Goal: Task Accomplishment & Management: Manage account settings

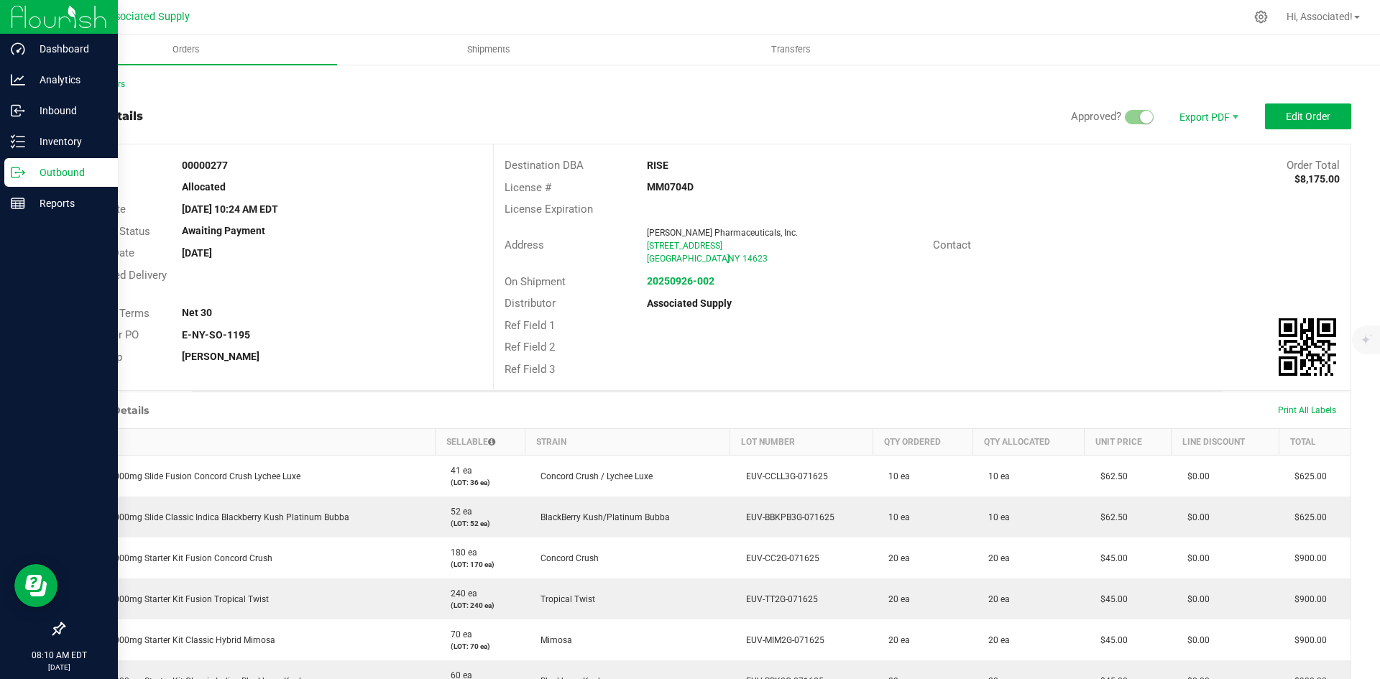
click at [33, 169] on p "Outbound" at bounding box center [68, 172] width 86 height 17
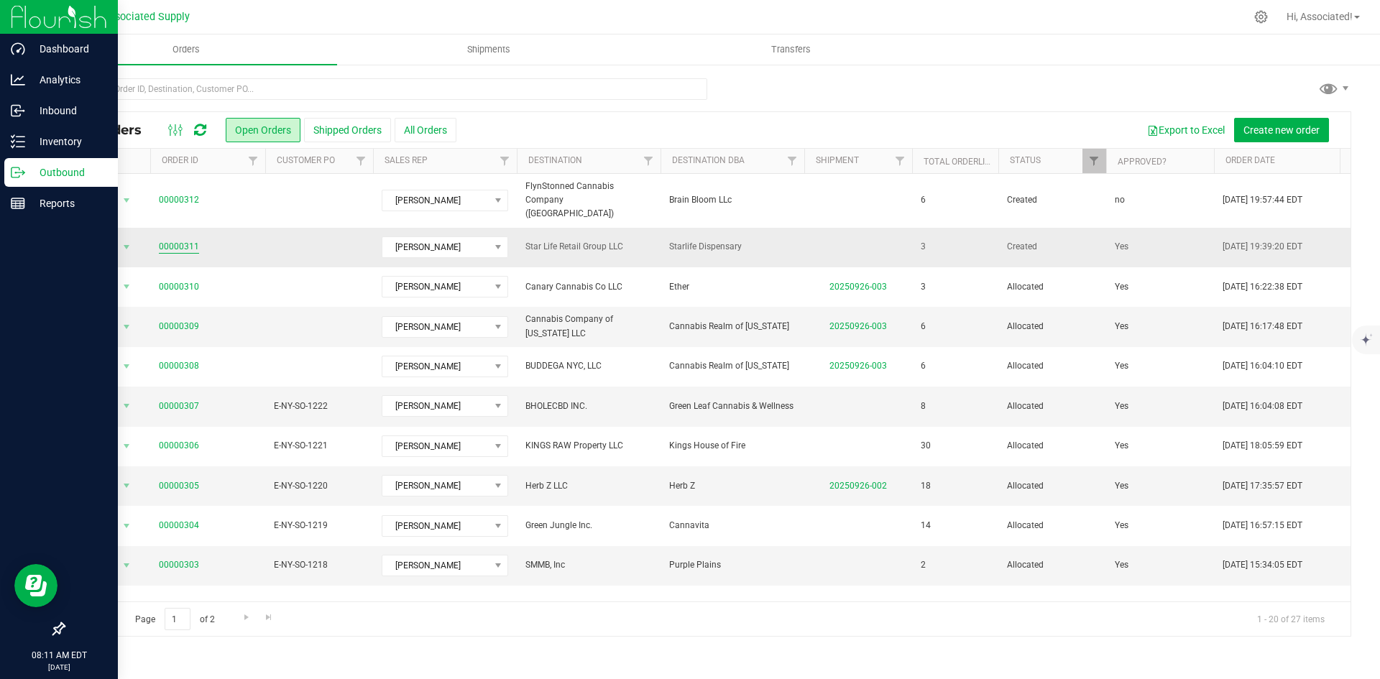
click at [184, 240] on link "00000311" at bounding box center [179, 247] width 40 height 14
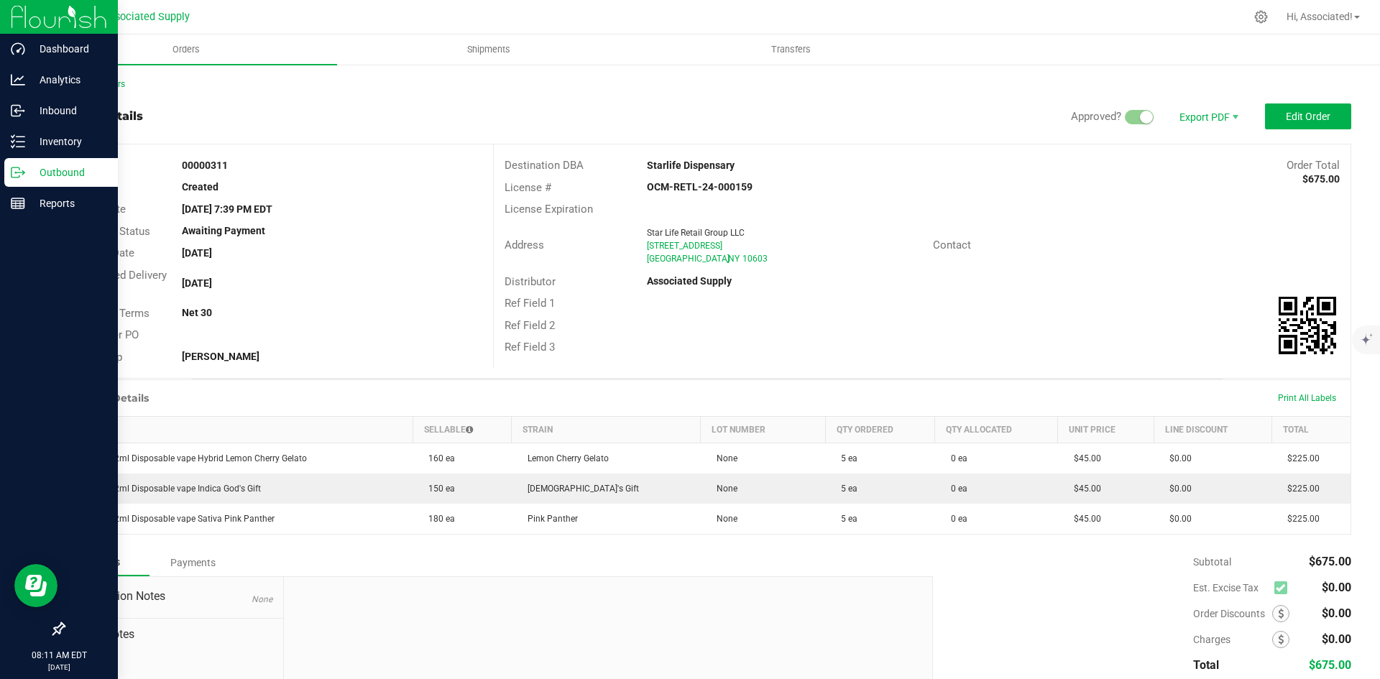
drag, startPoint x: 888, startPoint y: 327, endPoint x: 1082, endPoint y: 271, distance: 202.0
click at [889, 327] on div "Ref Field 2" at bounding box center [922, 326] width 857 height 22
click at [1006, 75] on div "Back to Orders Order details Approved? Export PDF Edit Order Order # 00000311 S…" at bounding box center [706, 424] width 1345 height 722
click at [1299, 112] on span "Edit Order" at bounding box center [1308, 116] width 45 height 11
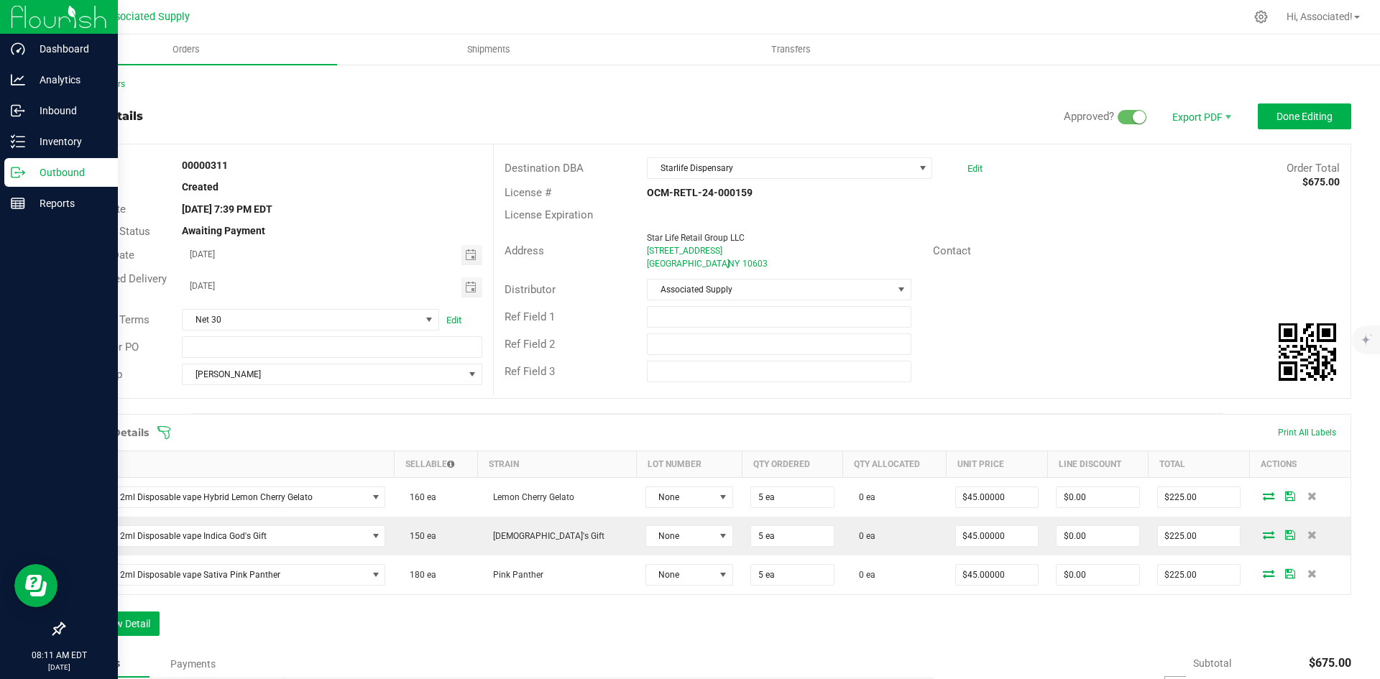
click at [1102, 318] on div "Ref Field 1" at bounding box center [922, 316] width 857 height 27
click at [1087, 292] on div "Distributor Associated Supply" at bounding box center [922, 289] width 857 height 27
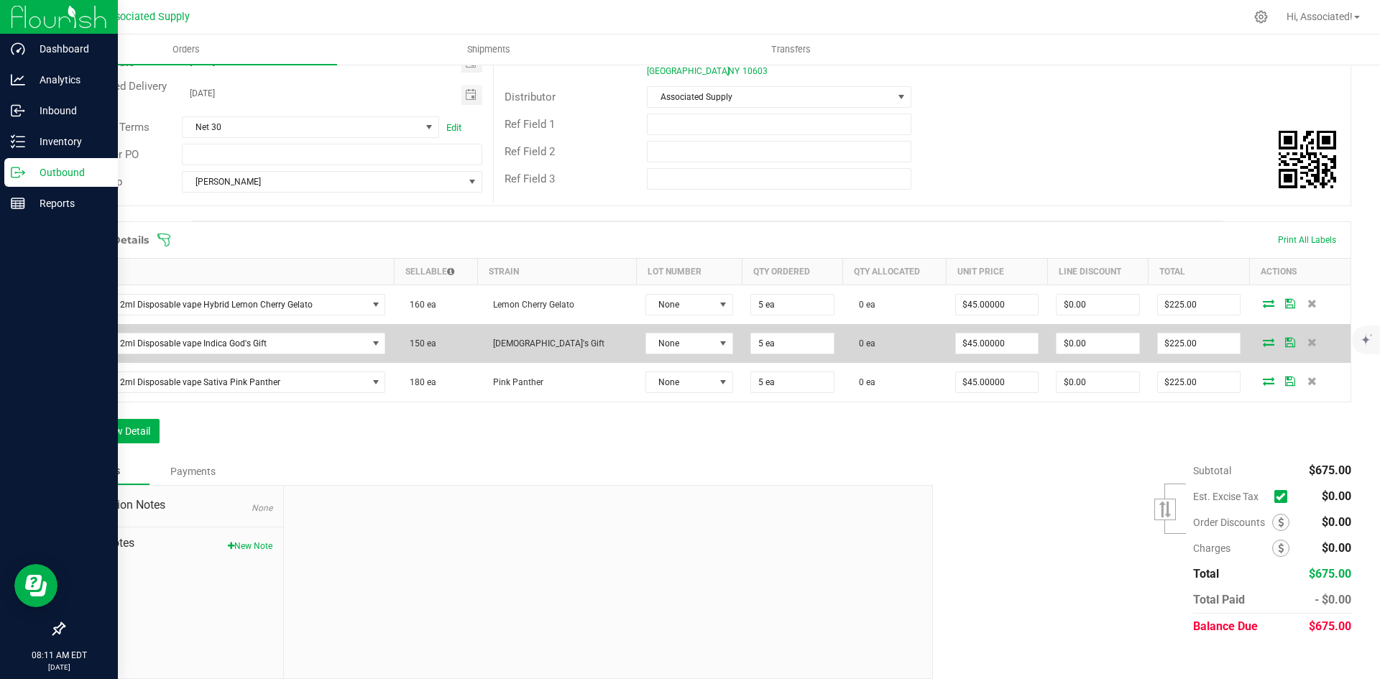
scroll to position [207, 0]
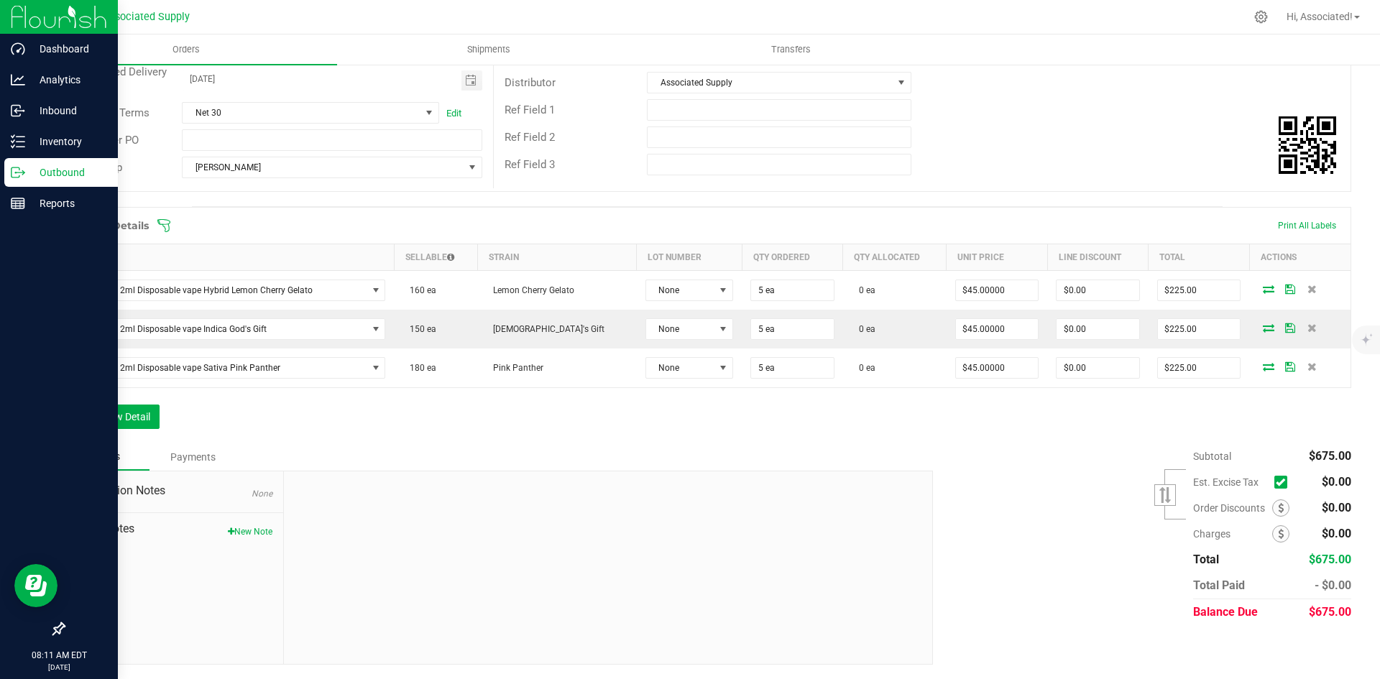
click at [1276, 482] on icon at bounding box center [1280, 482] width 9 height 0
click at [0, 0] on input "checkbox" at bounding box center [0, 0] width 0 height 0
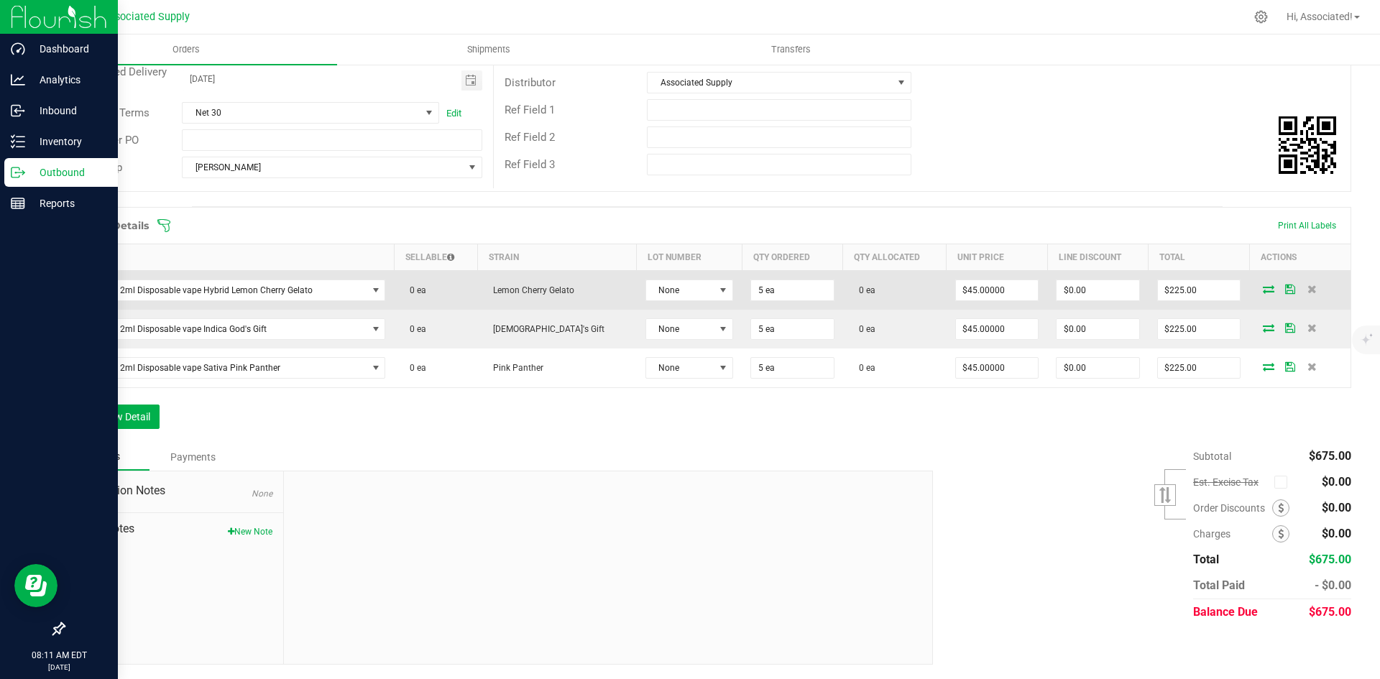
click at [1263, 290] on icon at bounding box center [1268, 289] width 11 height 9
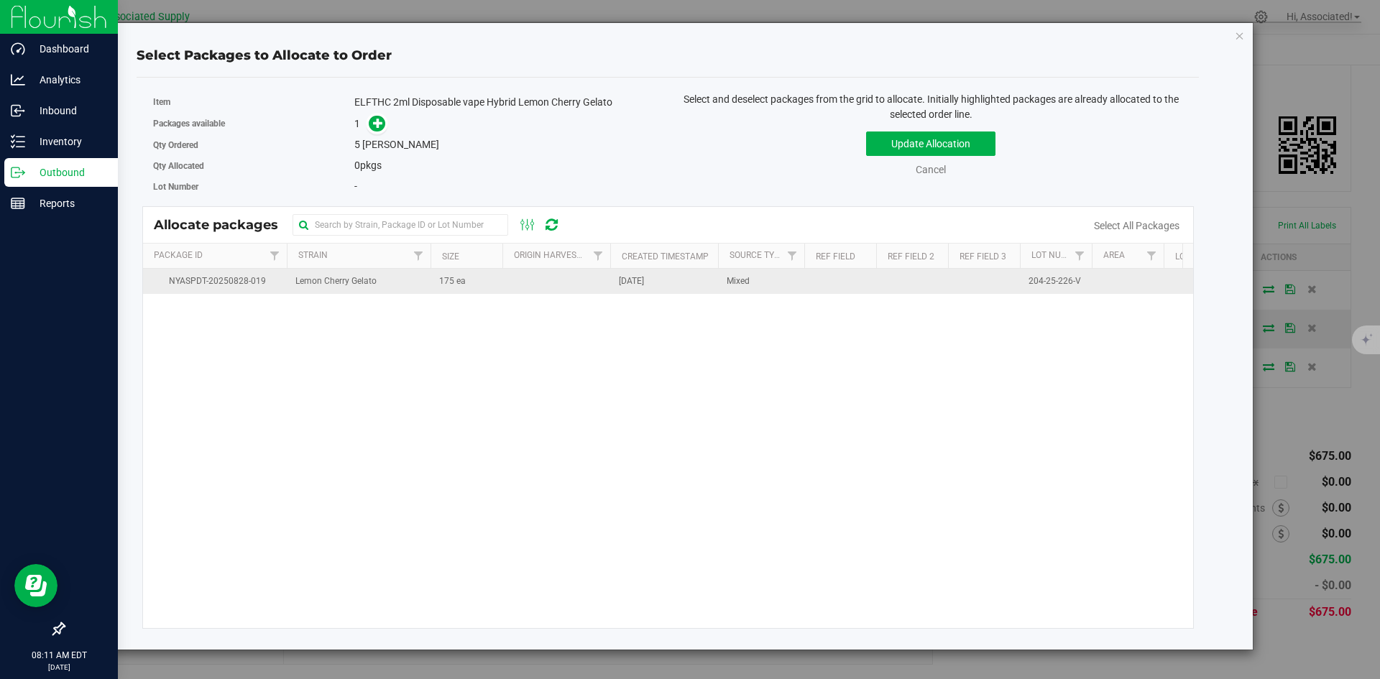
click at [500, 289] on td "175 ea" at bounding box center [466, 281] width 72 height 25
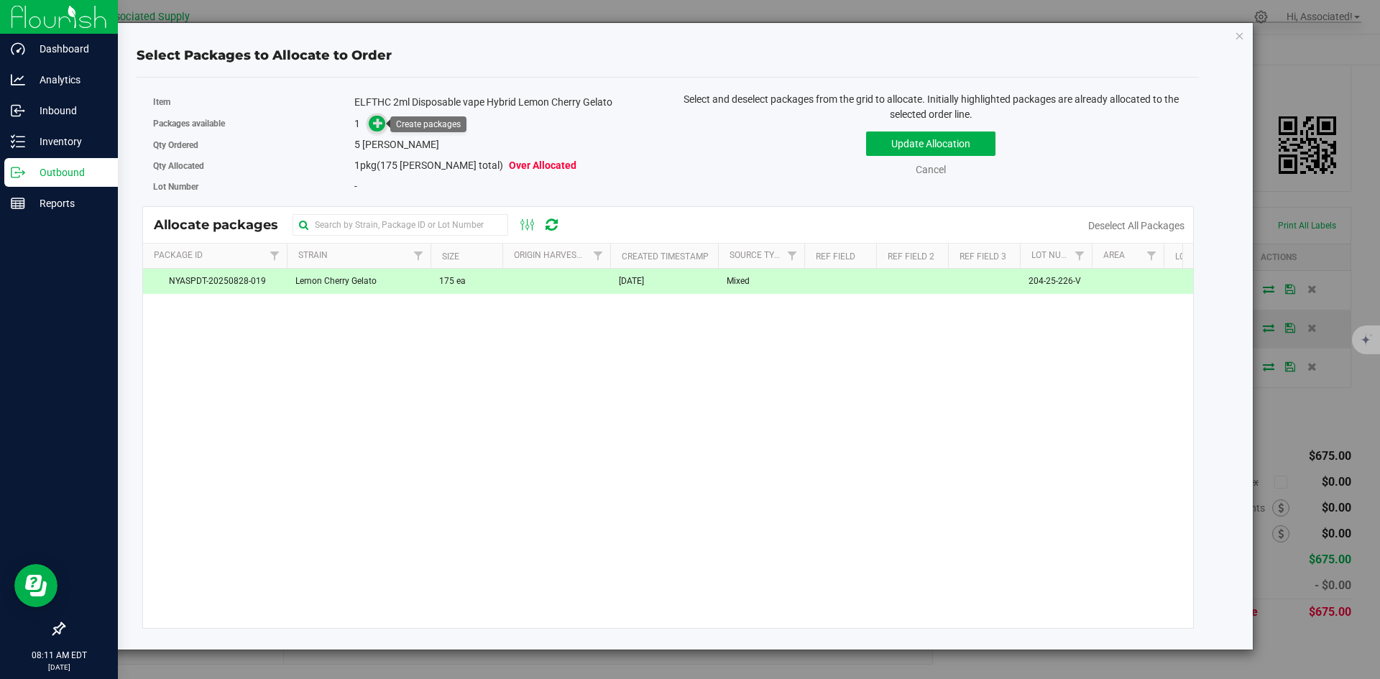
click at [384, 126] on span at bounding box center [377, 123] width 17 height 17
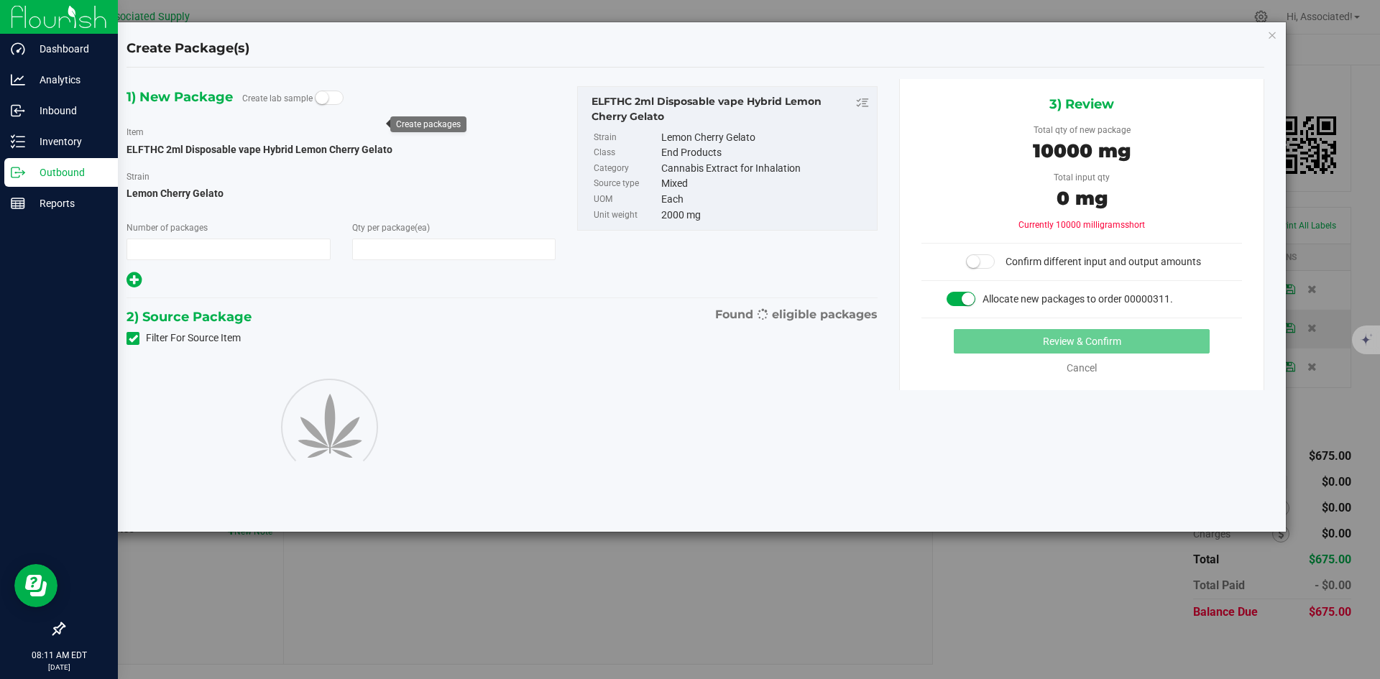
type input "1"
type input "5"
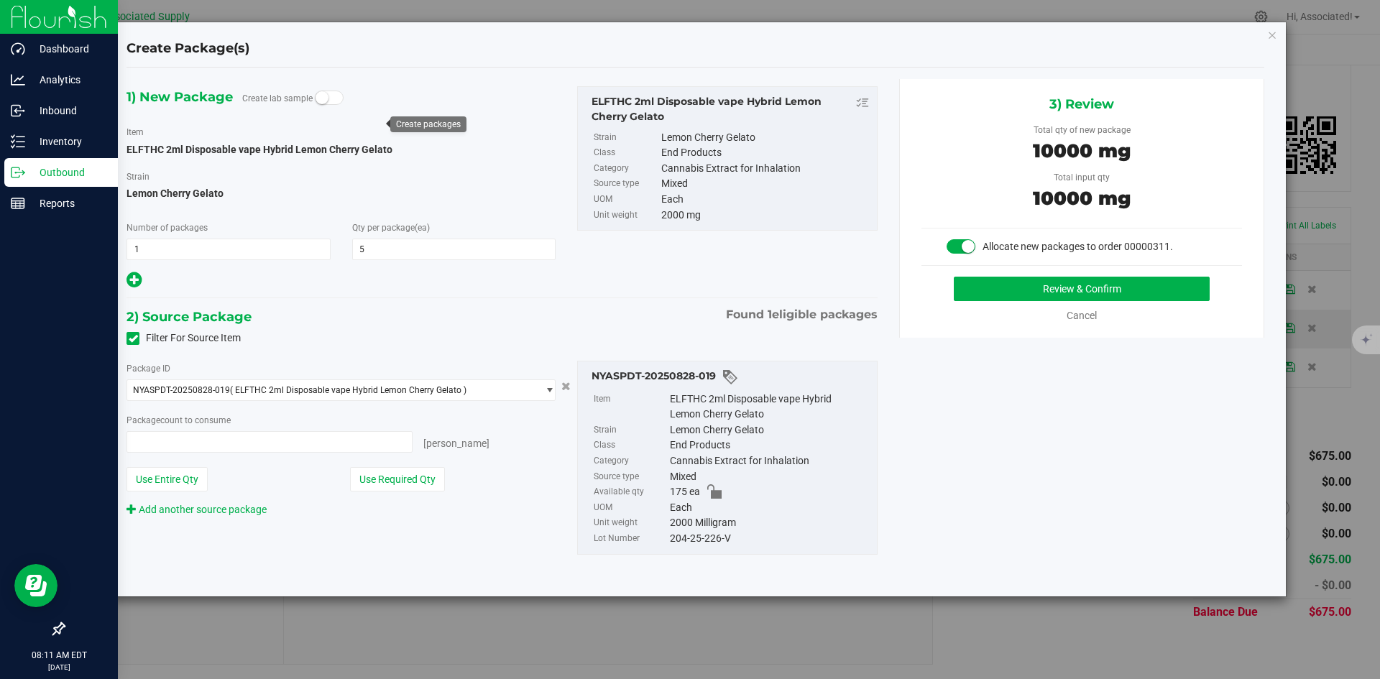
type input "5 ea"
click at [999, 292] on button "Review & Confirm" at bounding box center [1082, 289] width 256 height 24
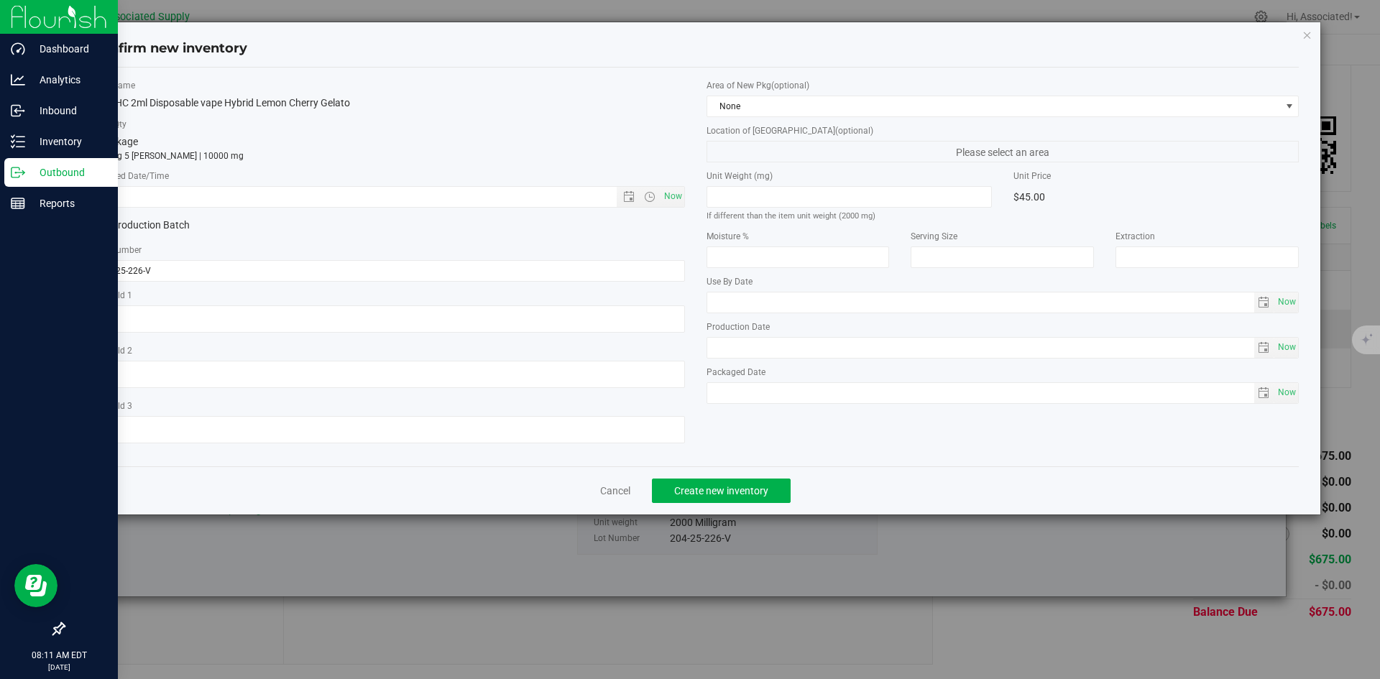
click at [679, 180] on label "* Created Date/Time" at bounding box center [388, 176] width 593 height 13
click at [670, 191] on span "Now" at bounding box center [672, 196] width 24 height 21
type input "[DATE] 8:11 AM"
click at [752, 492] on span "Create new inventory" at bounding box center [721, 490] width 94 height 11
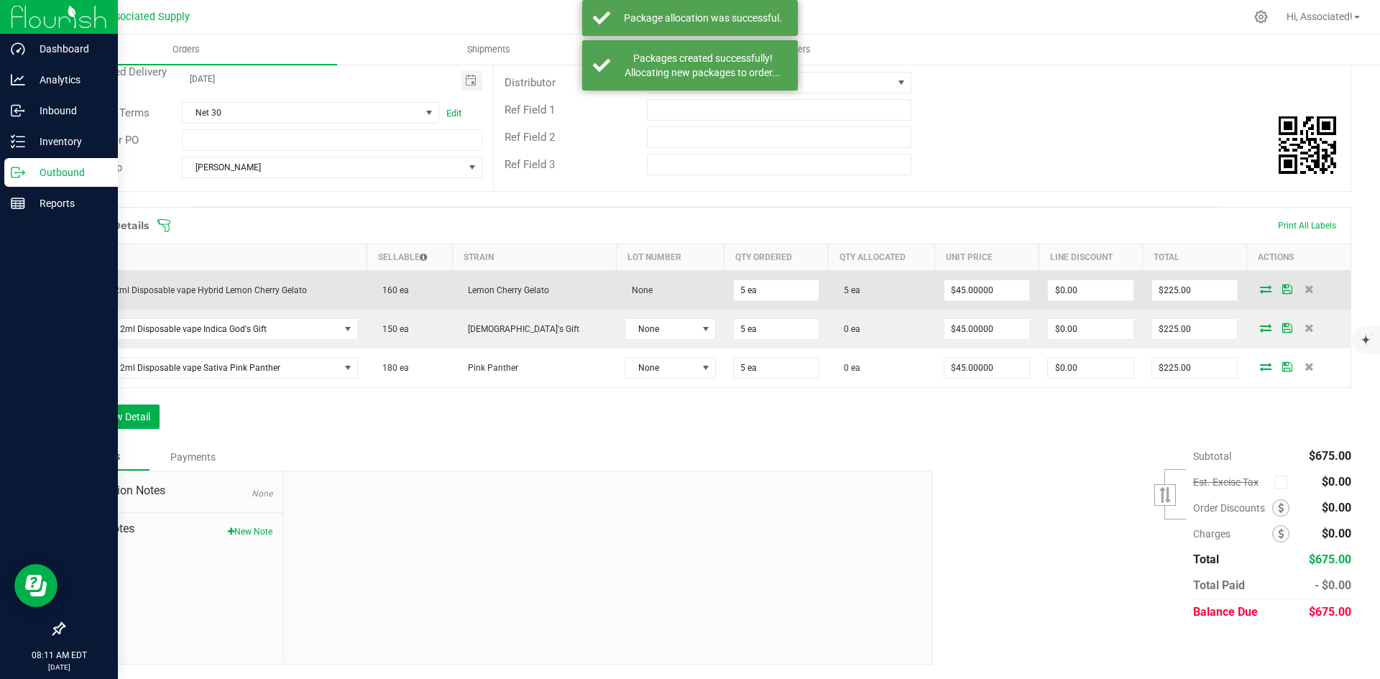
click at [1260, 288] on icon at bounding box center [1265, 289] width 11 height 9
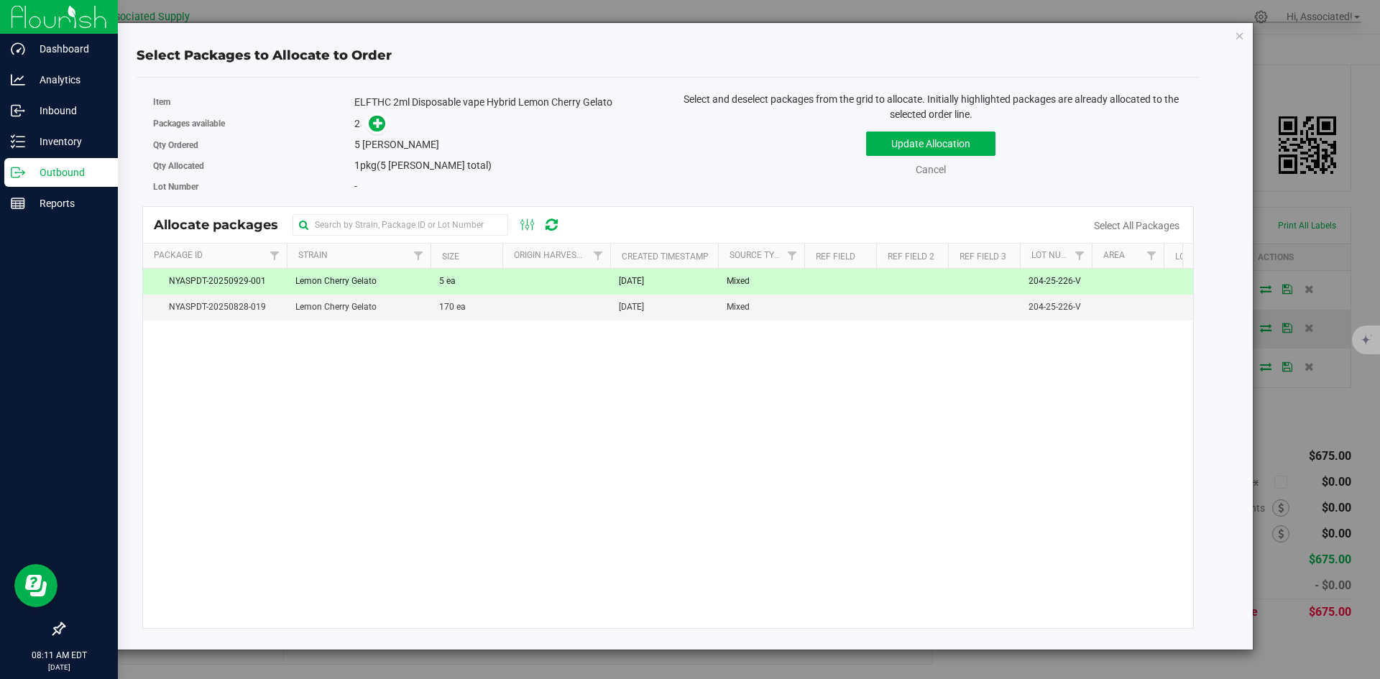
click at [555, 279] on td at bounding box center [556, 282] width 108 height 26
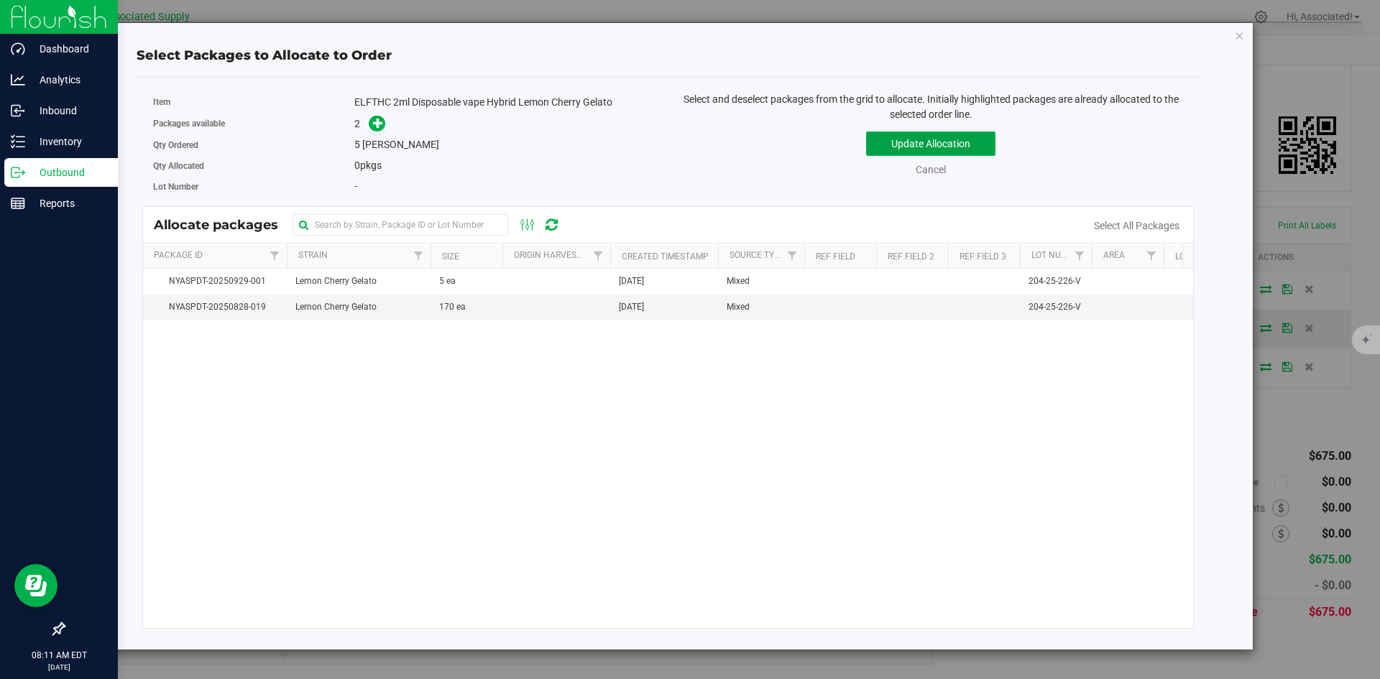
click at [908, 143] on button "Update Allocation" at bounding box center [930, 144] width 129 height 24
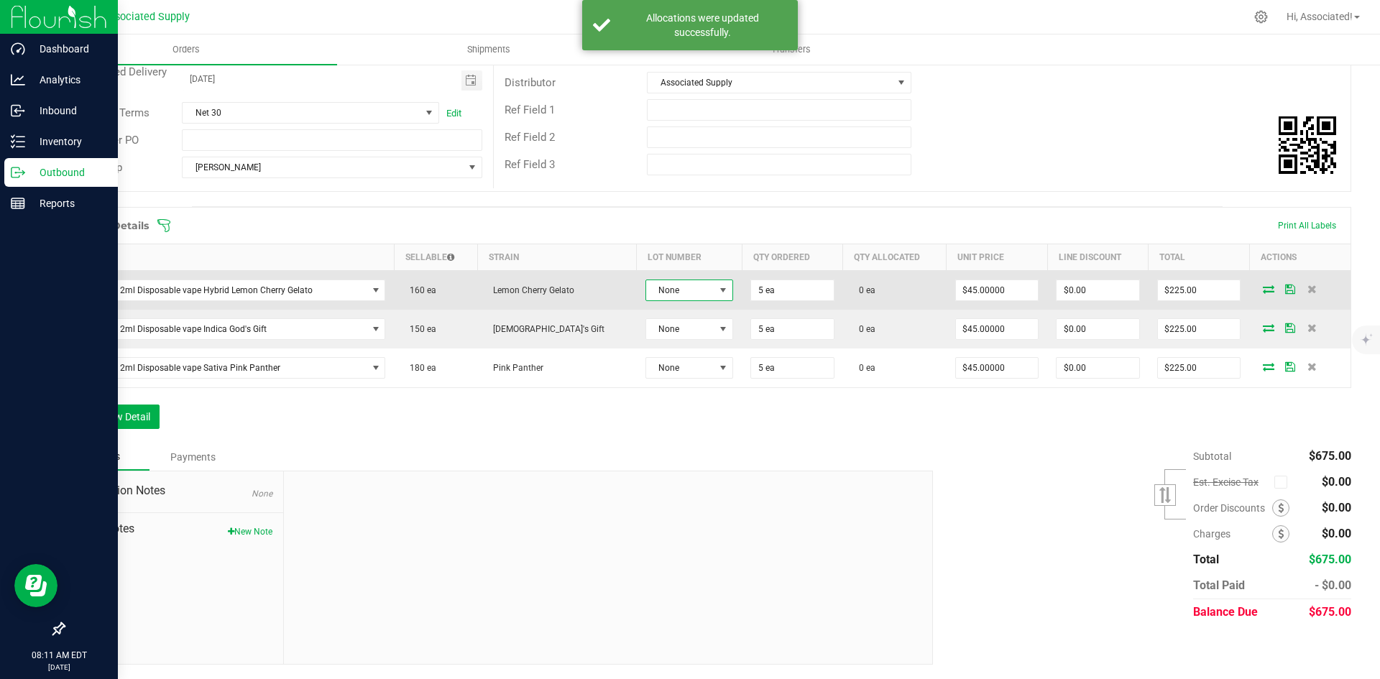
click at [717, 293] on span at bounding box center [722, 290] width 11 height 11
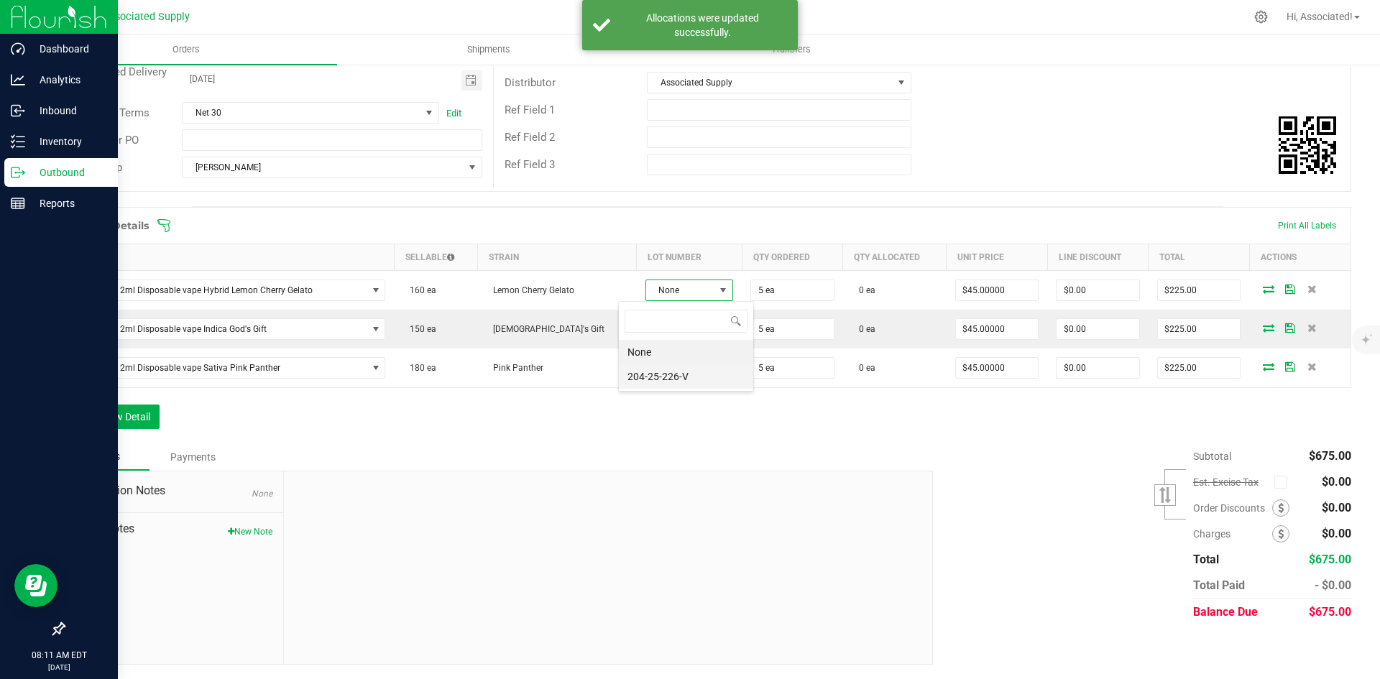
click at [681, 378] on li "204-25-226-V" at bounding box center [686, 376] width 134 height 24
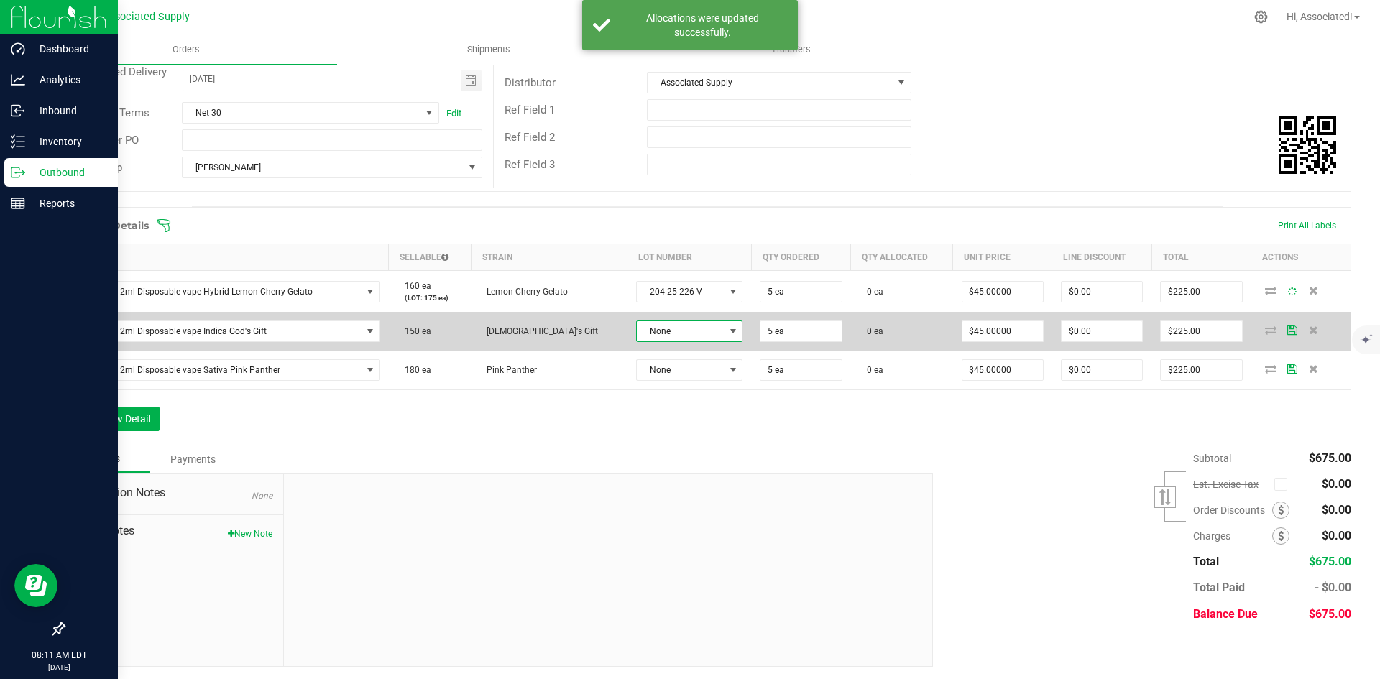
click at [693, 330] on span "None" at bounding box center [680, 331] width 87 height 20
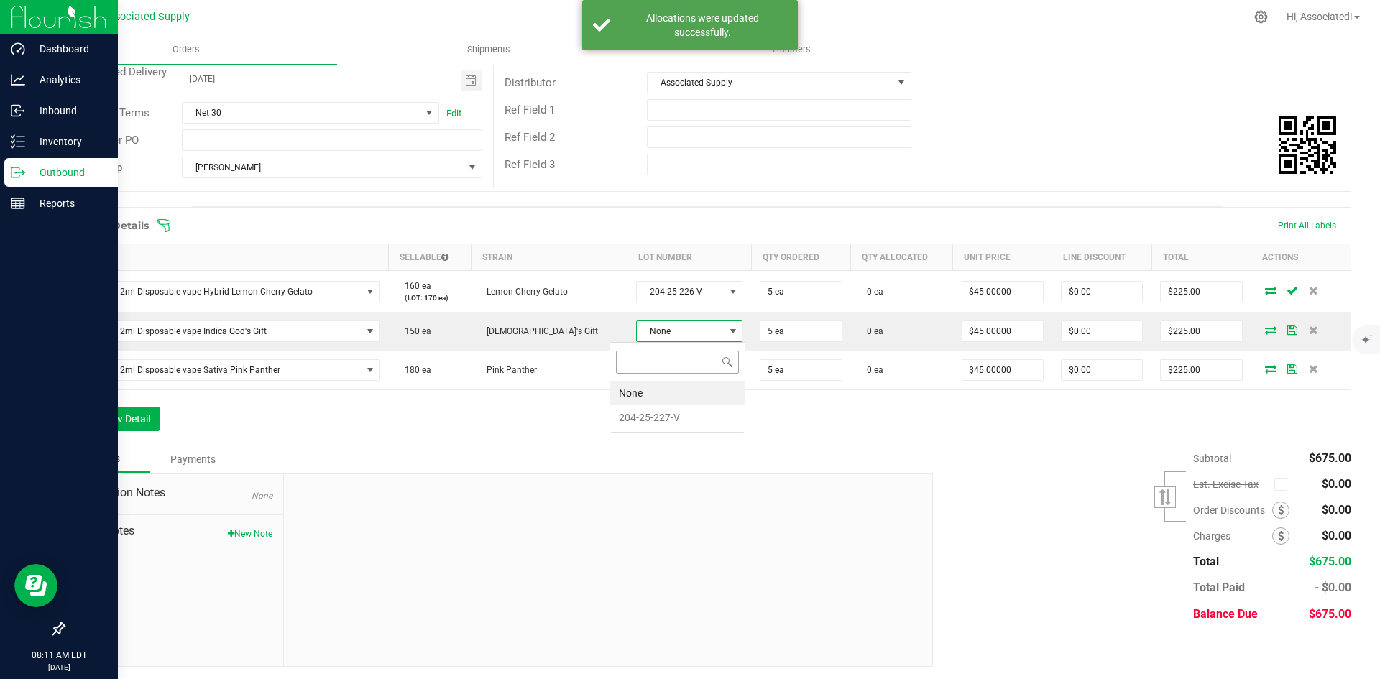
scroll to position [22, 108]
click at [669, 421] on li "204-25-227-V" at bounding box center [677, 417] width 134 height 24
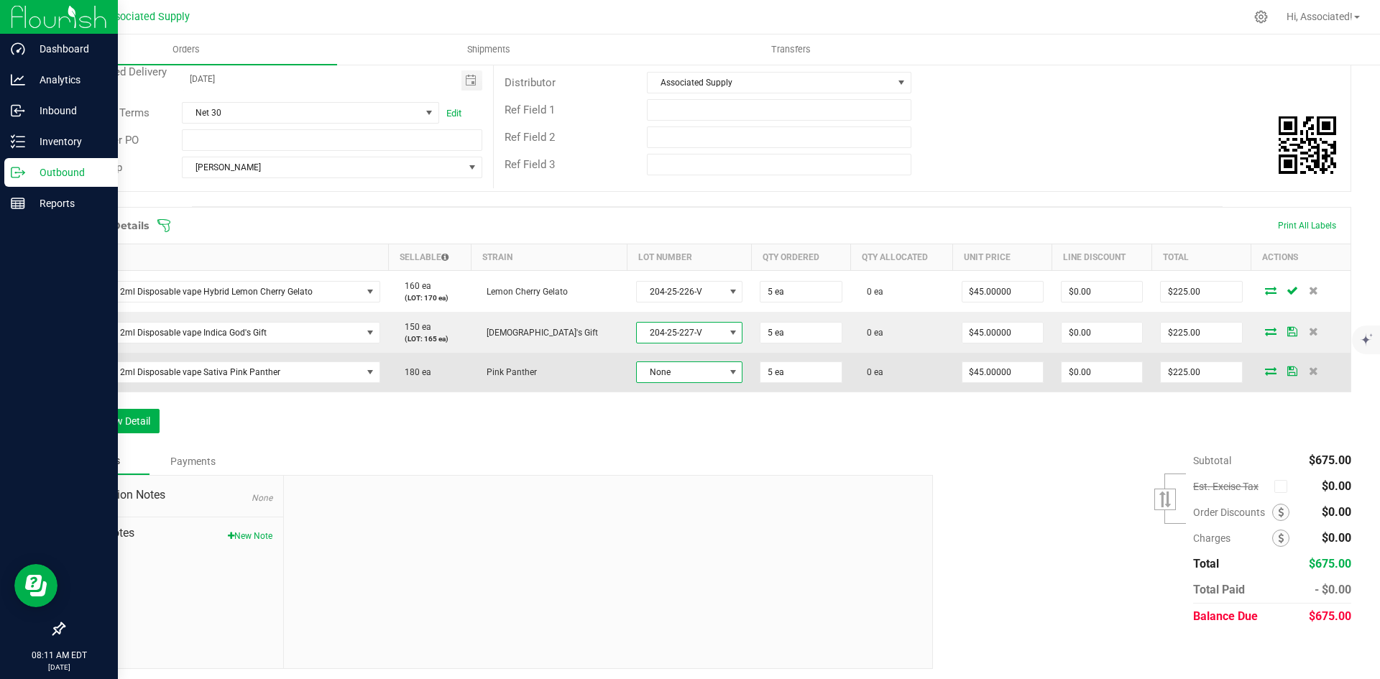
click at [727, 368] on span at bounding box center [732, 371] width 11 height 11
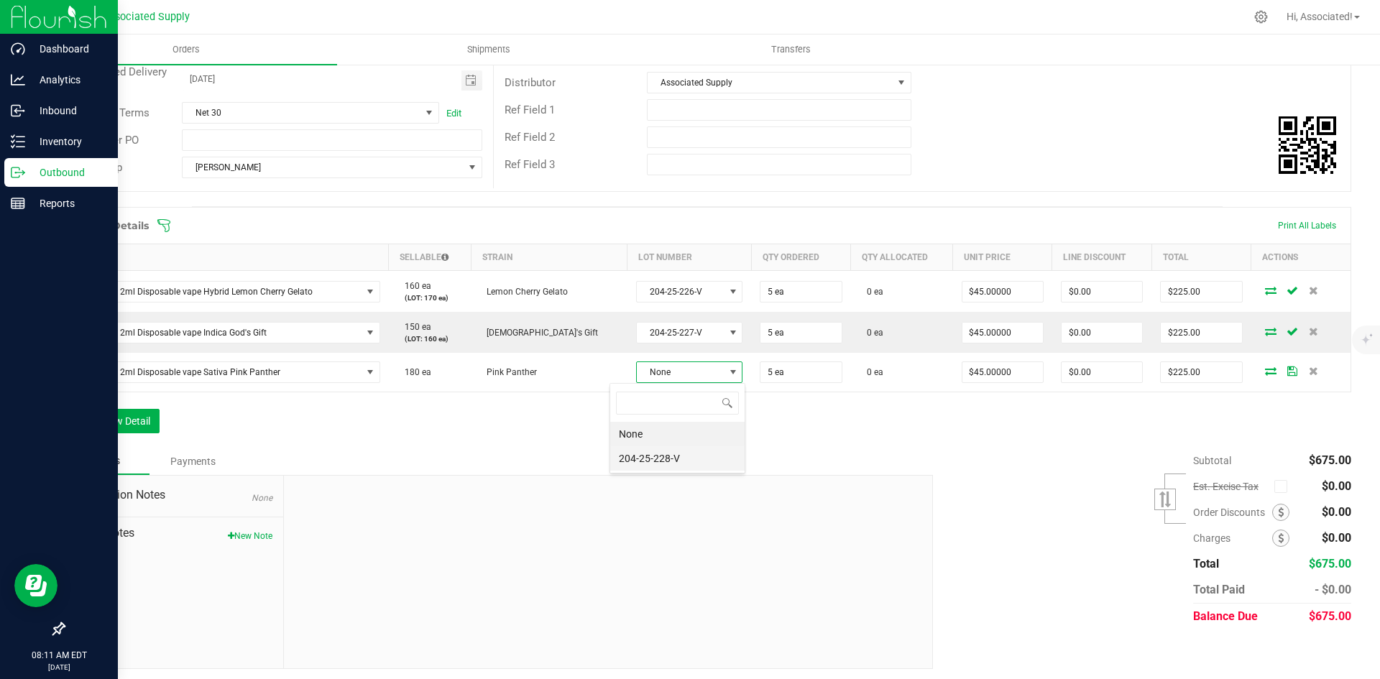
click at [685, 461] on li "204-25-228-V" at bounding box center [677, 458] width 134 height 24
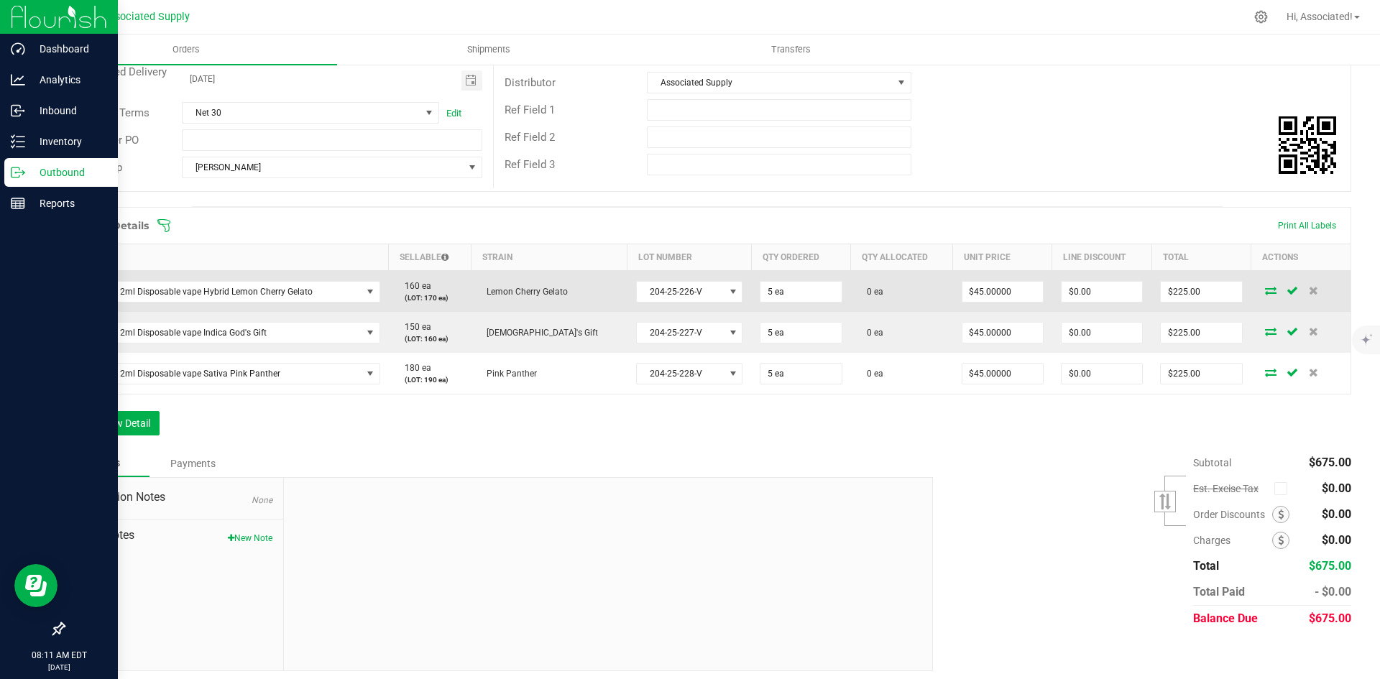
click at [1265, 292] on icon at bounding box center [1270, 290] width 11 height 9
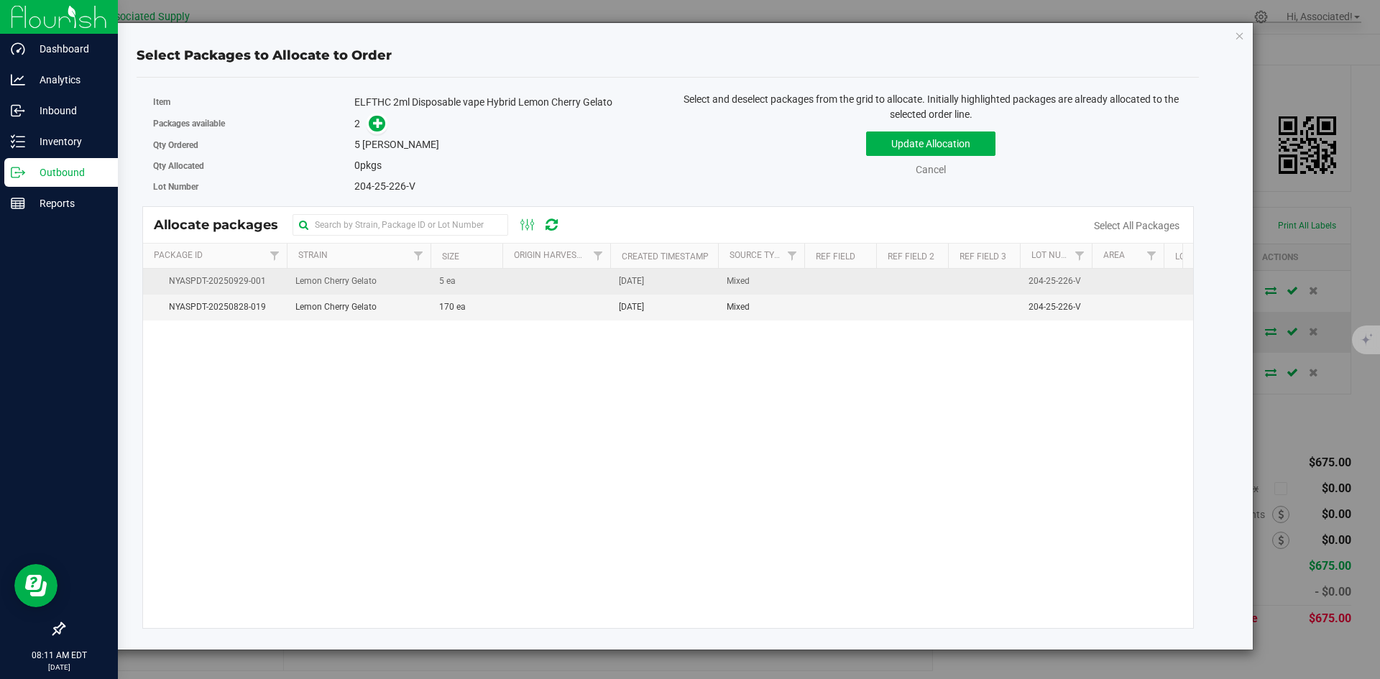
click at [603, 289] on td at bounding box center [556, 282] width 108 height 26
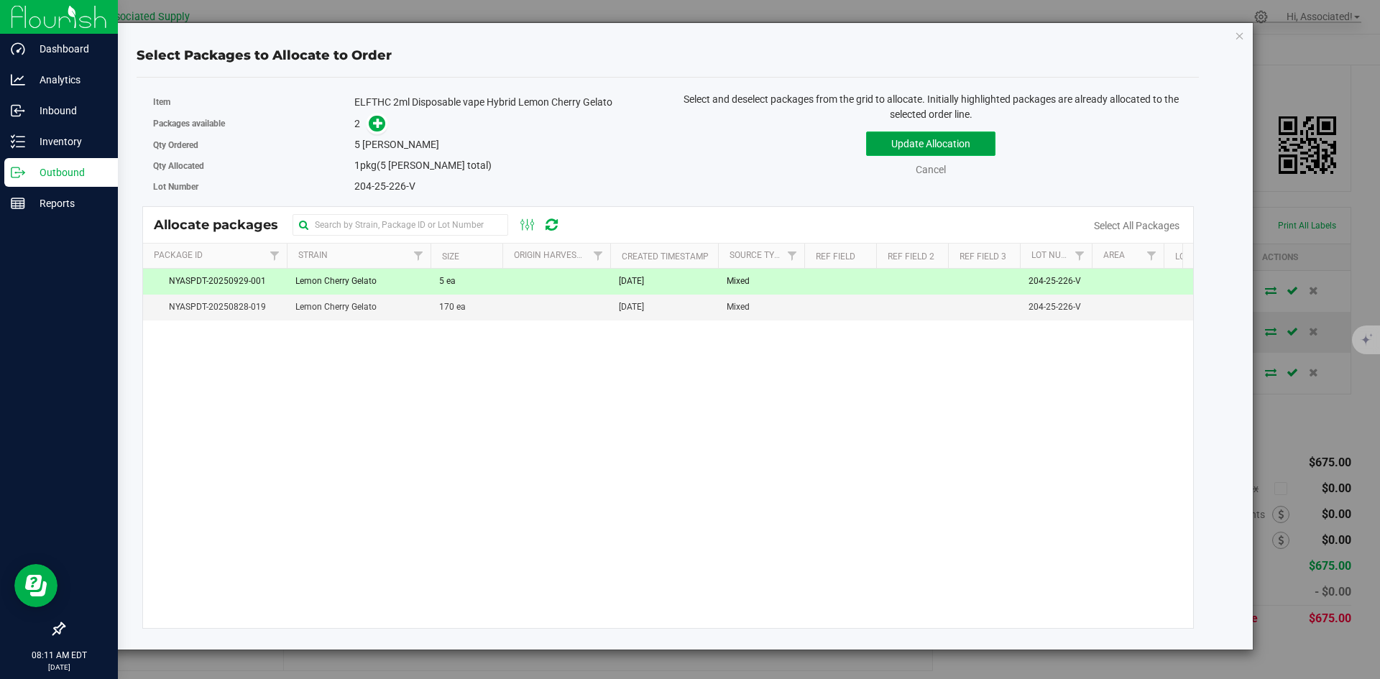
click at [962, 140] on button "Update Allocation" at bounding box center [930, 144] width 129 height 24
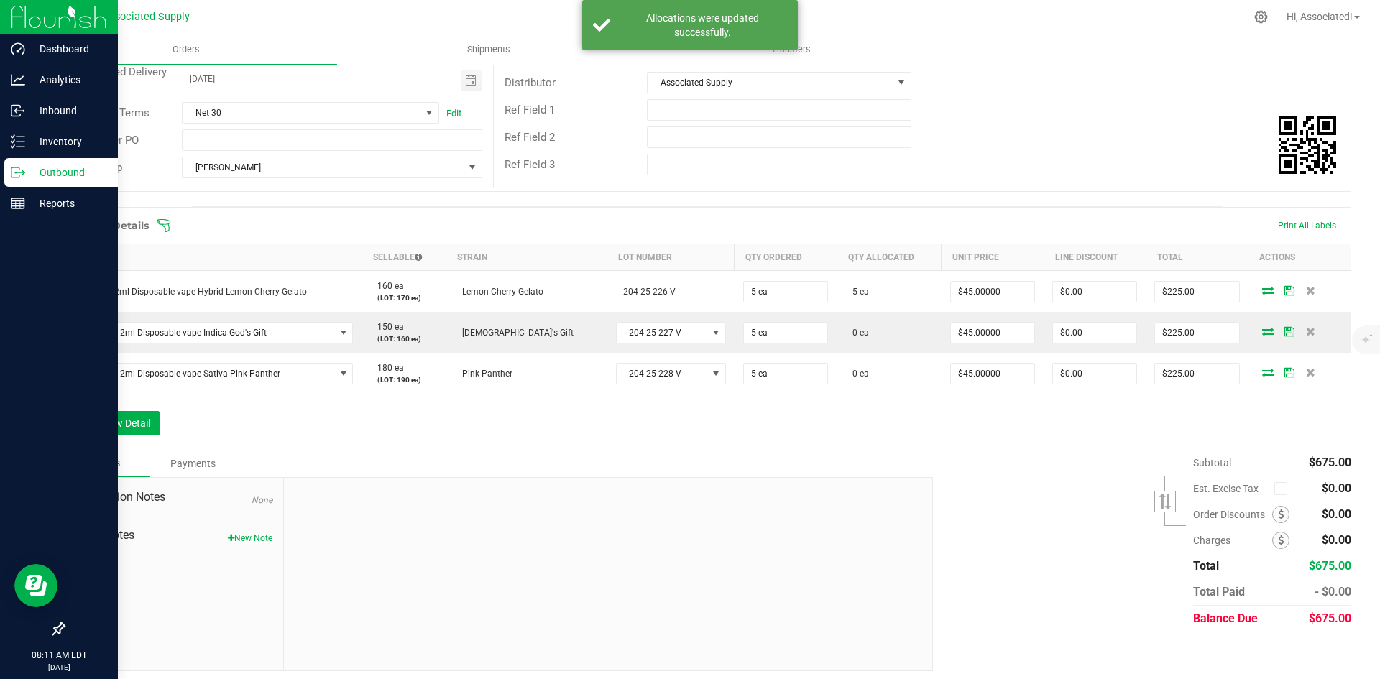
click at [1262, 331] on icon at bounding box center [1267, 331] width 11 height 9
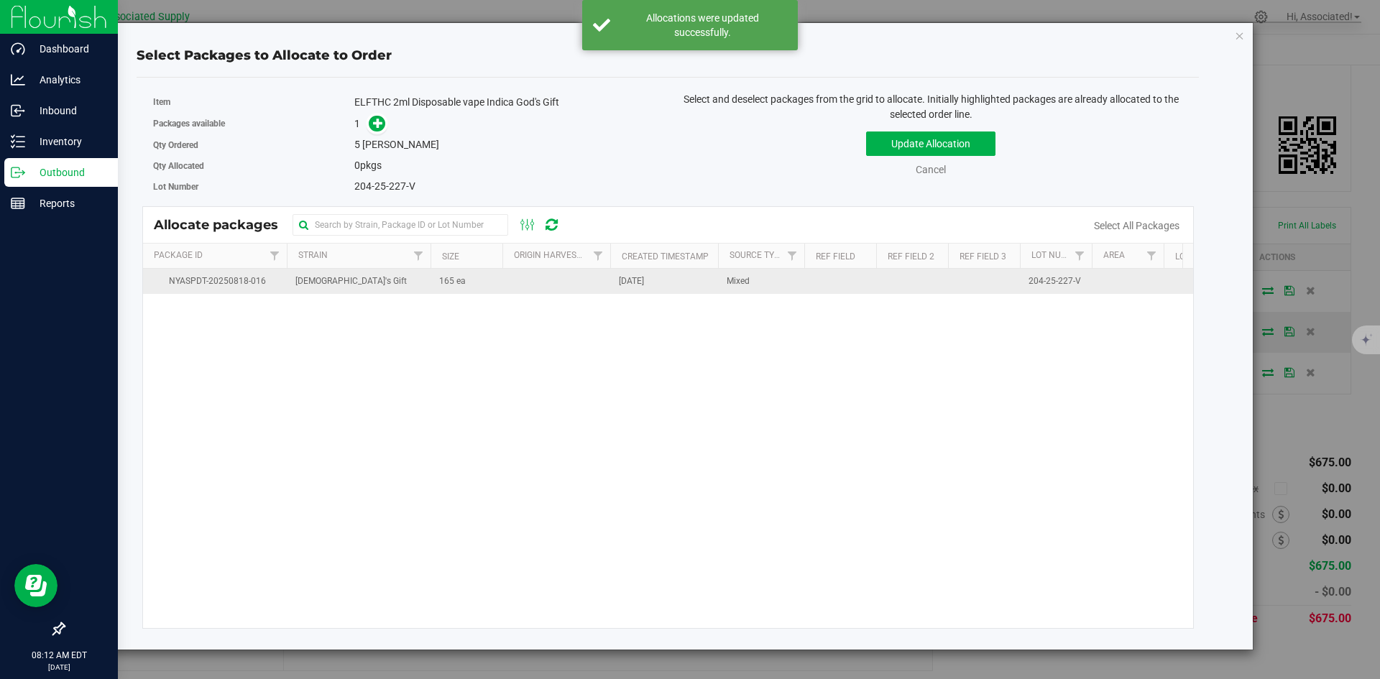
click at [550, 278] on td at bounding box center [556, 281] width 108 height 25
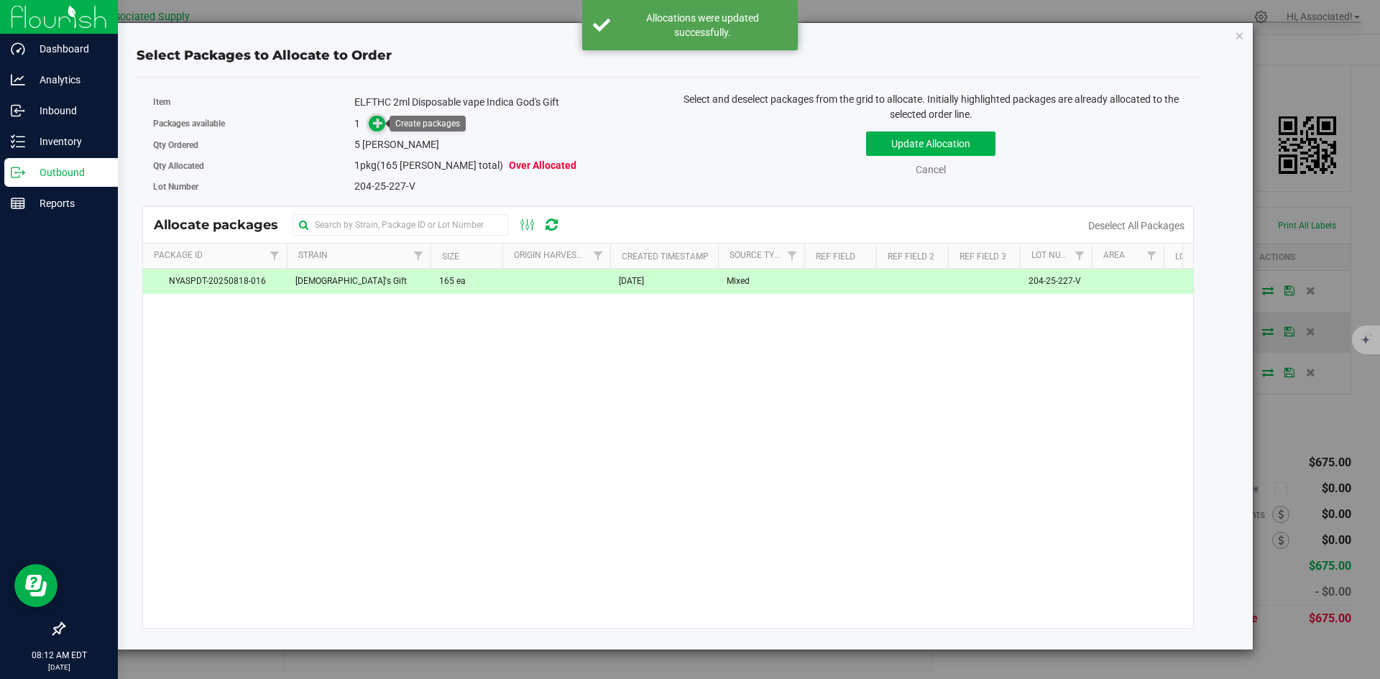
click at [379, 124] on icon at bounding box center [378, 123] width 10 height 10
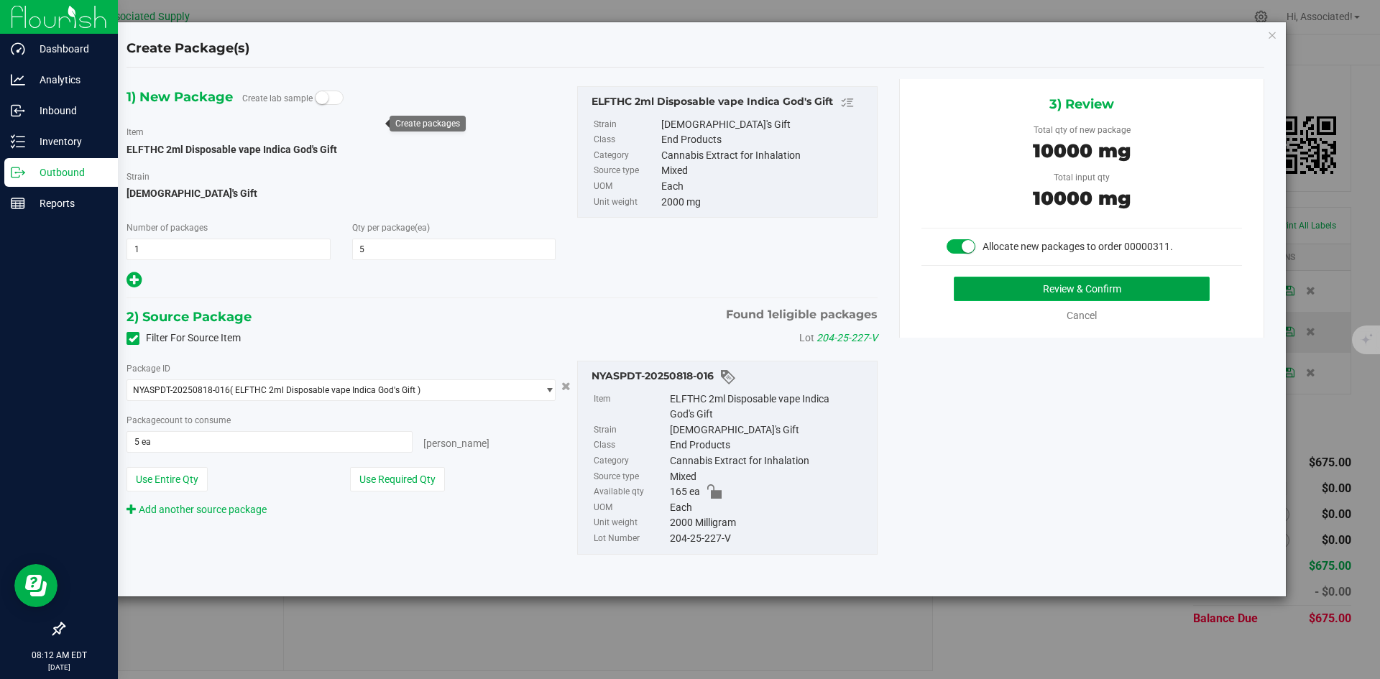
click at [1061, 300] on button "Review & Confirm" at bounding box center [1082, 289] width 256 height 24
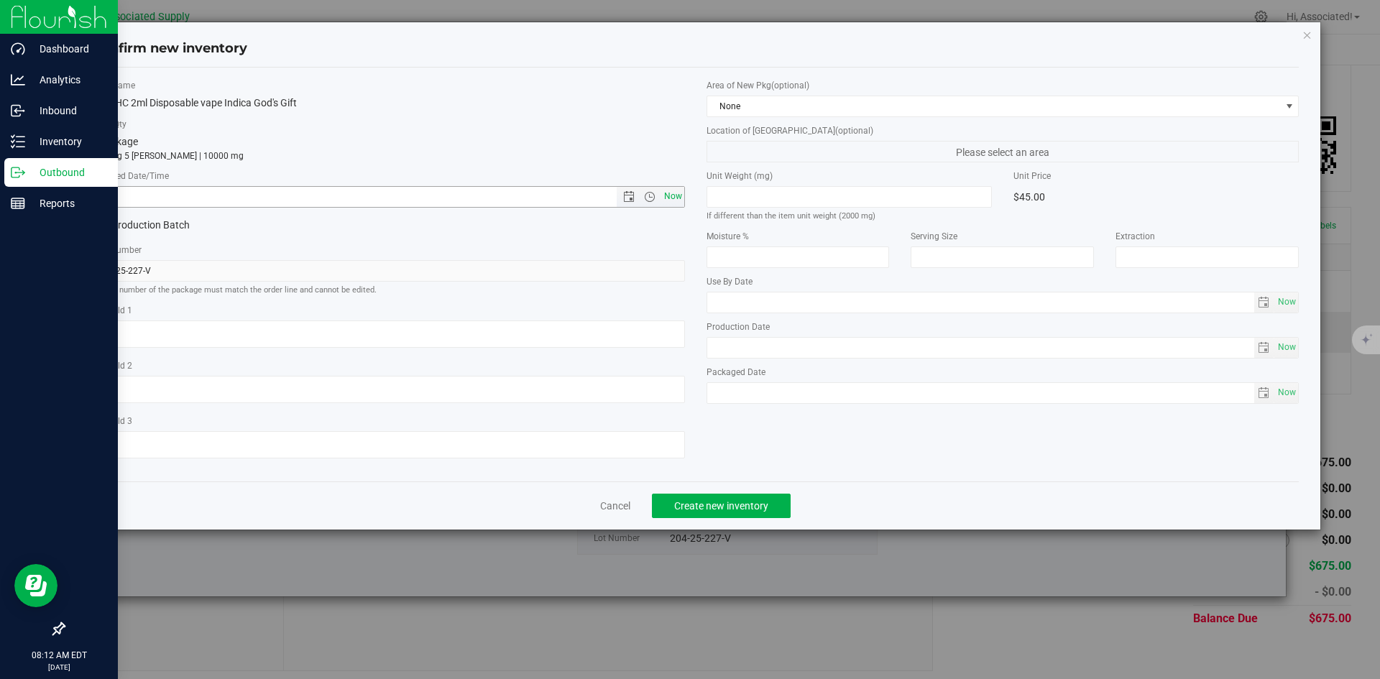
click at [670, 196] on span "Now" at bounding box center [672, 196] width 24 height 21
type input "[DATE] 8:12 AM"
click at [753, 503] on span "Create new inventory" at bounding box center [721, 505] width 94 height 11
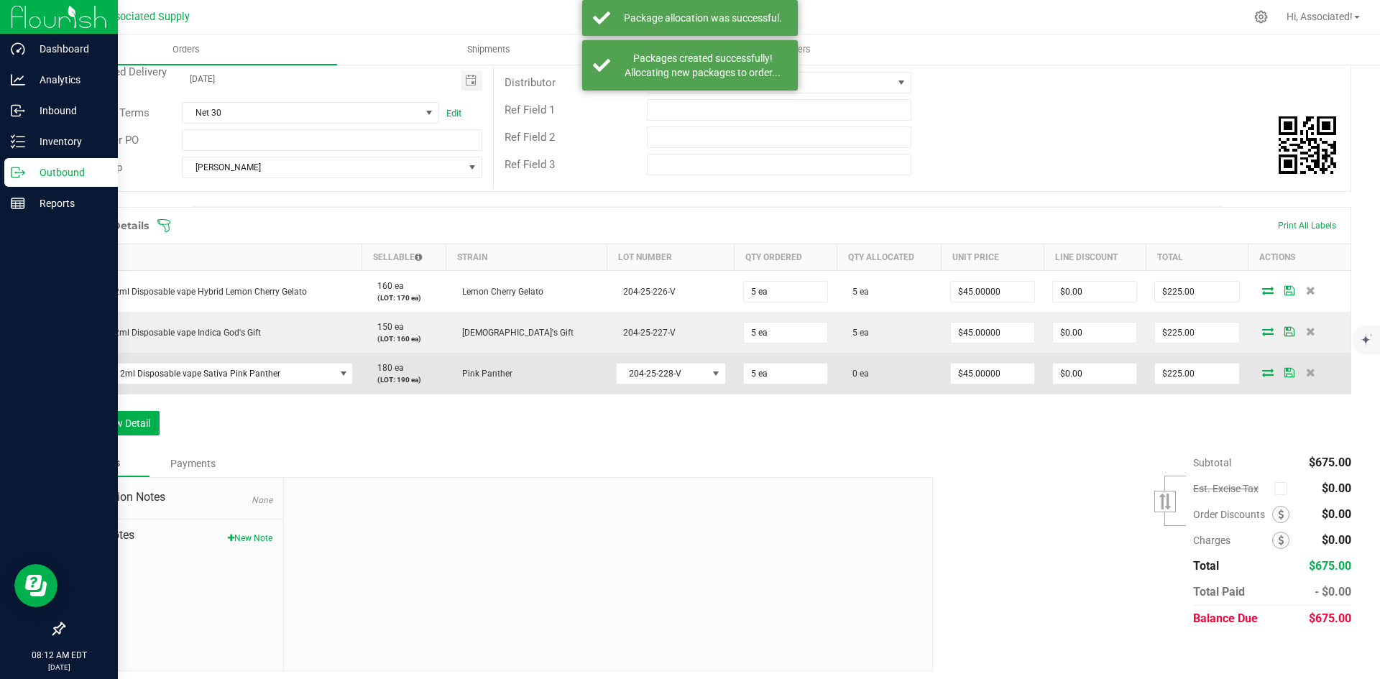
click at [1262, 373] on icon at bounding box center [1267, 372] width 11 height 9
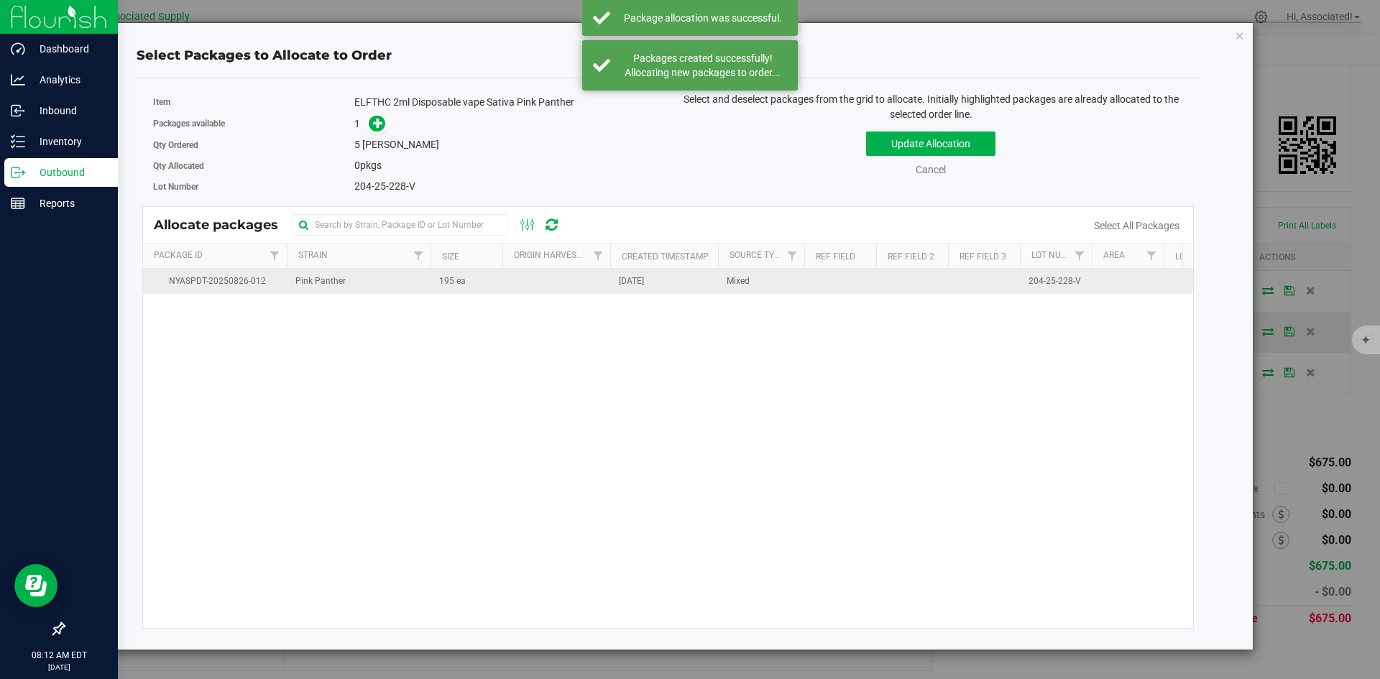
click at [518, 290] on td at bounding box center [556, 281] width 108 height 25
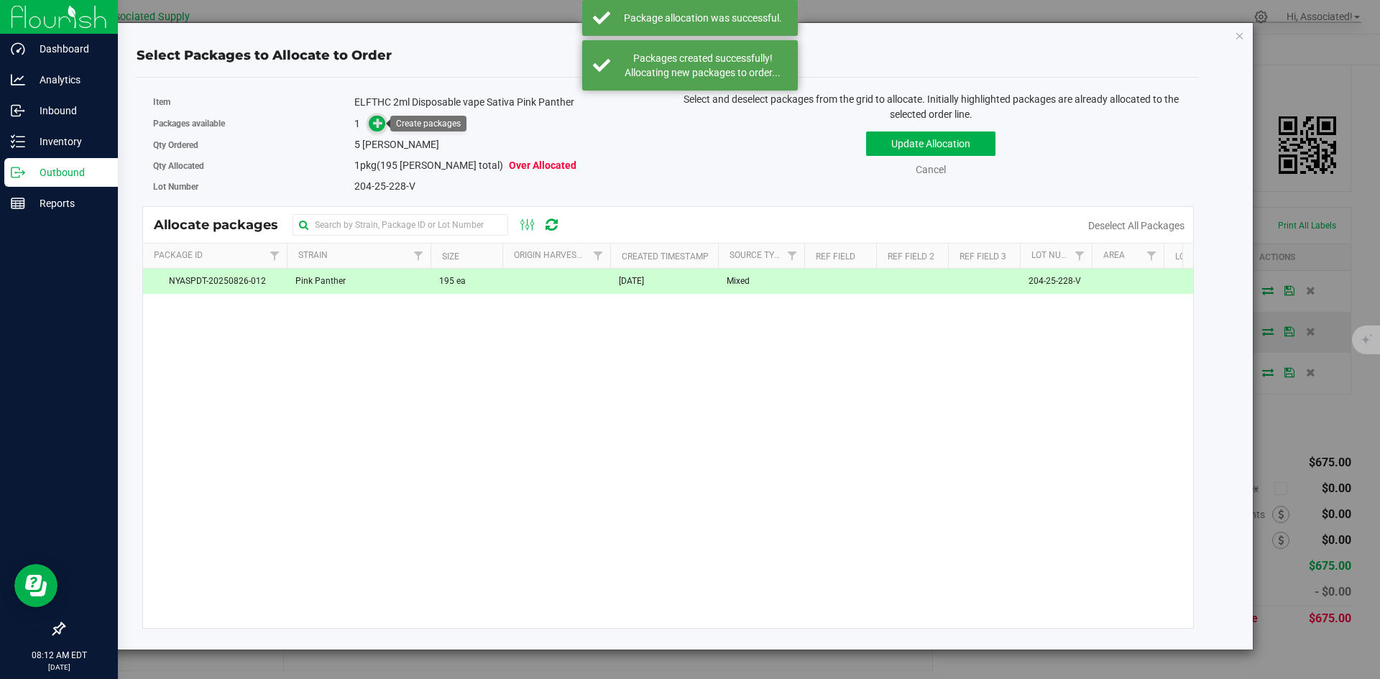
click at [378, 126] on icon at bounding box center [378, 123] width 10 height 10
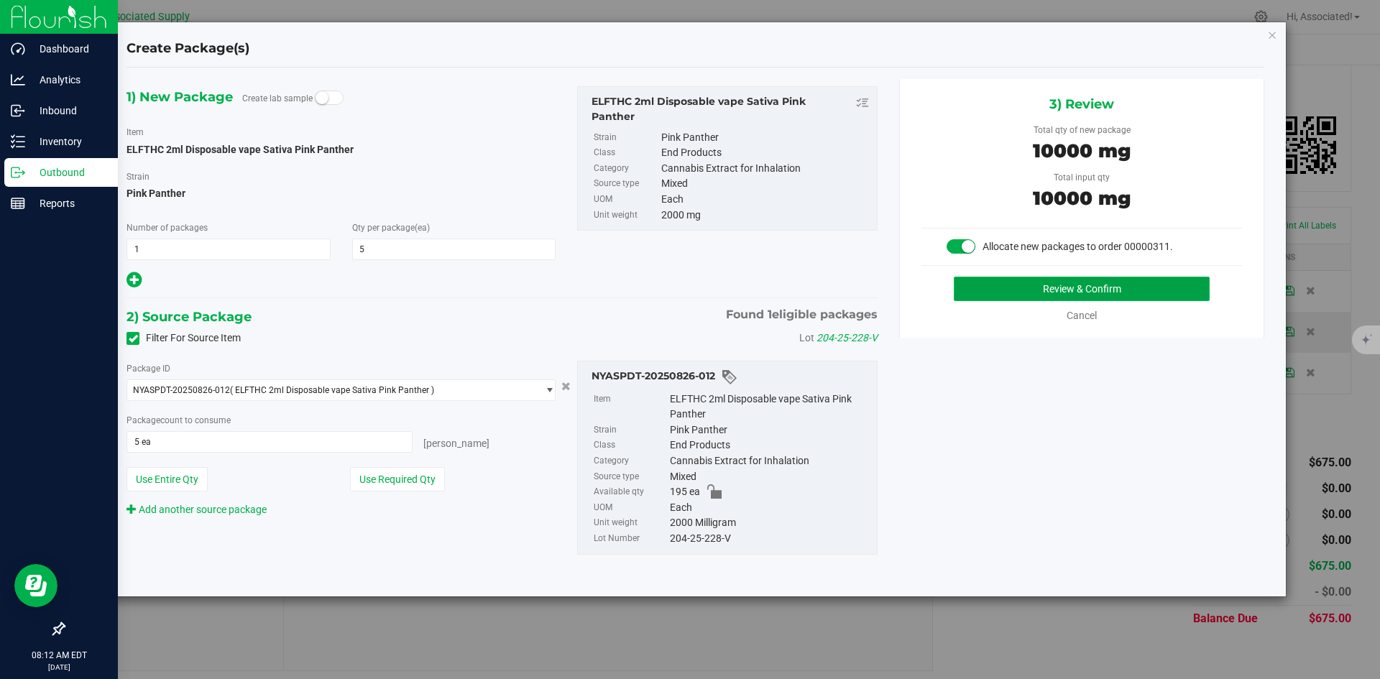
click at [1004, 292] on button "Review & Confirm" at bounding box center [1082, 289] width 256 height 24
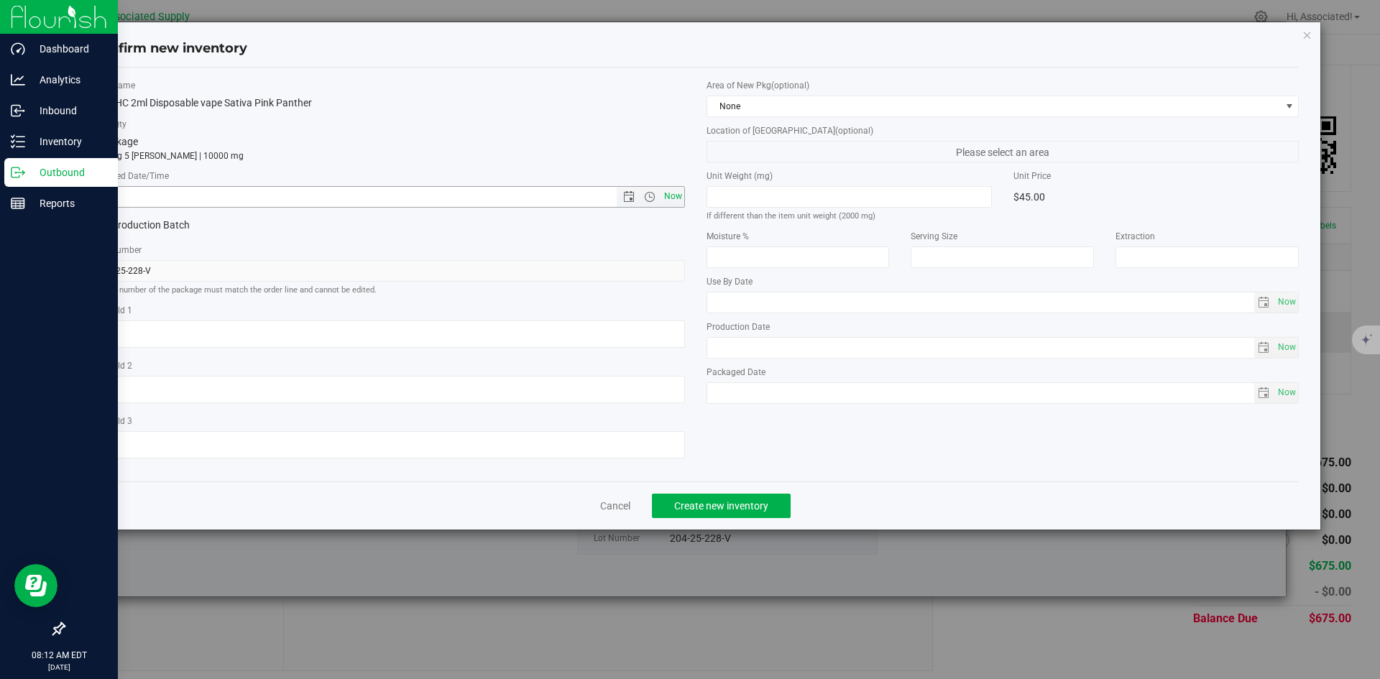
click at [671, 200] on span "Now" at bounding box center [672, 196] width 24 height 21
type input "[DATE] 8:12 AM"
click at [742, 498] on button "Create new inventory" at bounding box center [721, 506] width 139 height 24
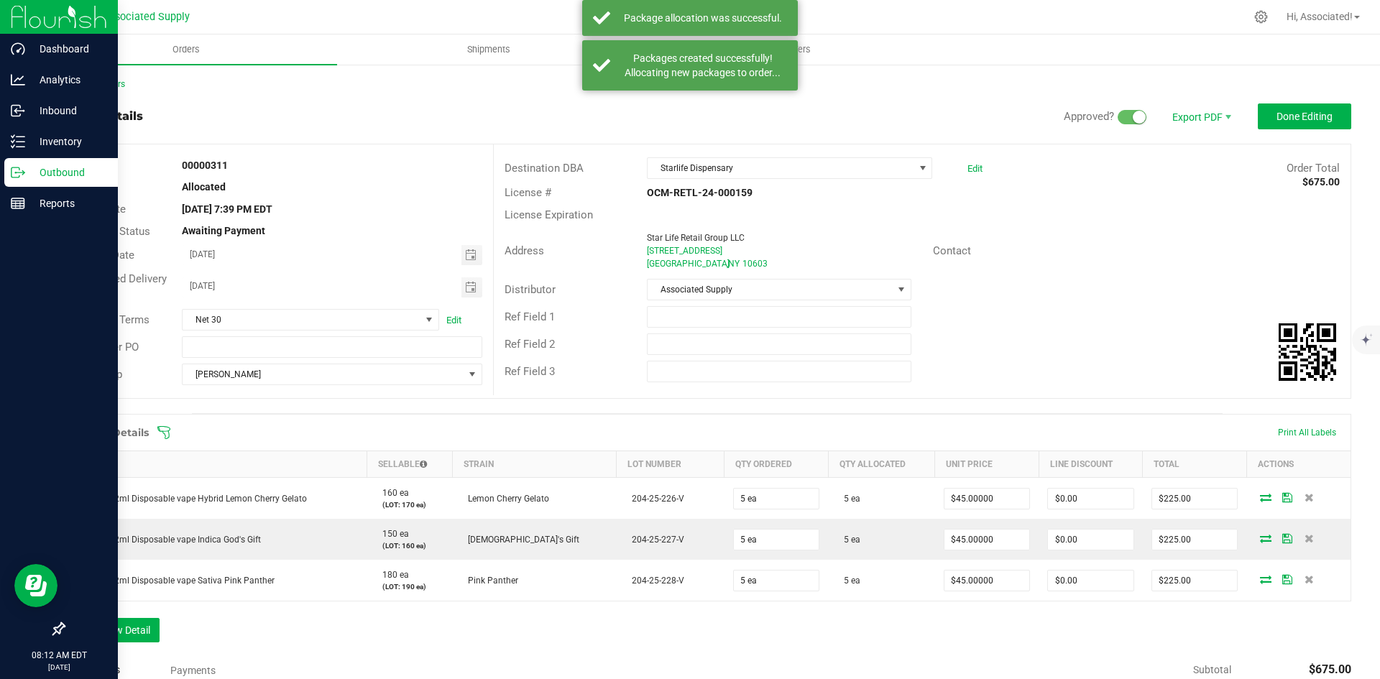
click at [1173, 313] on div "Ref Field 1" at bounding box center [922, 316] width 857 height 27
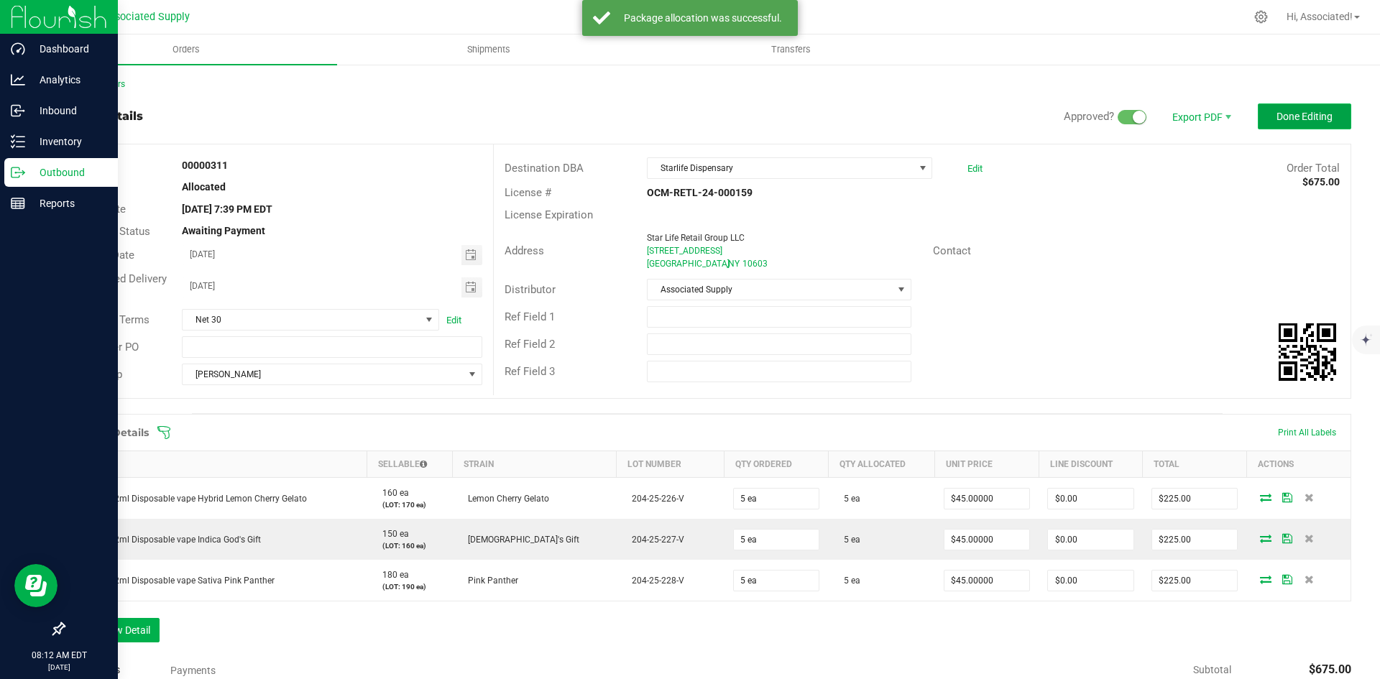
click at [1286, 120] on span "Done Editing" at bounding box center [1304, 116] width 56 height 11
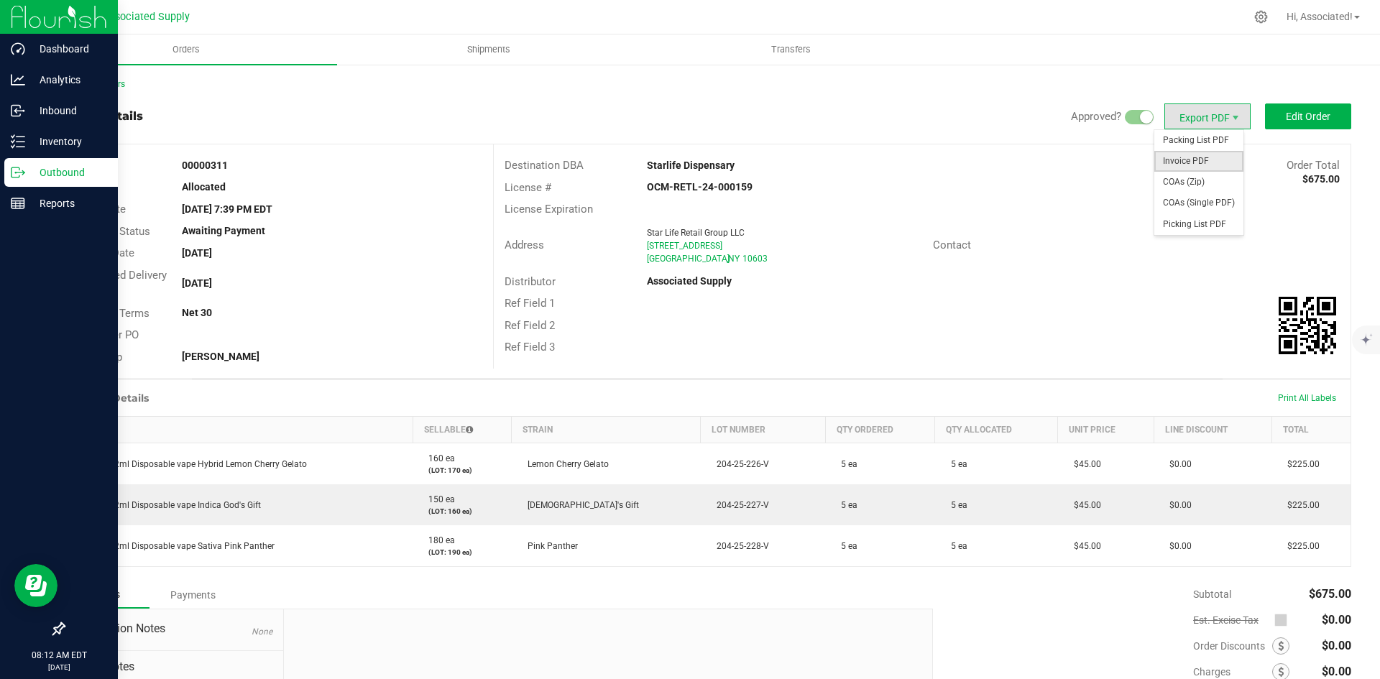
click at [1187, 159] on span "Invoice PDF" at bounding box center [1198, 161] width 89 height 21
click at [109, 83] on link "Back to Orders" at bounding box center [94, 84] width 62 height 10
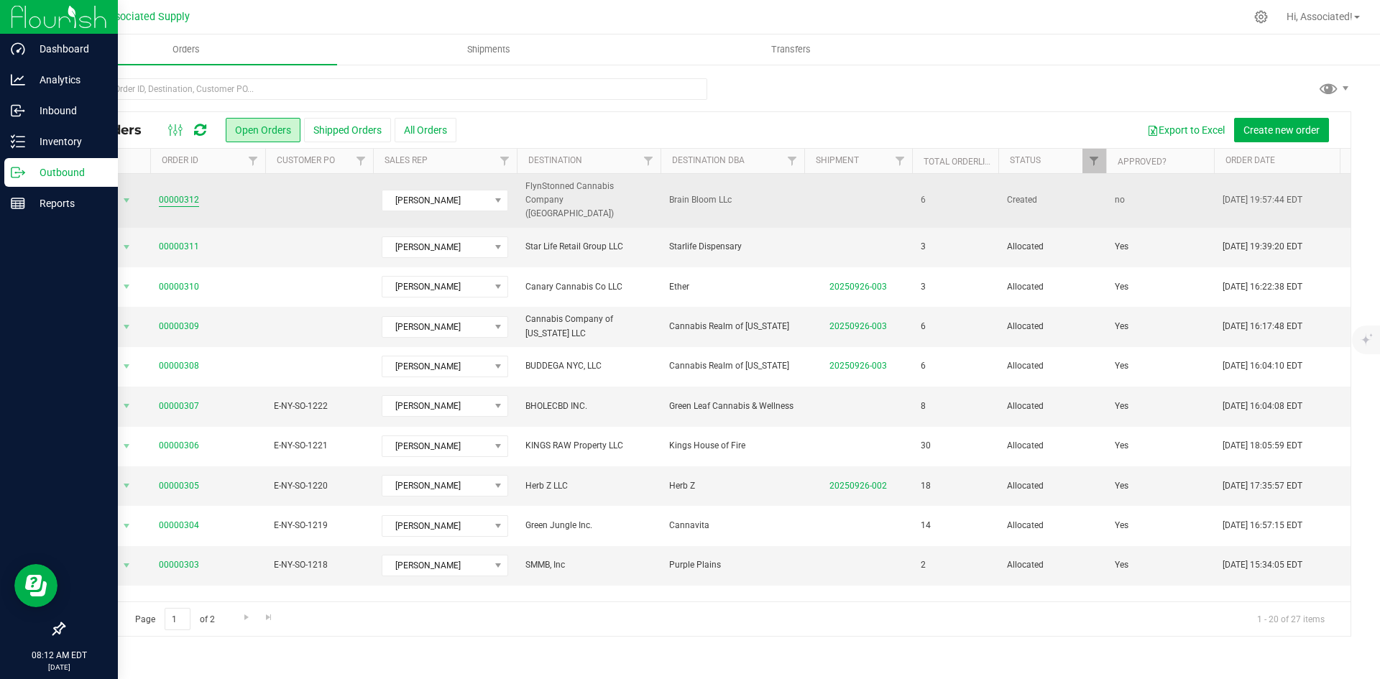
click at [190, 195] on link "00000312" at bounding box center [179, 200] width 40 height 14
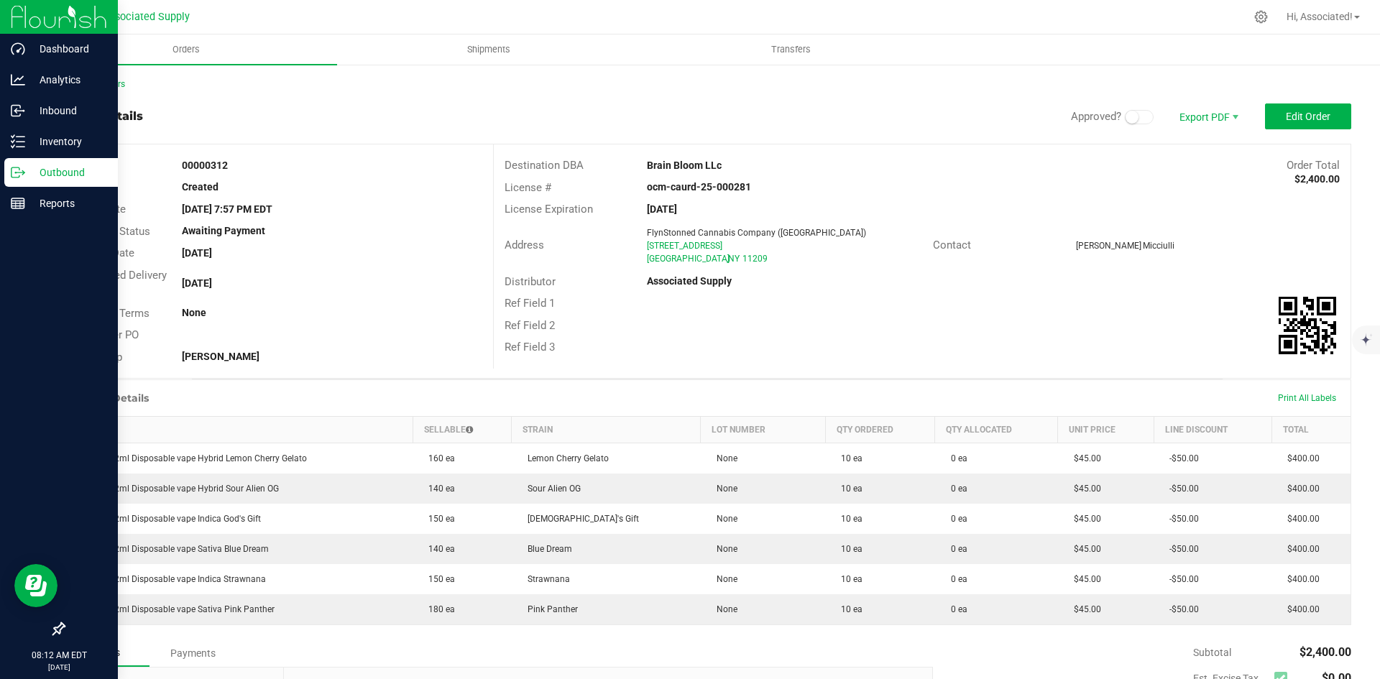
click at [908, 295] on div "Ref Field 1" at bounding box center [922, 303] width 857 height 22
click at [1291, 116] on span "Edit Order" at bounding box center [1308, 116] width 45 height 11
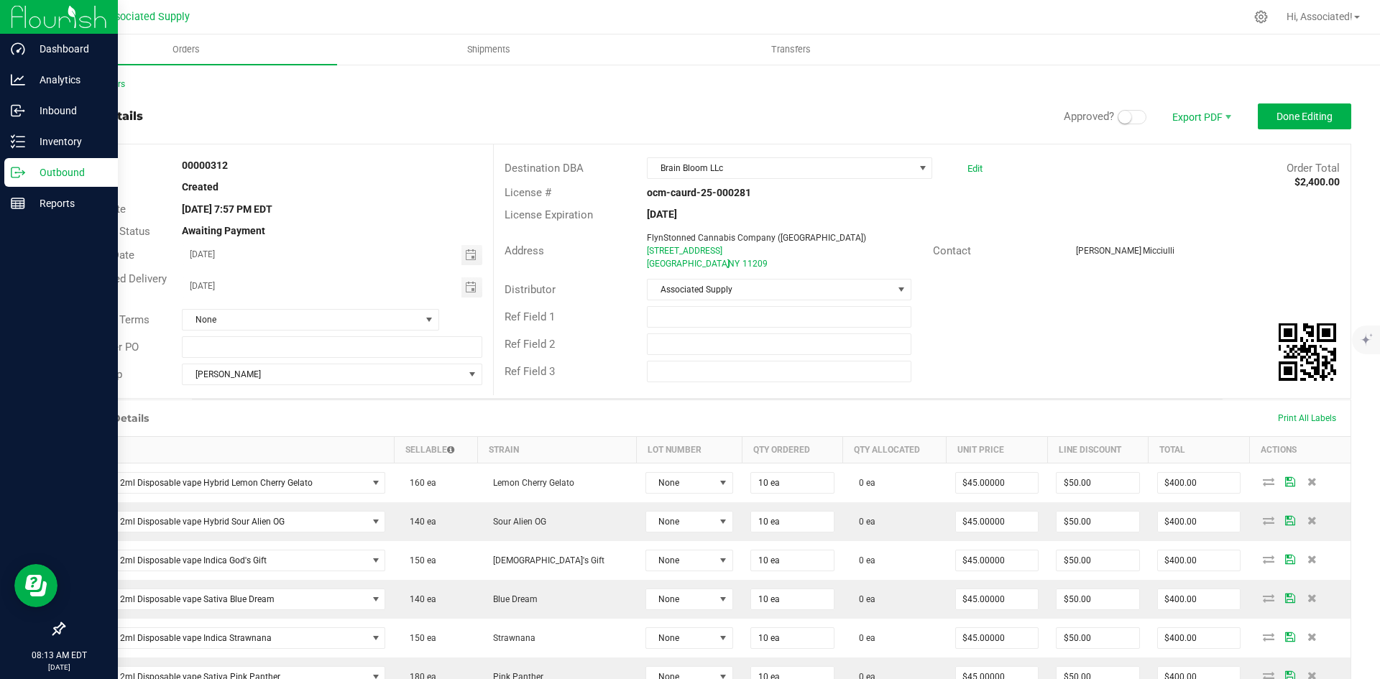
click at [1121, 117] on span at bounding box center [1131, 117] width 29 height 14
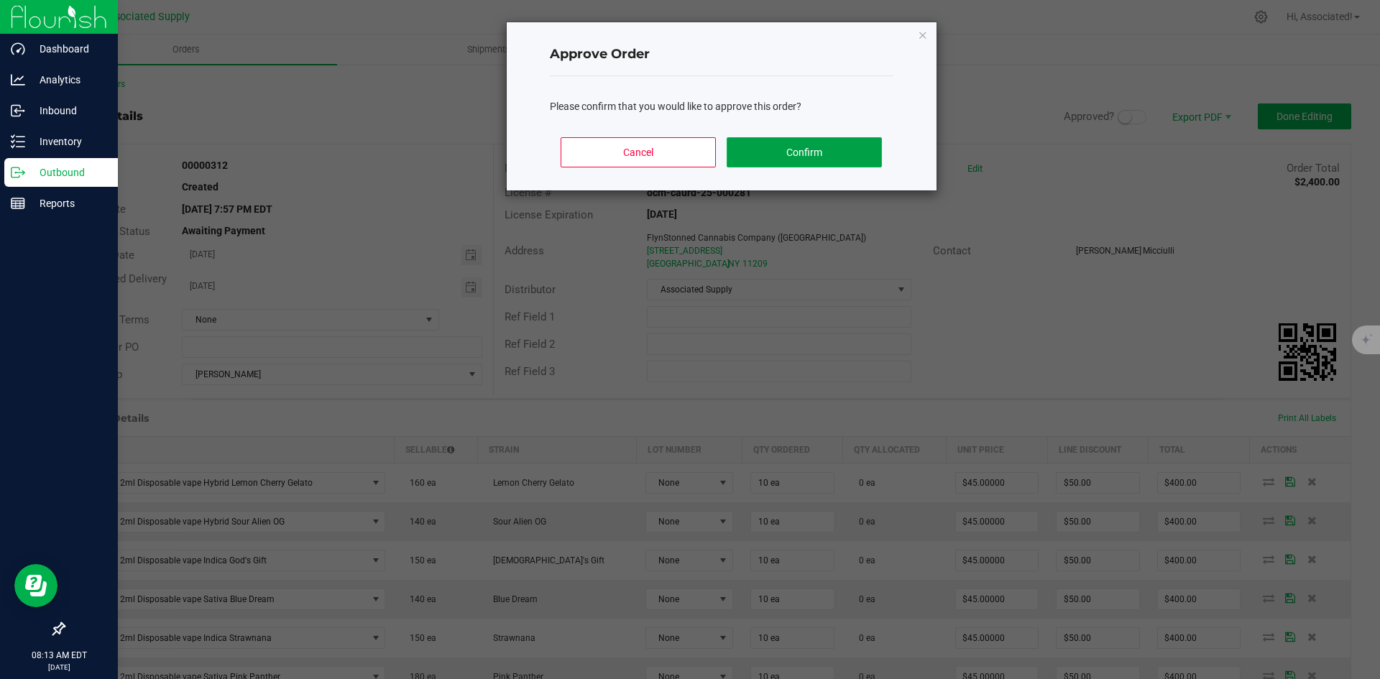
click at [796, 154] on button "Confirm" at bounding box center [804, 152] width 155 height 30
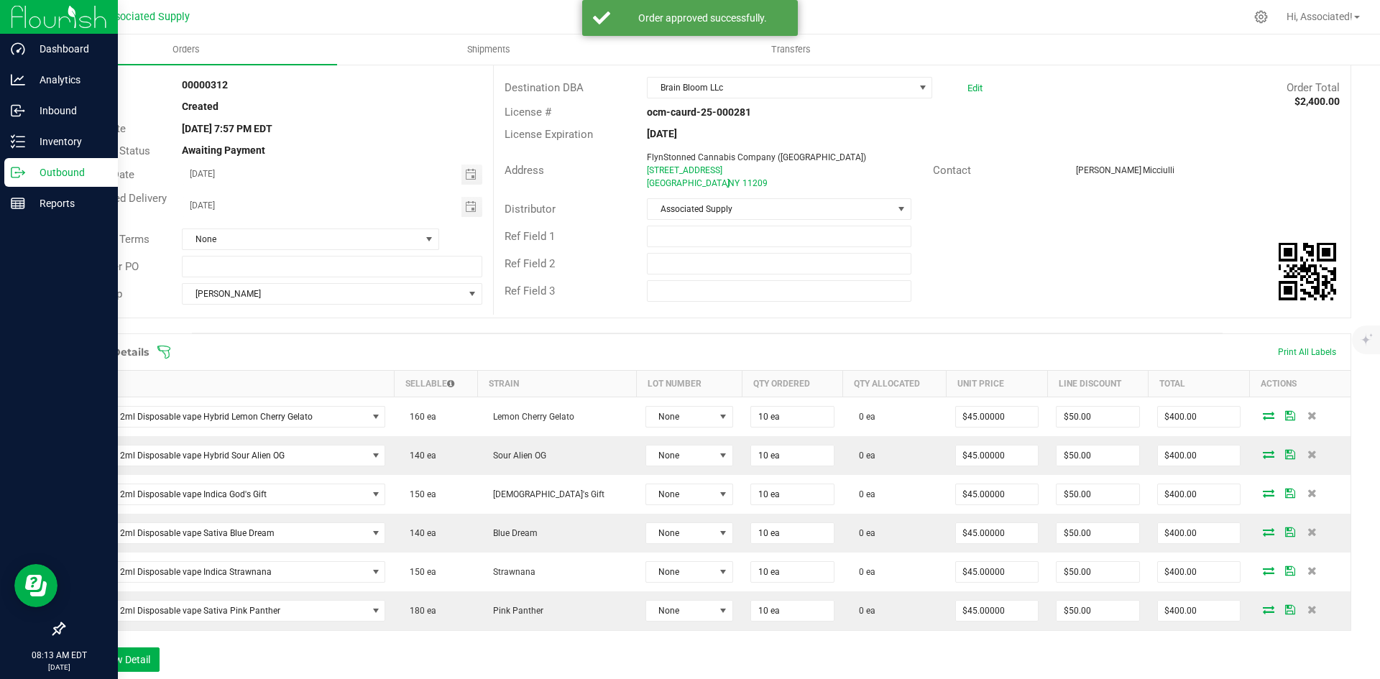
scroll to position [144, 0]
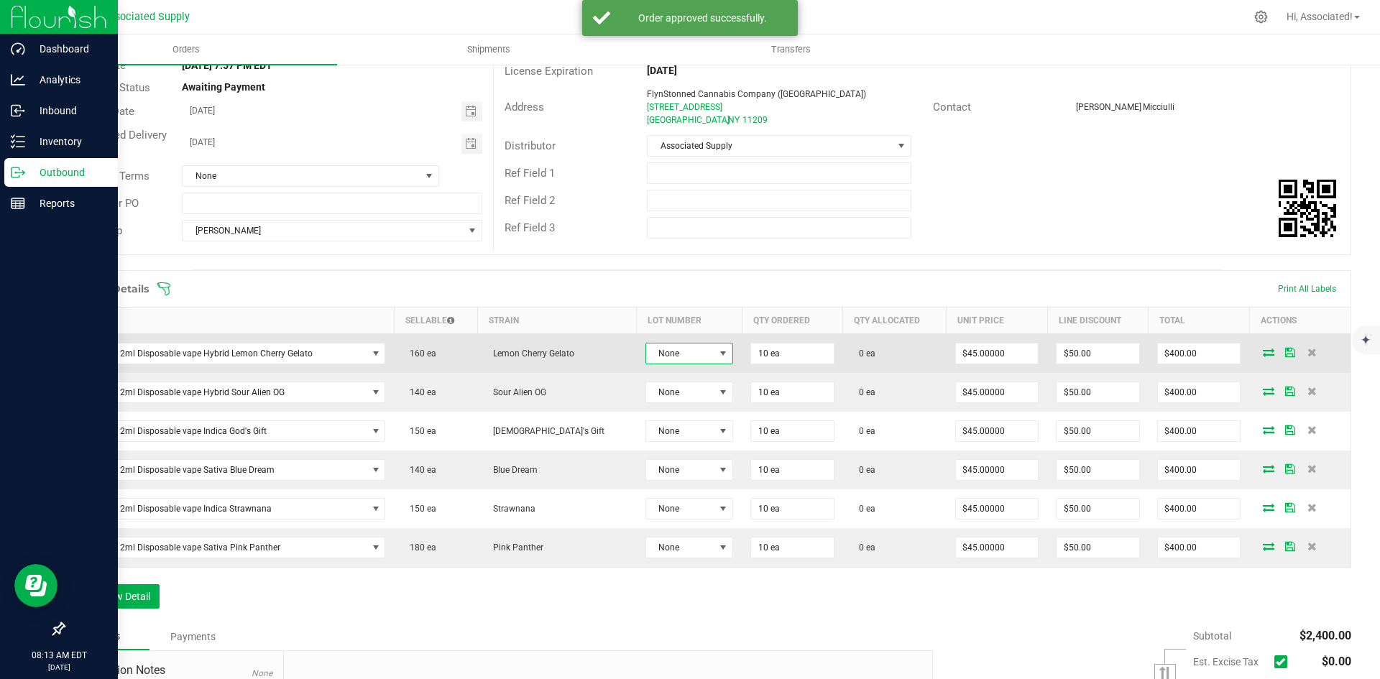
click at [717, 354] on span at bounding box center [722, 353] width 11 height 11
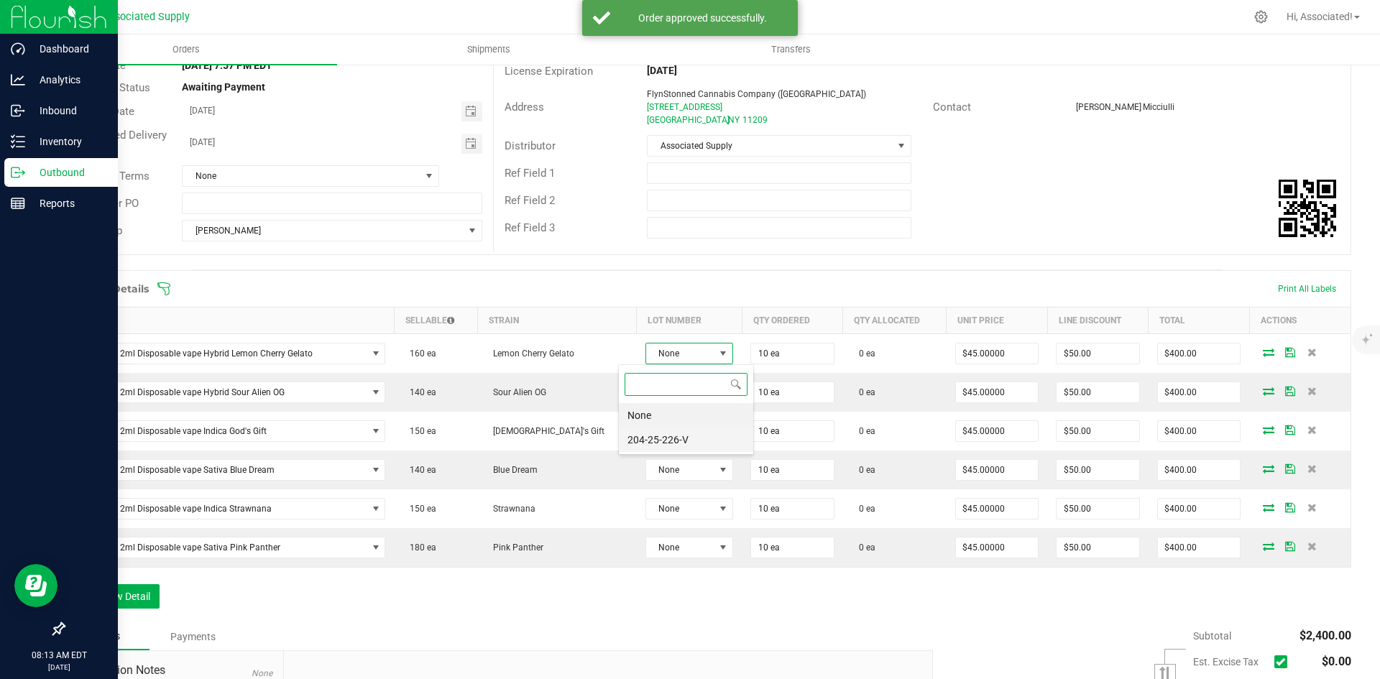
click at [668, 448] on li "204-25-226-V" at bounding box center [686, 440] width 134 height 24
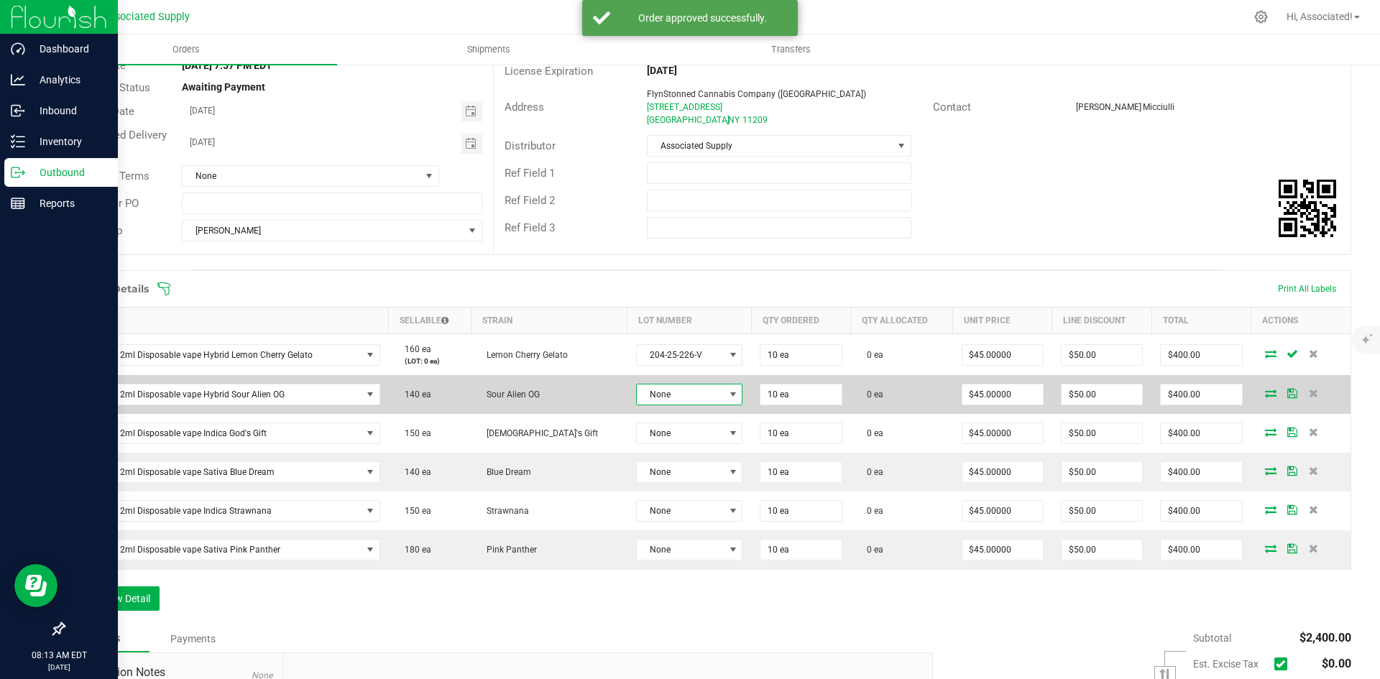
click at [693, 400] on span "None" at bounding box center [680, 394] width 87 height 20
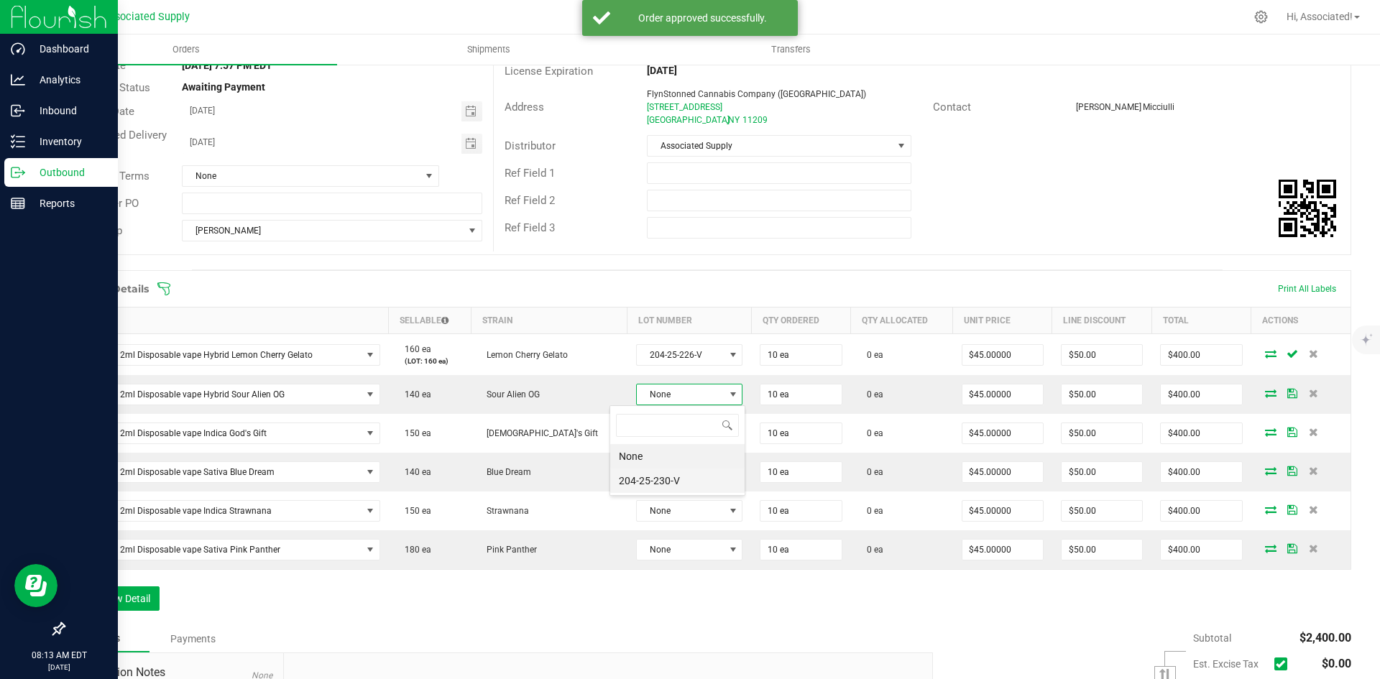
scroll to position [22, 108]
click at [674, 487] on li "204-25-230-V" at bounding box center [677, 481] width 134 height 24
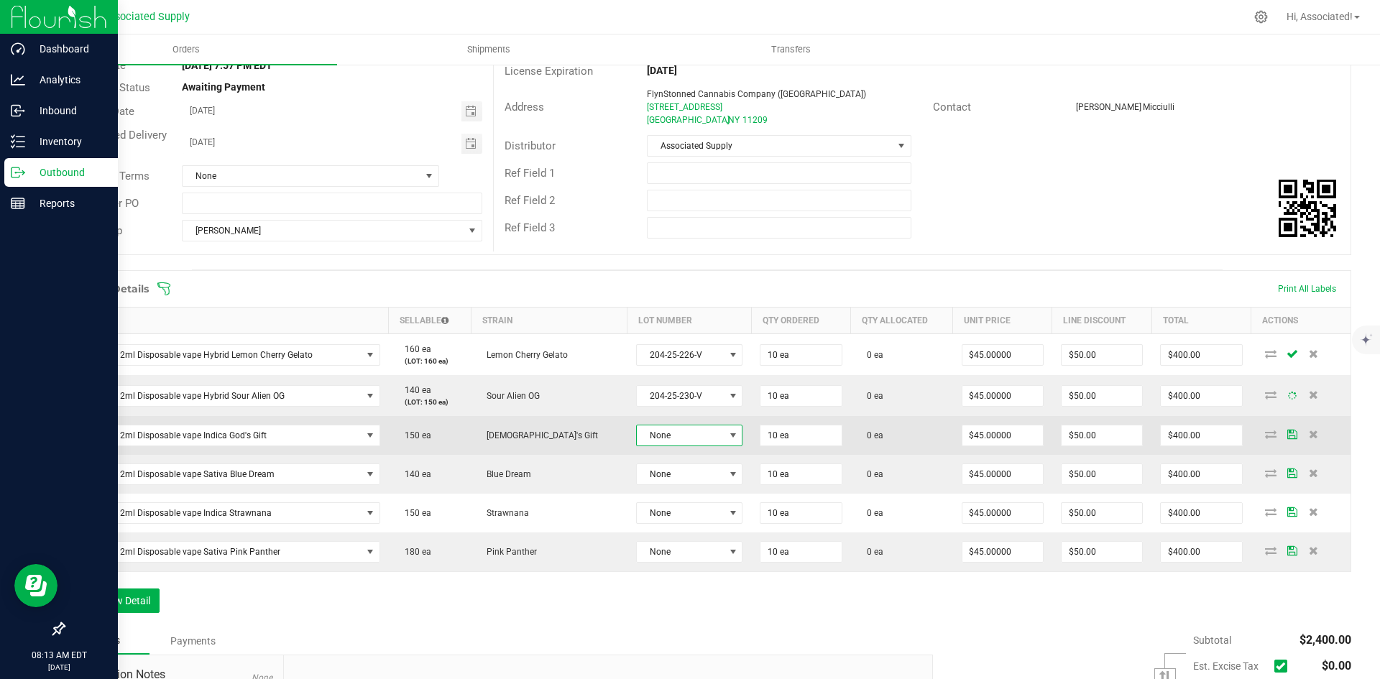
click at [694, 439] on span "None" at bounding box center [680, 435] width 87 height 20
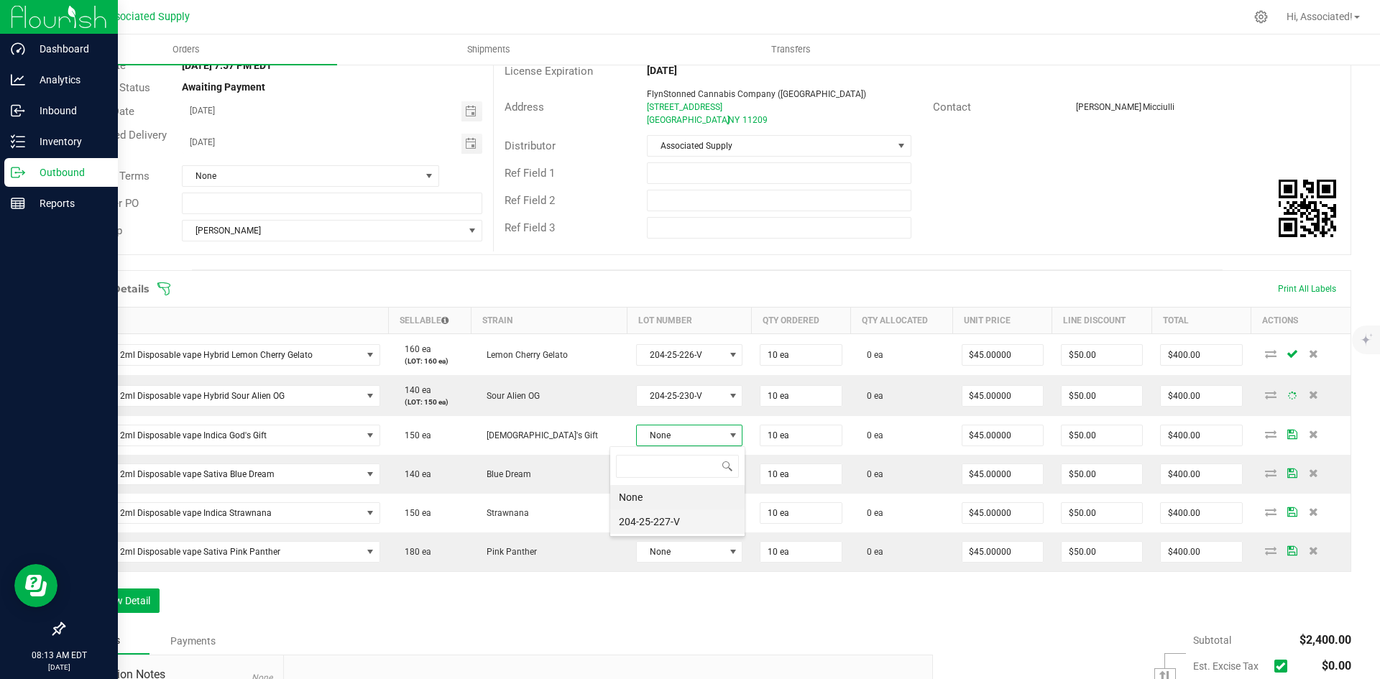
click at [672, 528] on li "204-25-227-V" at bounding box center [677, 522] width 134 height 24
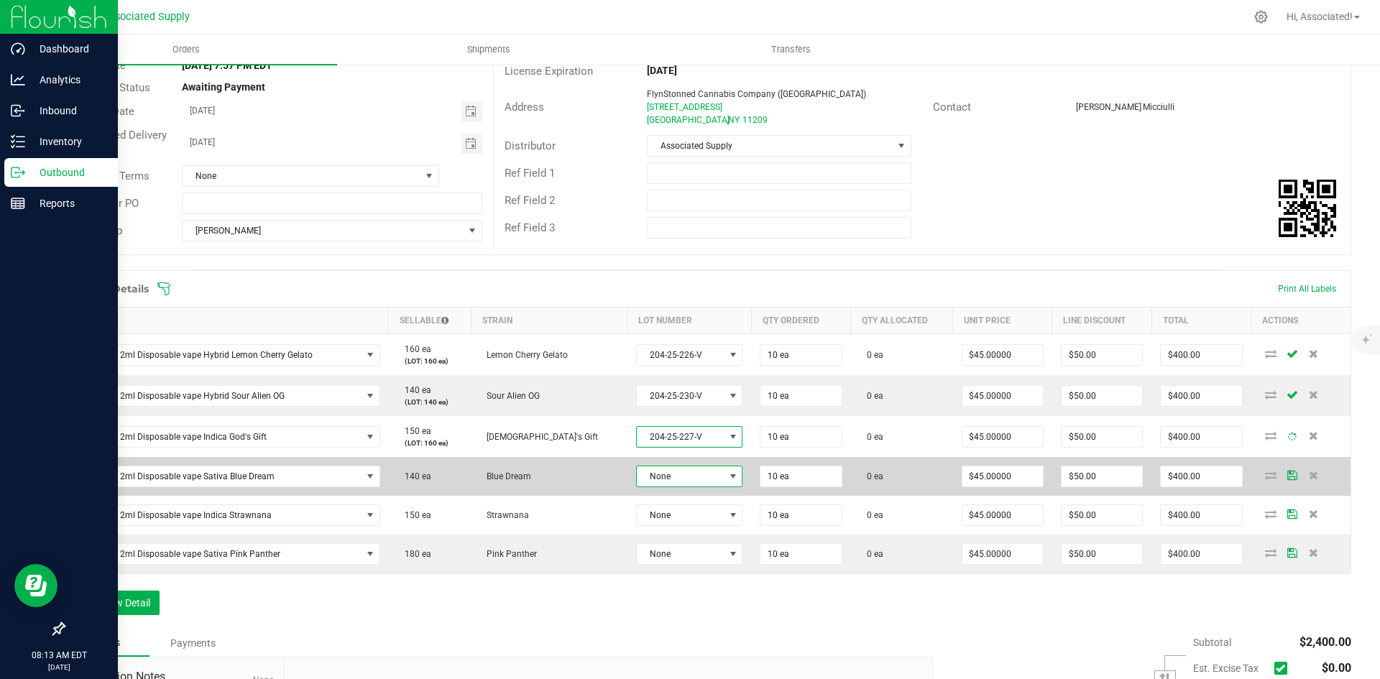
click at [727, 474] on span at bounding box center [732, 476] width 11 height 11
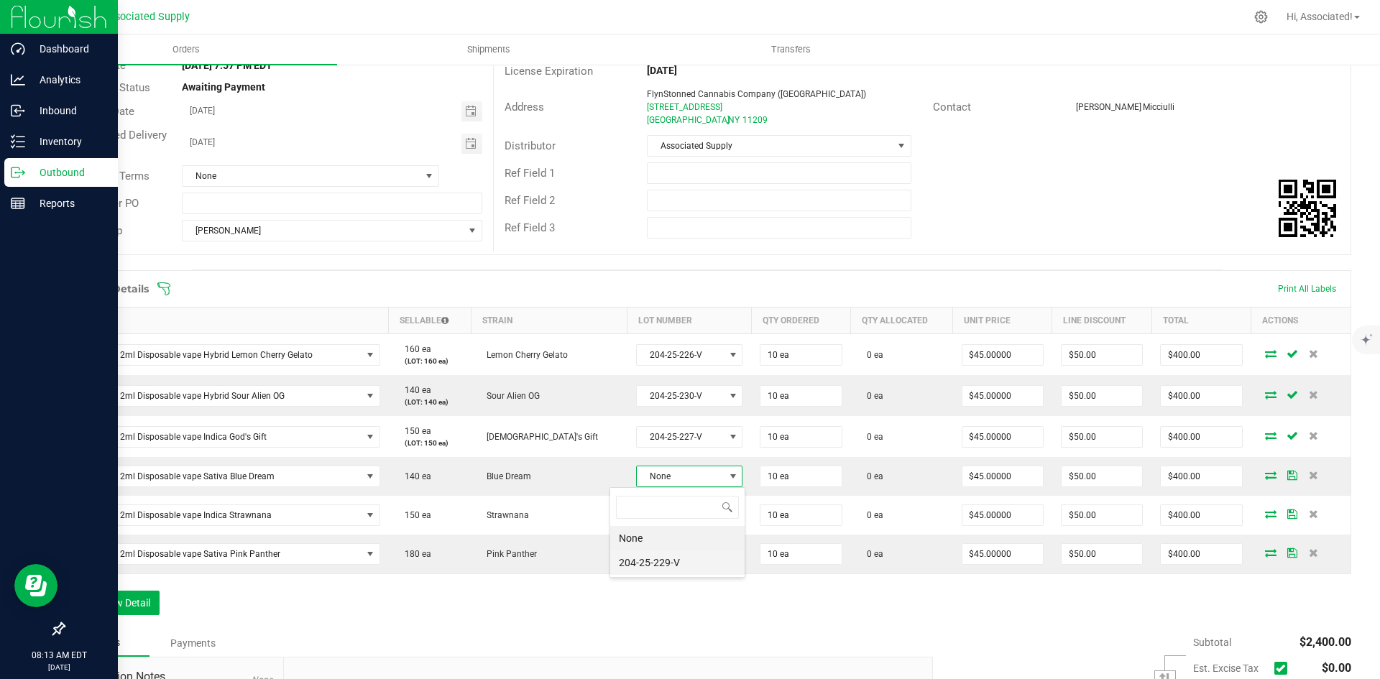
click at [657, 561] on li "204-25-229-V" at bounding box center [677, 562] width 134 height 24
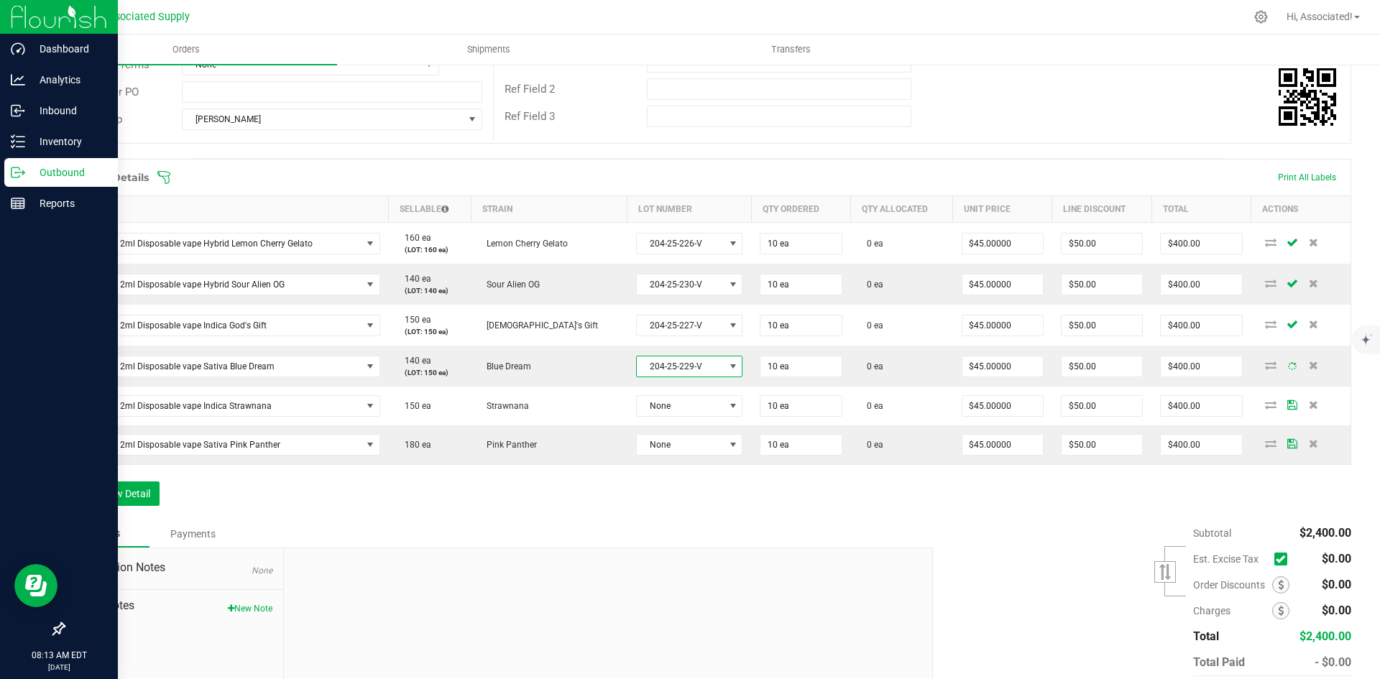
scroll to position [287, 0]
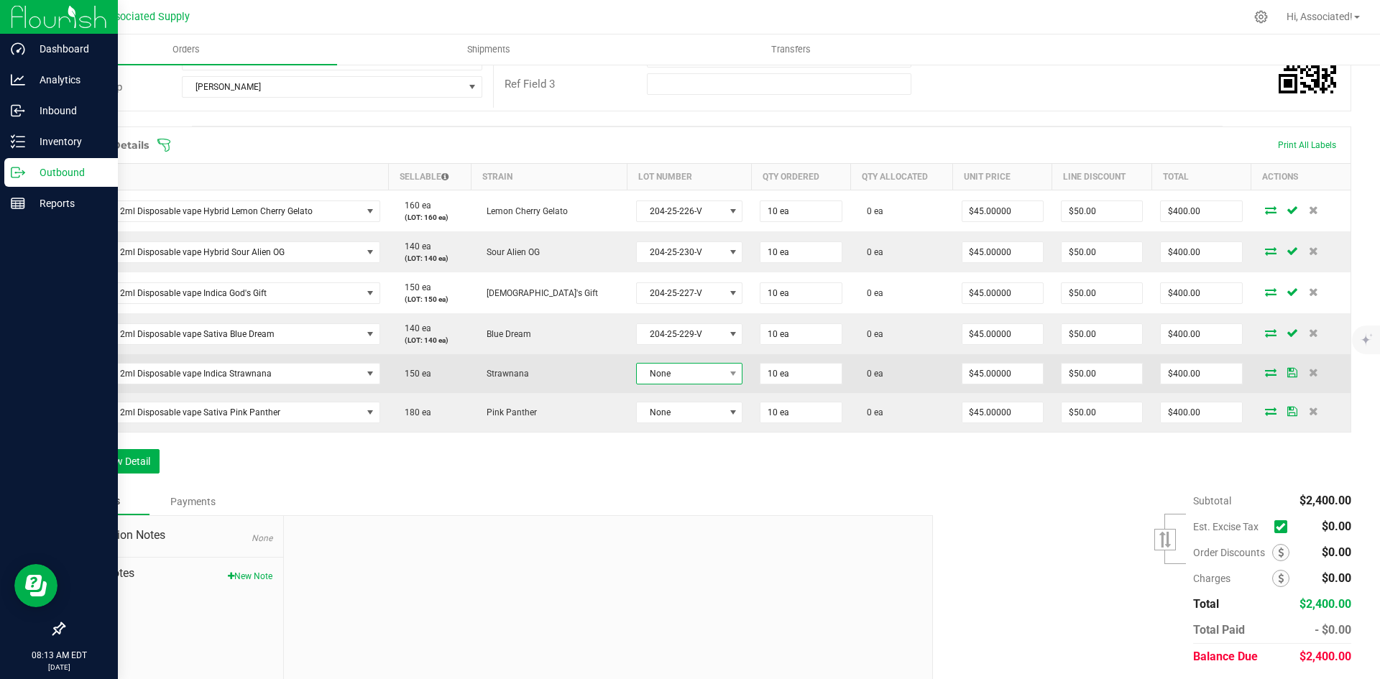
click at [724, 367] on span at bounding box center [733, 374] width 18 height 20
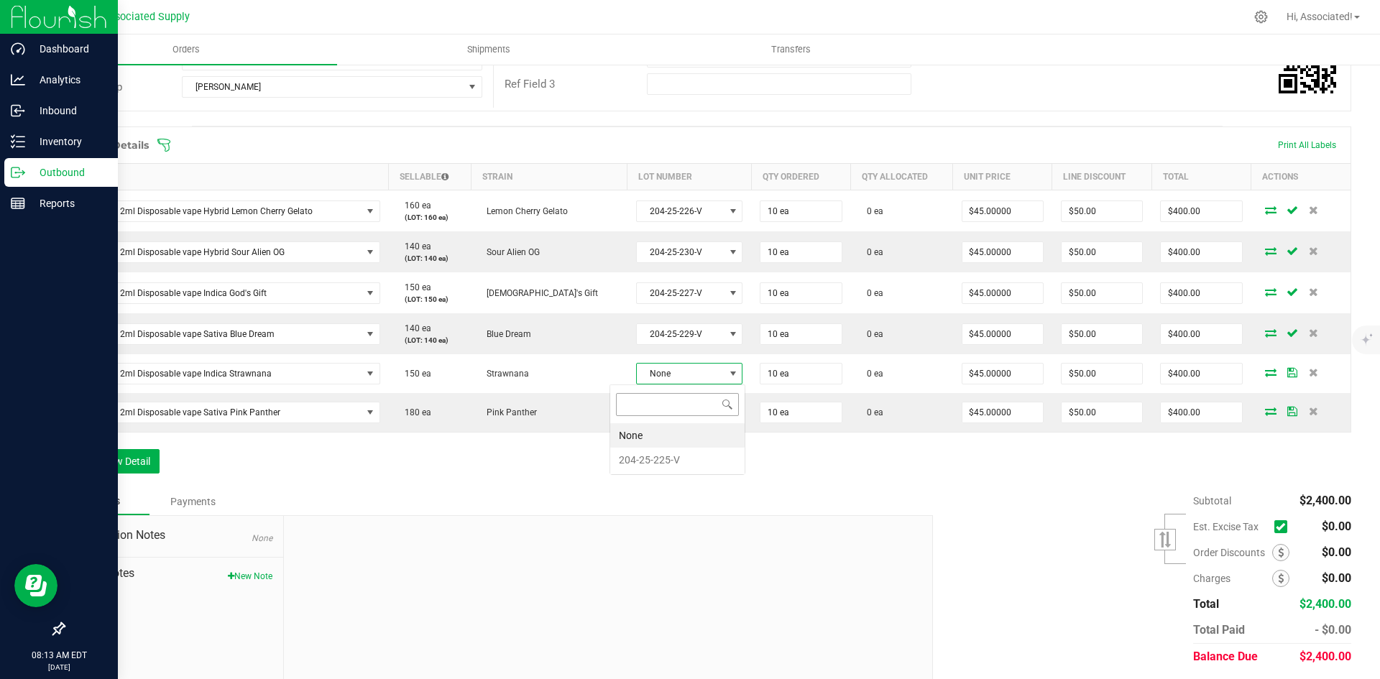
scroll to position [22, 108]
click at [670, 460] on li "204-25-225-V" at bounding box center [677, 460] width 134 height 24
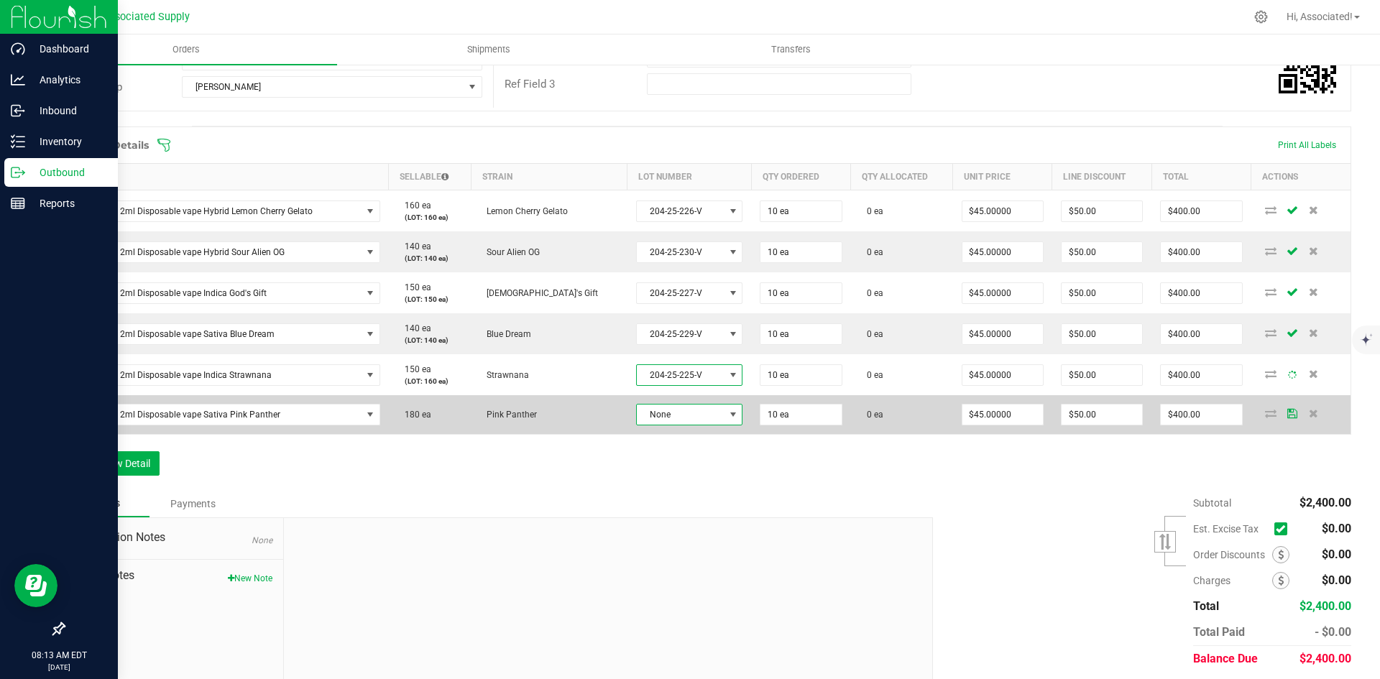
click at [727, 415] on span at bounding box center [732, 414] width 11 height 11
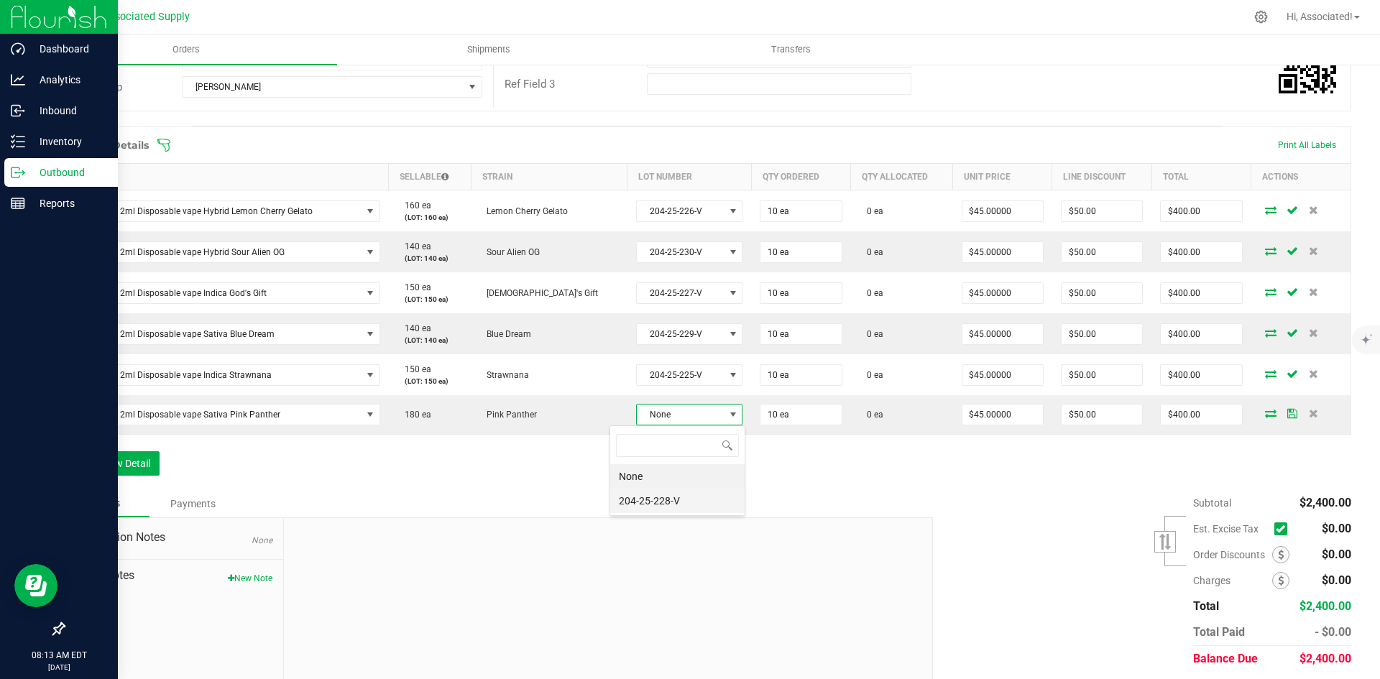
click at [659, 509] on li "204-25-228-V" at bounding box center [677, 501] width 134 height 24
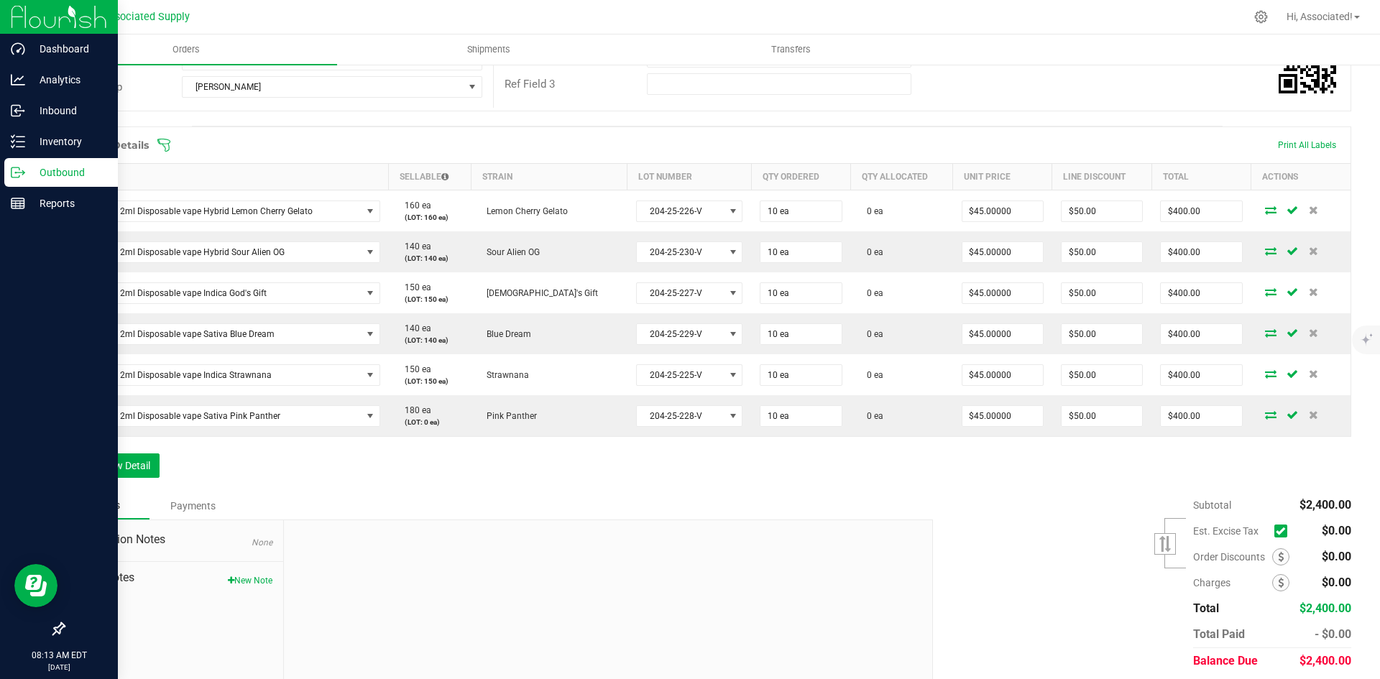
drag, startPoint x: 877, startPoint y: 489, endPoint x: 887, endPoint y: 486, distance: 9.8
click at [879, 489] on div "Order Details Print All Labels Item Sellable Strain Lot Number Qty Ordered Qty …" at bounding box center [707, 309] width 1288 height 366
click at [1274, 537] on span at bounding box center [1280, 531] width 13 height 13
click at [0, 0] on input "checkbox" at bounding box center [0, 0] width 0 height 0
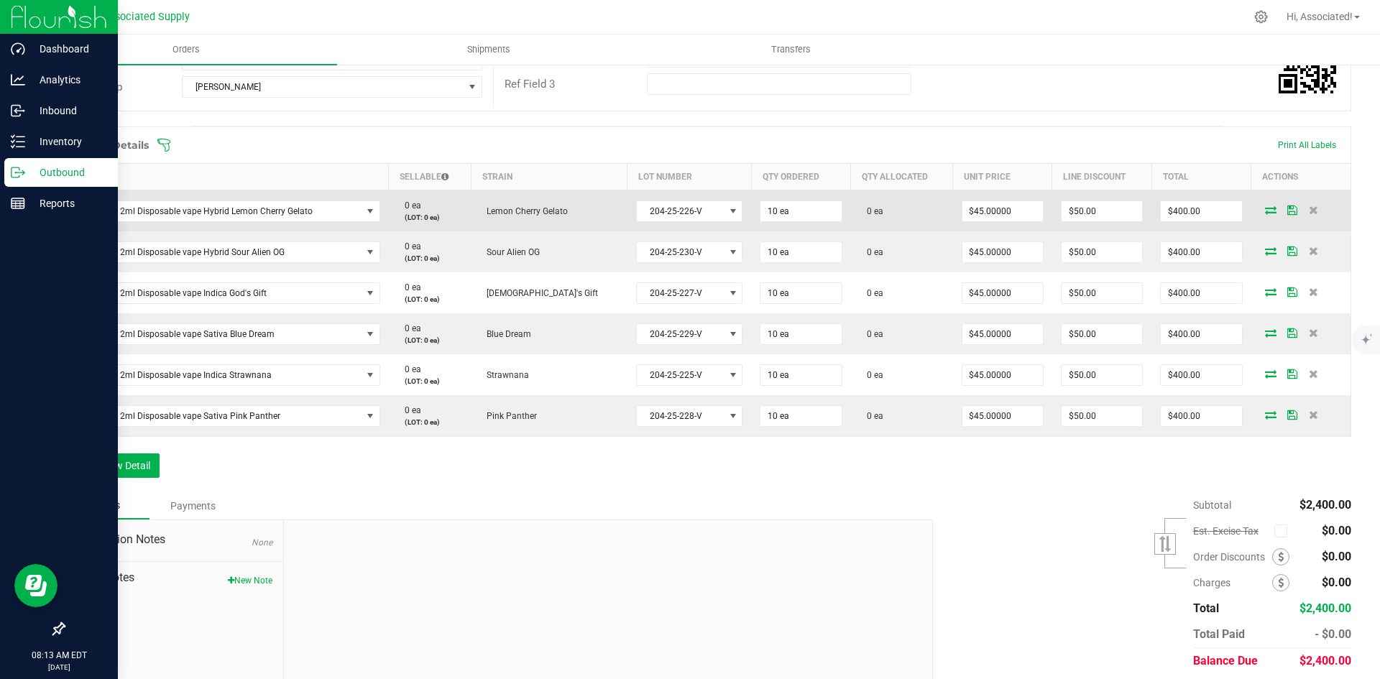
click at [1265, 206] on icon at bounding box center [1270, 210] width 11 height 9
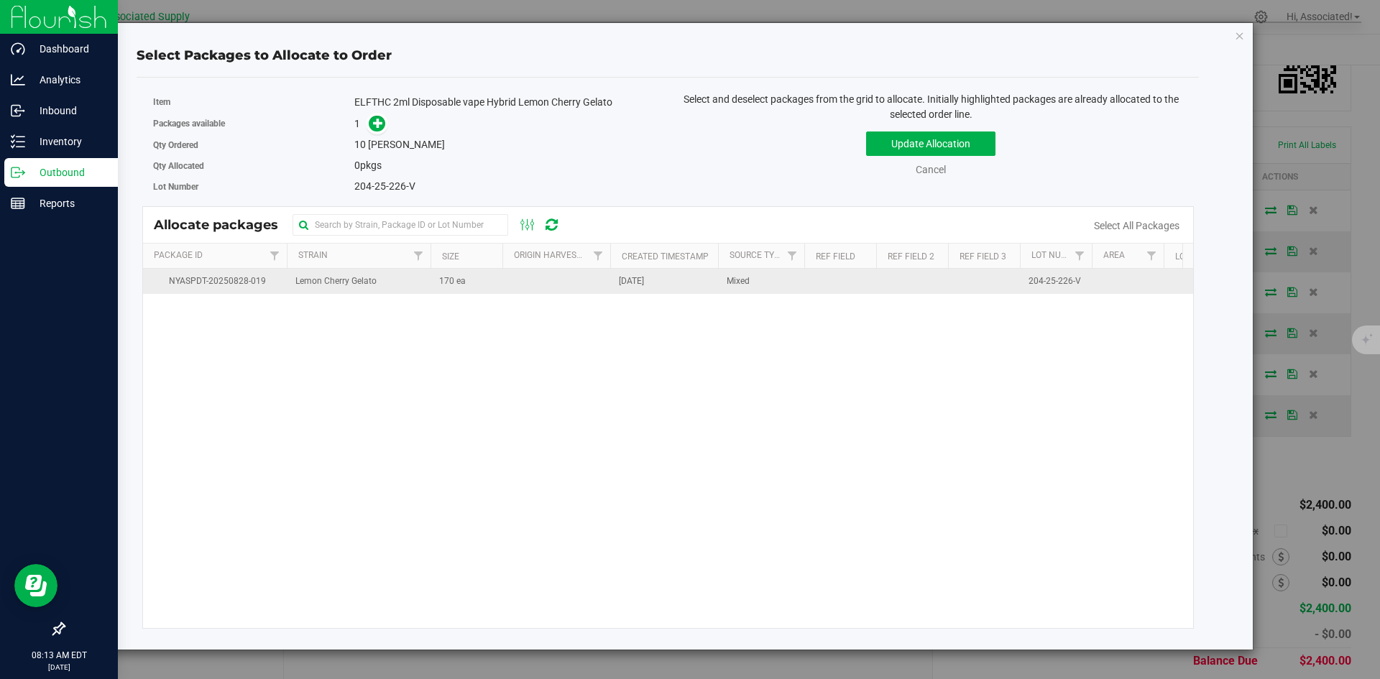
click at [499, 277] on td "170 ea" at bounding box center [466, 281] width 72 height 25
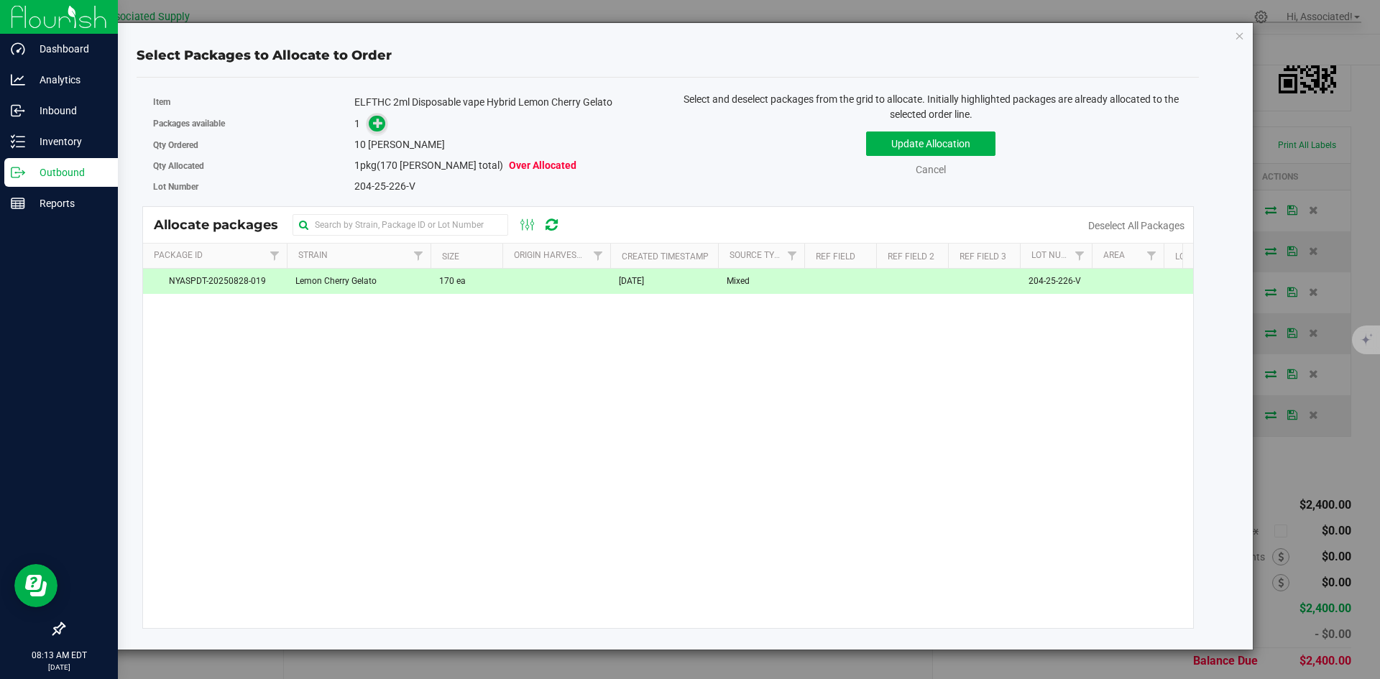
click at [379, 124] on icon at bounding box center [378, 123] width 10 height 10
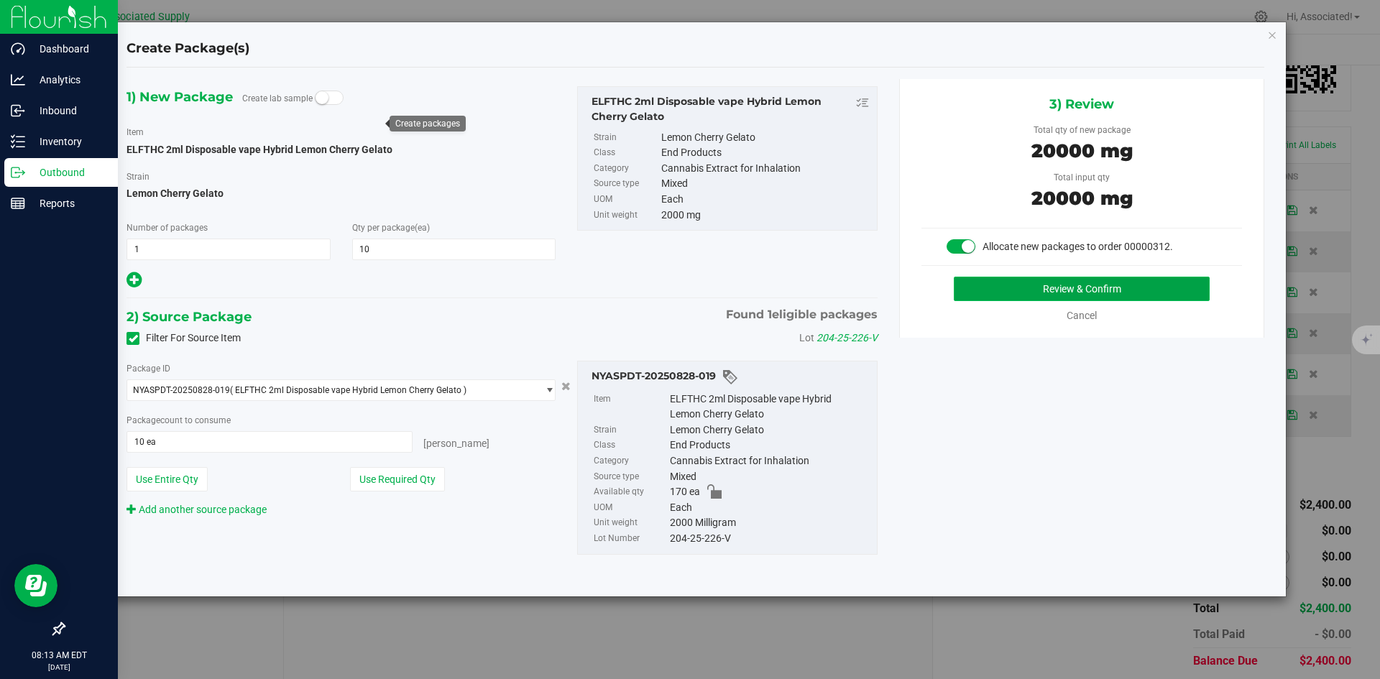
click at [977, 287] on button "Review & Confirm" at bounding box center [1082, 289] width 256 height 24
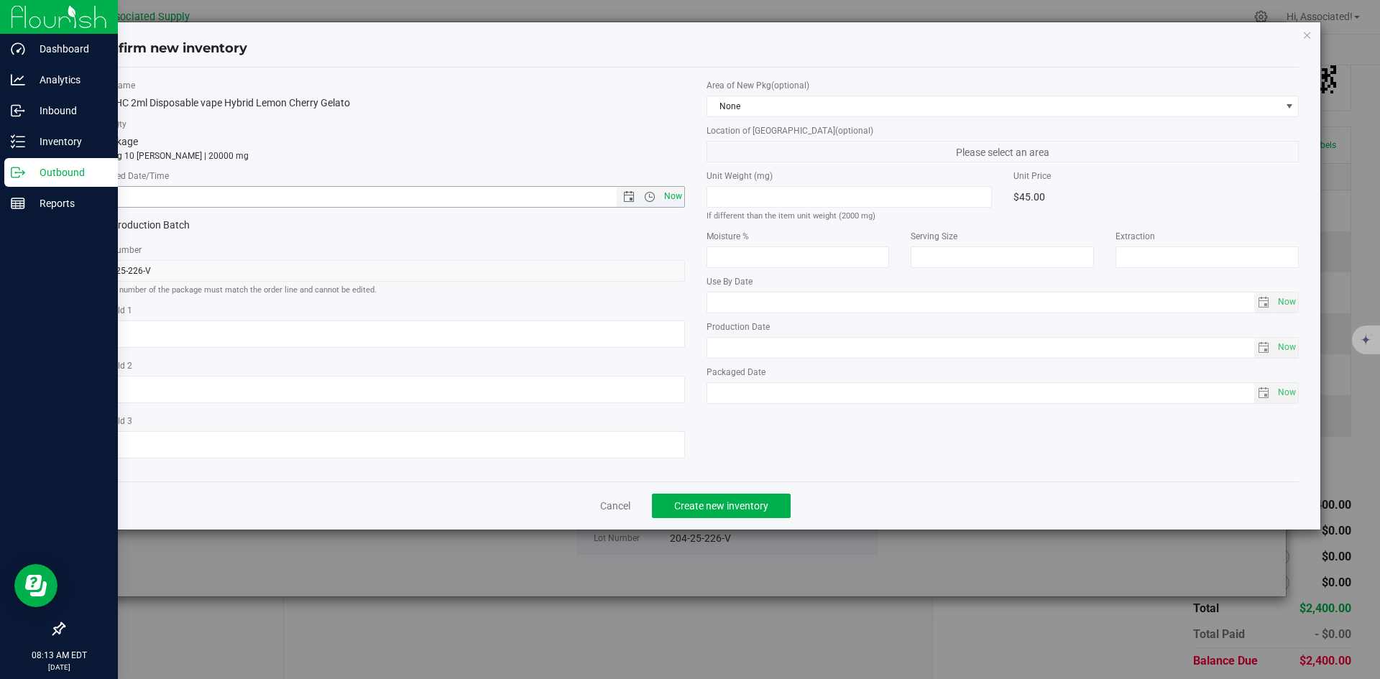
click at [683, 195] on span "Now" at bounding box center [672, 196] width 24 height 21
type input "[DATE] 8:13 AM"
click at [711, 502] on span "Create new inventory" at bounding box center [721, 505] width 94 height 11
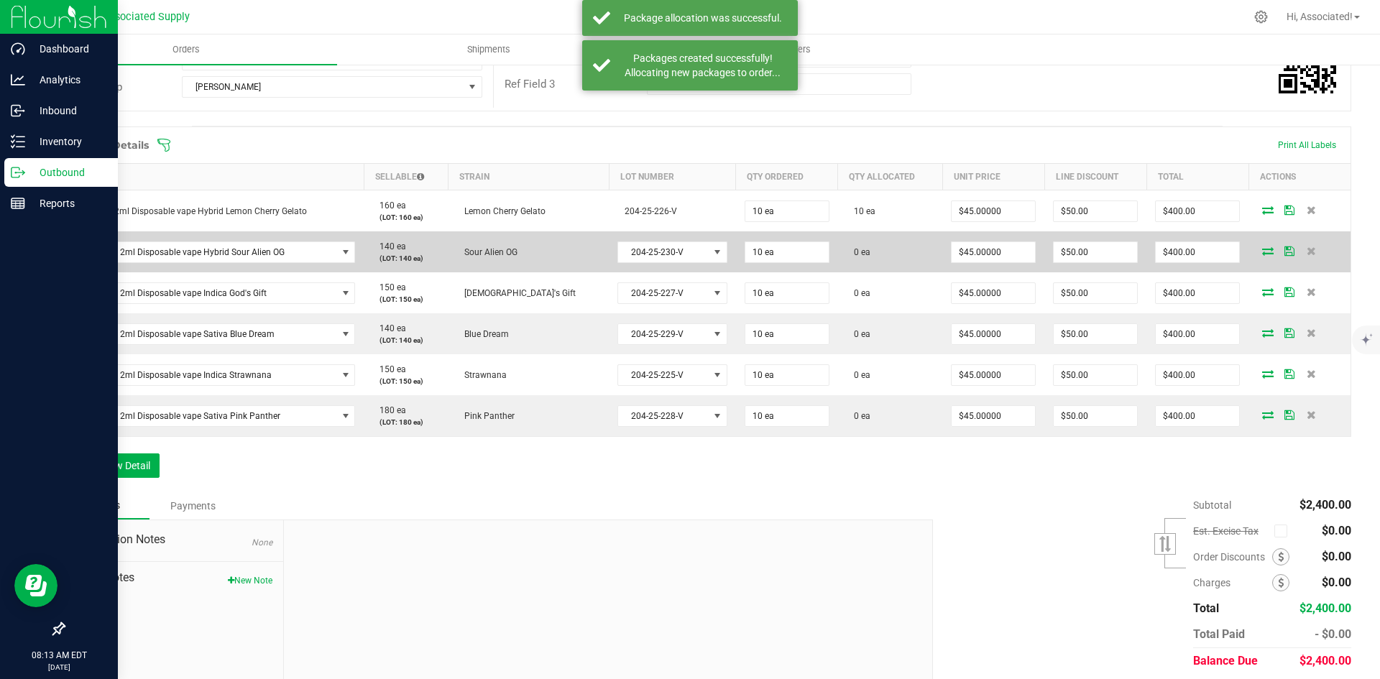
click at [1262, 246] on icon at bounding box center [1267, 250] width 11 height 9
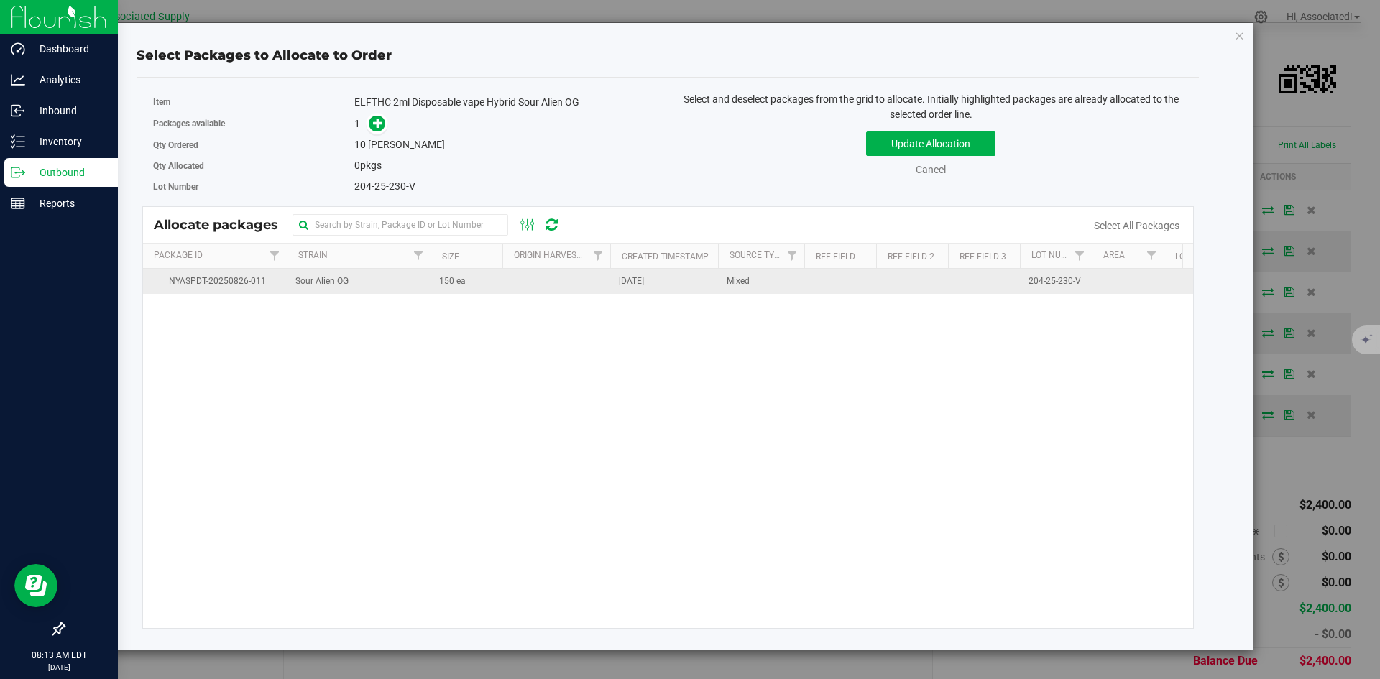
click at [464, 289] on td "150 ea" at bounding box center [466, 281] width 72 height 25
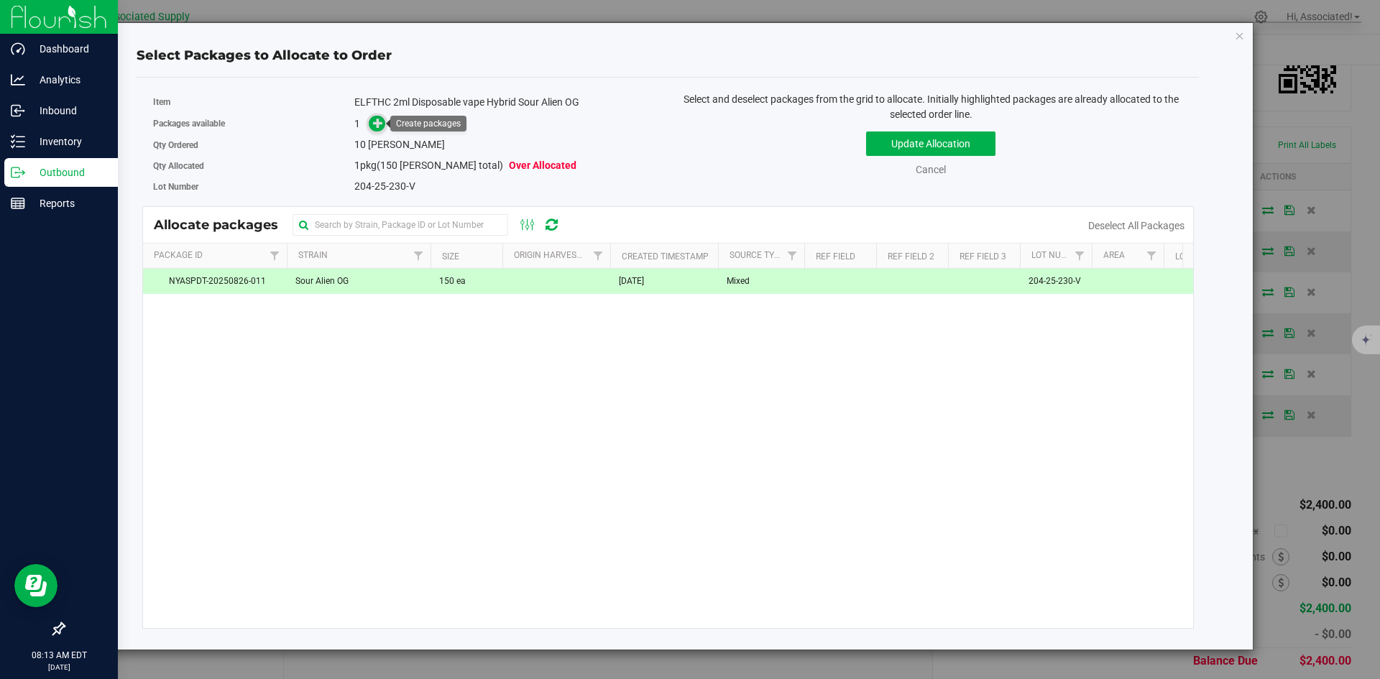
click at [377, 125] on icon at bounding box center [378, 122] width 11 height 11
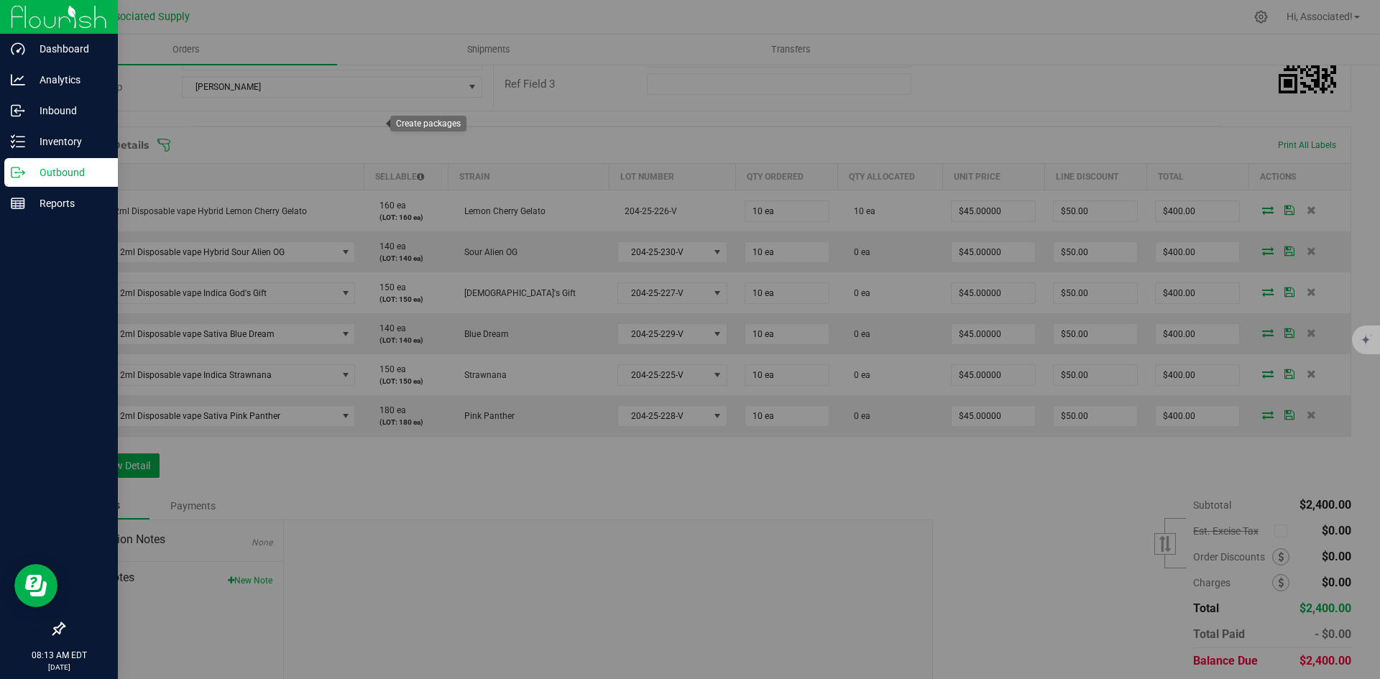
type input "1"
type input "10"
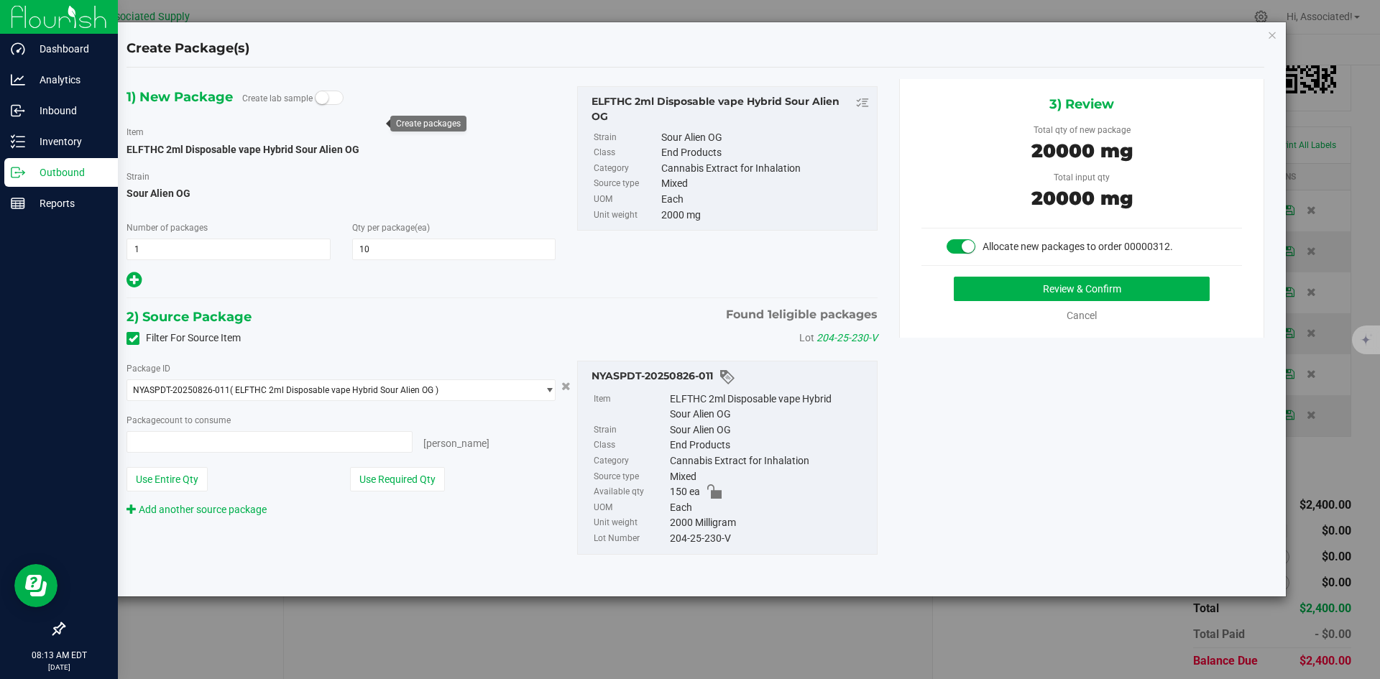
type input "10 ea"
click at [1010, 295] on button "Review & Confirm" at bounding box center [1082, 289] width 256 height 24
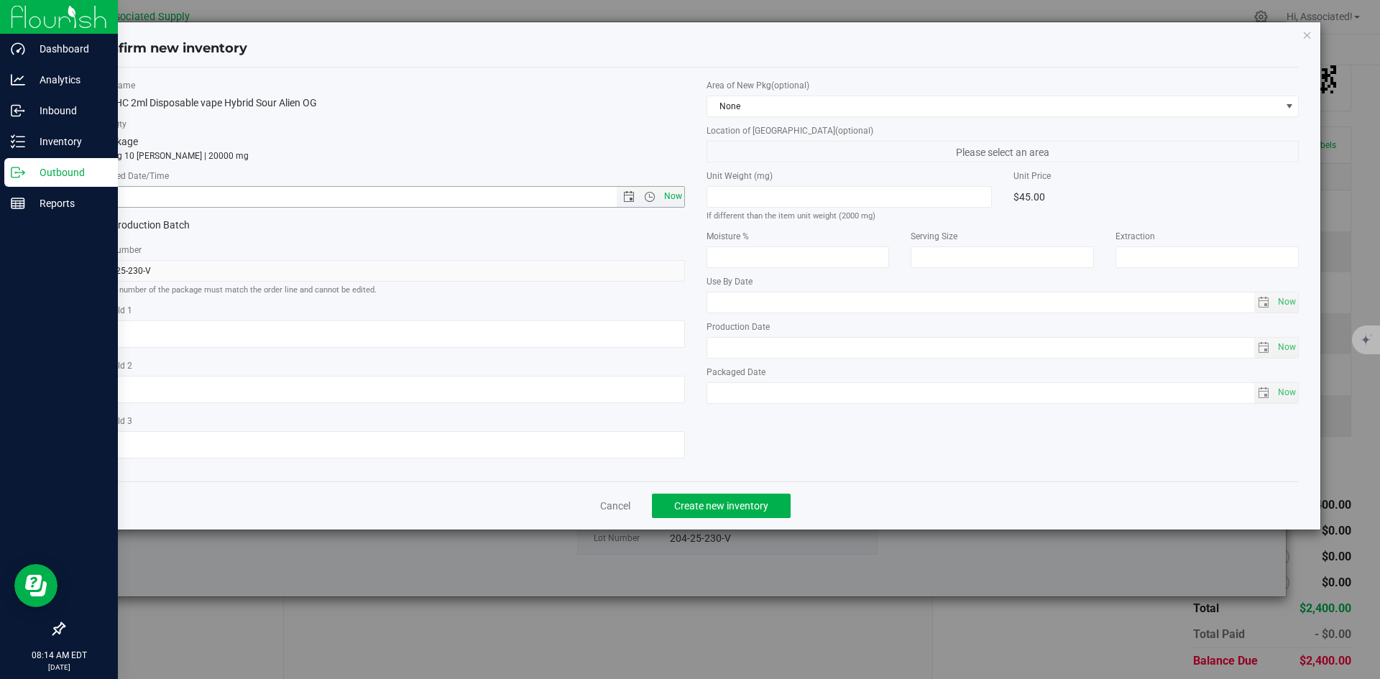
click at [672, 195] on span "Now" at bounding box center [672, 196] width 24 height 21
type input "[DATE] 8:14 AM"
click at [754, 504] on span "Create new inventory" at bounding box center [721, 505] width 94 height 11
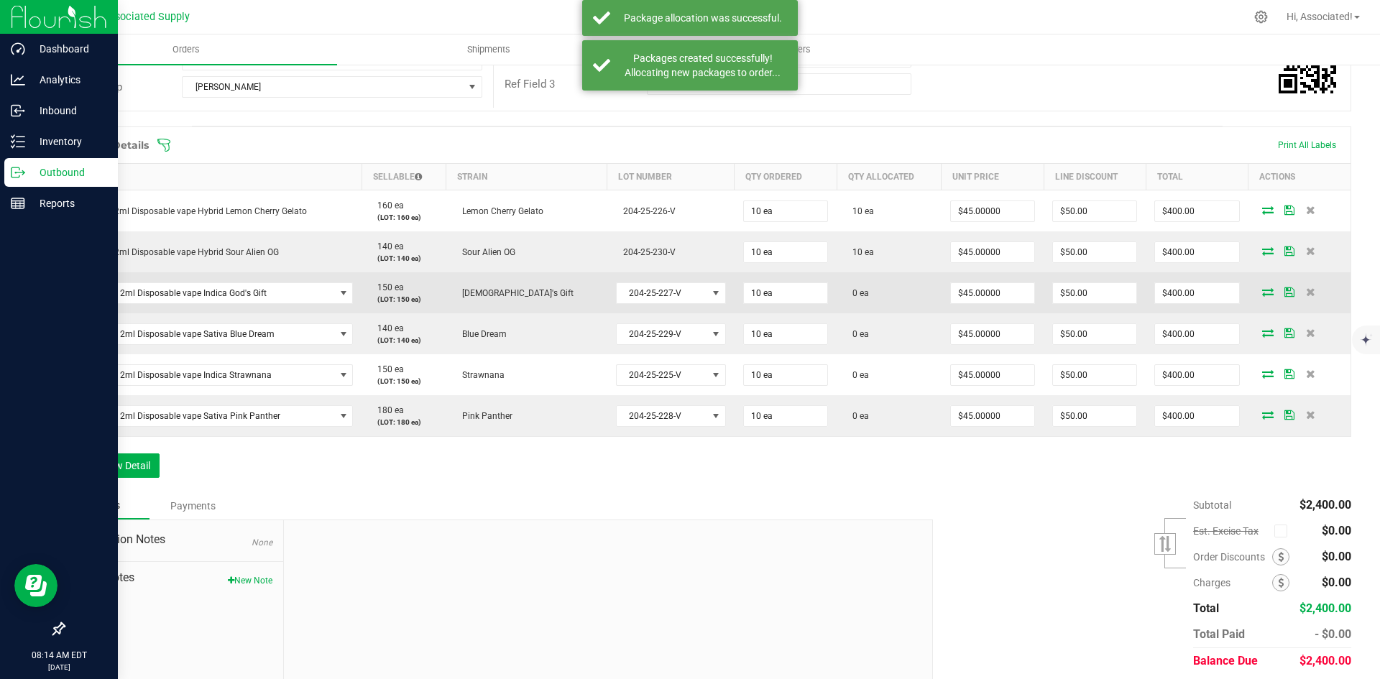
click at [1262, 294] on icon at bounding box center [1267, 291] width 11 height 9
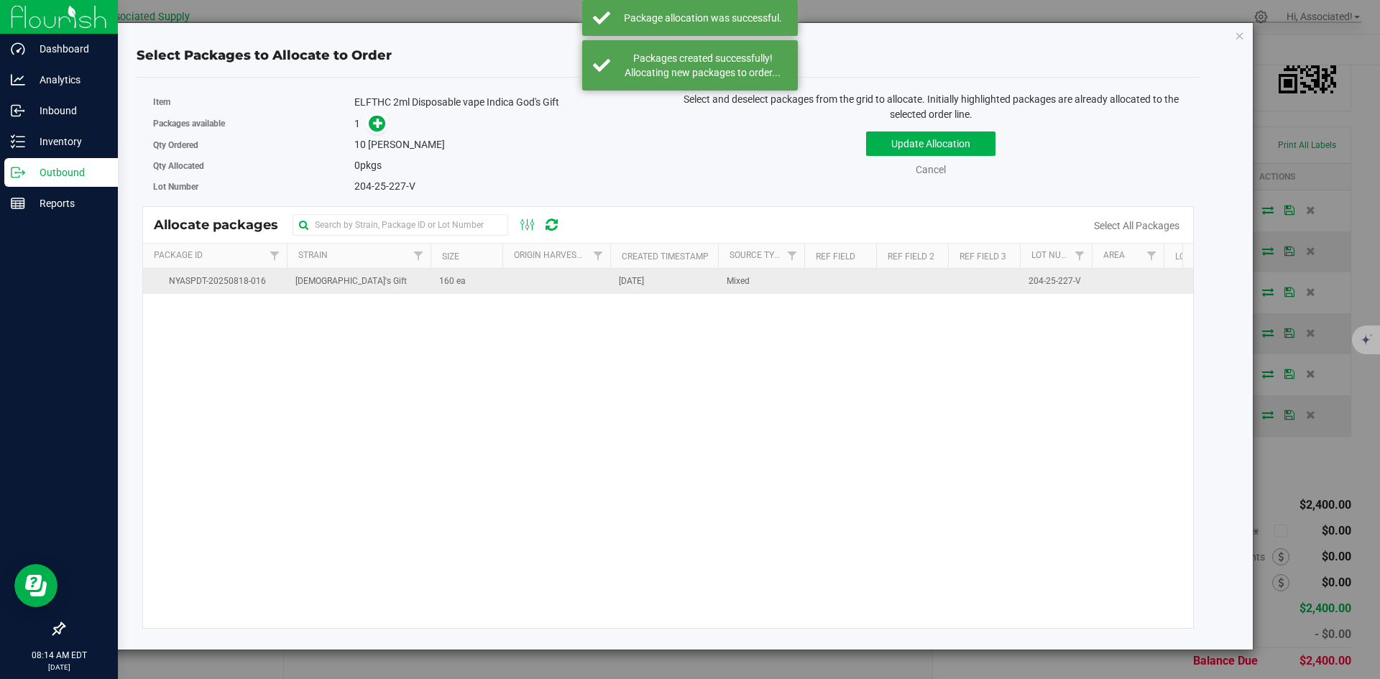
click at [479, 283] on td "160 ea" at bounding box center [466, 281] width 72 height 25
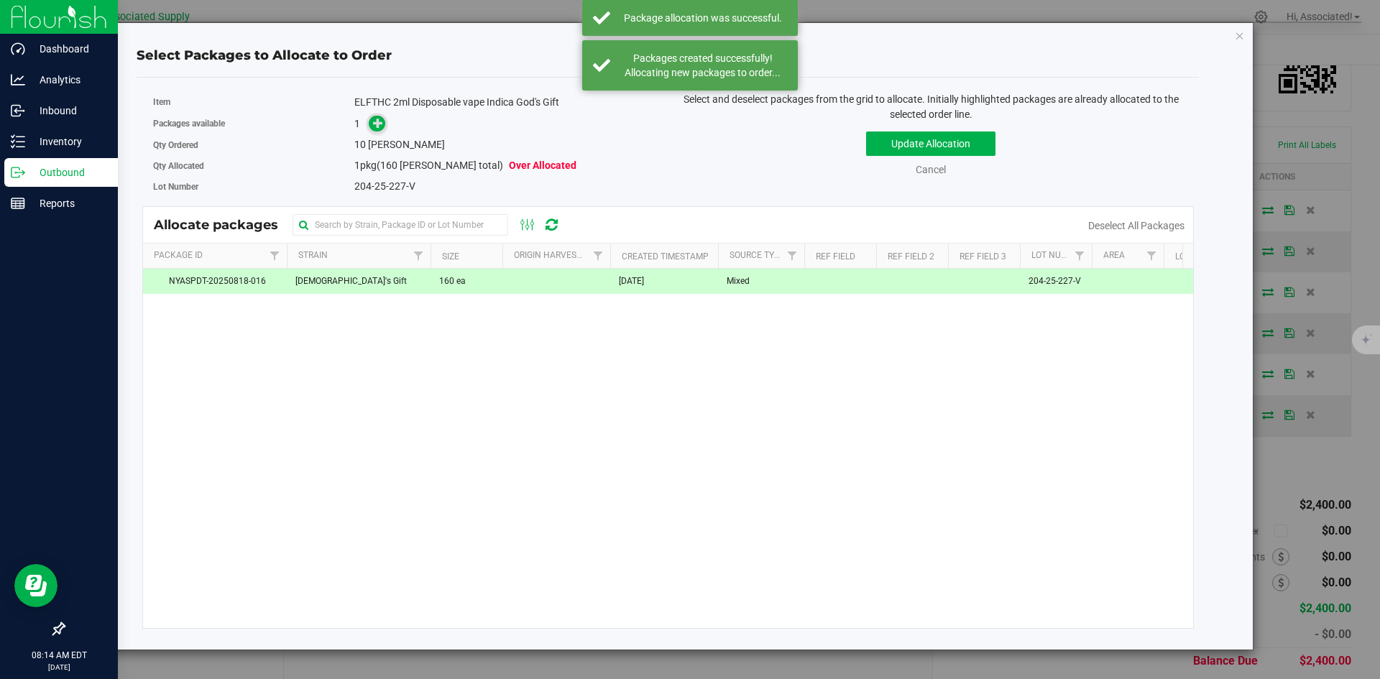
click at [377, 119] on icon at bounding box center [378, 123] width 10 height 10
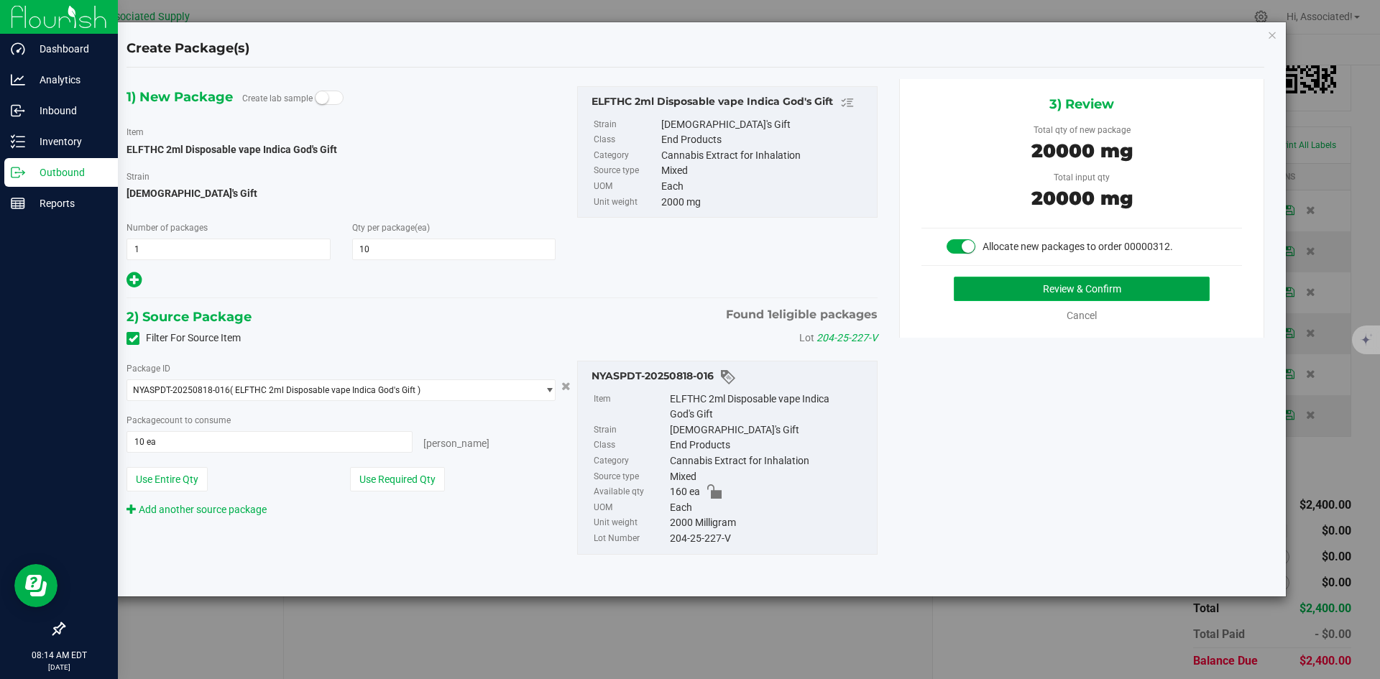
click at [1009, 295] on button "Review & Confirm" at bounding box center [1082, 289] width 256 height 24
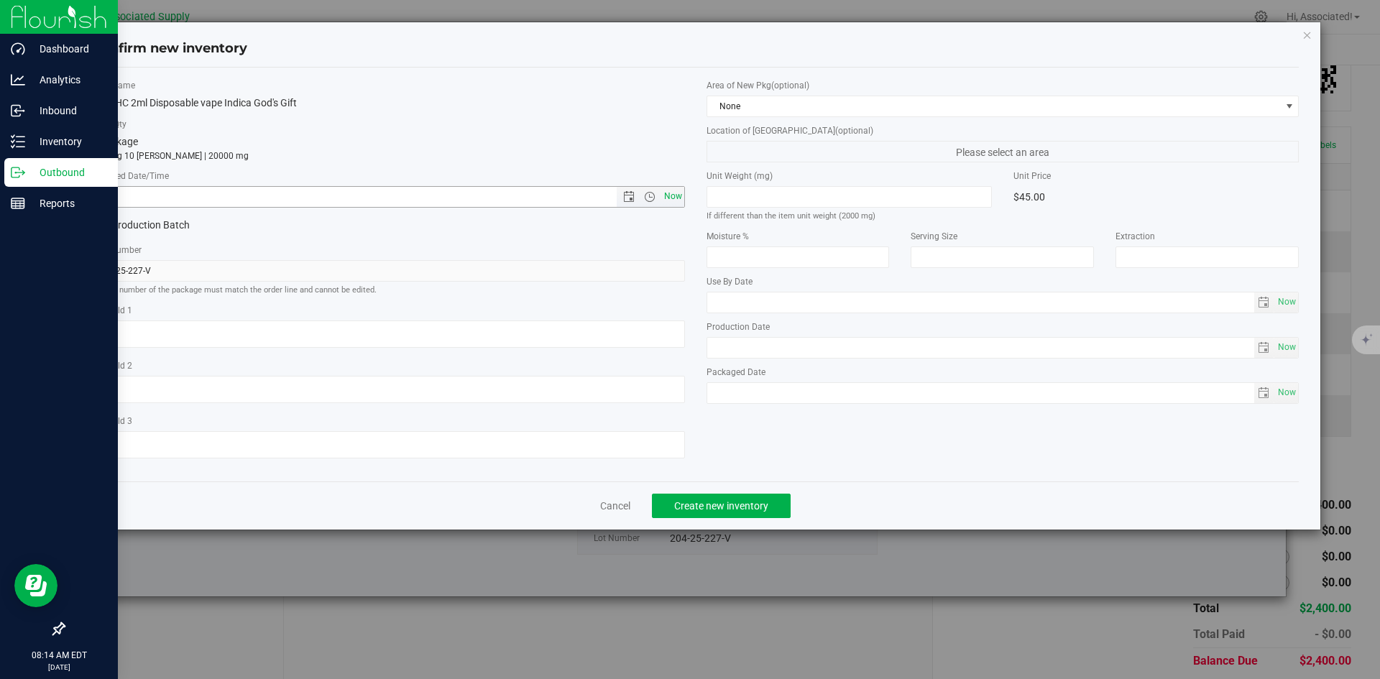
click at [666, 199] on span "Now" at bounding box center [672, 196] width 24 height 21
type input "[DATE] 8:14 AM"
click at [747, 503] on span "Create new inventory" at bounding box center [721, 505] width 94 height 11
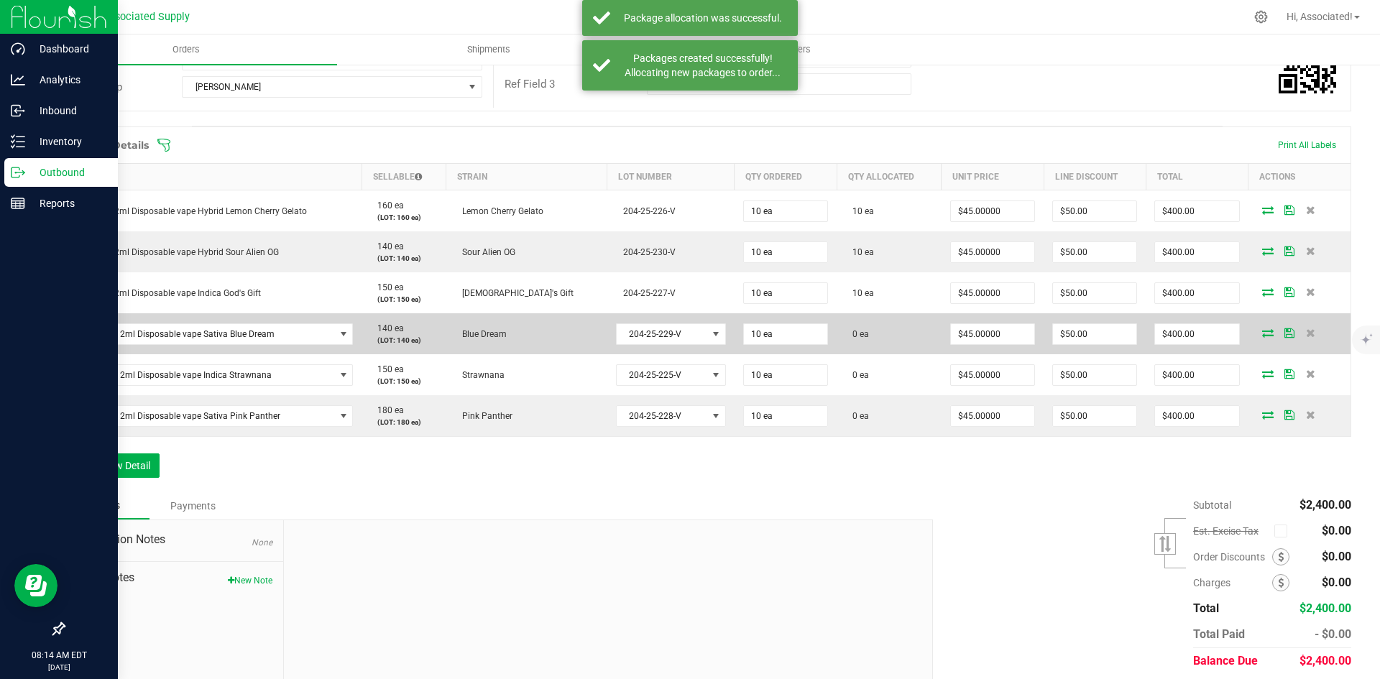
click at [1262, 335] on icon at bounding box center [1267, 332] width 11 height 9
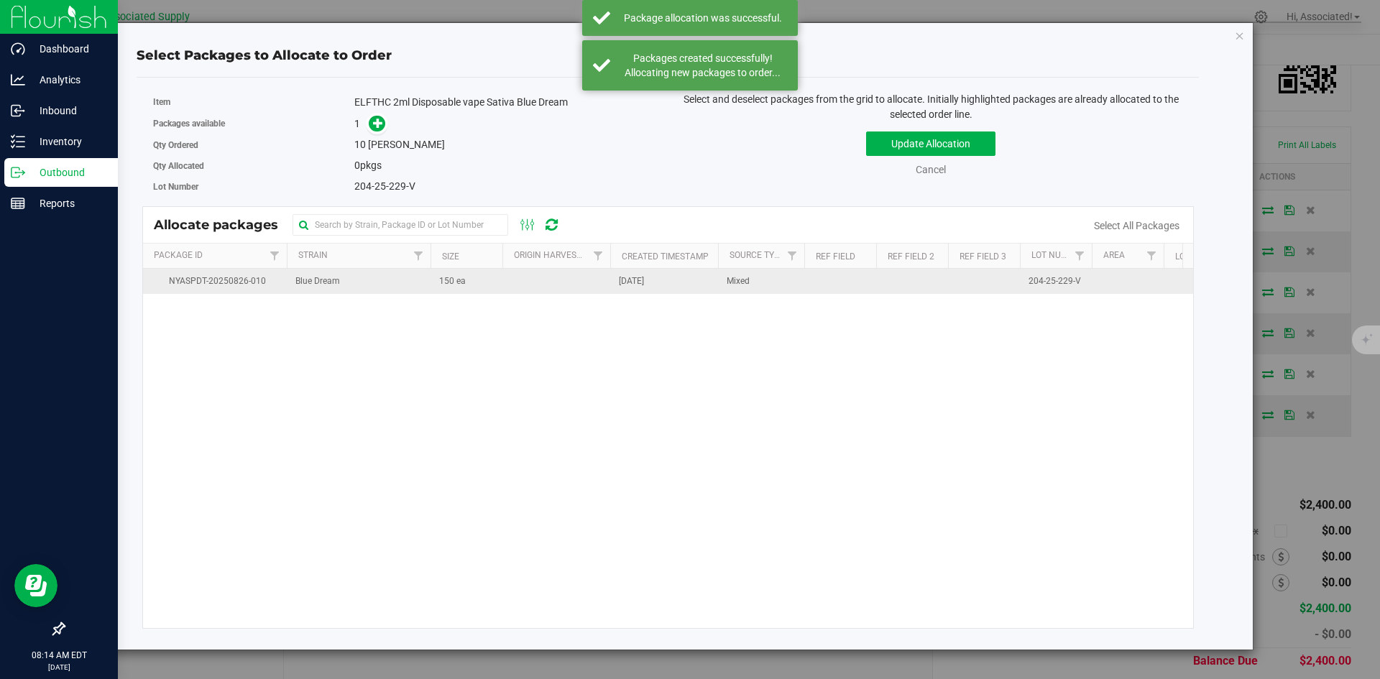
click at [471, 285] on td "150 ea" at bounding box center [466, 281] width 72 height 25
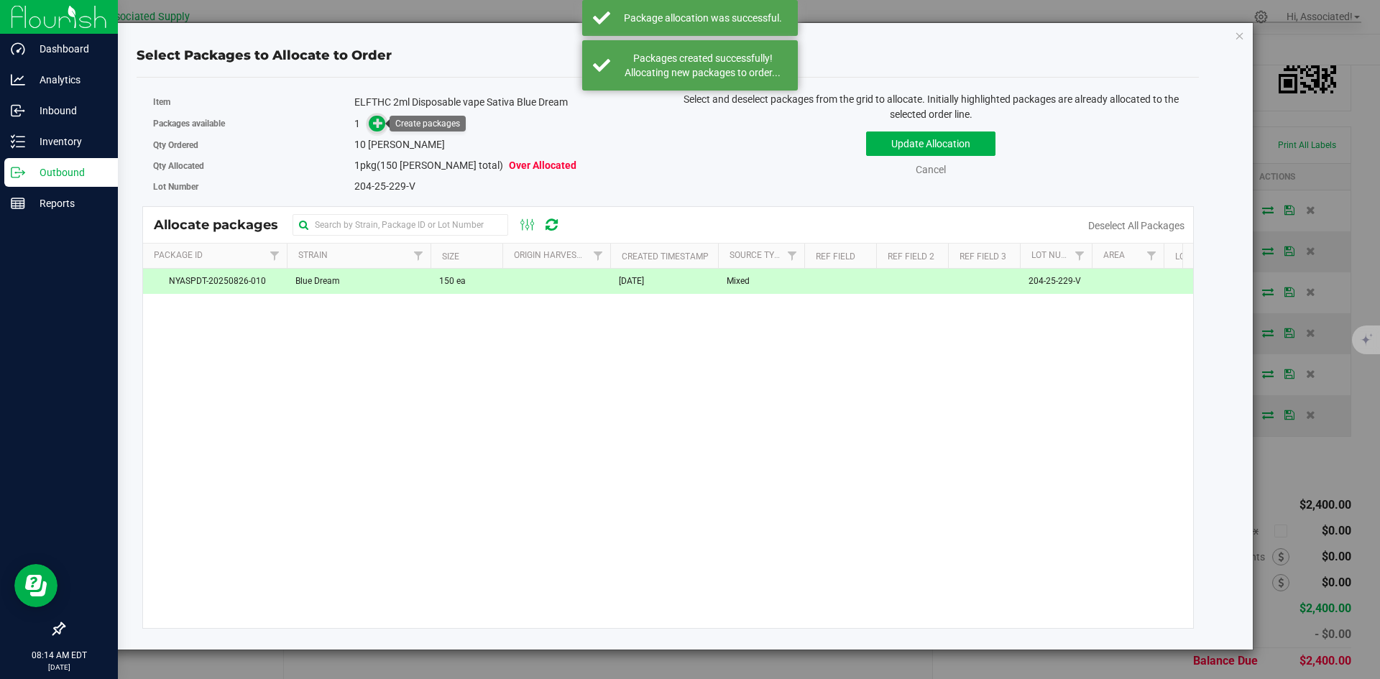
click at [371, 124] on span at bounding box center [377, 123] width 17 height 17
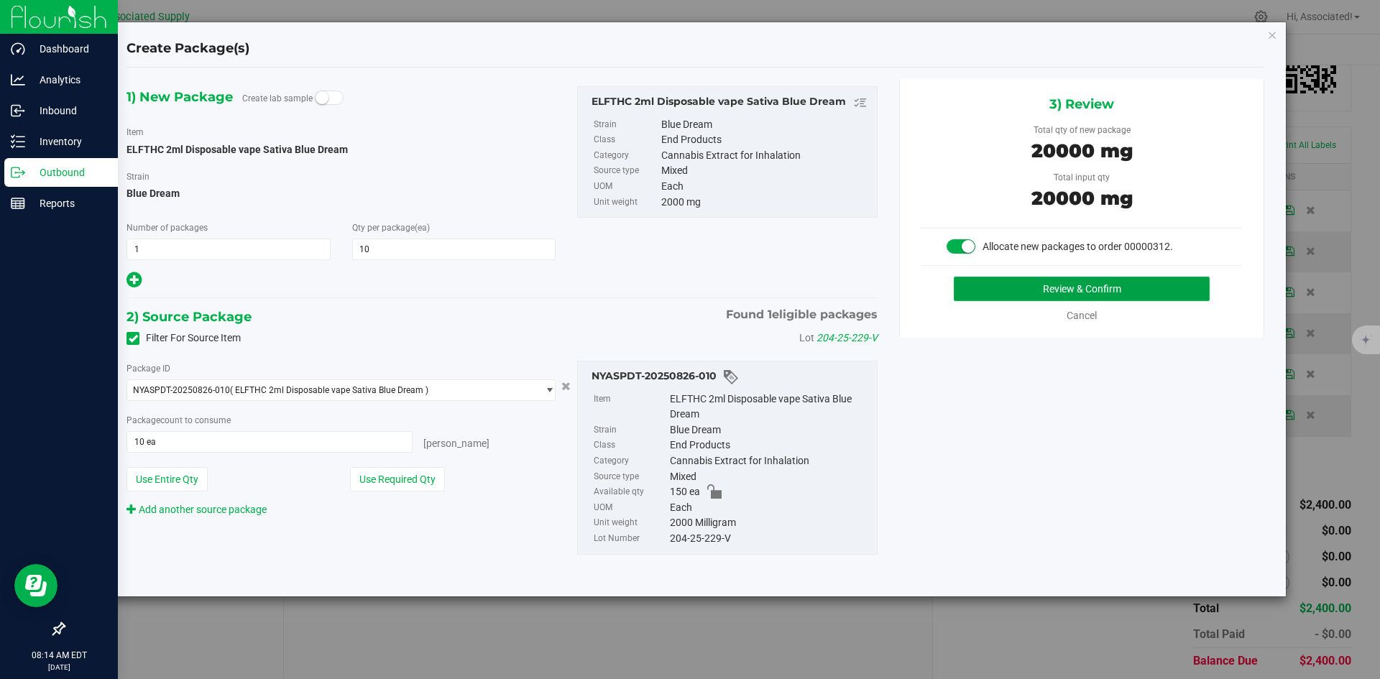
click at [1029, 294] on button "Review & Confirm" at bounding box center [1082, 289] width 256 height 24
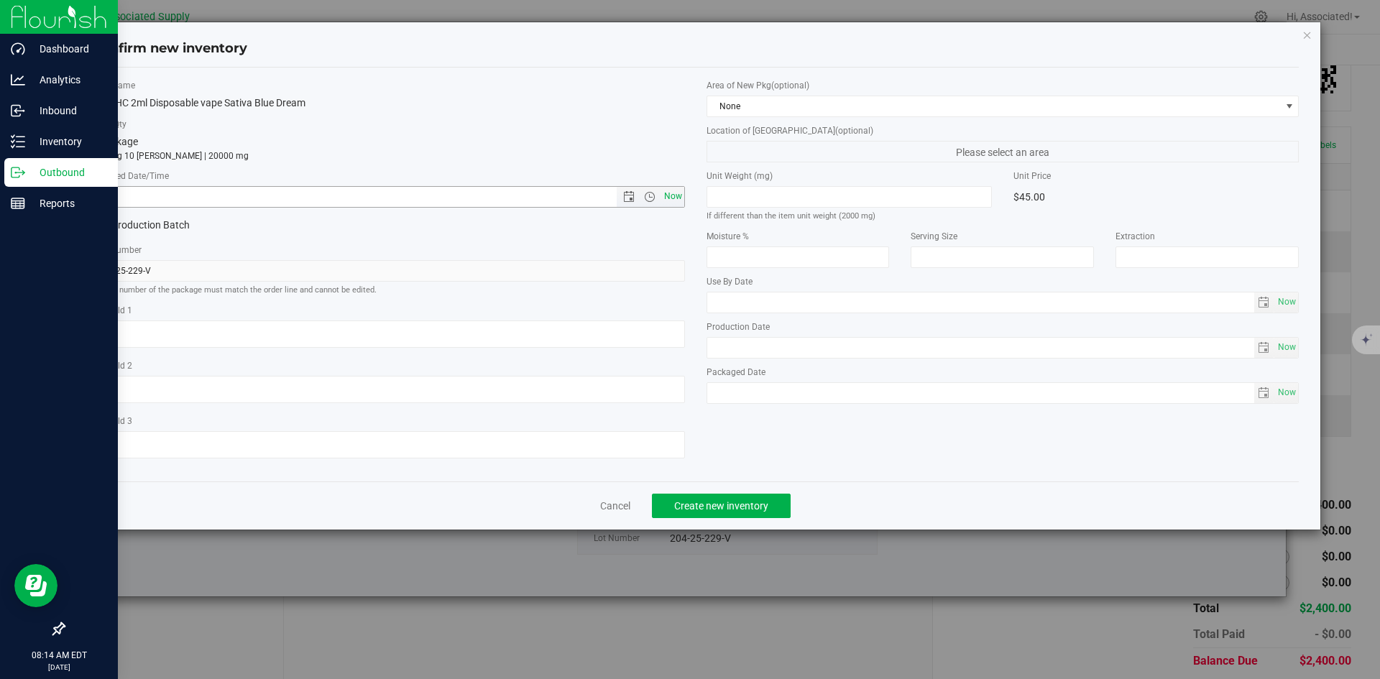
click at [675, 195] on span "Now" at bounding box center [672, 196] width 24 height 21
type input "[DATE] 8:14 AM"
click at [750, 503] on span "Create new inventory" at bounding box center [721, 505] width 94 height 11
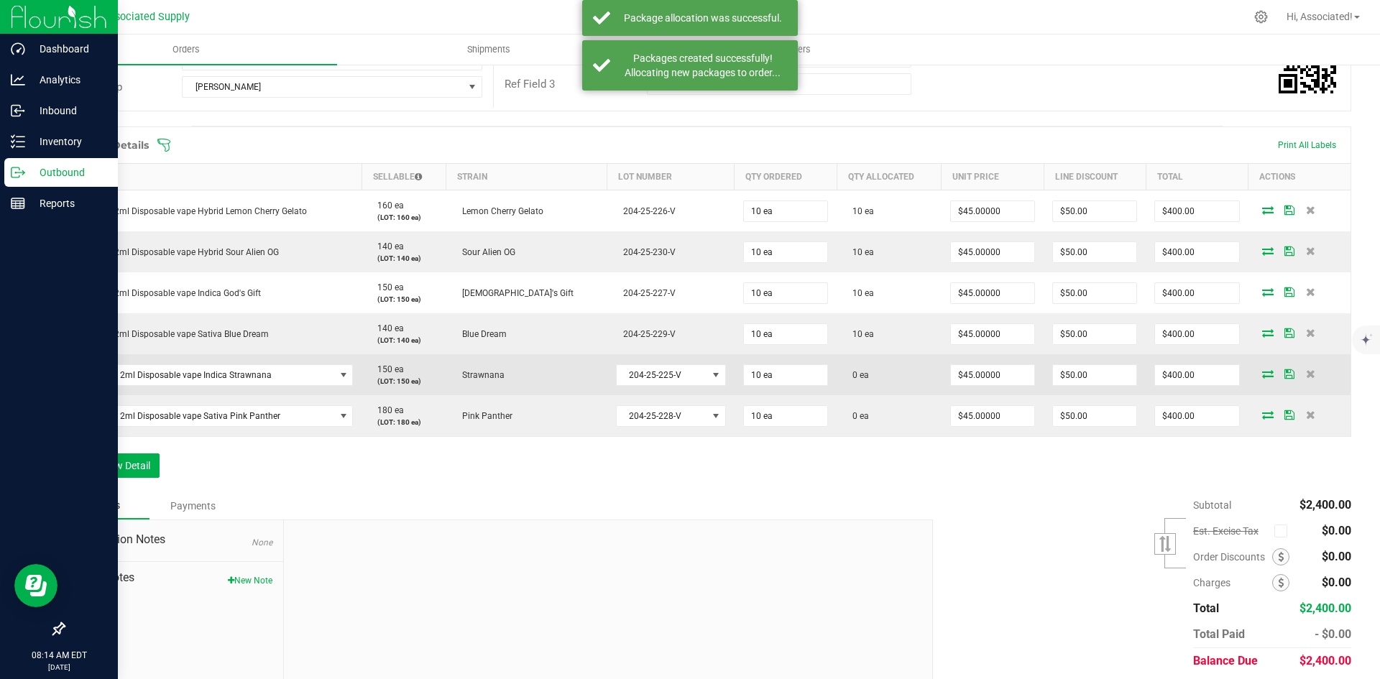
click at [1260, 372] on span at bounding box center [1268, 373] width 22 height 9
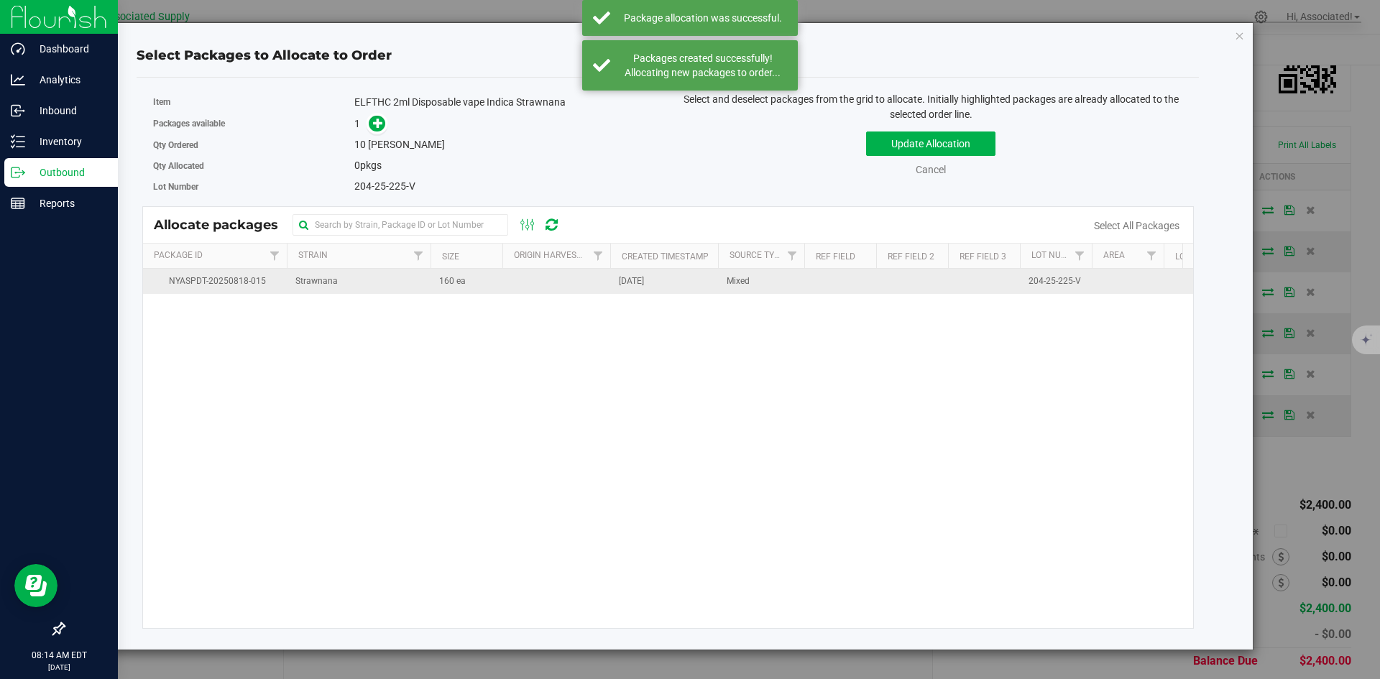
click at [418, 287] on td "Strawnana" at bounding box center [359, 281] width 144 height 25
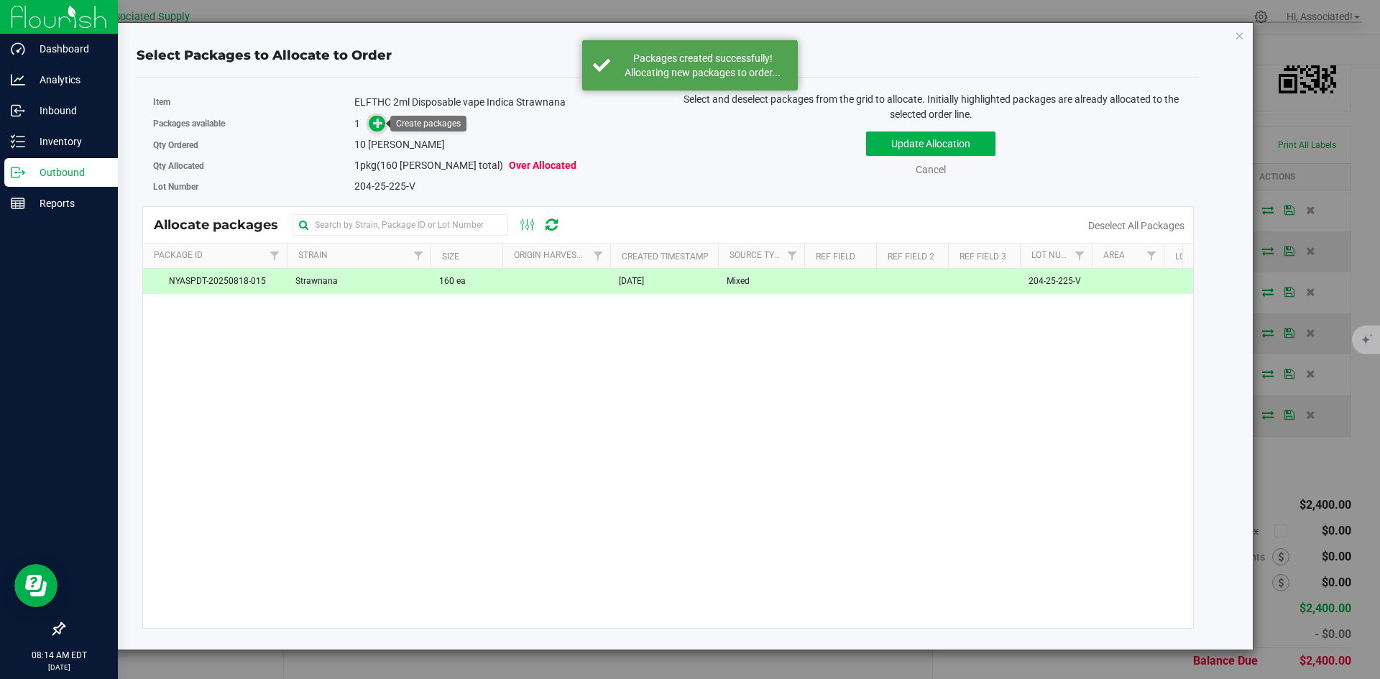
click at [370, 124] on span at bounding box center [377, 124] width 17 height 17
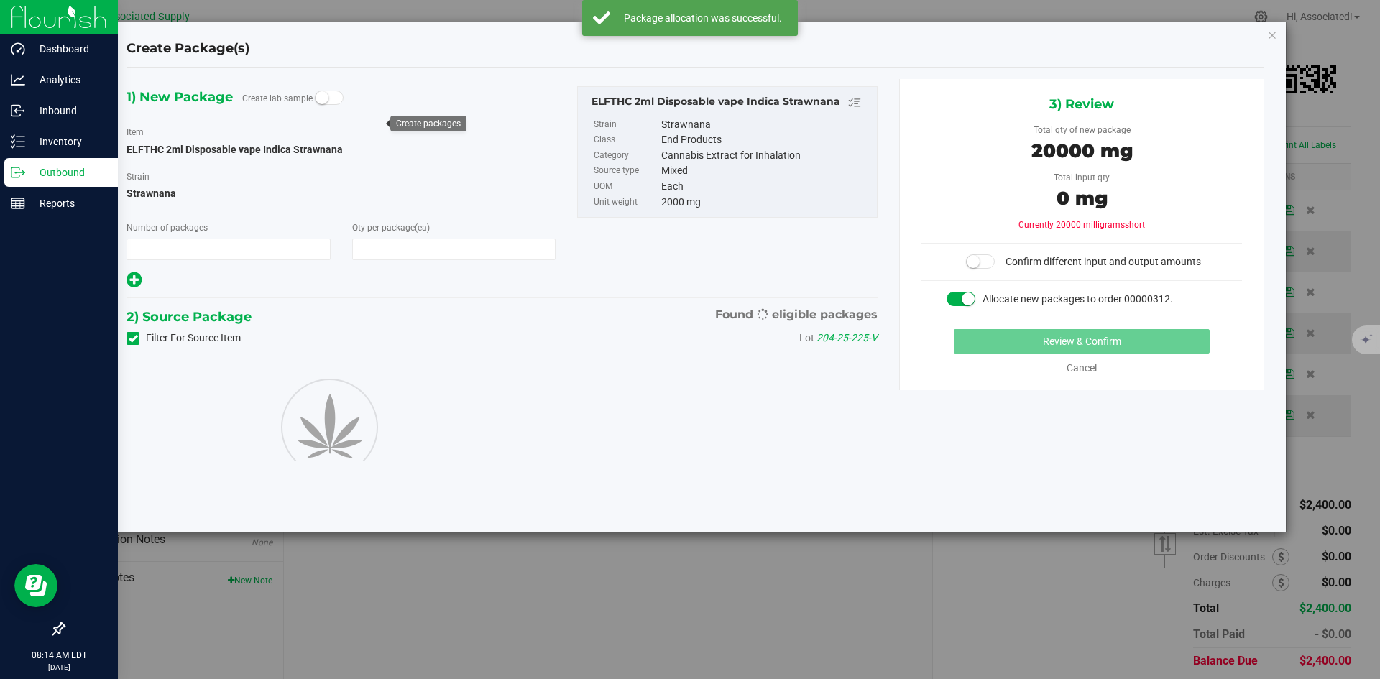
type input "1"
type input "10"
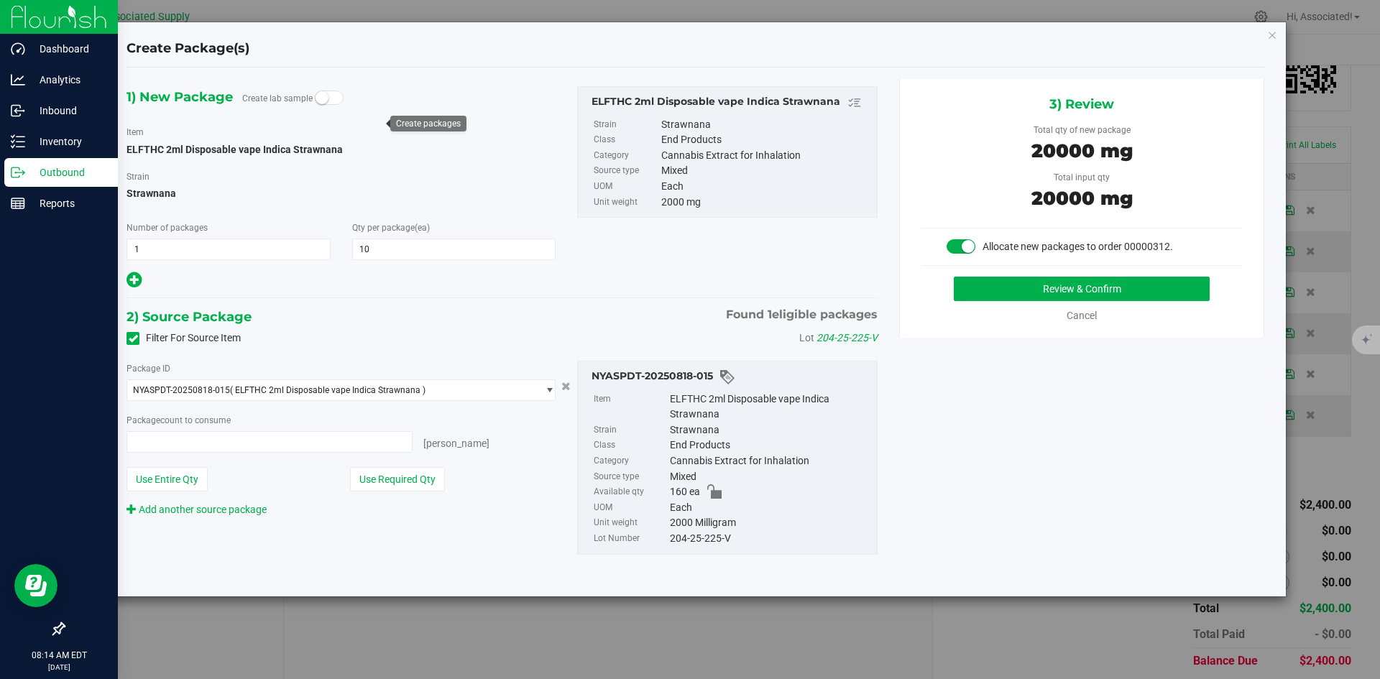
type input "10 ea"
click at [998, 294] on button "Review & Confirm" at bounding box center [1082, 289] width 256 height 24
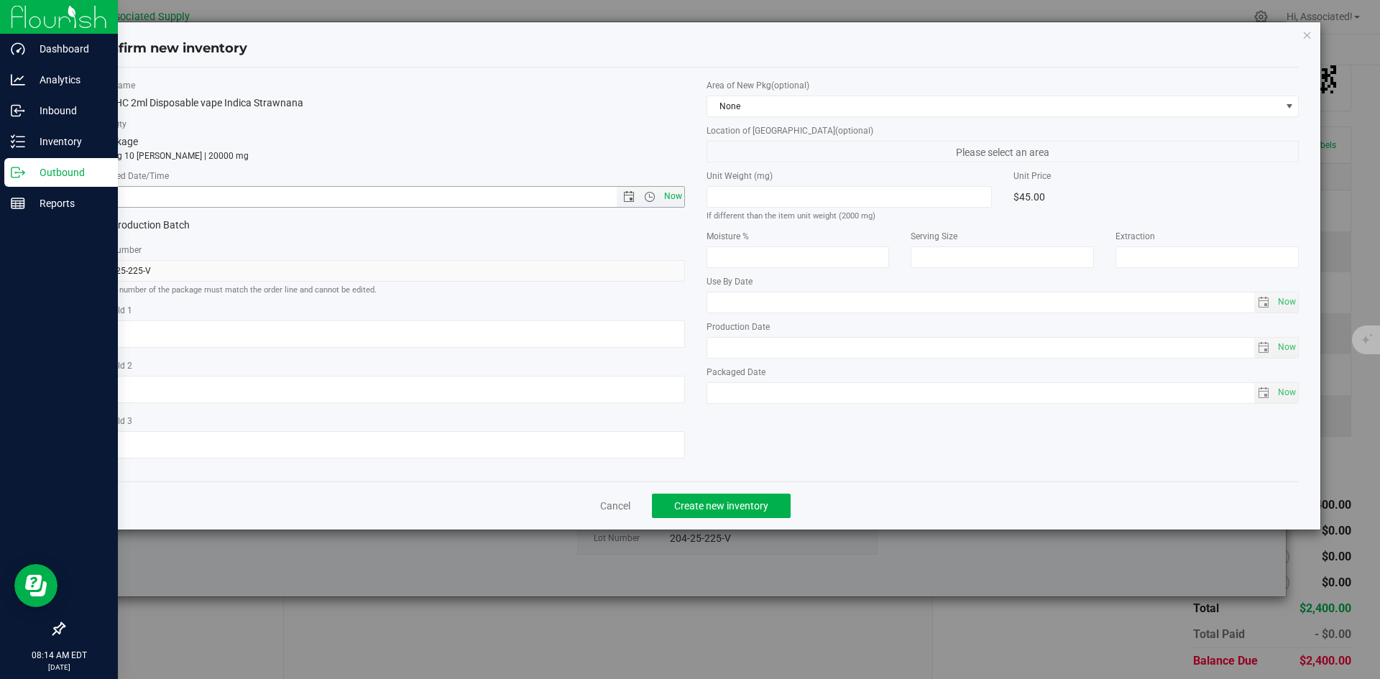
click at [676, 193] on span "Now" at bounding box center [672, 196] width 24 height 21
type input "[DATE] 8:14 AM"
click at [756, 507] on span "Create new inventory" at bounding box center [721, 505] width 94 height 11
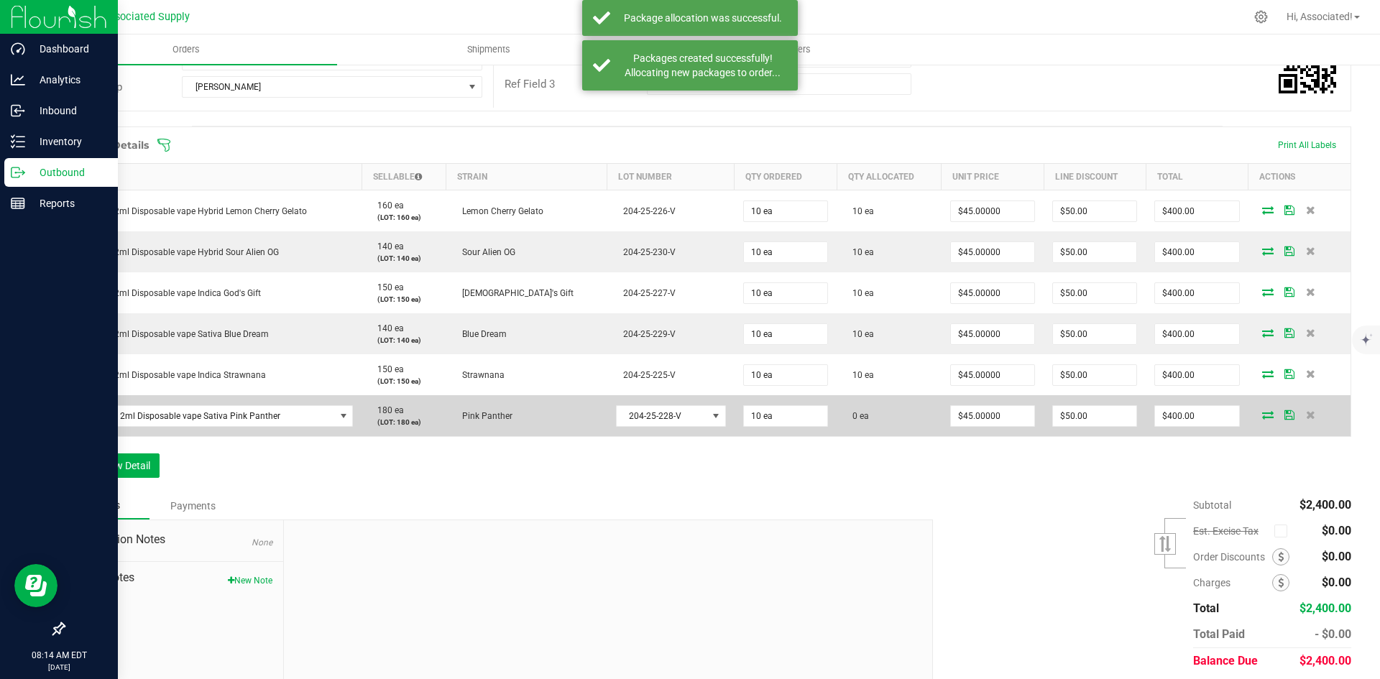
click at [1262, 415] on icon at bounding box center [1267, 414] width 11 height 9
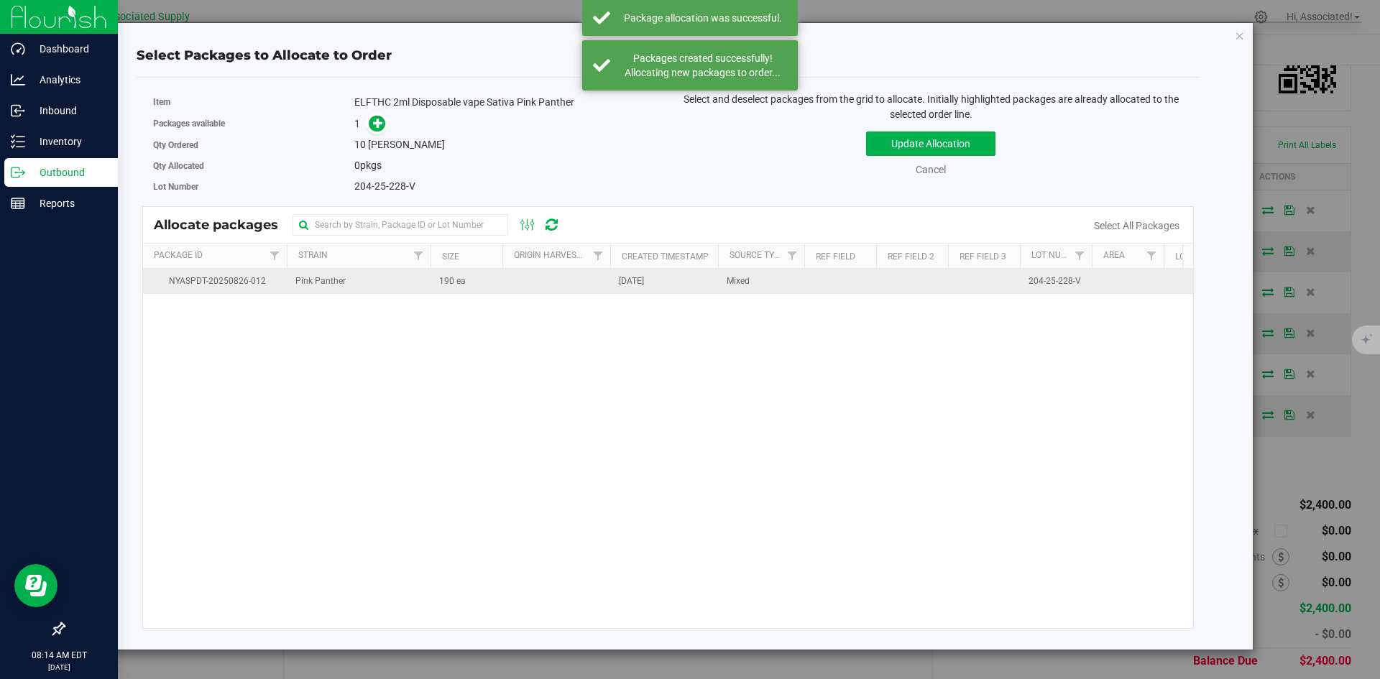
click at [488, 282] on td "190 ea" at bounding box center [466, 281] width 72 height 25
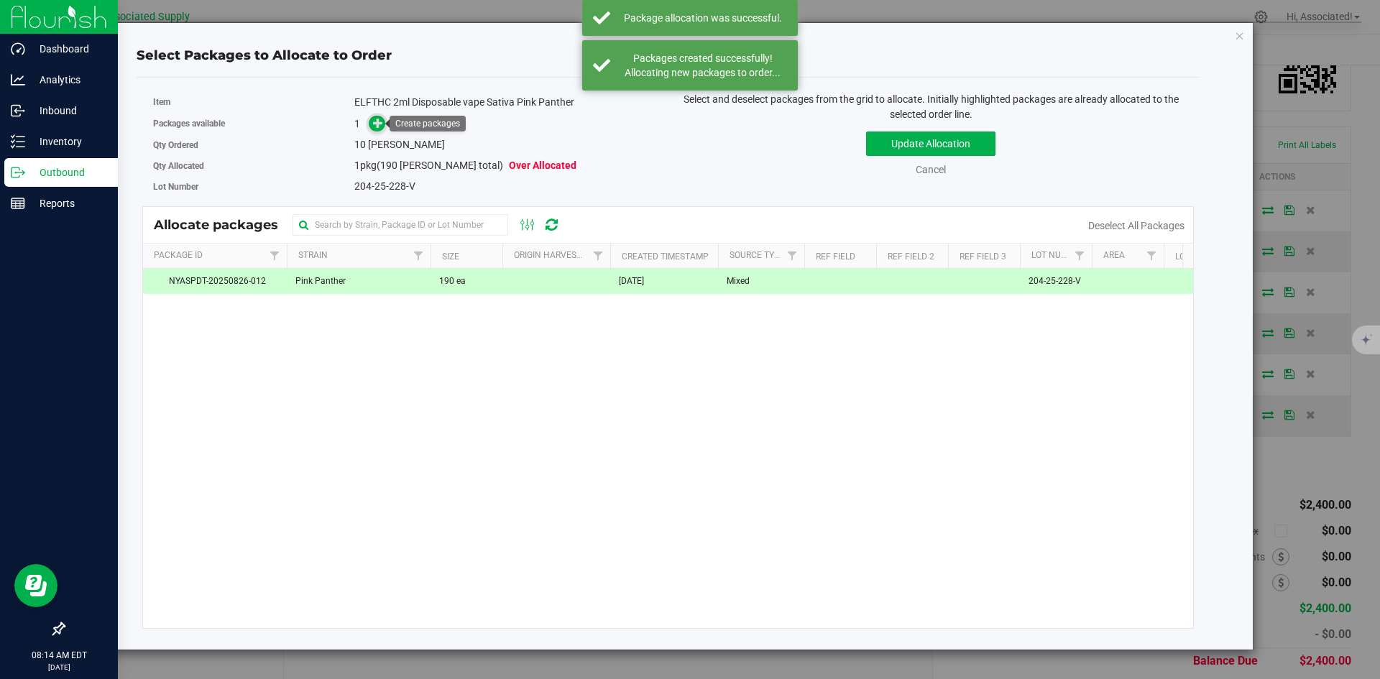
click at [374, 125] on icon at bounding box center [378, 122] width 11 height 11
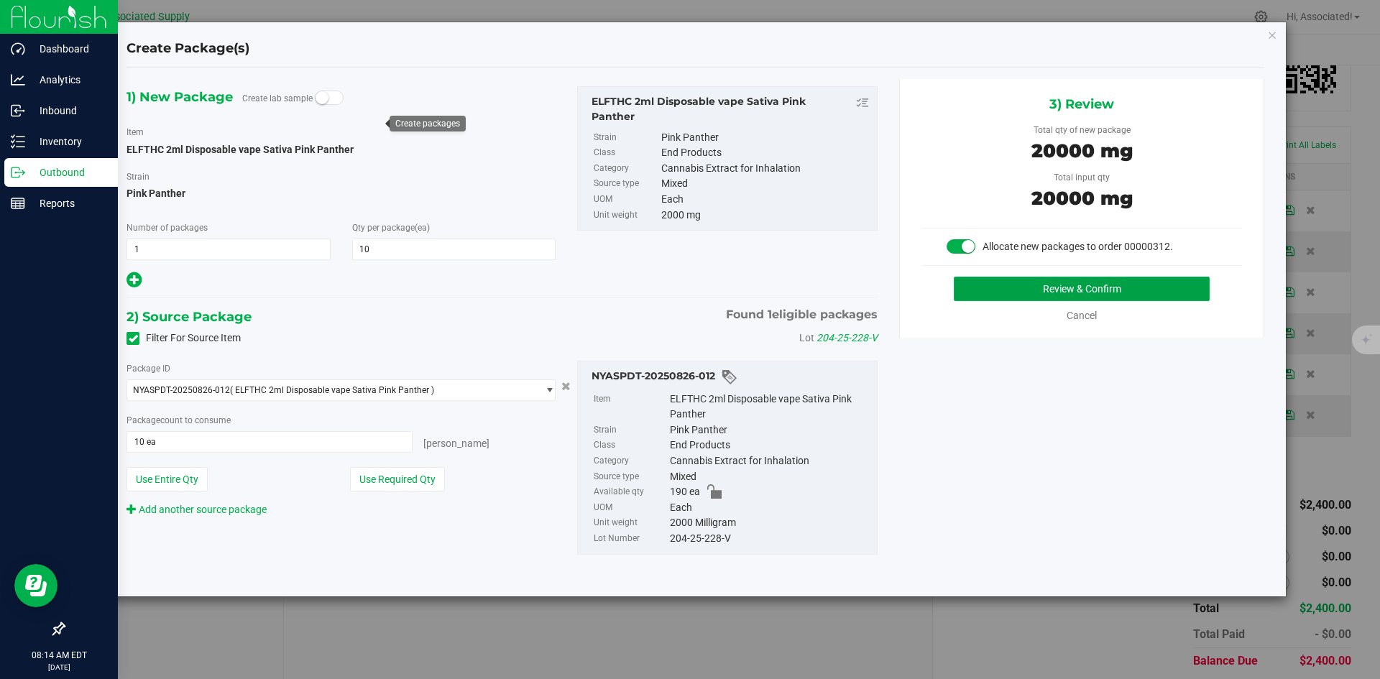
click at [1038, 294] on button "Review & Confirm" at bounding box center [1082, 289] width 256 height 24
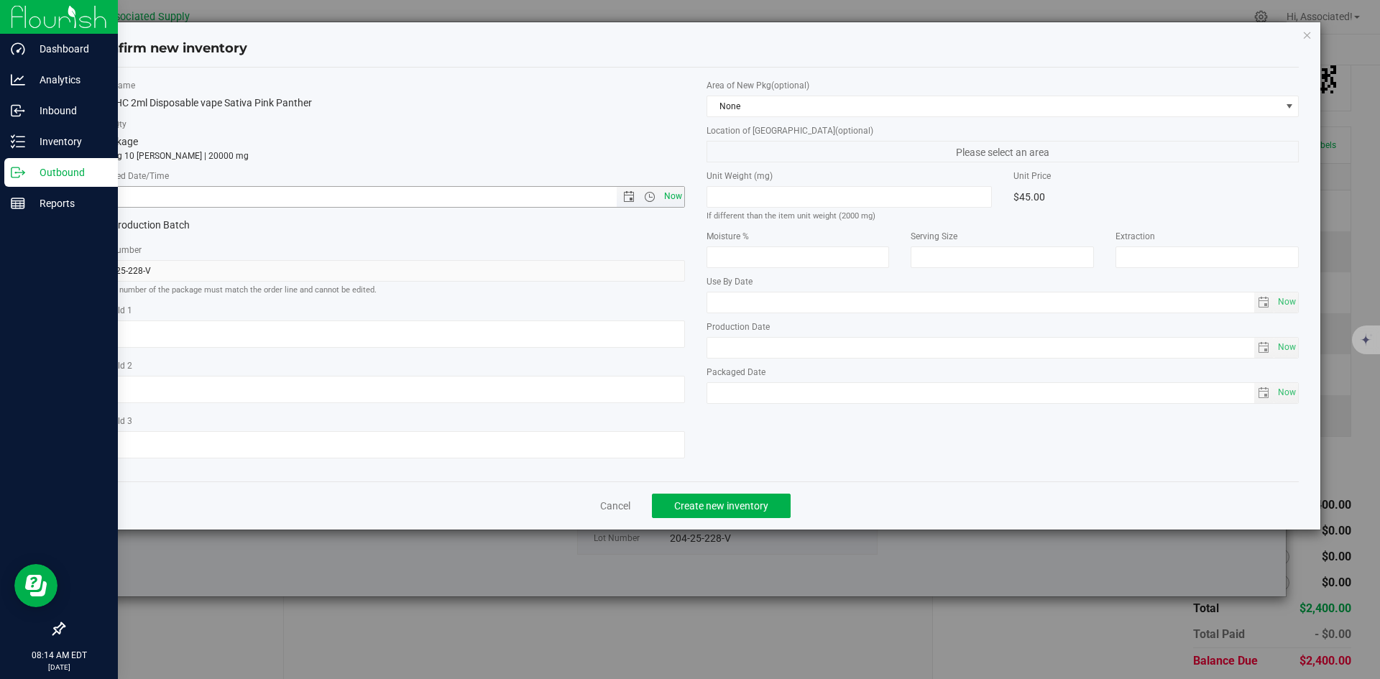
click at [674, 195] on span "Now" at bounding box center [672, 196] width 24 height 21
type input "[DATE] 8:14 AM"
click at [726, 498] on button "Create new inventory" at bounding box center [721, 506] width 139 height 24
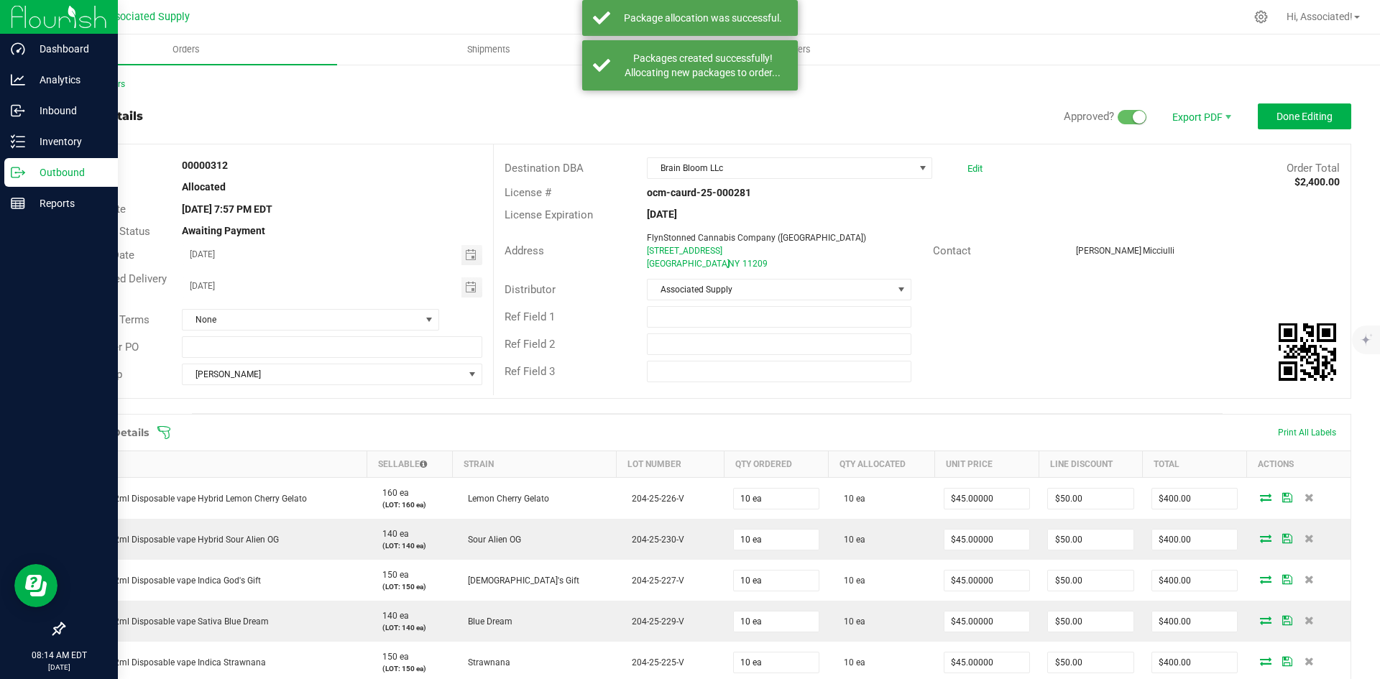
click at [1196, 332] on div "Ref Field 2" at bounding box center [922, 344] width 857 height 27
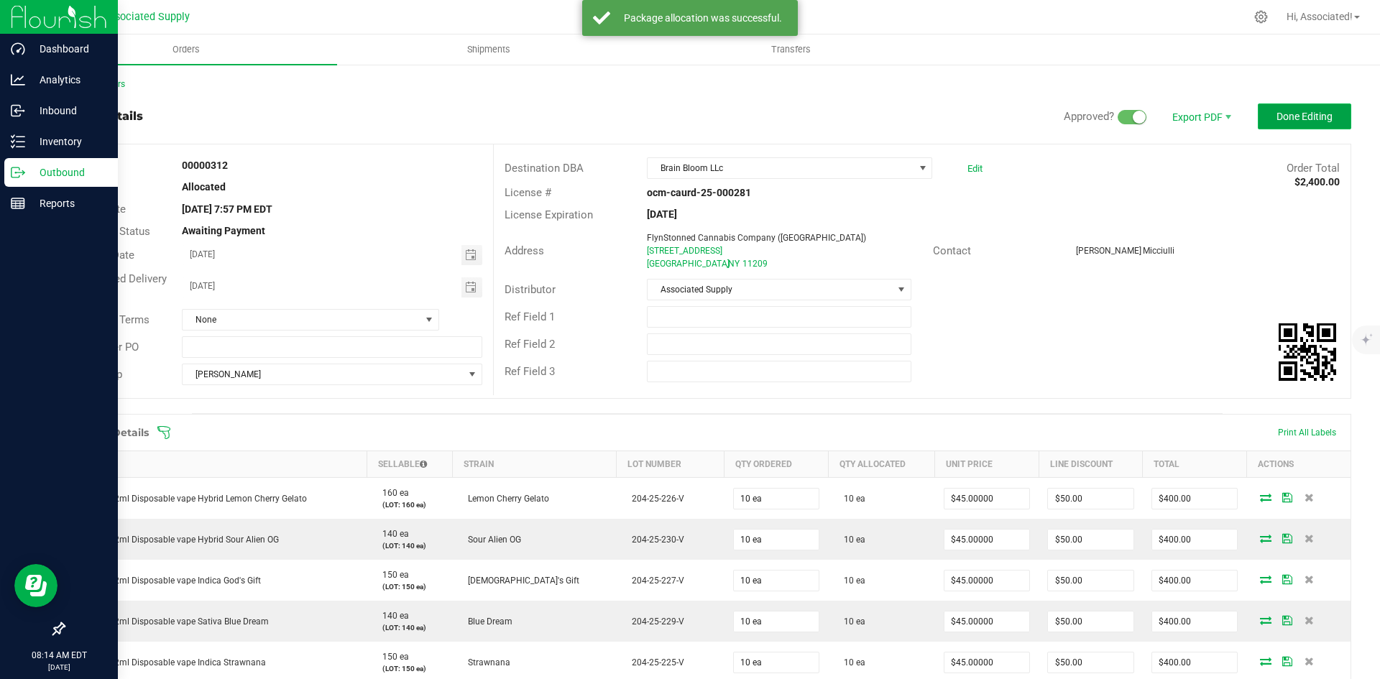
click at [1301, 114] on span "Done Editing" at bounding box center [1304, 116] width 56 height 11
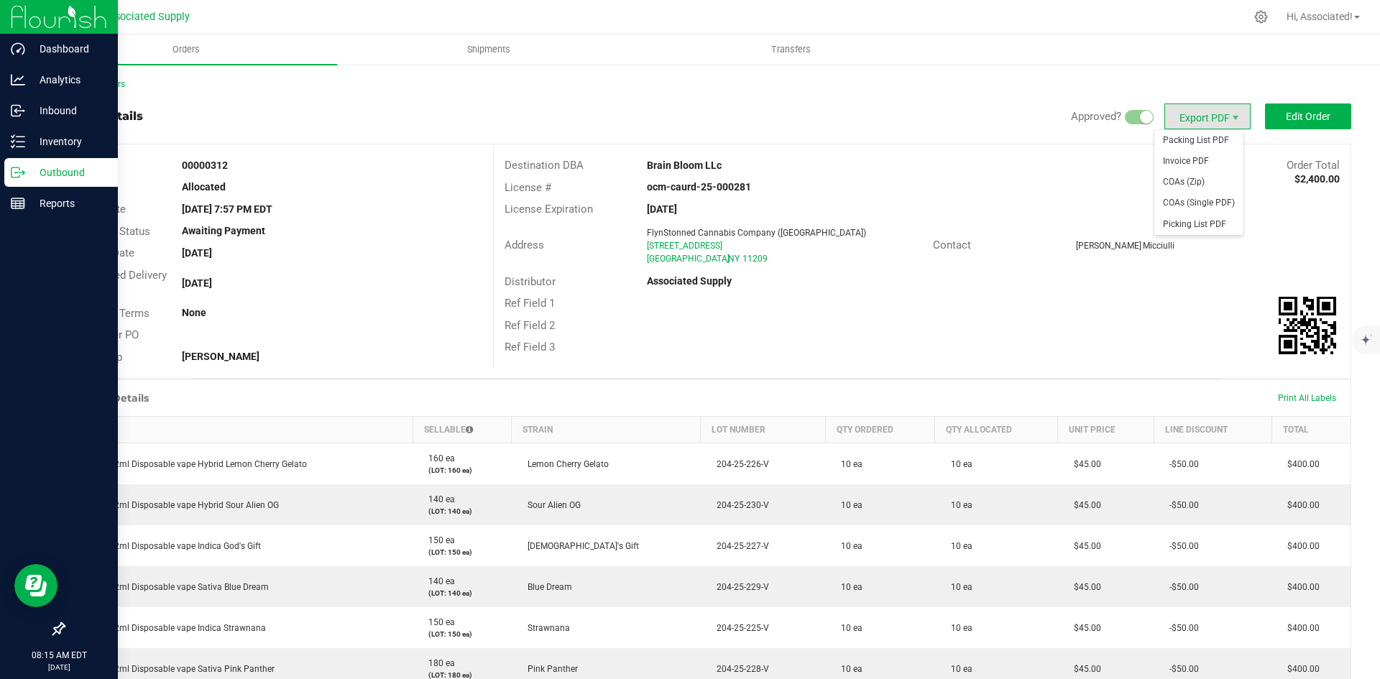
click at [1192, 116] on span "Export PDF" at bounding box center [1207, 116] width 86 height 26
click at [1176, 160] on span "Invoice PDF" at bounding box center [1198, 161] width 89 height 21
click at [672, 186] on strong "ocm-caurd-25-000281" at bounding box center [699, 186] width 104 height 11
click at [764, 185] on div "ocm-caurd-25-000281" at bounding box center [778, 187] width 285 height 15
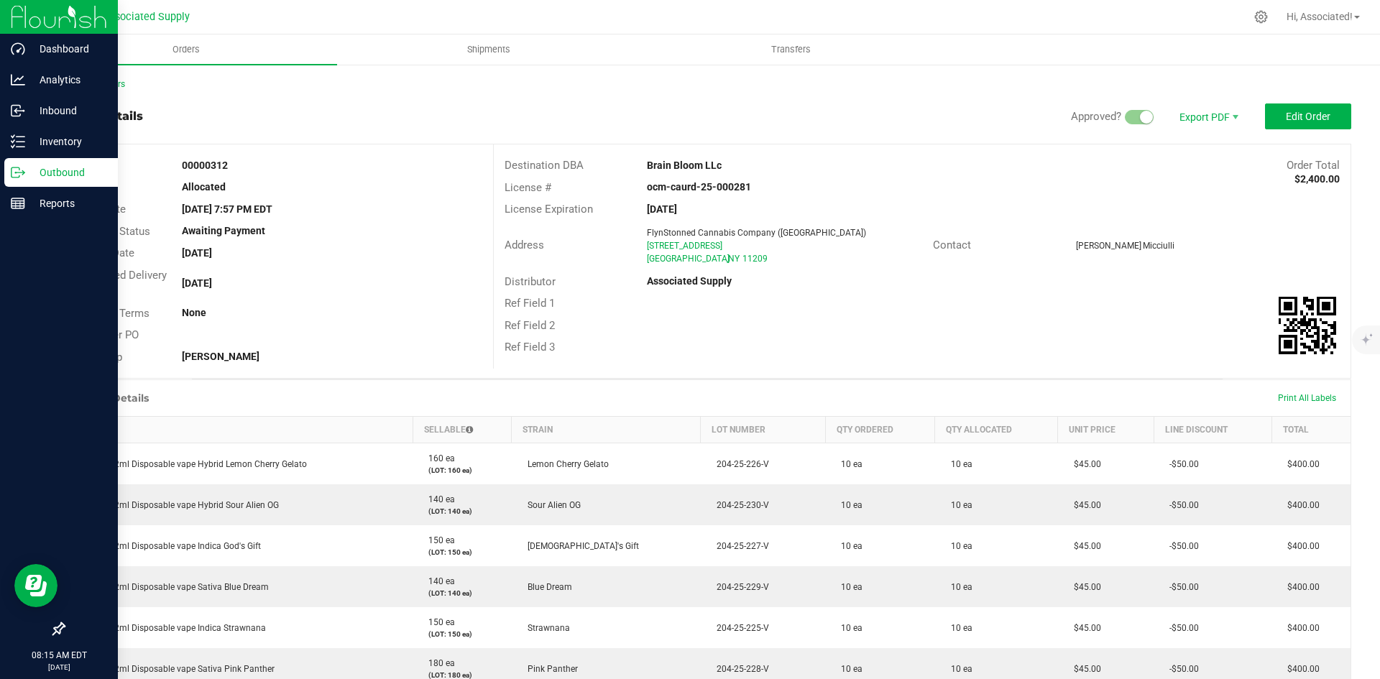
drag, startPoint x: 761, startPoint y: 185, endPoint x: 532, endPoint y: 185, distance: 229.2
click at [532, 185] on div "License # ocm-caurd-25-000281" at bounding box center [922, 188] width 857 height 22
click at [819, 200] on div "License Expiration [DATE]" at bounding box center [922, 209] width 857 height 22
drag, startPoint x: 728, startPoint y: 257, endPoint x: 638, endPoint y: 246, distance: 90.6
click at [640, 246] on div "FlynStonned Cannabis Company ([GEOGRAPHIC_DATA]) [STREET_ADDRESS]" at bounding box center [786, 245] width 292 height 39
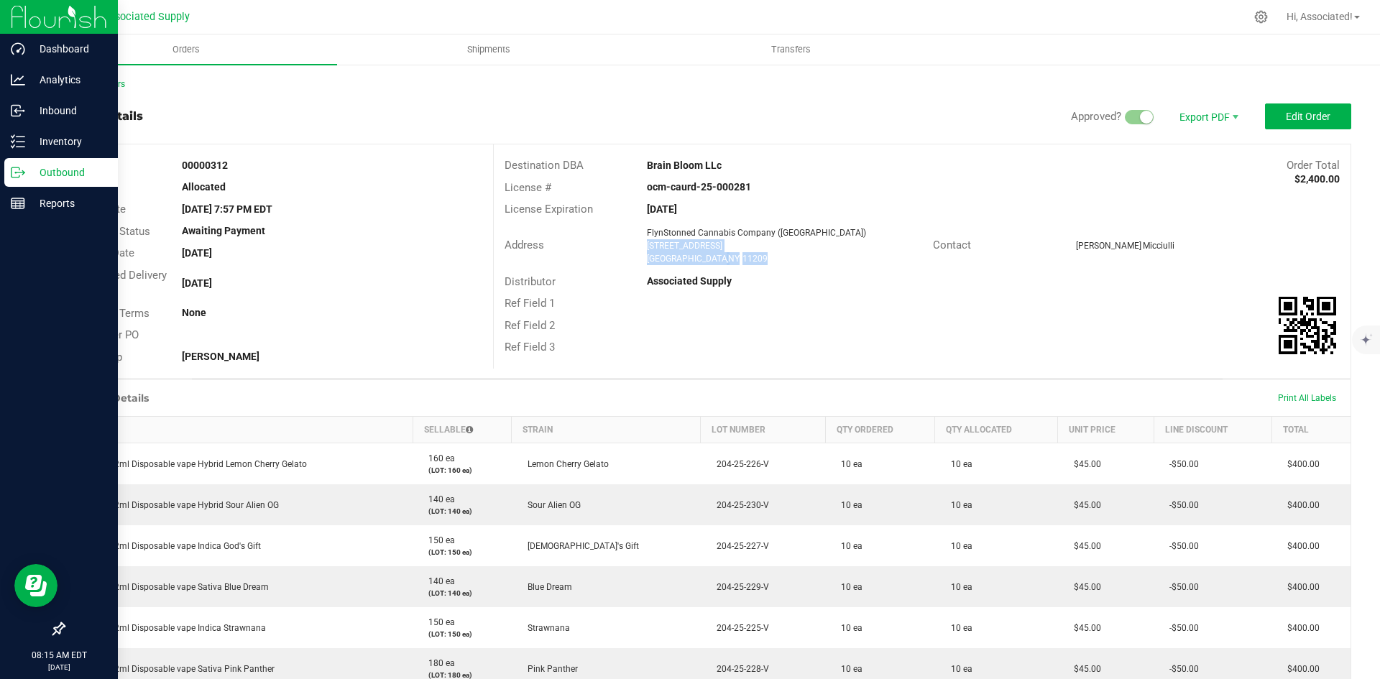
copy ngx-name-and-address "[STREET_ADDRESS]"
click at [482, 106] on div "Order details Approved? Export PDF Edit Order" at bounding box center [707, 116] width 1288 height 26
drag, startPoint x: 1257, startPoint y: 12, endPoint x: 956, endPoint y: 97, distance: 312.1
click at [956, 97] on div "Back to Orders Order details Approved? Export PDF Edit Order Order # 00000312 S…" at bounding box center [707, 502] width 1288 height 848
click at [1257, 20] on icon at bounding box center [1260, 16] width 15 height 15
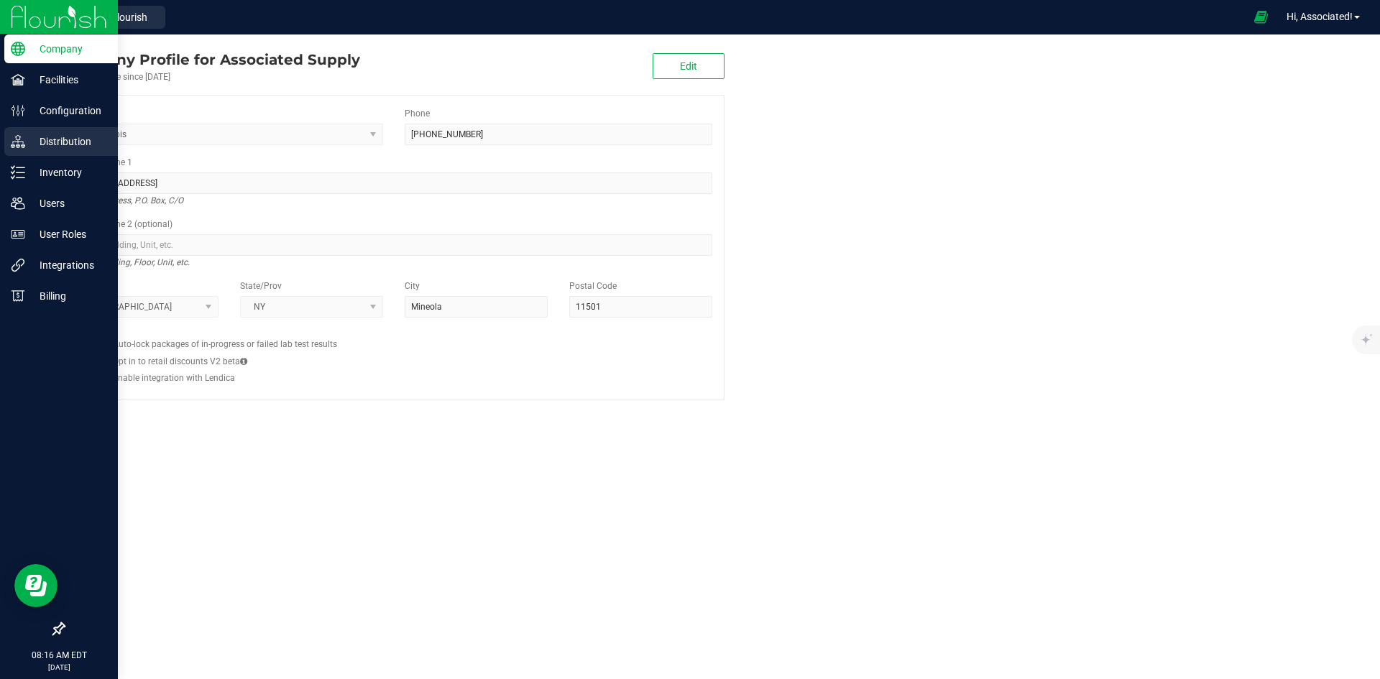
click at [45, 142] on p "Distribution" at bounding box center [68, 141] width 86 height 17
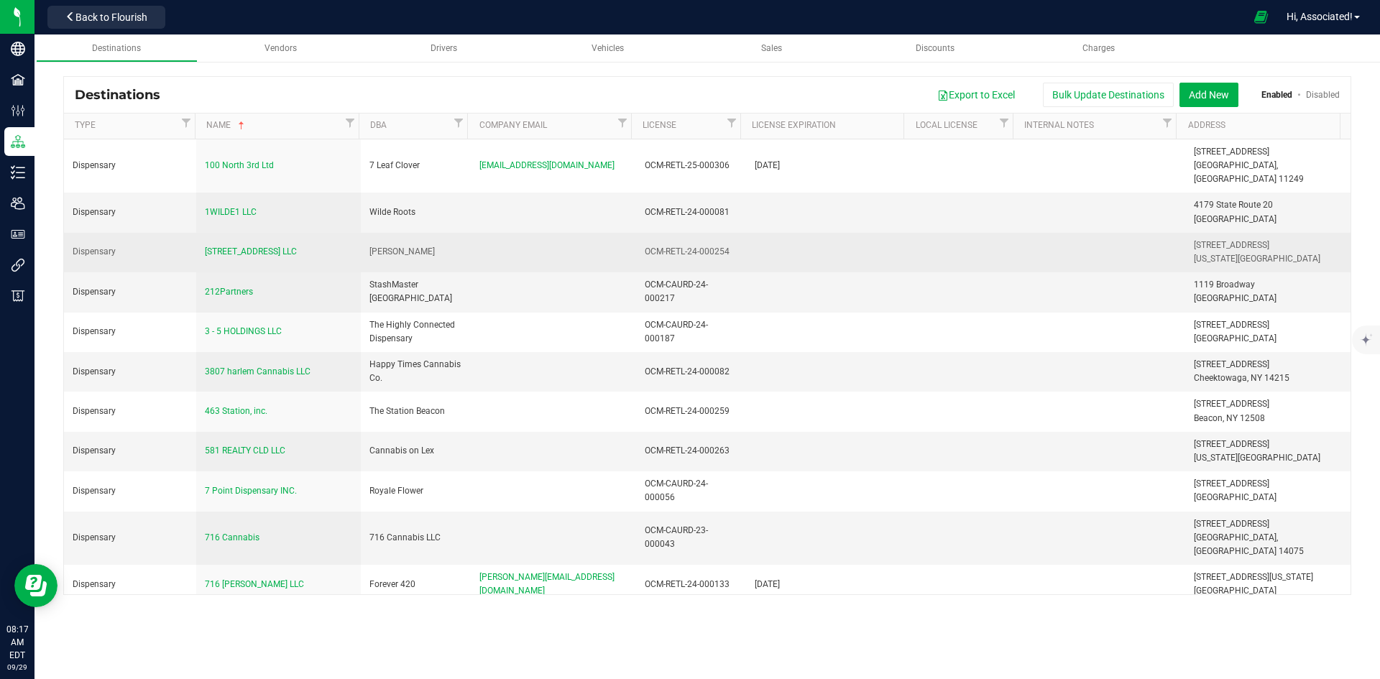
scroll to position [5427, 0]
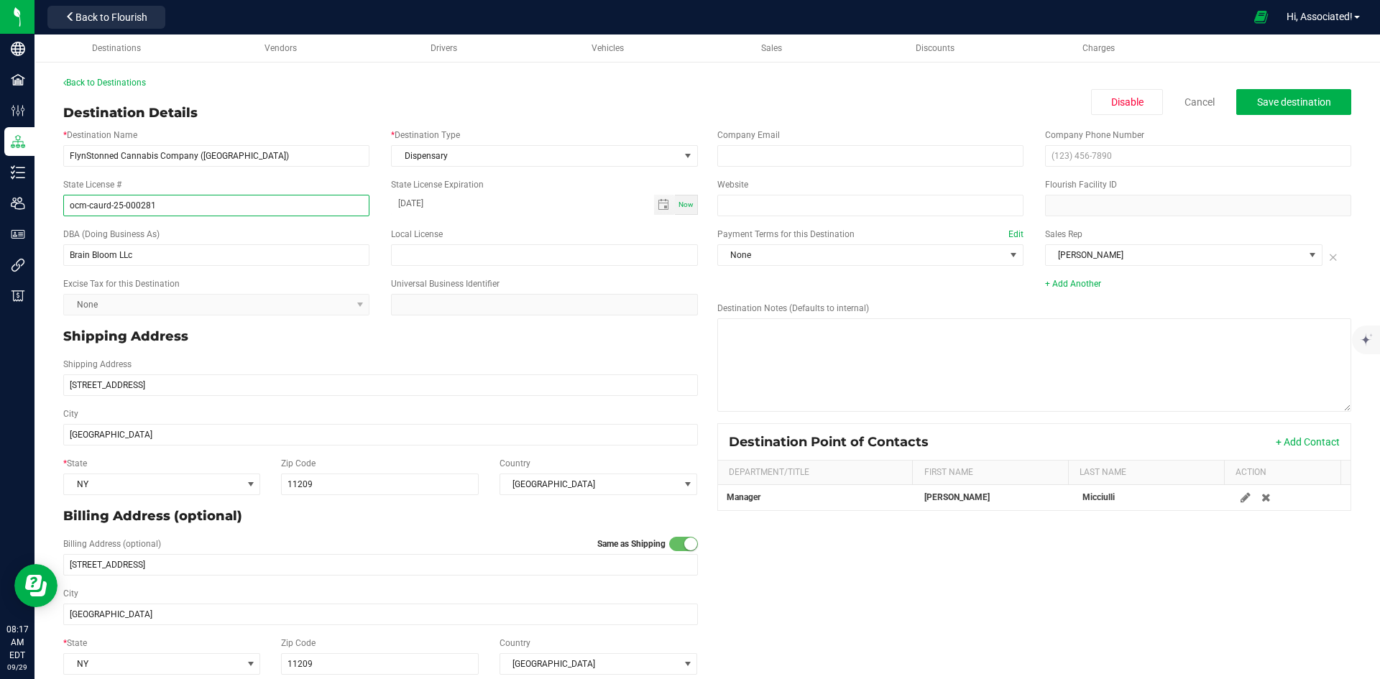
click at [180, 205] on input "ocm-caurd-25-000281" at bounding box center [216, 206] width 306 height 22
paste input "OCM-CAURD-25-000281"
type input "OCM-CAURD-25-000281"
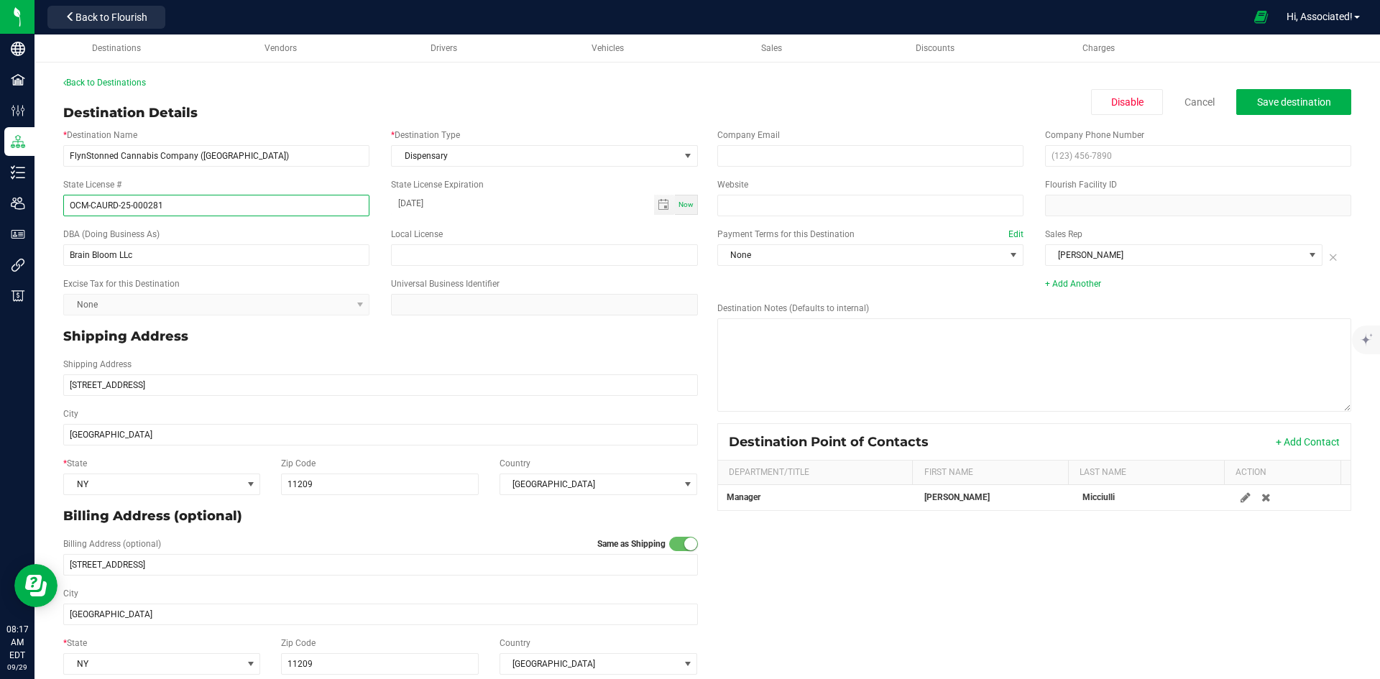
scroll to position [16, 0]
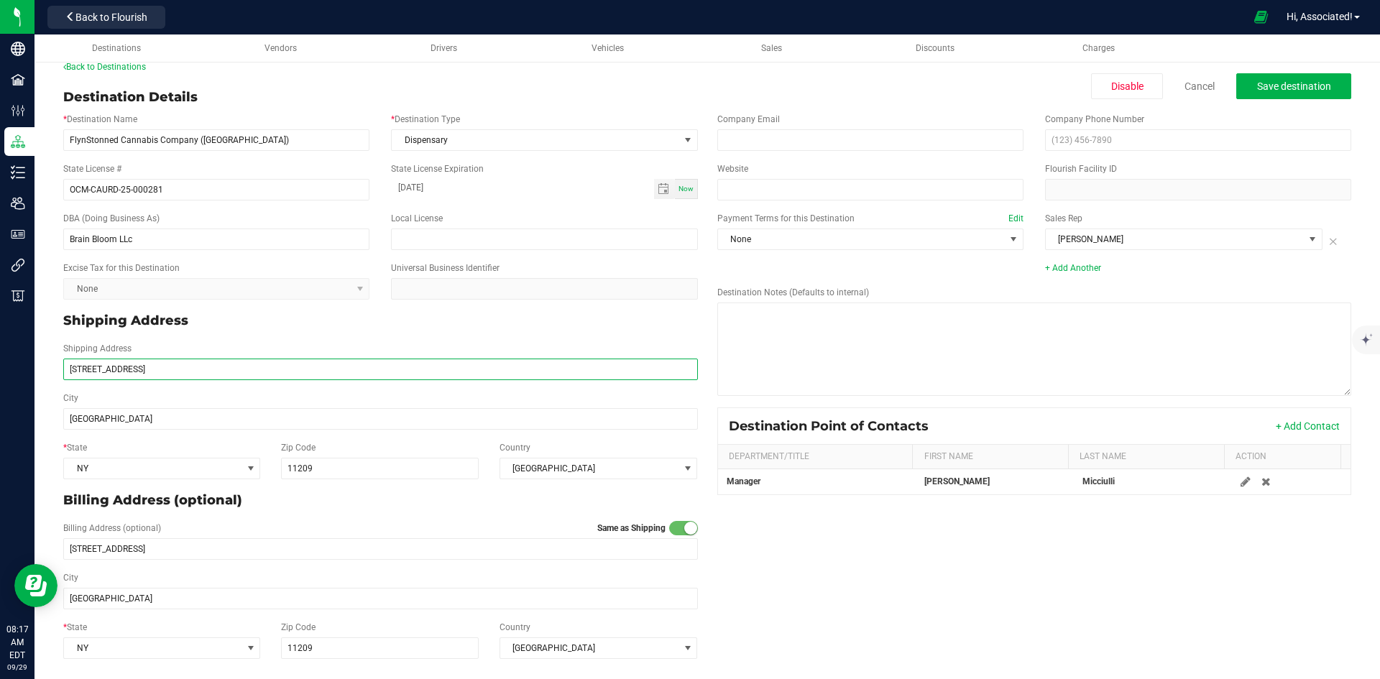
click at [166, 375] on input "[STREET_ADDRESS]" at bounding box center [380, 370] width 635 height 22
paste input "[GEOGRAPHIC_DATA]"
drag, startPoint x: 121, startPoint y: 371, endPoint x: 249, endPoint y: 370, distance: 127.2
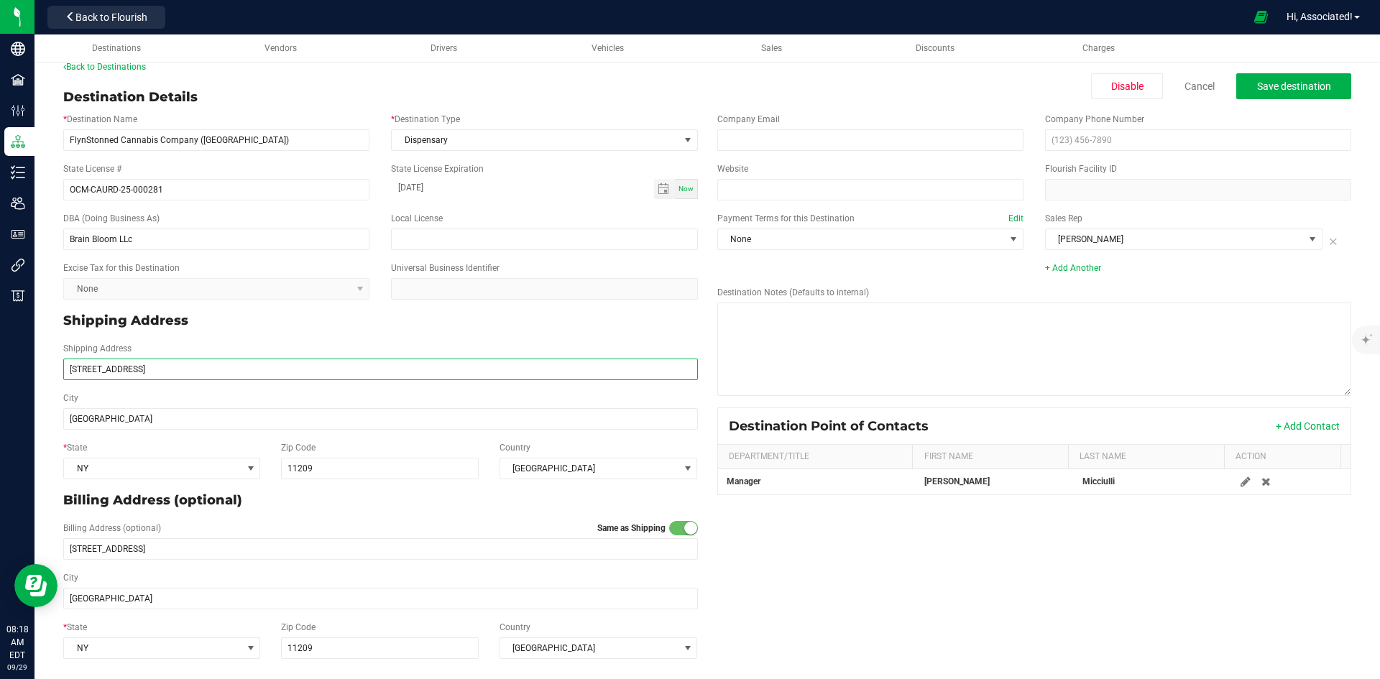
click at [249, 370] on input "[STREET_ADDRESS]" at bounding box center [380, 370] width 635 height 22
type input "[STREET_ADDRESS]"
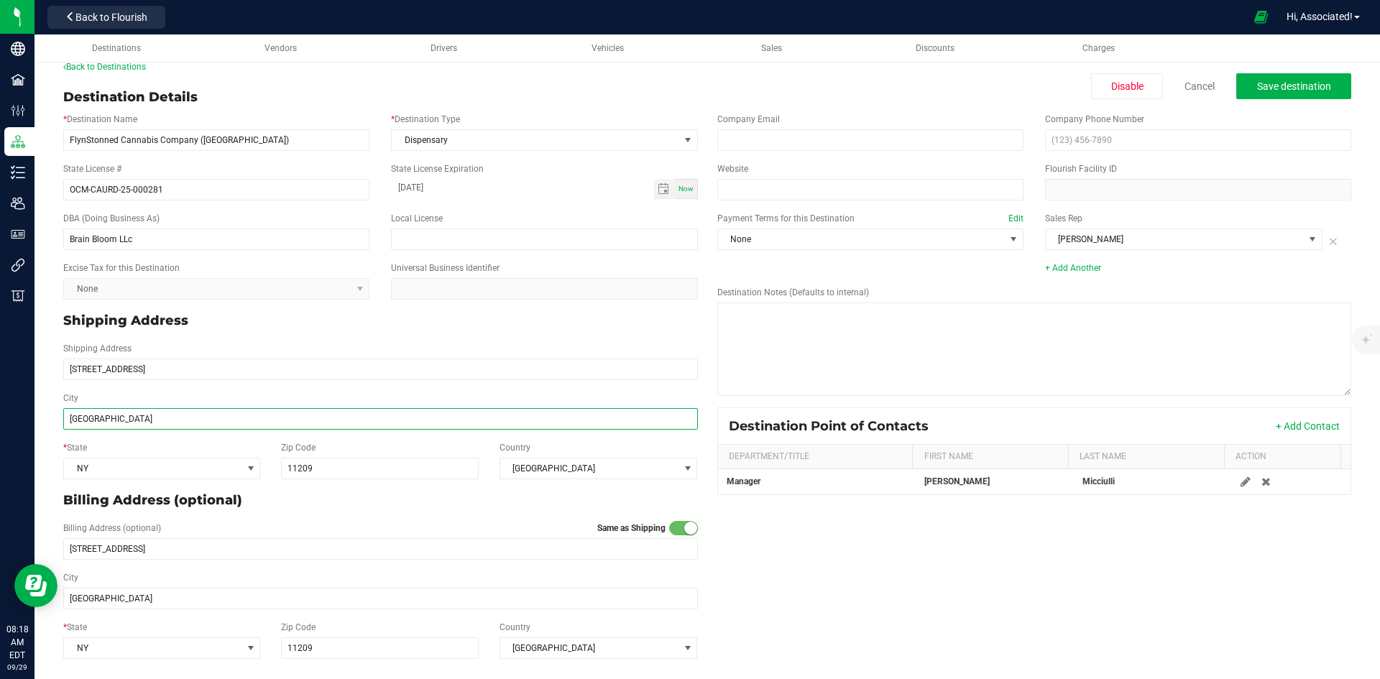
type input "[STREET_ADDRESS]"
click at [137, 415] on input "[GEOGRAPHIC_DATA]" at bounding box center [380, 419] width 635 height 22
paste input ", NY 11209"
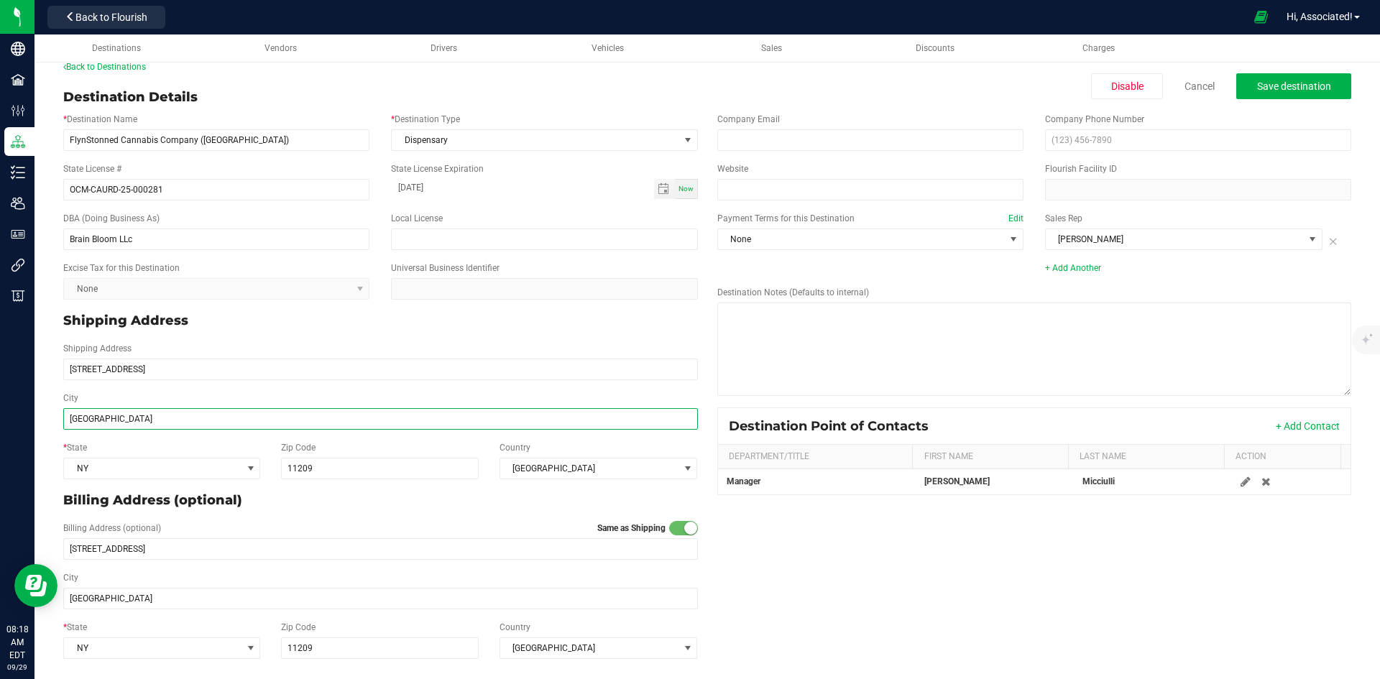
click at [139, 420] on input "[GEOGRAPHIC_DATA]" at bounding box center [380, 419] width 635 height 22
type input "[GEOGRAPHIC_DATA], [GEOGRAPHIC_DATA]"
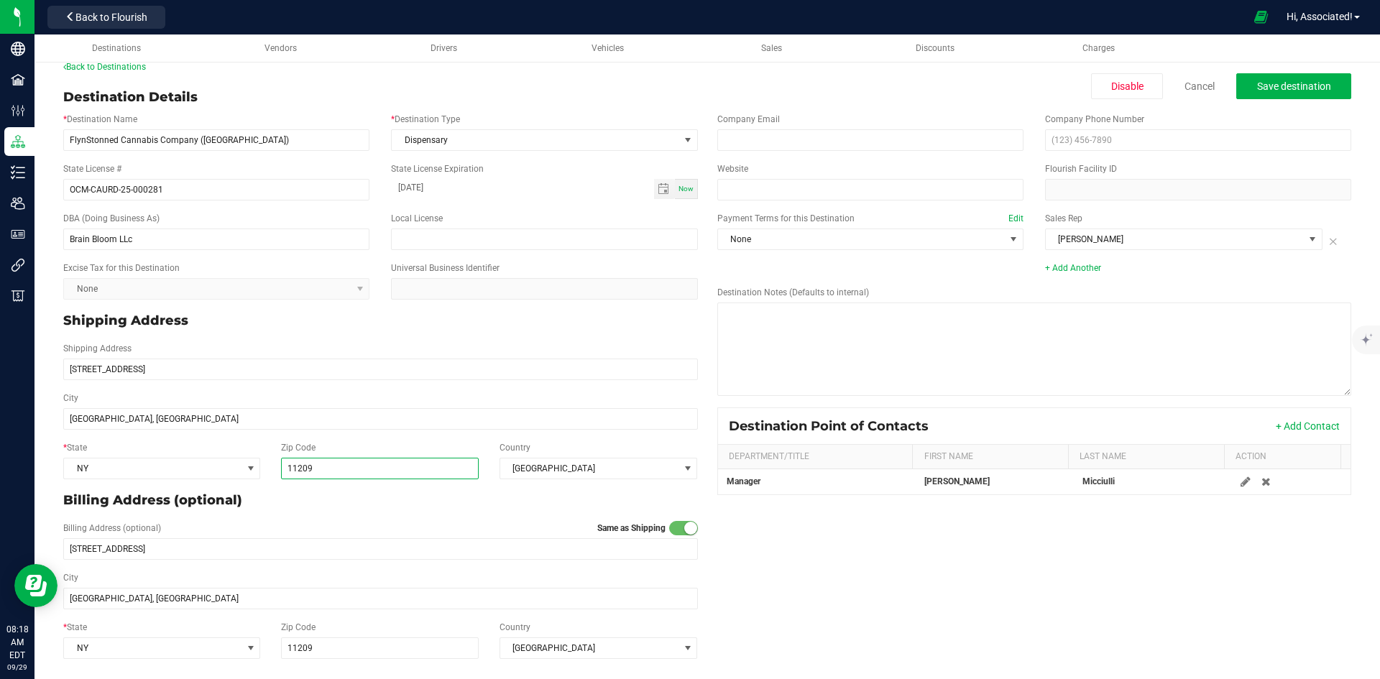
click at [417, 477] on input "11209" at bounding box center [380, 469] width 198 height 22
click at [125, 418] on input "[GEOGRAPHIC_DATA], [GEOGRAPHIC_DATA]" at bounding box center [380, 419] width 635 height 22
type input "[GEOGRAPHIC_DATA]"
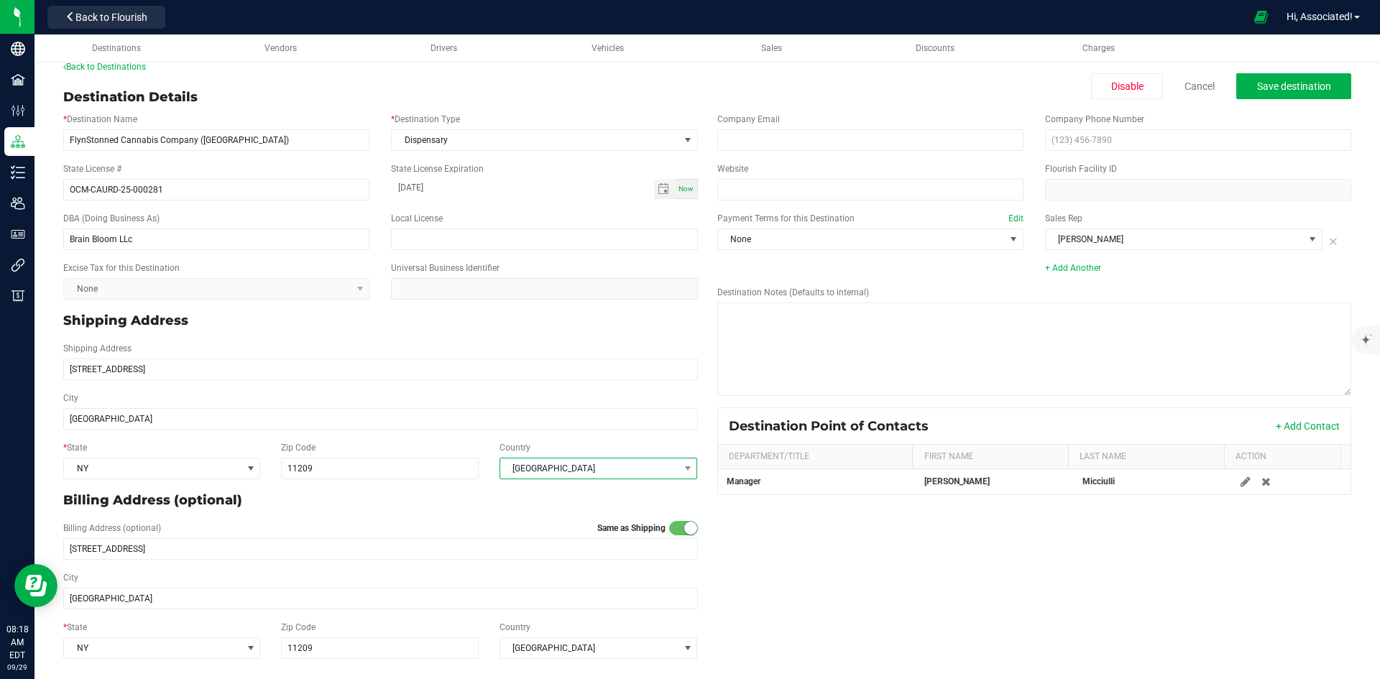
click at [602, 472] on span "[GEOGRAPHIC_DATA]" at bounding box center [589, 468] width 179 height 20
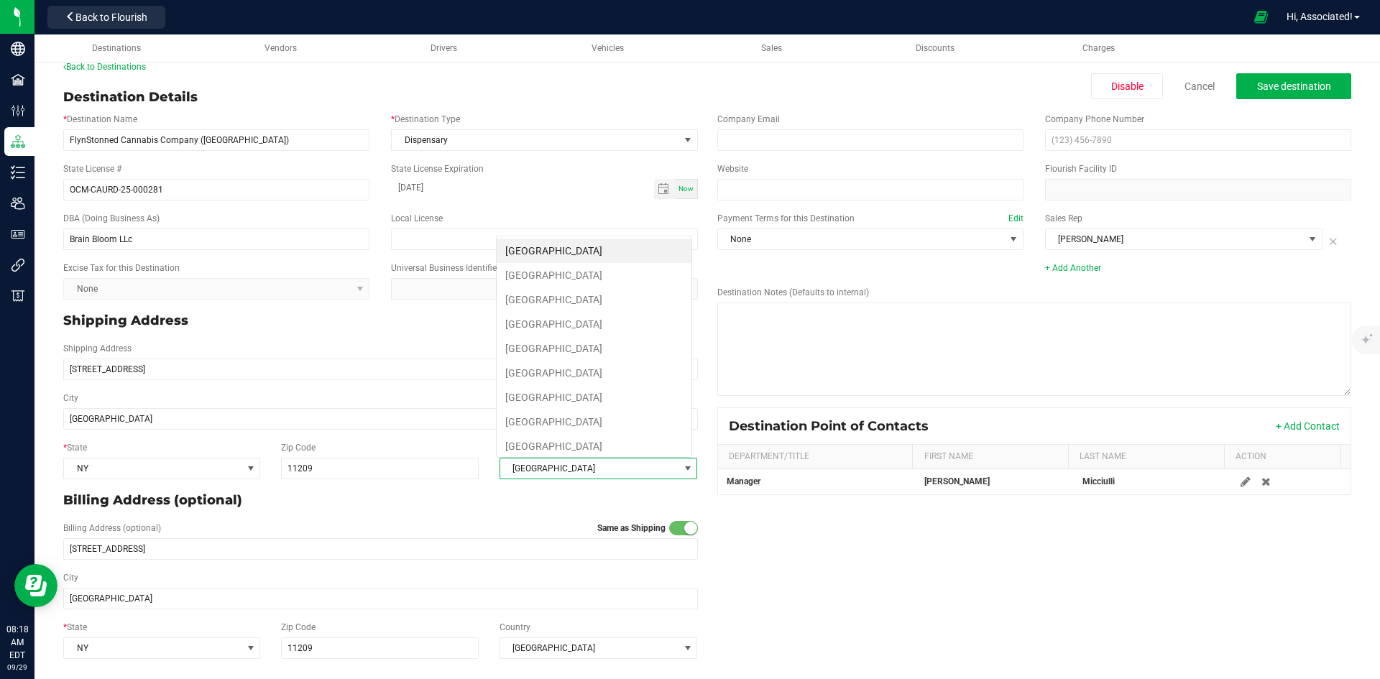
scroll to position [22, 194]
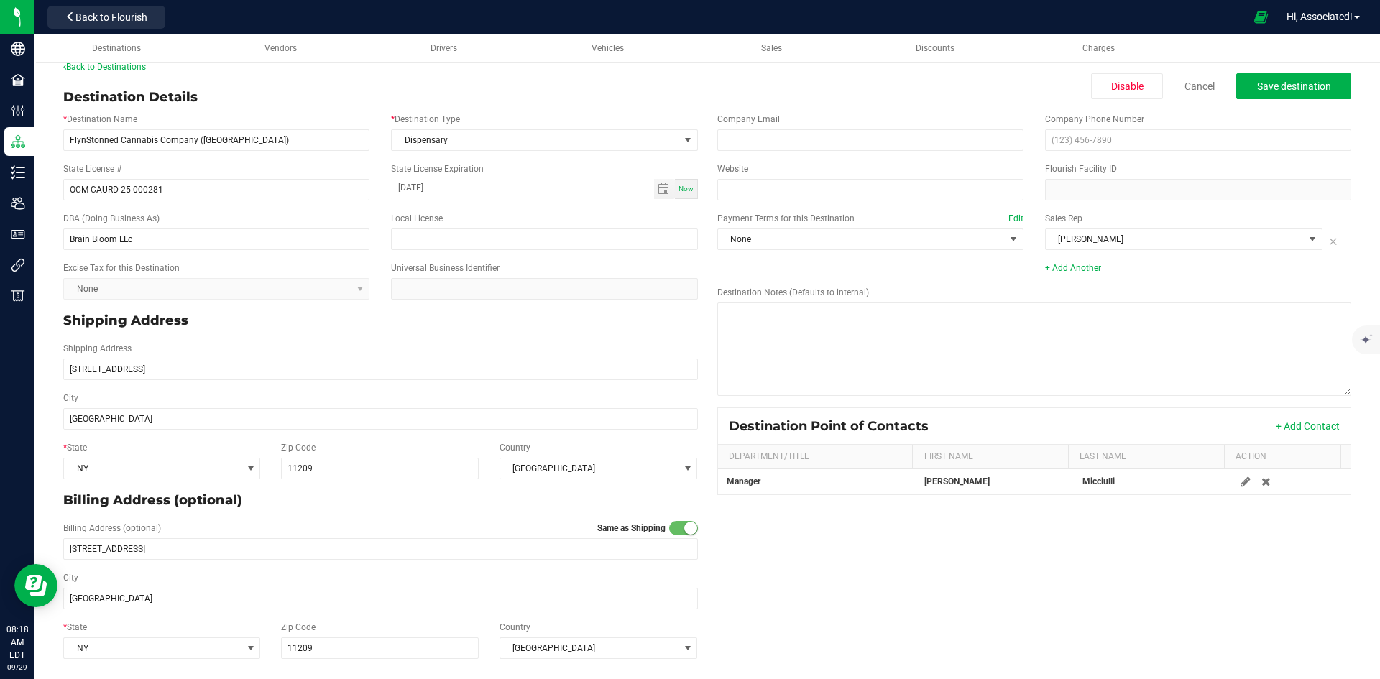
click at [376, 504] on p "Billing Address (optional)" at bounding box center [380, 500] width 635 height 19
click at [740, 85] on div "Back to Destinations Destination Details Disable Cancel Save destination * Dest…" at bounding box center [707, 362] width 1288 height 604
click at [1257, 86] on span "Save destination" at bounding box center [1294, 85] width 74 height 11
click at [940, 595] on div "* Destination Name FlynStonned Cannabis Company ([GEOGRAPHIC_DATA]) * Destinati…" at bounding box center [706, 386] width 1309 height 558
click at [1309, 426] on button "+ Add Contact" at bounding box center [1308, 426] width 64 height 14
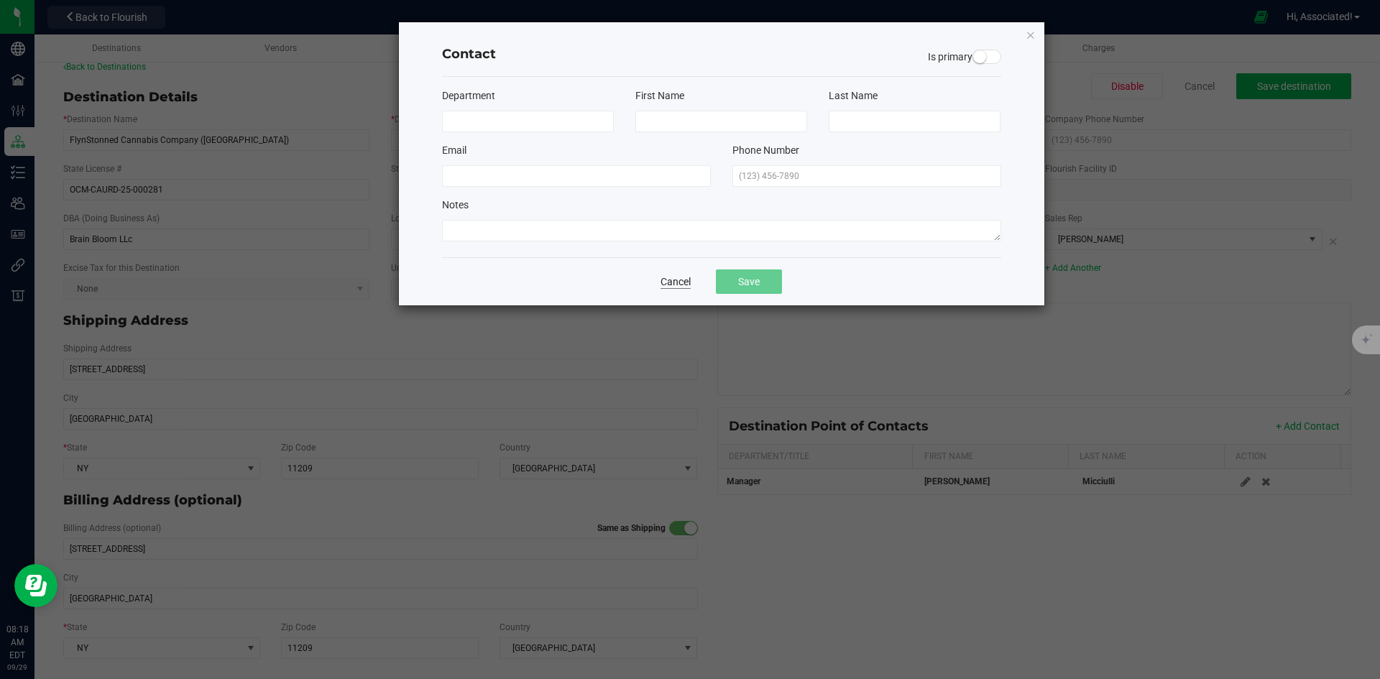
click at [687, 280] on button "Cancel" at bounding box center [675, 282] width 30 height 14
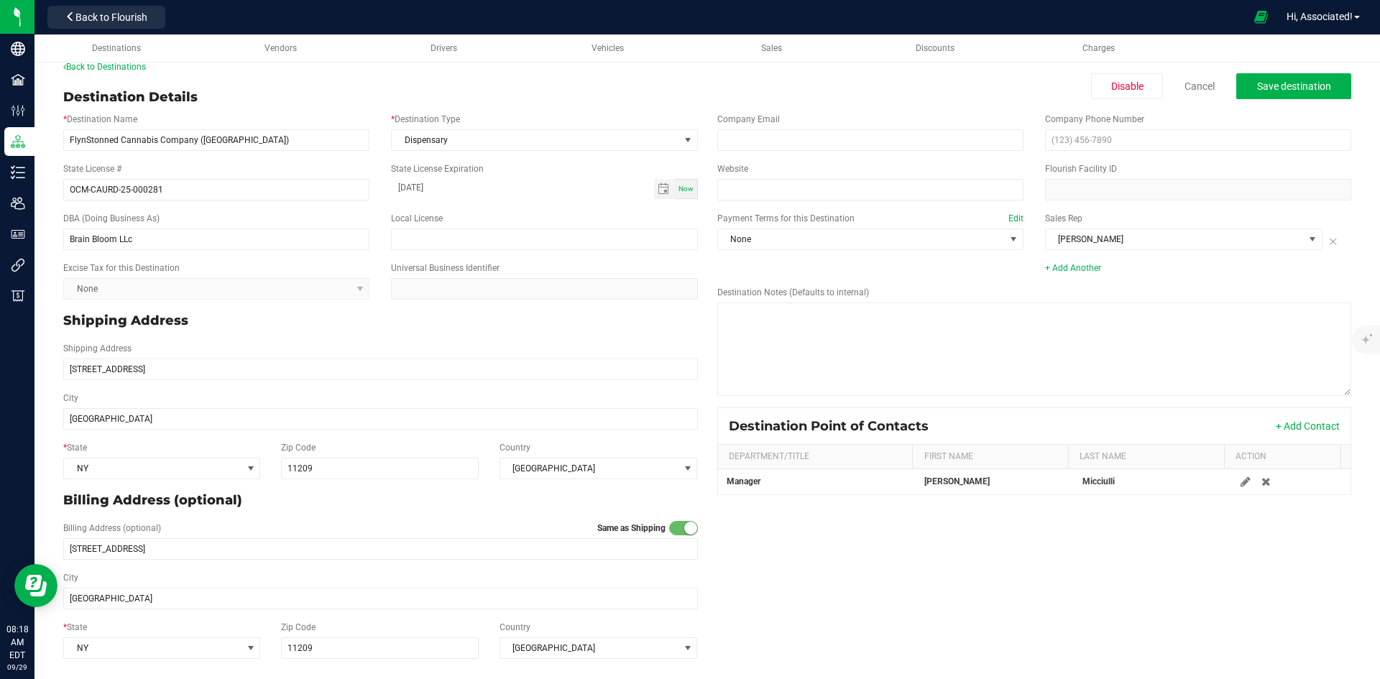
click at [318, 77] on div "Back to Destinations Destination Details Disable Cancel Save destination * Dest…" at bounding box center [707, 362] width 1288 height 604
click at [787, 86] on div "Back to Destinations Destination Details Disable Cancel Save destination * Dest…" at bounding box center [707, 362] width 1288 height 604
click at [1287, 88] on span "Save destination" at bounding box center [1294, 85] width 74 height 11
click at [150, 17] on button "Back to Flourish" at bounding box center [106, 17] width 118 height 23
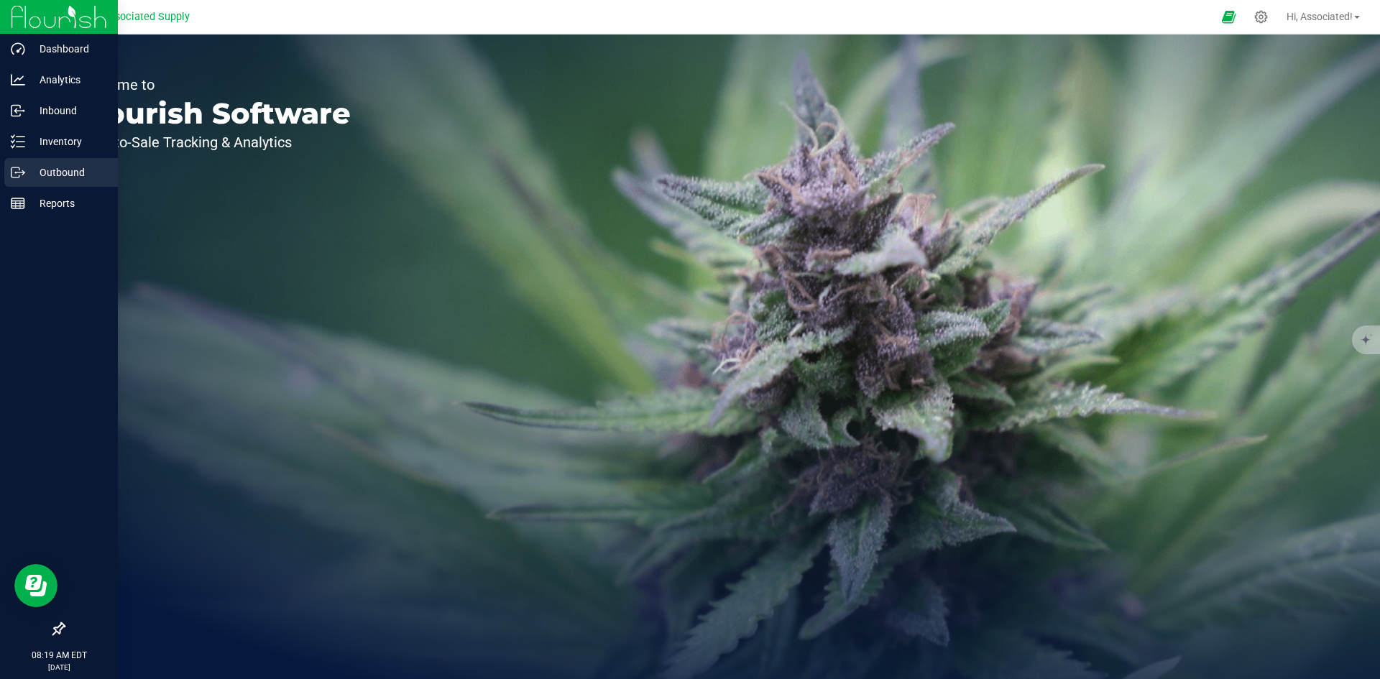
click at [24, 171] on icon at bounding box center [18, 172] width 14 height 14
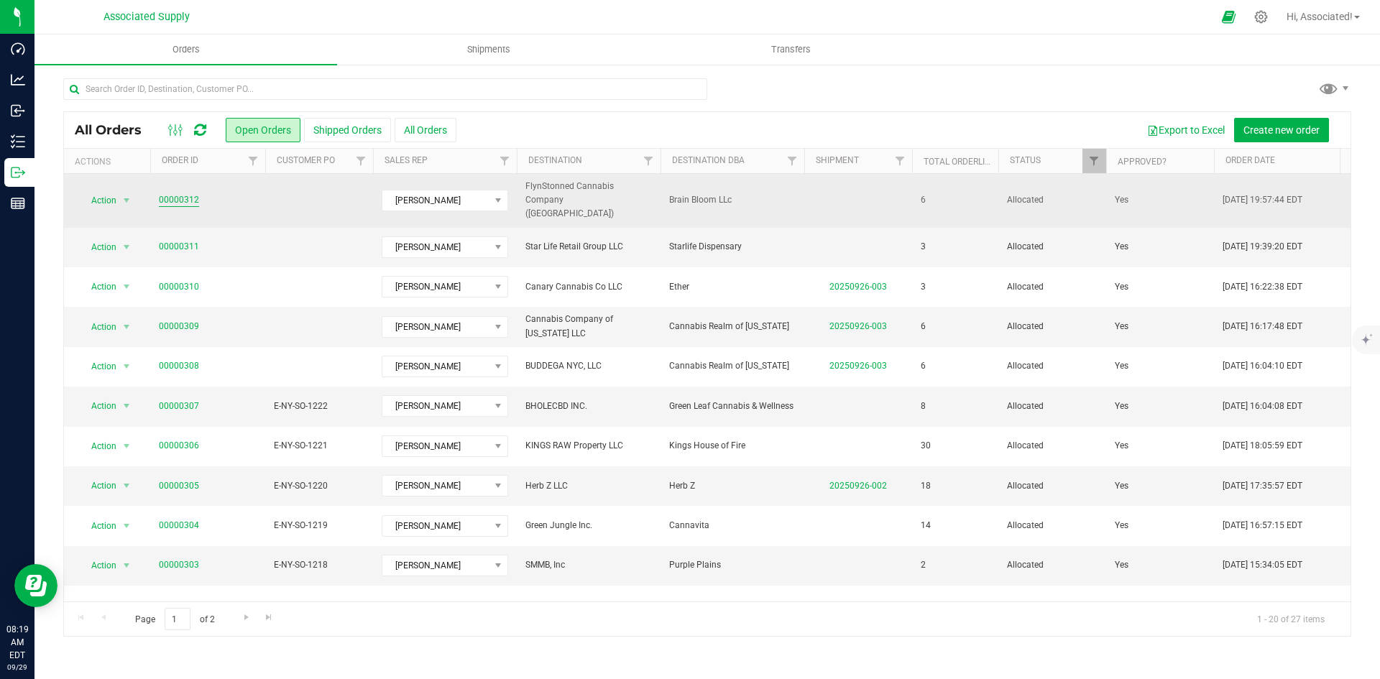
click at [167, 193] on link "00000312" at bounding box center [179, 200] width 40 height 14
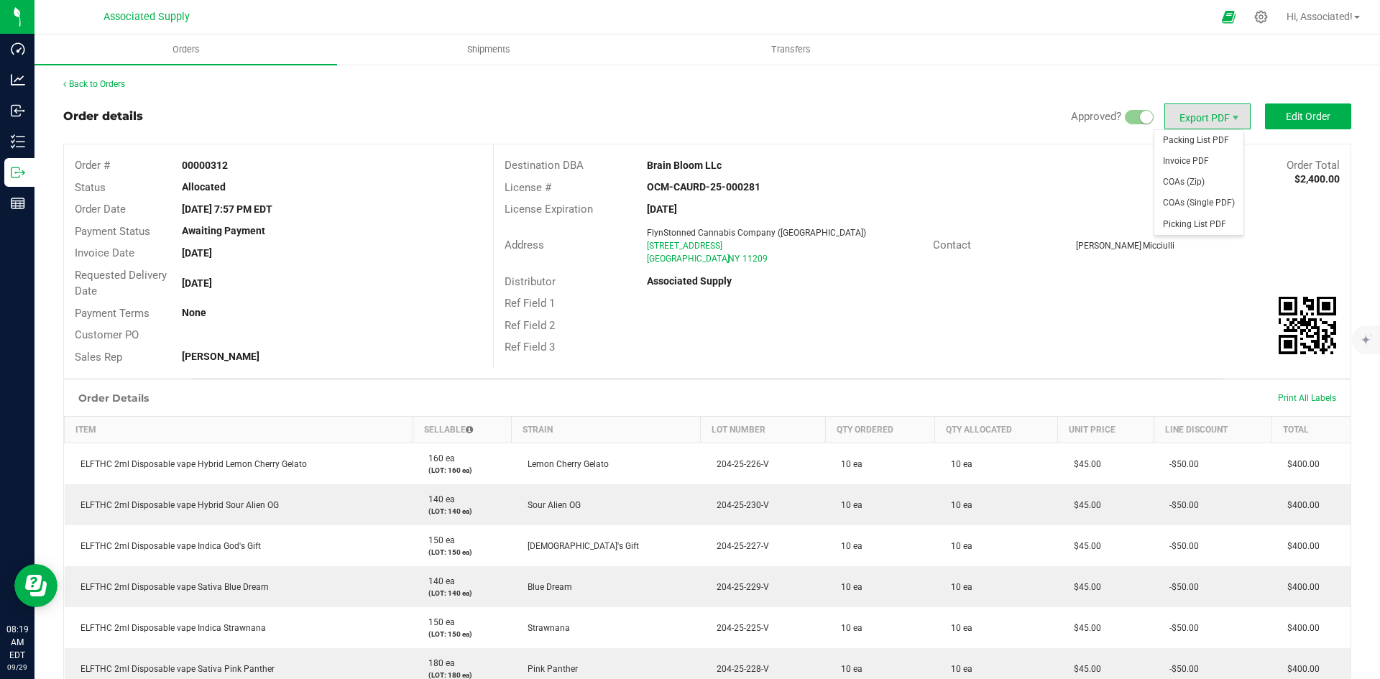
click at [1196, 119] on span "Export PDF" at bounding box center [1207, 116] width 86 height 26
click at [1181, 165] on span "Invoice PDF" at bounding box center [1198, 161] width 89 height 21
click at [562, 85] on div "Back to Orders" at bounding box center [707, 84] width 1288 height 13
click at [370, 93] on div "Back to Orders Order details Approved? Export PDF Edit Order Order # 00000312 S…" at bounding box center [707, 502] width 1288 height 848
click at [82, 83] on link "Back to Orders" at bounding box center [94, 84] width 62 height 10
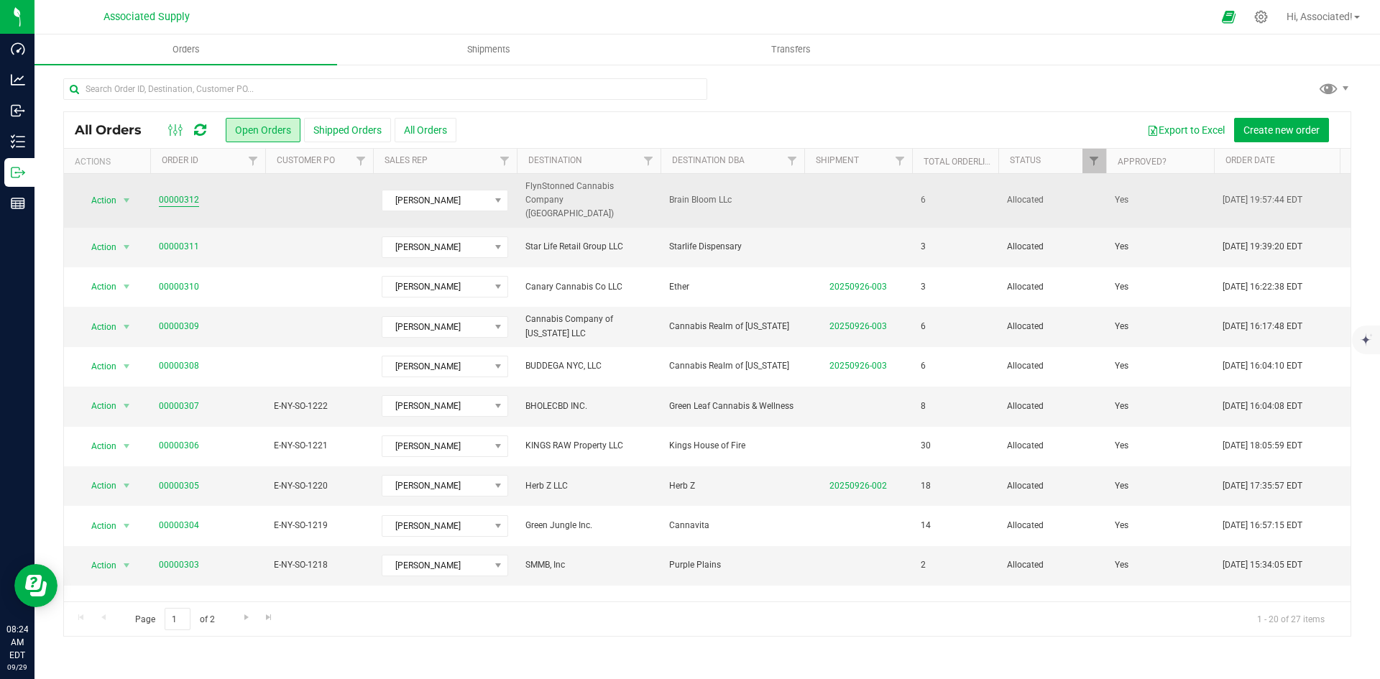
click at [180, 193] on link "00000312" at bounding box center [179, 200] width 40 height 14
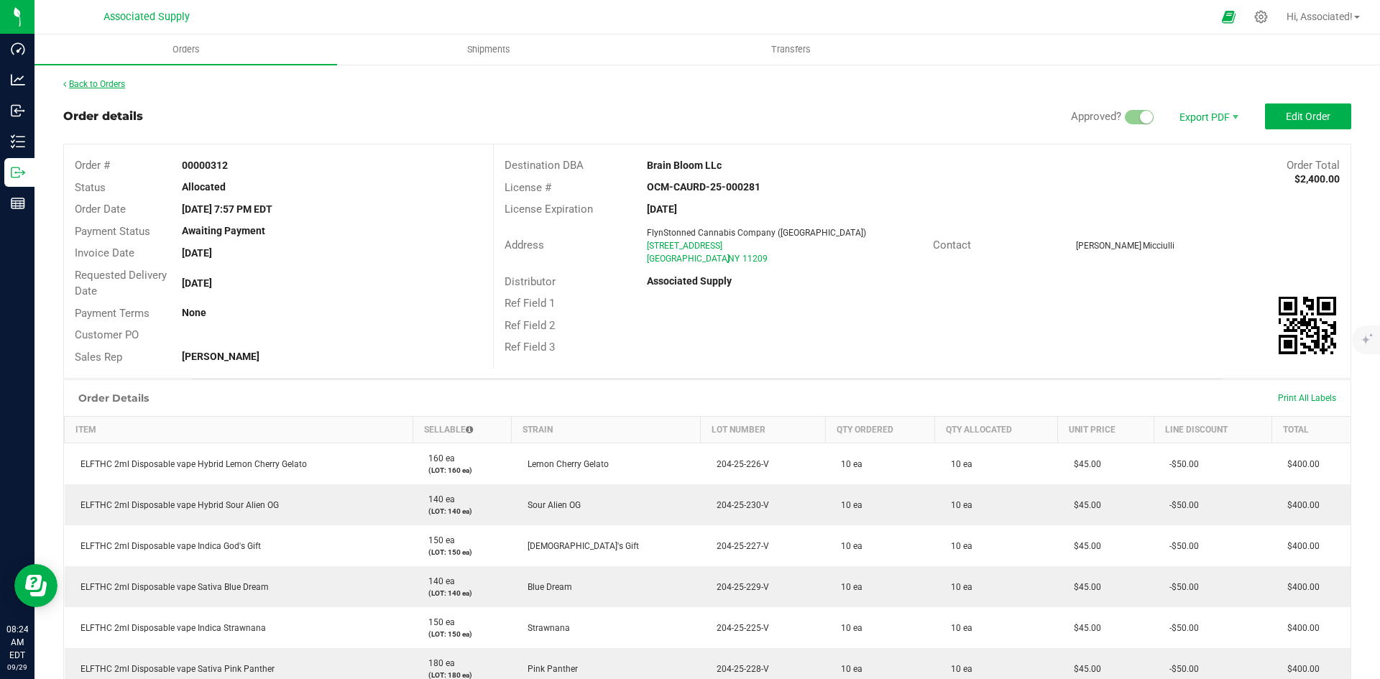
click at [118, 84] on link "Back to Orders" at bounding box center [94, 84] width 62 height 10
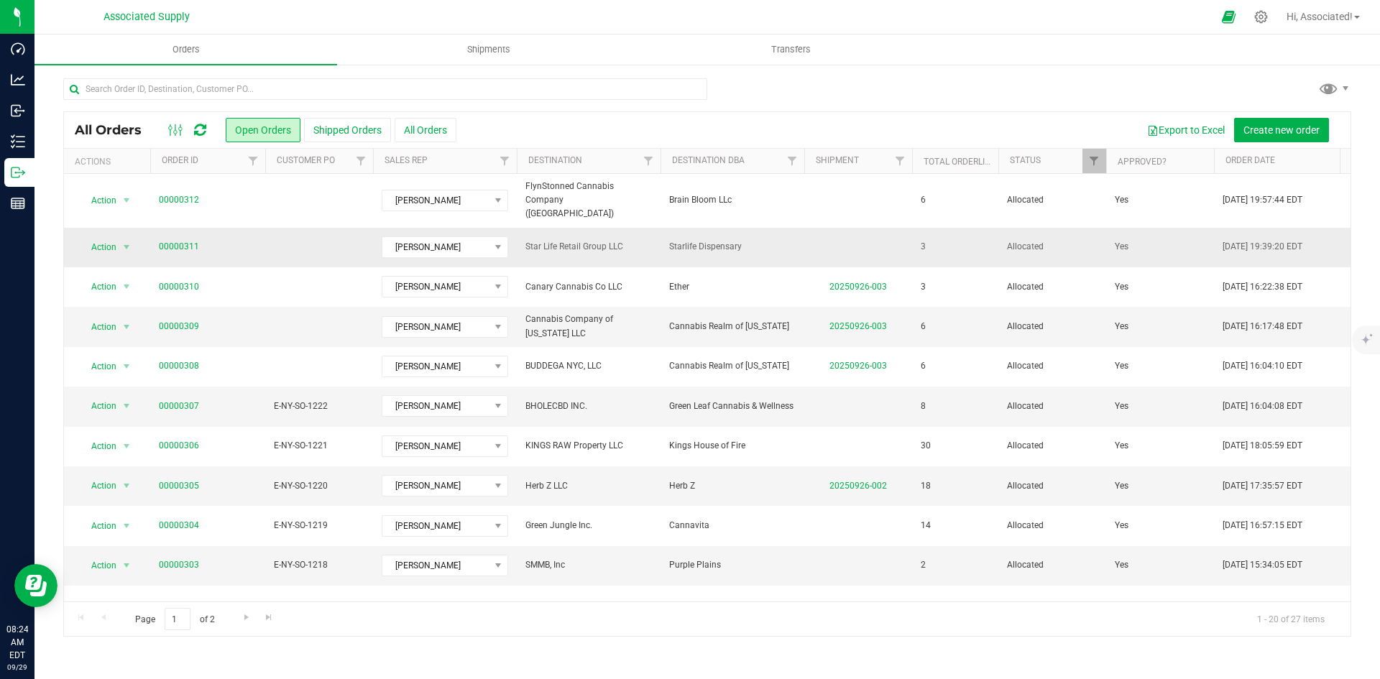
click at [329, 234] on td at bounding box center [319, 248] width 108 height 40
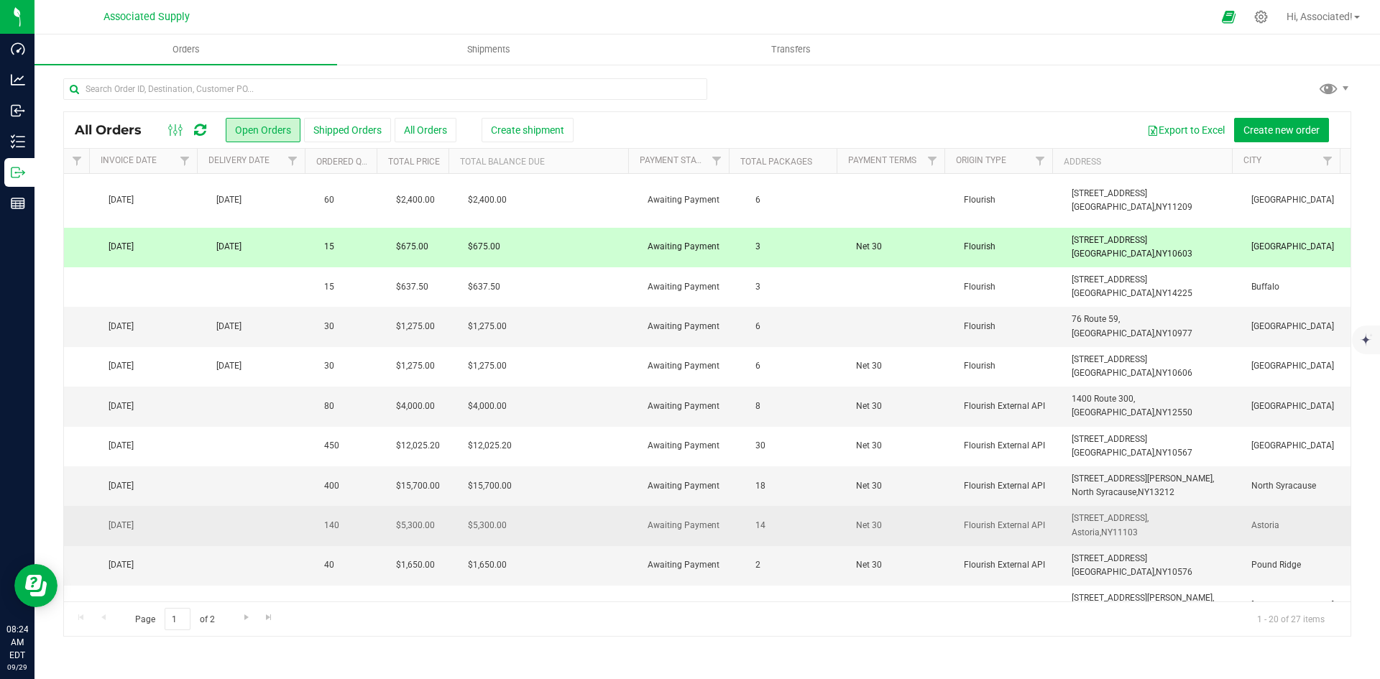
scroll to position [72, 1268]
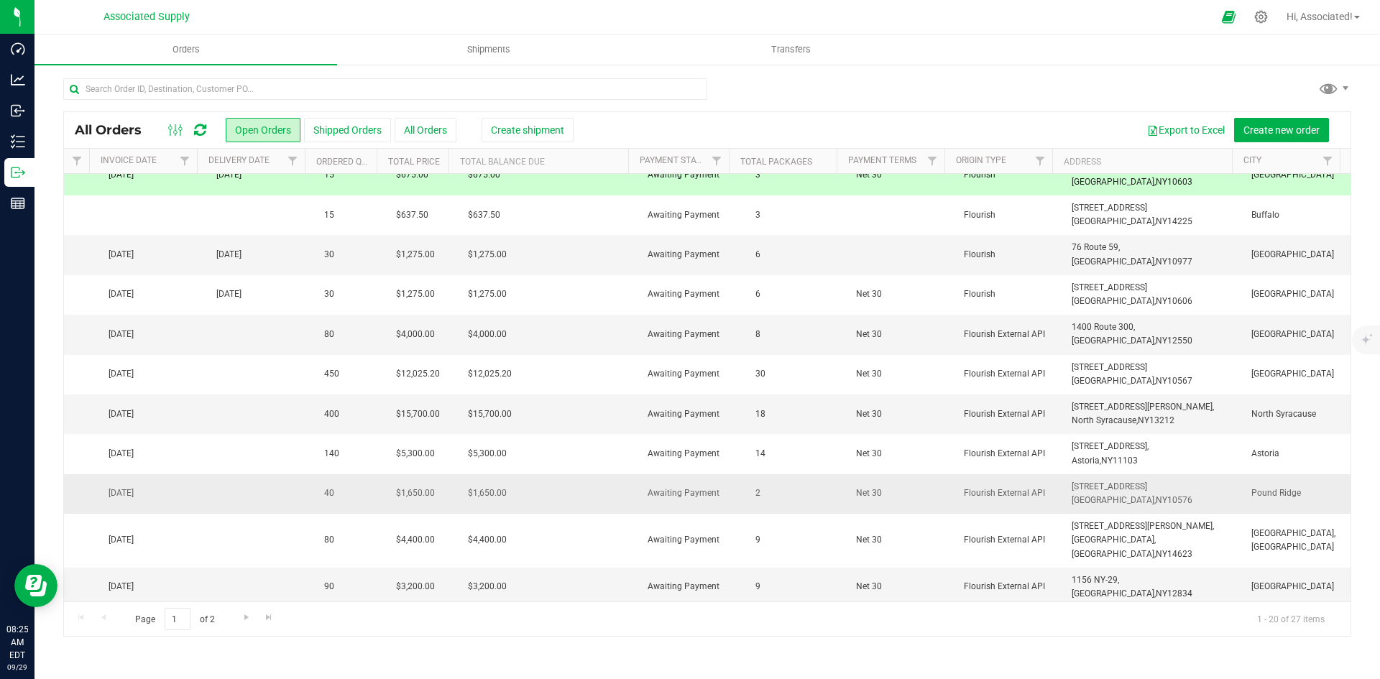
click at [256, 484] on td at bounding box center [262, 494] width 108 height 40
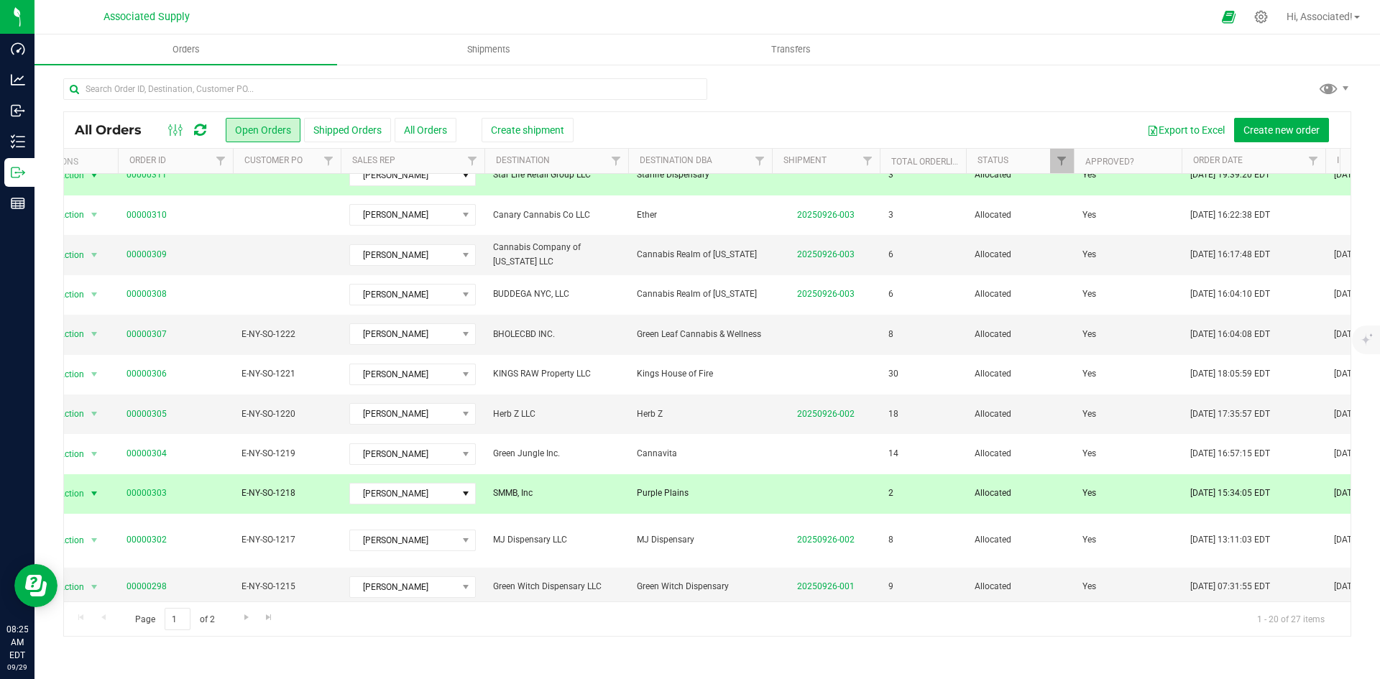
scroll to position [0, 0]
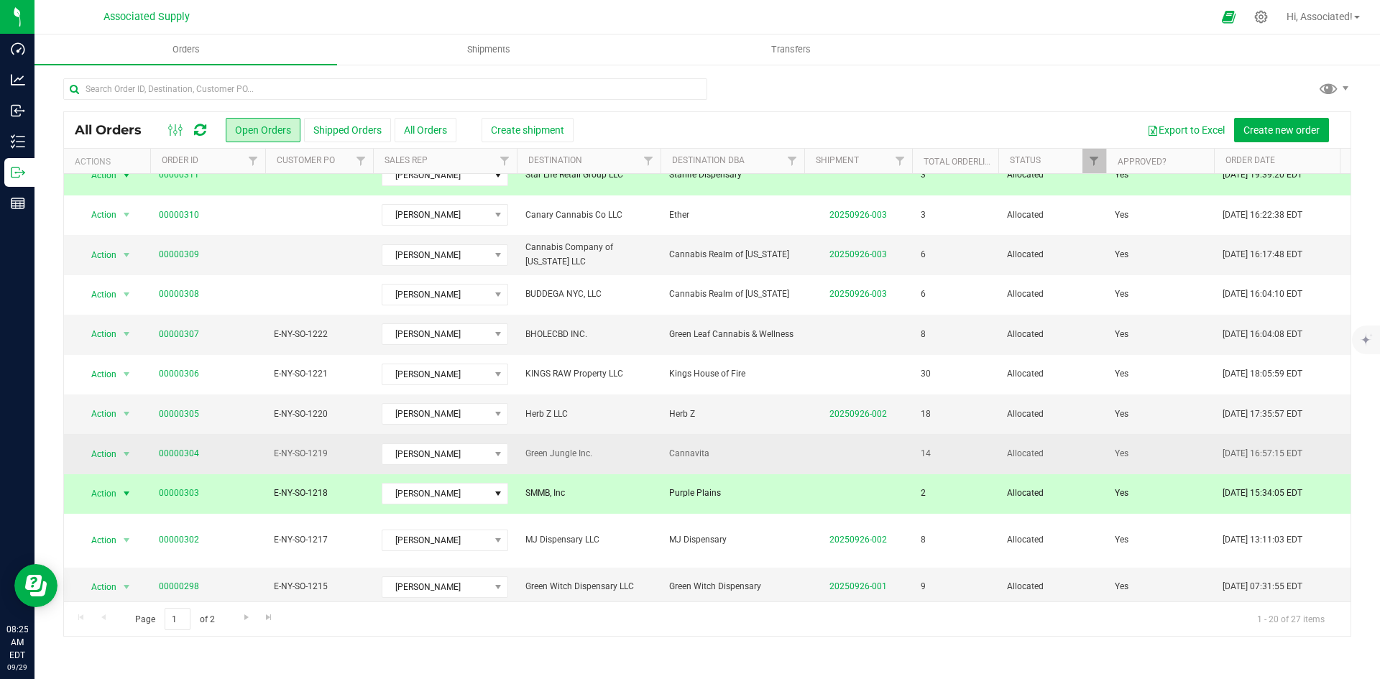
click at [772, 447] on span "Cannavita" at bounding box center [732, 454] width 126 height 14
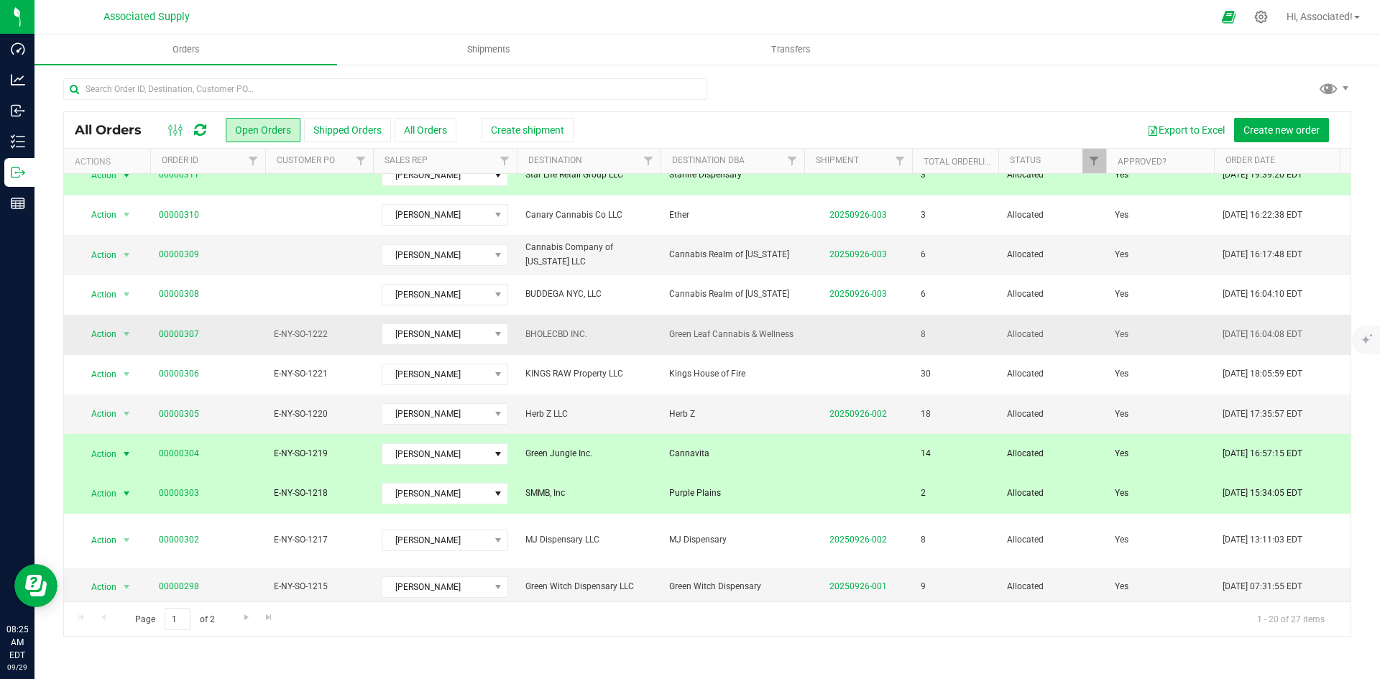
click at [747, 328] on span "Green Leaf Cannabis & Wellness" at bounding box center [732, 335] width 126 height 14
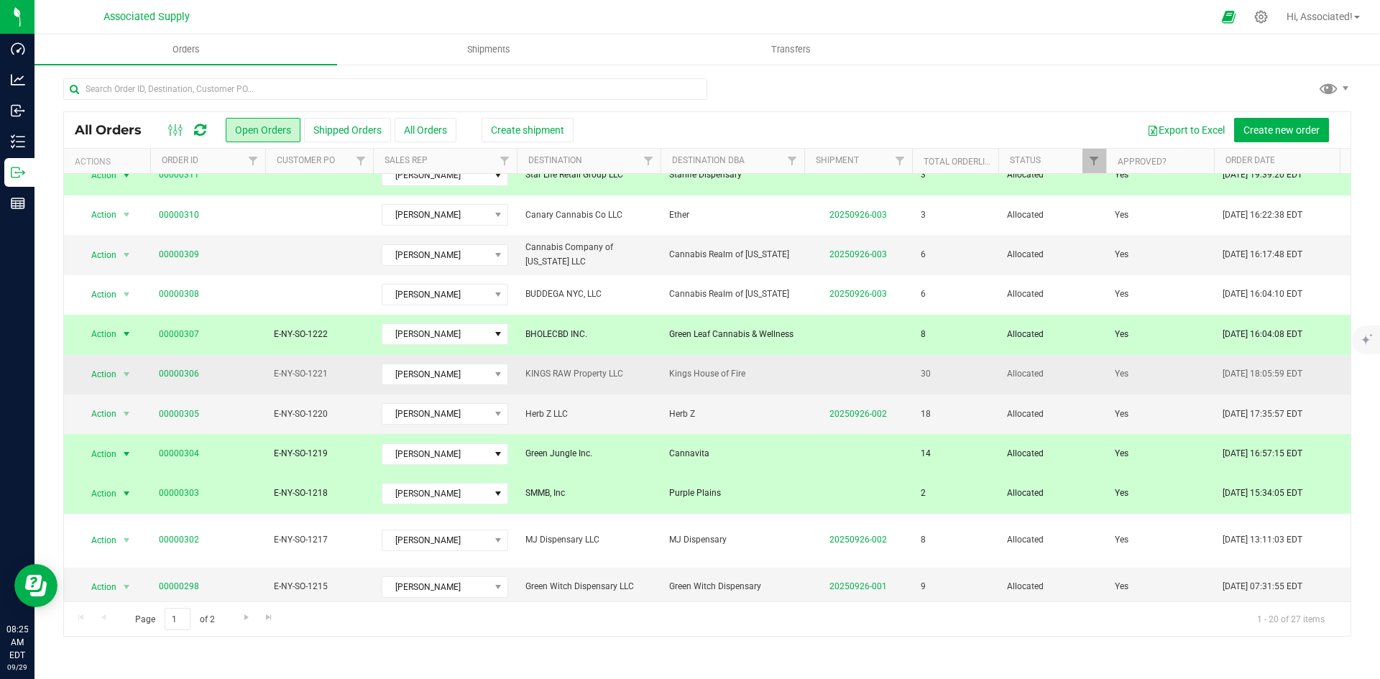
click at [722, 367] on span "Kings House of Fire" at bounding box center [732, 374] width 126 height 14
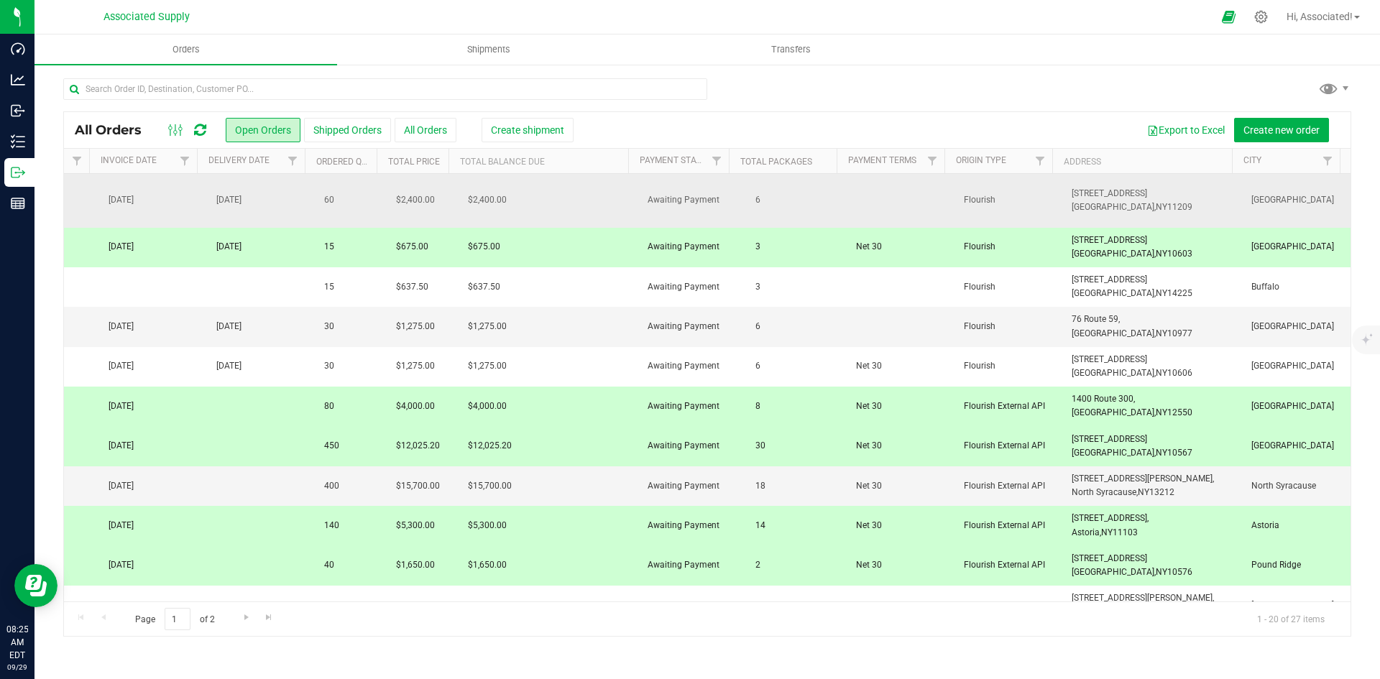
drag, startPoint x: 1147, startPoint y: 198, endPoint x: 1062, endPoint y: 185, distance: 85.8
click at [1063, 185] on td "[STREET_ADDRESS] [GEOGRAPHIC_DATA], [GEOGRAPHIC_DATA] 11209" at bounding box center [1153, 201] width 180 height 54
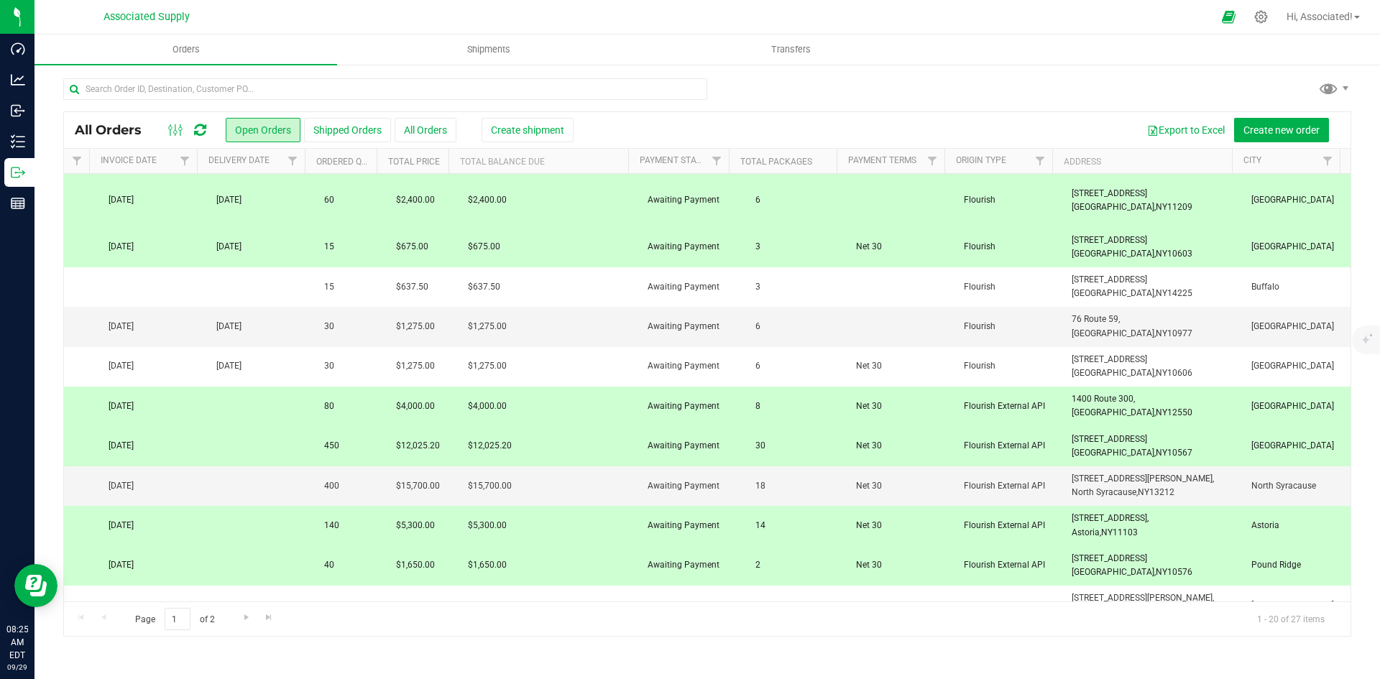
copy span "[STREET_ADDRESS]"
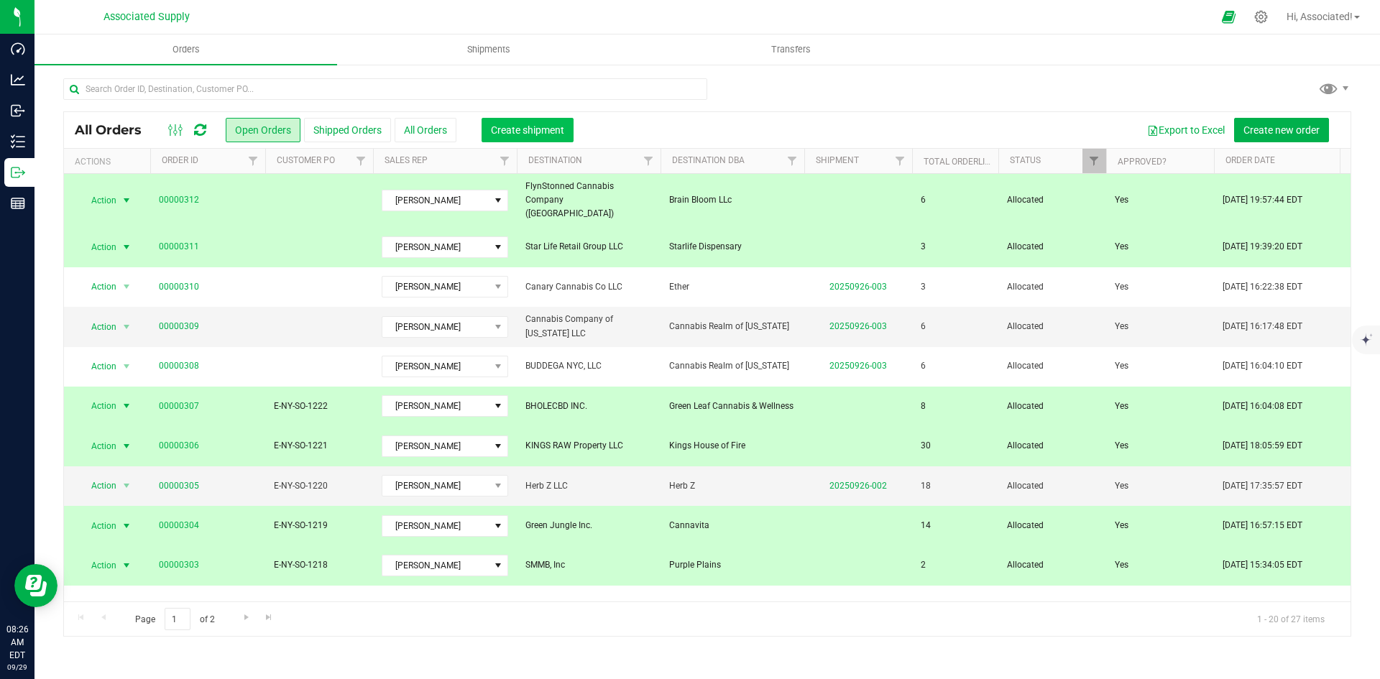
click at [541, 122] on button "Create shipment" at bounding box center [527, 130] width 92 height 24
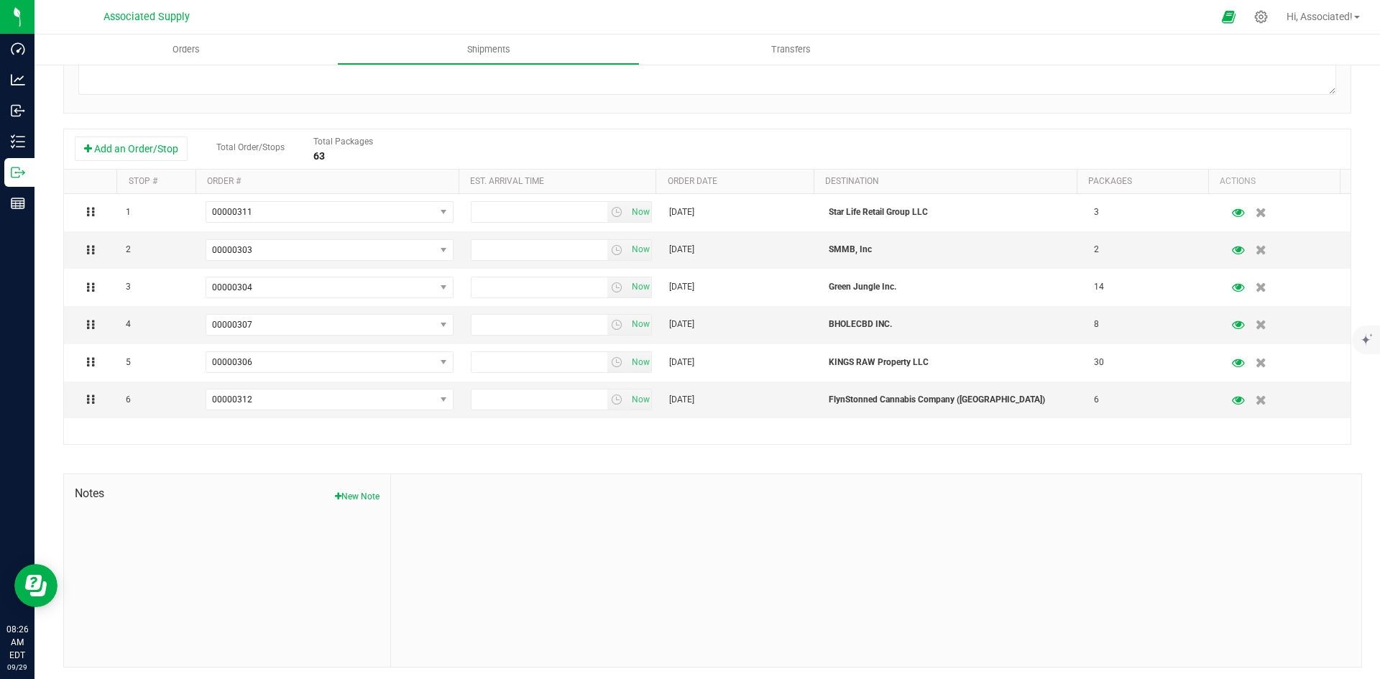
scroll to position [264, 0]
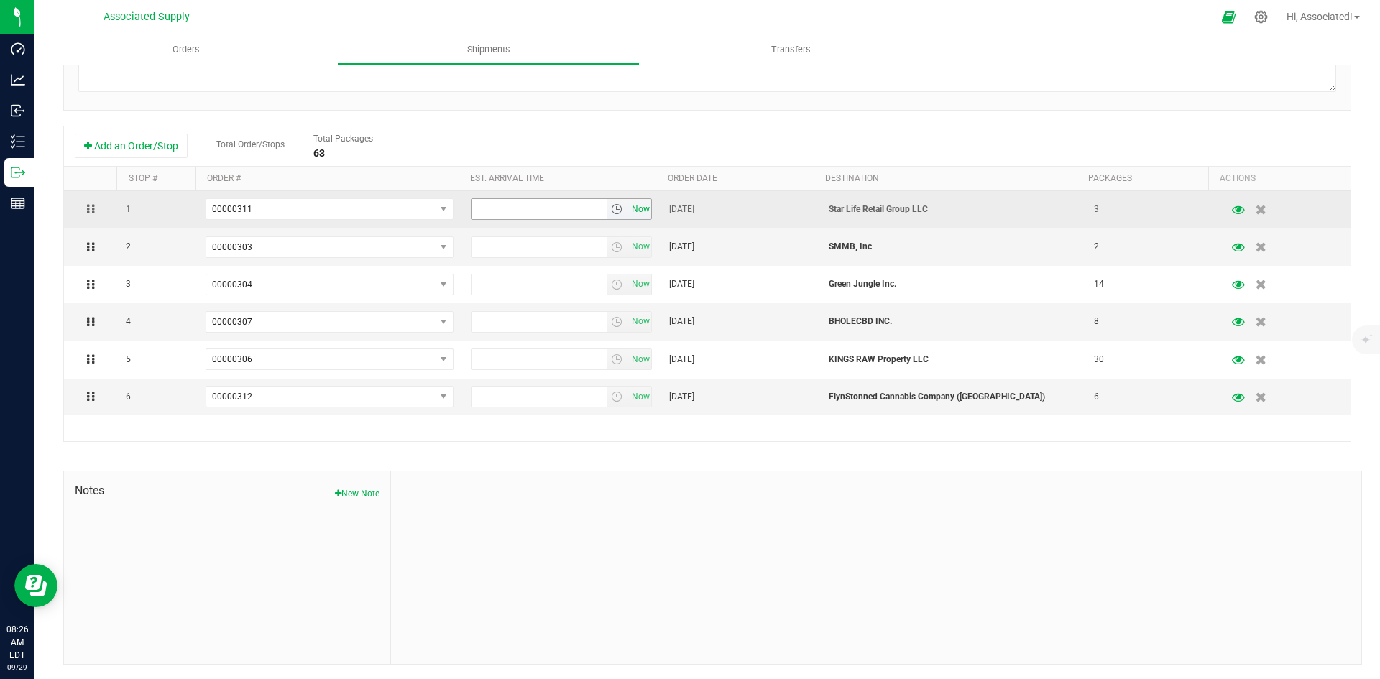
click at [630, 209] on span "Now" at bounding box center [640, 209] width 24 height 21
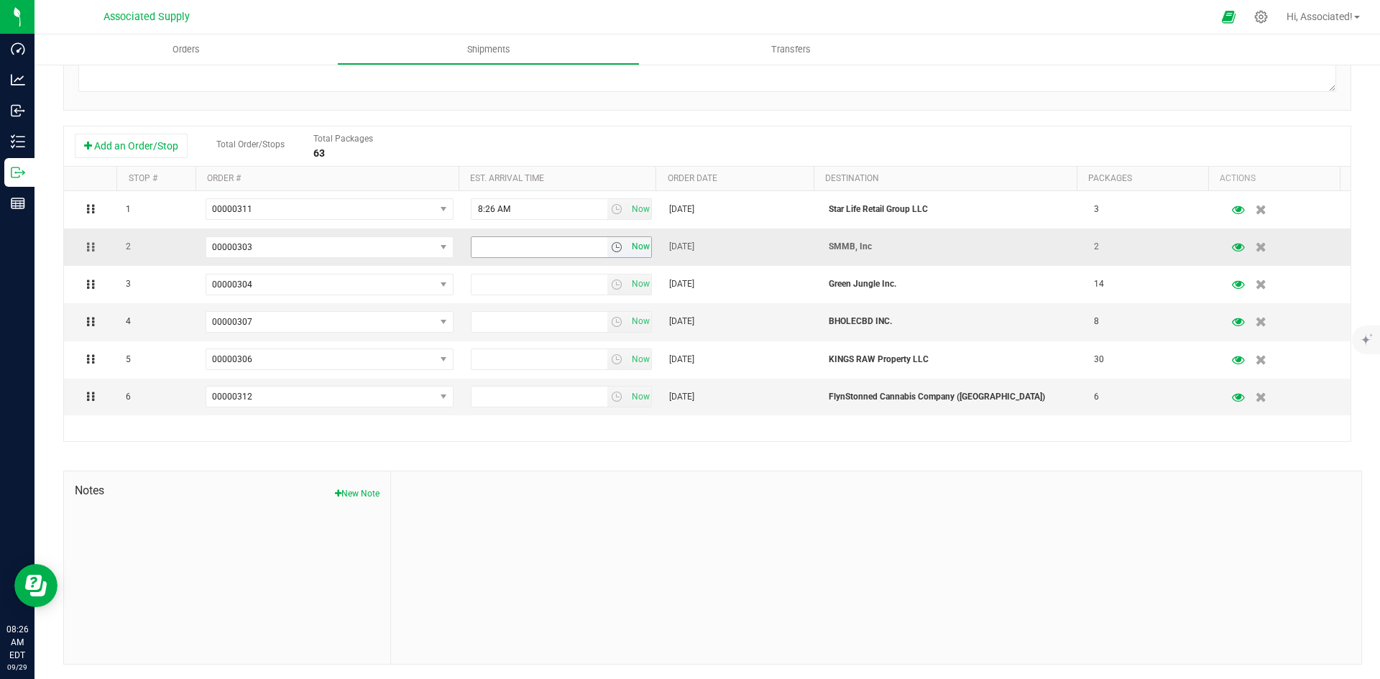
click at [629, 248] on span "Now" at bounding box center [640, 246] width 24 height 21
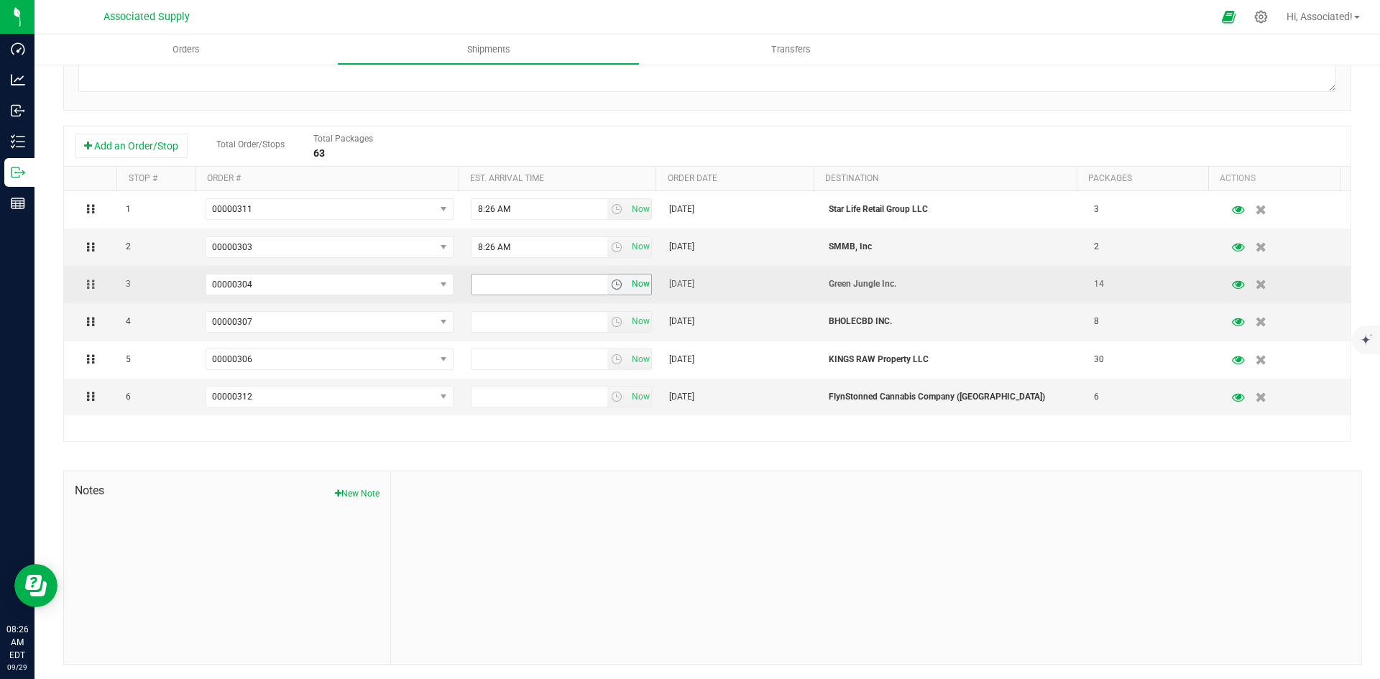
click at [628, 281] on span "Now" at bounding box center [640, 284] width 24 height 21
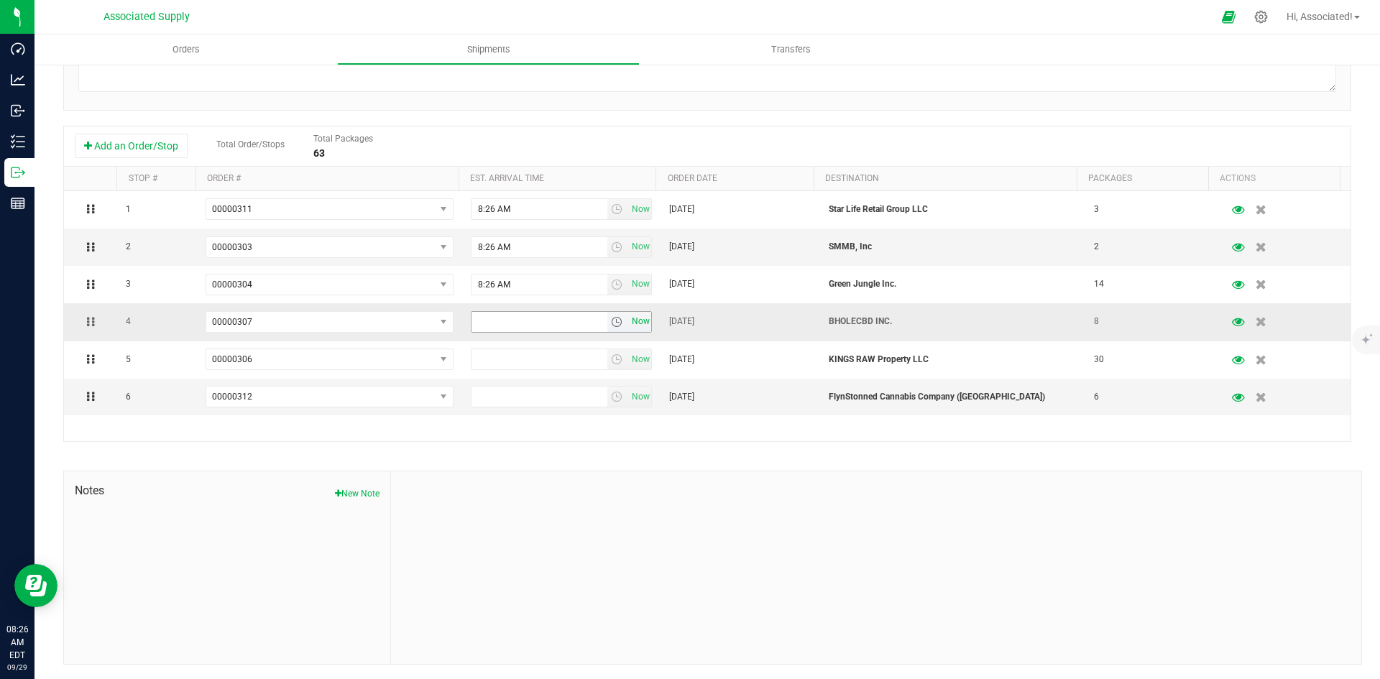
click at [632, 324] on span "Now" at bounding box center [640, 321] width 24 height 21
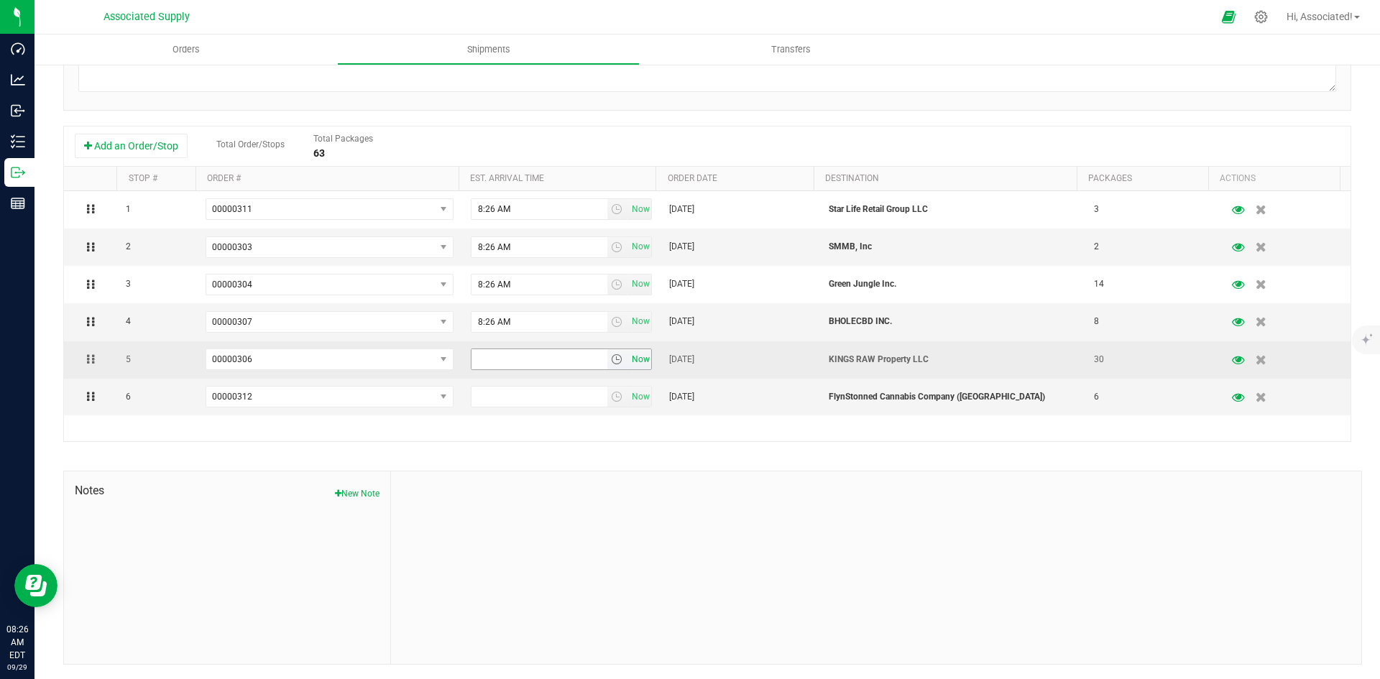
click at [629, 360] on span "Now" at bounding box center [640, 359] width 24 height 21
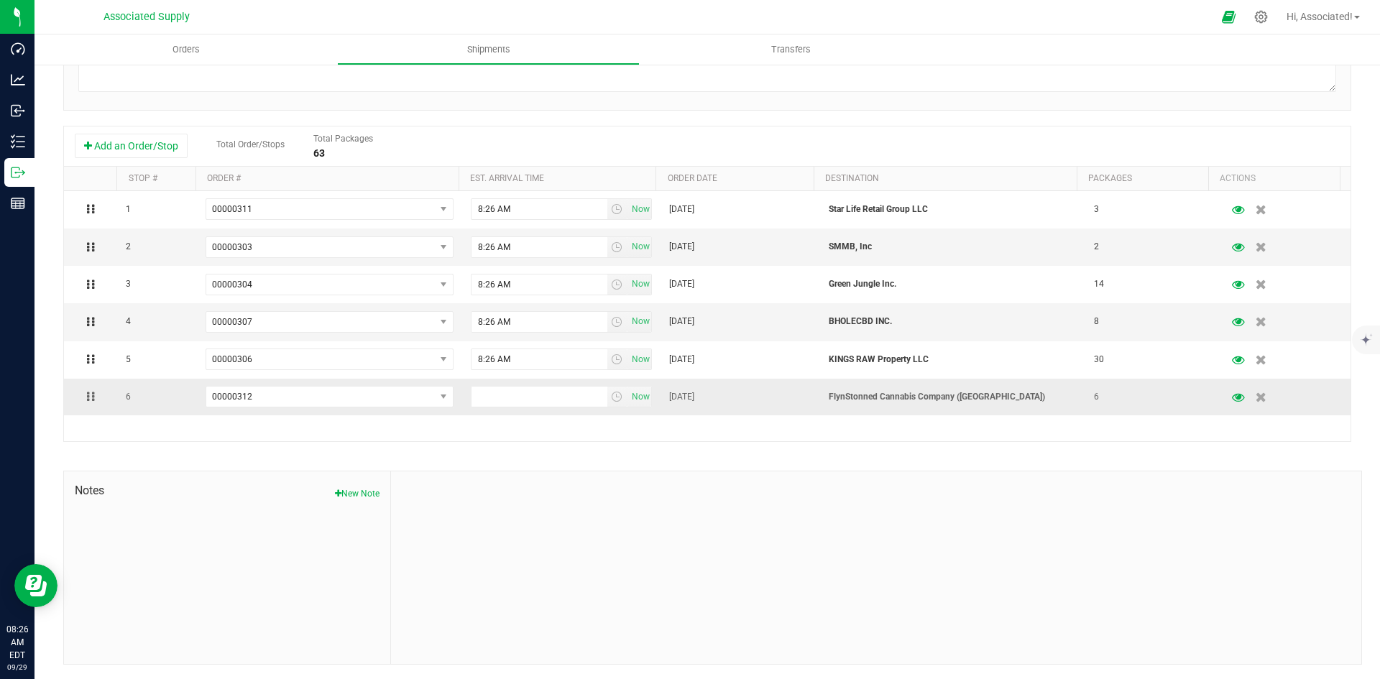
click at [629, 408] on td "Now" at bounding box center [561, 397] width 199 height 37
click at [632, 402] on span "Now" at bounding box center [640, 397] width 24 height 21
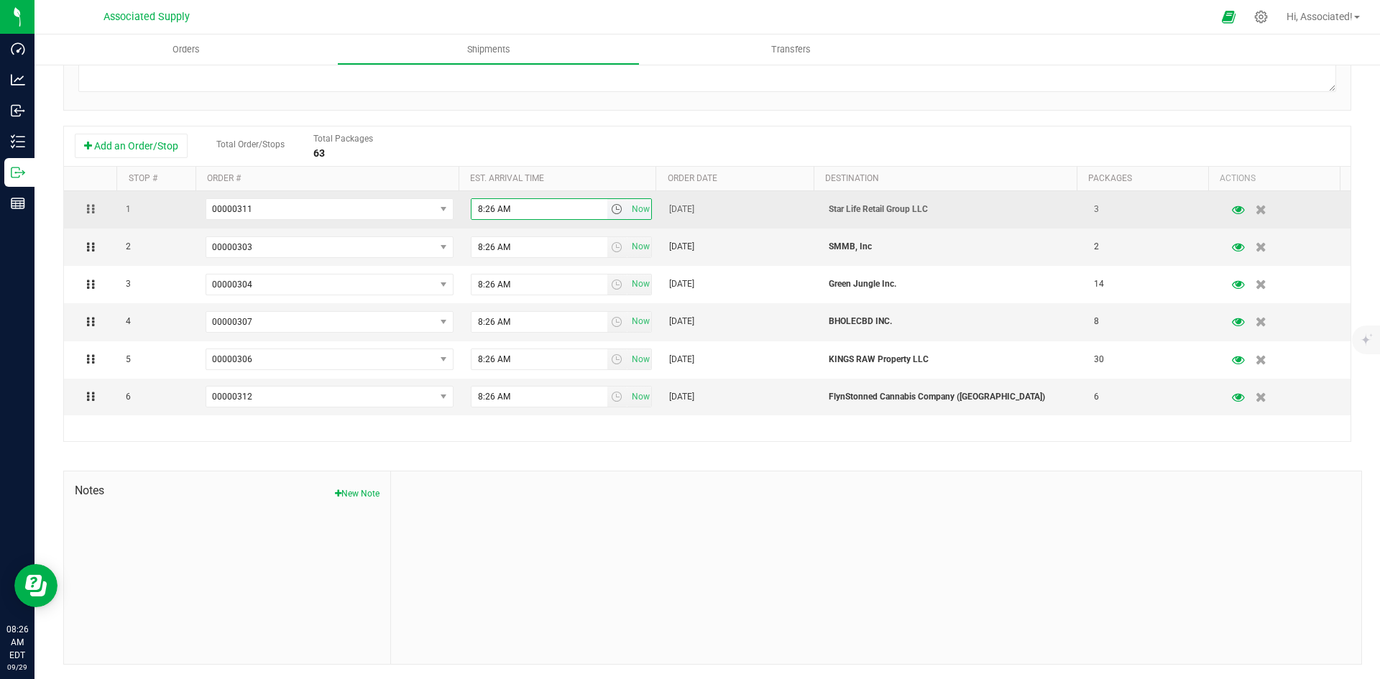
drag, startPoint x: 476, startPoint y: 209, endPoint x: 465, endPoint y: 210, distance: 10.8
click at [471, 210] on input "8:26 AM" at bounding box center [539, 209] width 136 height 20
click at [481, 207] on input "8:26 AM" at bounding box center [539, 209] width 136 height 20
click at [491, 207] on input "8:26 AM" at bounding box center [539, 209] width 136 height 20
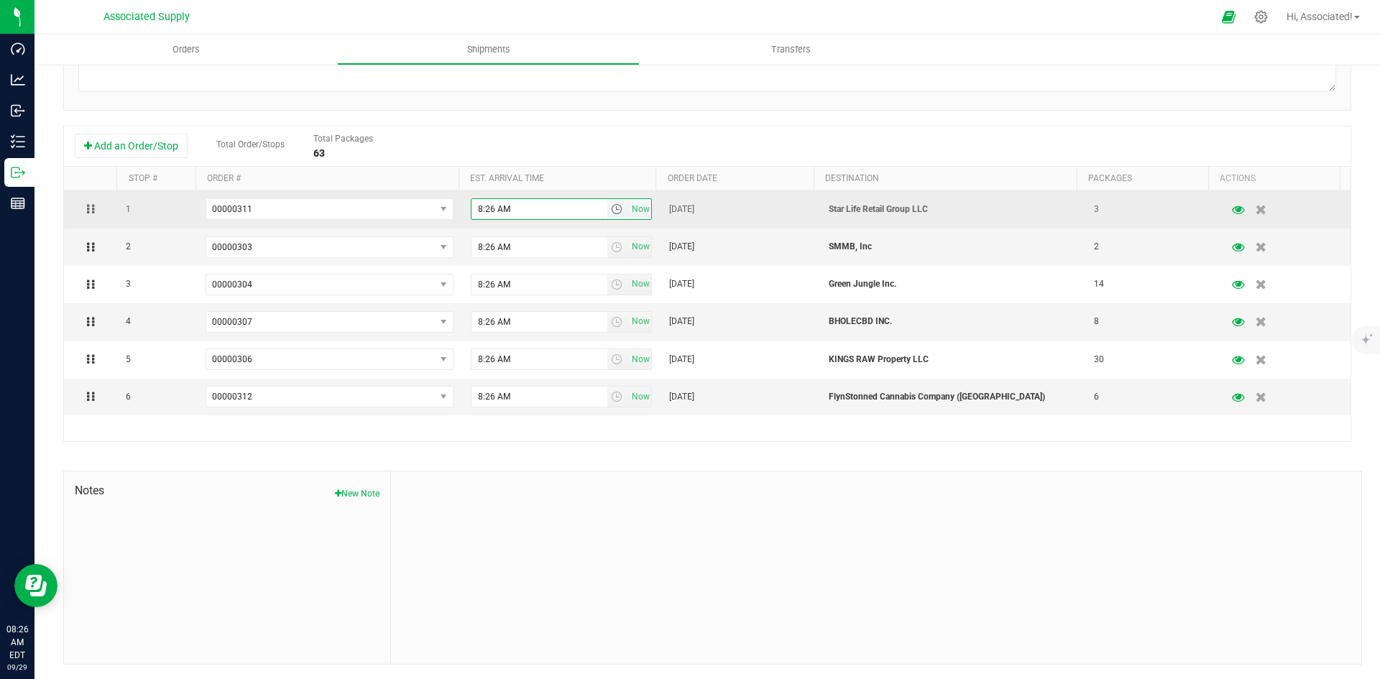
click at [475, 208] on input "8:26 AM" at bounding box center [539, 209] width 136 height 20
click at [473, 208] on input "8:26 AM" at bounding box center [539, 209] width 136 height 20
click at [481, 208] on input "9:26 AM" at bounding box center [539, 209] width 136 height 20
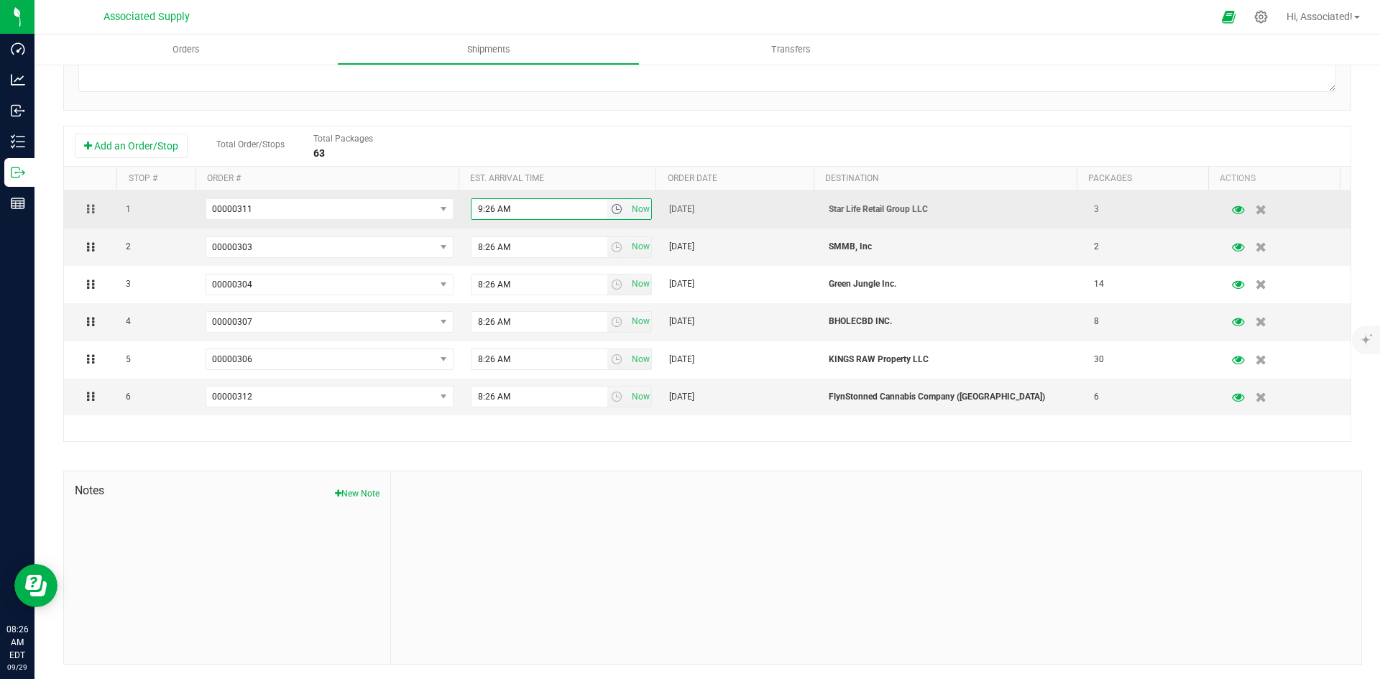
click at [481, 208] on input "9:26 AM" at bounding box center [539, 209] width 136 height 20
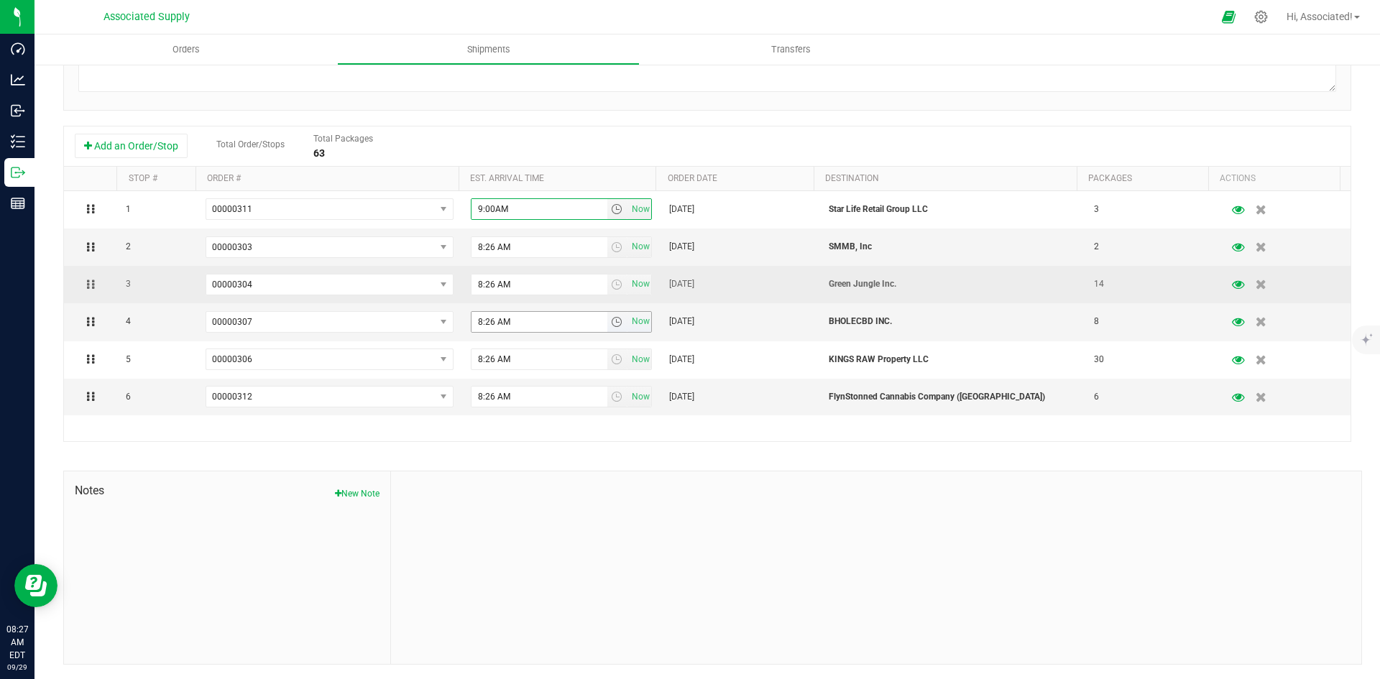
type input "9:00 AM"
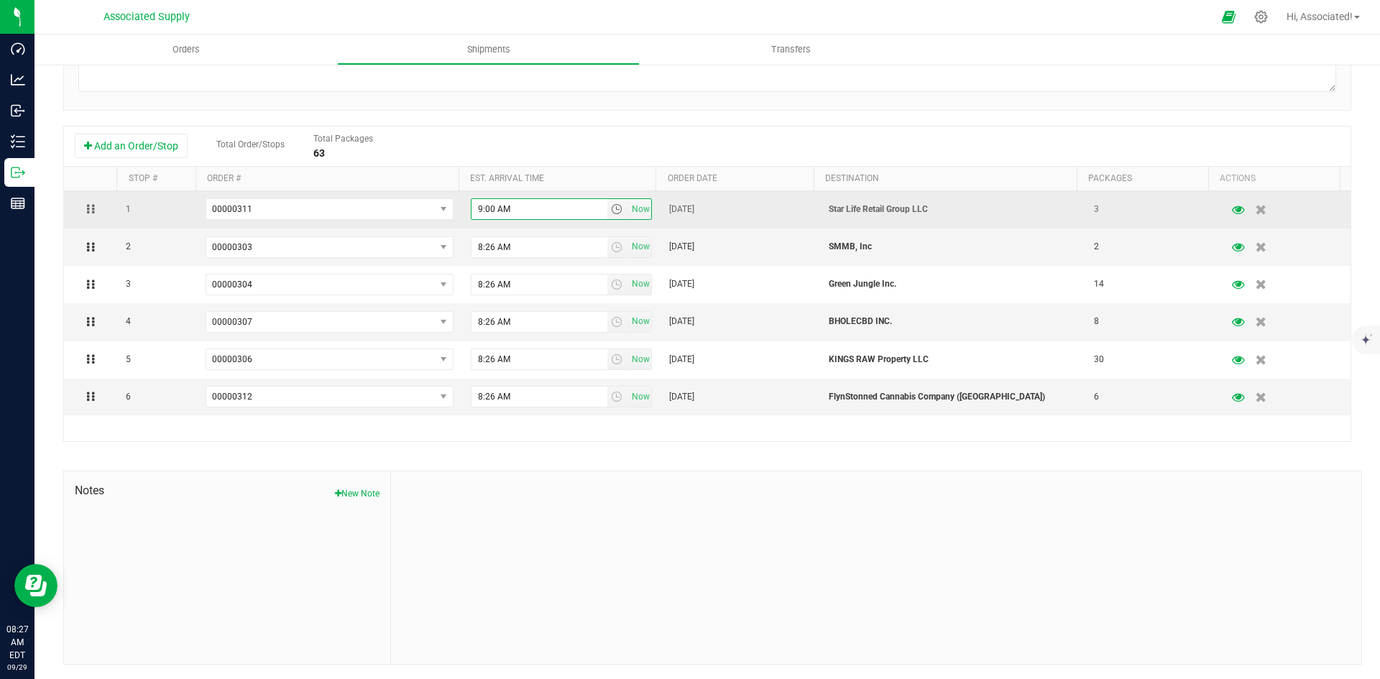
drag, startPoint x: 489, startPoint y: 205, endPoint x: 451, endPoint y: 206, distance: 38.1
click at [451, 206] on tr "1 00000311 00000312 00000311 00000307 00000306 00000304 00000303 00000266 9:00 …" at bounding box center [707, 209] width 1286 height 37
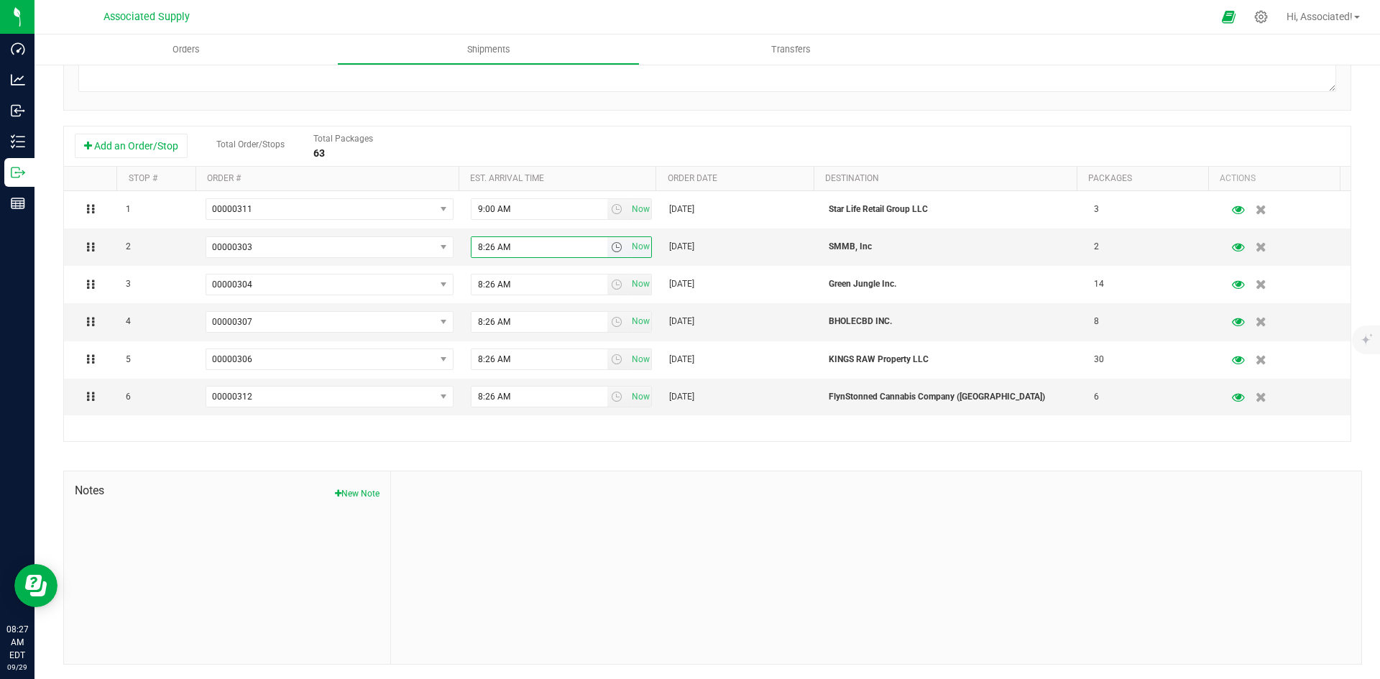
click at [477, 244] on input "8:26 AM" at bounding box center [539, 247] width 136 height 20
click at [484, 246] on input "8:26 AM" at bounding box center [539, 247] width 136 height 20
drag, startPoint x: 487, startPoint y: 246, endPoint x: 446, endPoint y: 244, distance: 41.0
click at [446, 244] on tr "2 00000303 00000312 00000311 00000307 00000306 00000304 00000303 00000266 8:26 …" at bounding box center [707, 247] width 1286 height 37
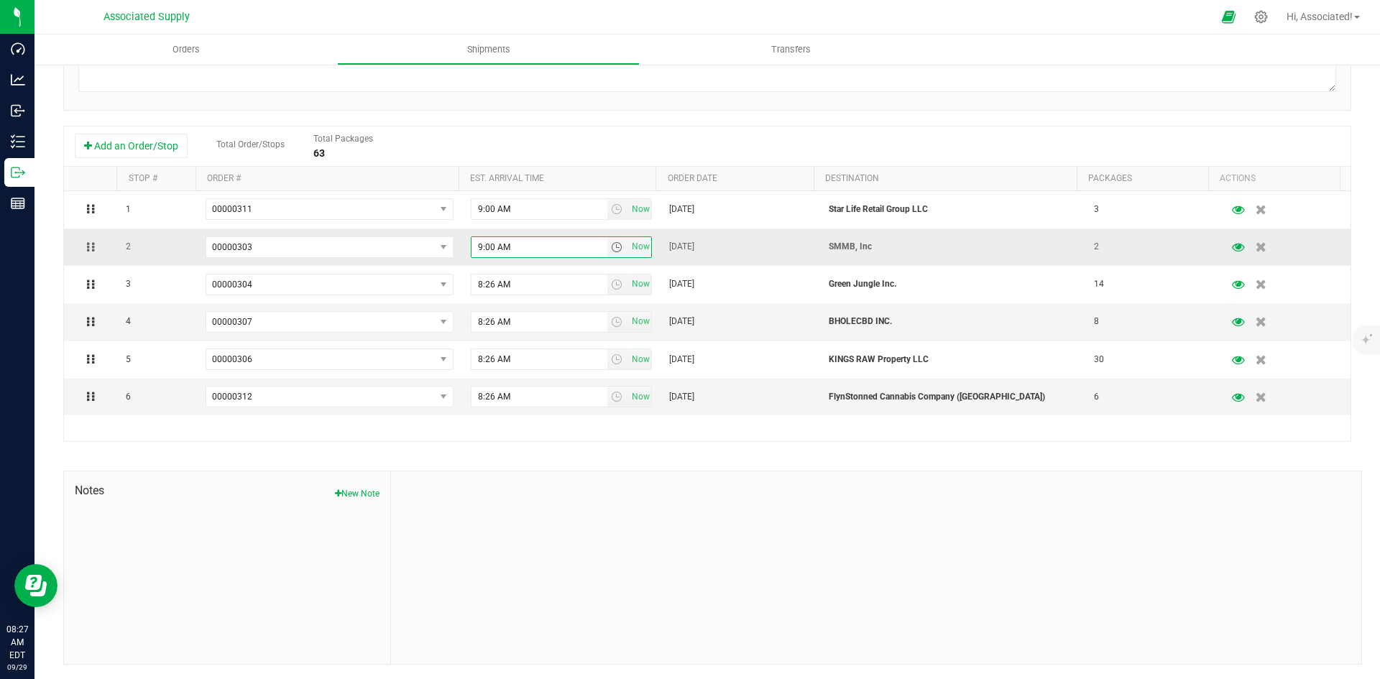
click at [481, 244] on input "9:00 AM" at bounding box center [539, 247] width 136 height 20
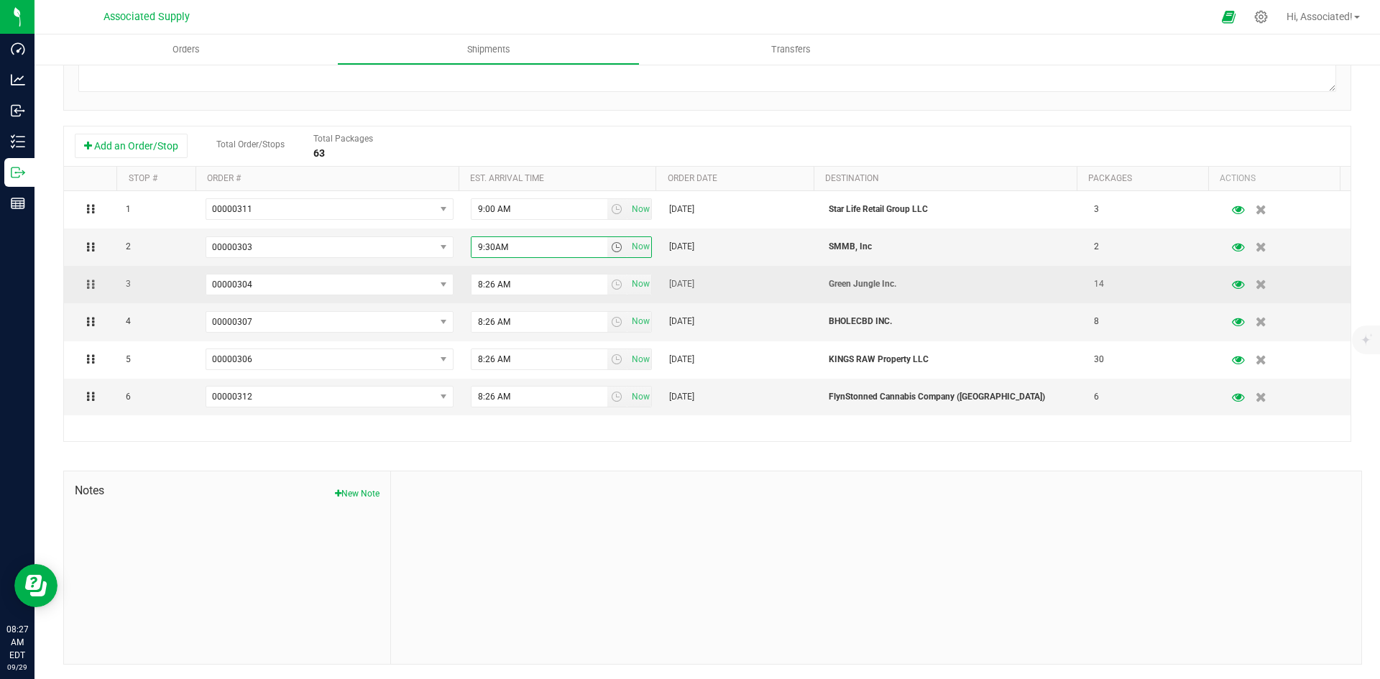
type input "9:30 AM"
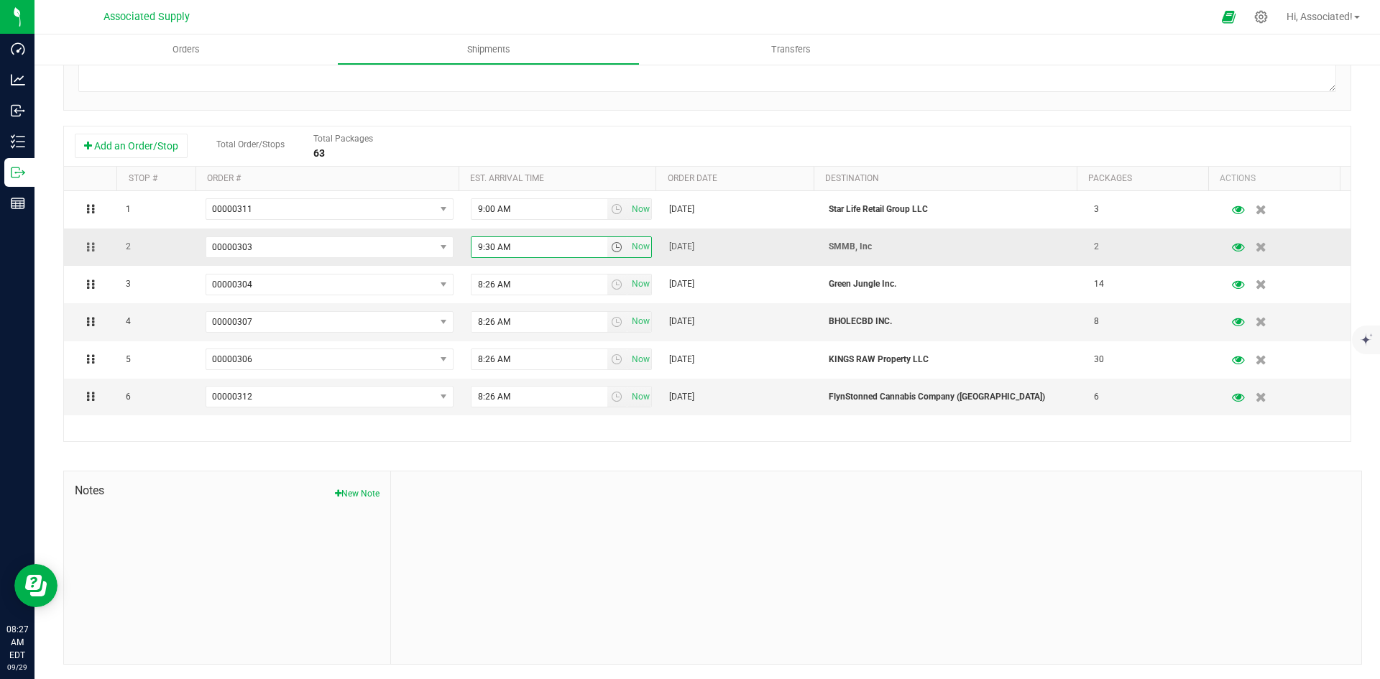
drag, startPoint x: 489, startPoint y: 248, endPoint x: 461, endPoint y: 248, distance: 27.3
click at [462, 248] on td "9:30 AM Now" at bounding box center [561, 247] width 199 height 37
click at [480, 279] on input "8:26 AM" at bounding box center [539, 285] width 136 height 20
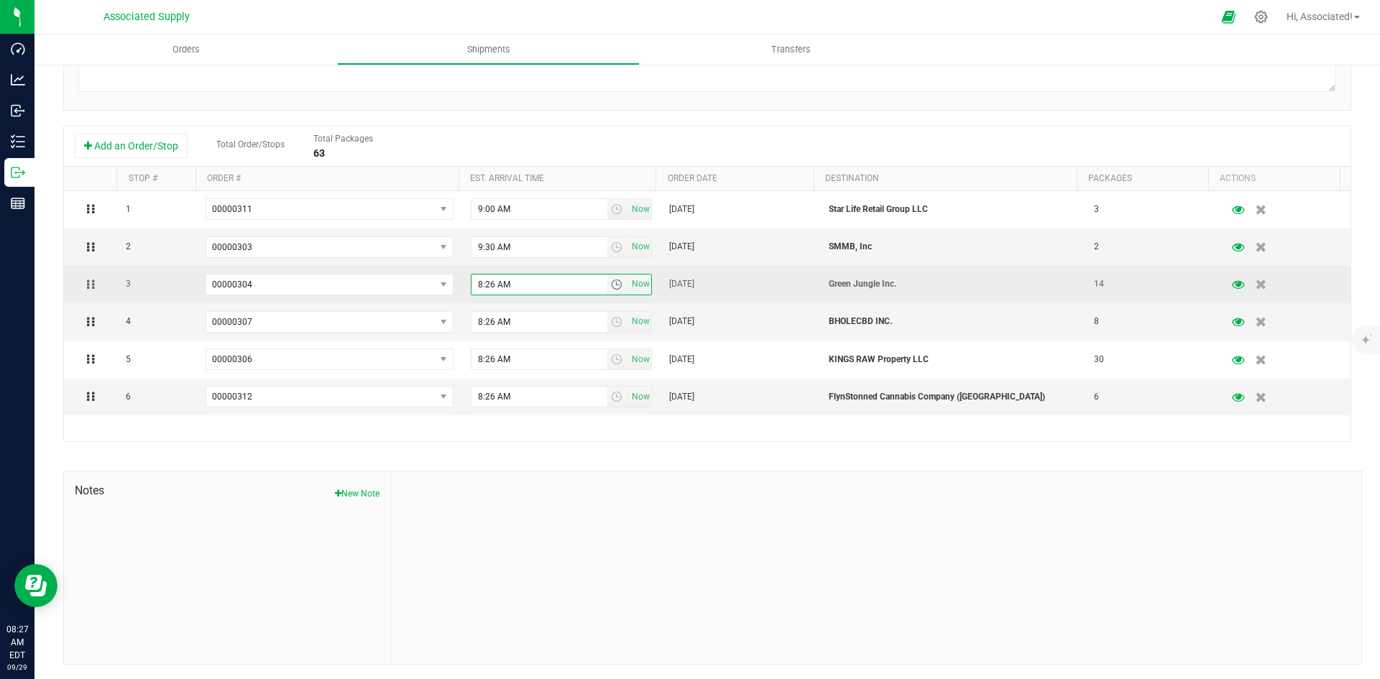
click at [477, 281] on input "8:26 AM" at bounding box center [539, 285] width 136 height 20
drag, startPoint x: 488, startPoint y: 283, endPoint x: 450, endPoint y: 283, distance: 38.1
click at [450, 283] on tr "3 00000304 00000312 00000311 00000307 00000306 00000304 00000303 00000266 8:26 …" at bounding box center [707, 284] width 1286 height 37
type input "9:45 AM"
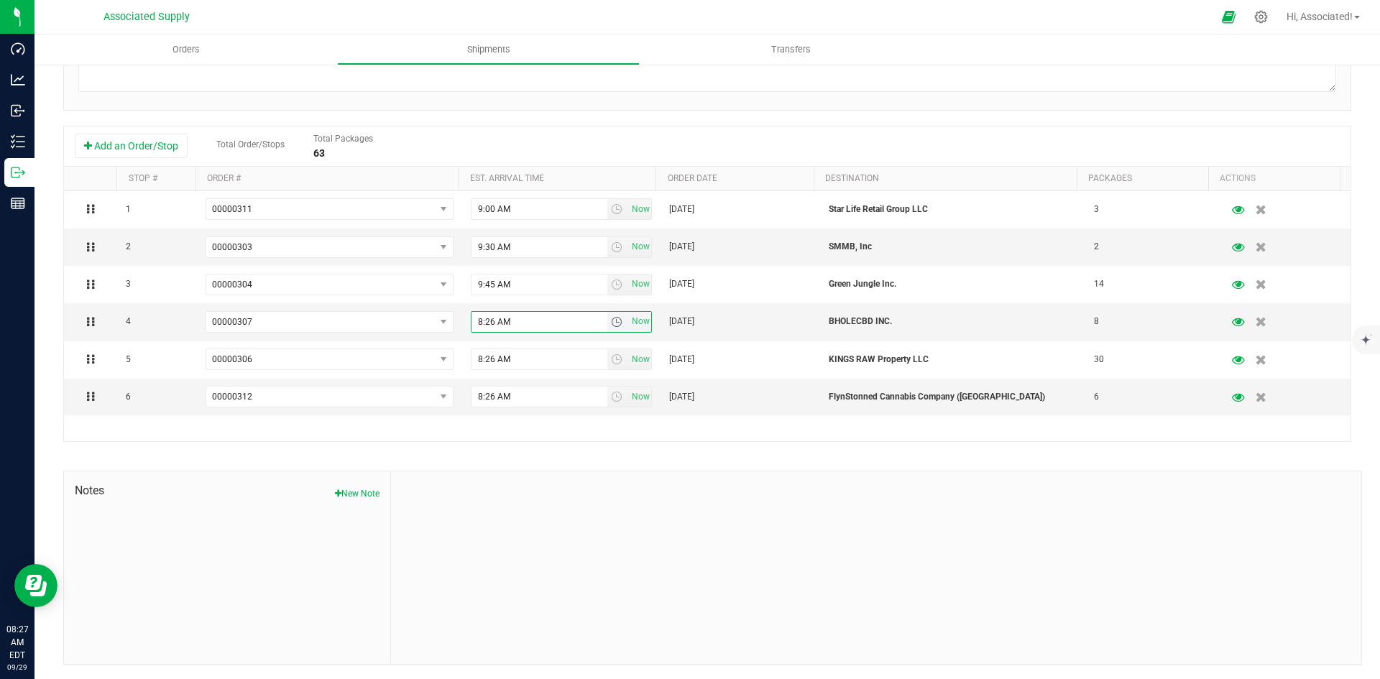
click at [484, 321] on input "8:26 AM" at bounding box center [539, 322] width 136 height 20
click at [474, 321] on input "8:26 AM" at bounding box center [539, 322] width 136 height 20
click at [487, 322] on input "10:26 AM" at bounding box center [539, 322] width 136 height 20
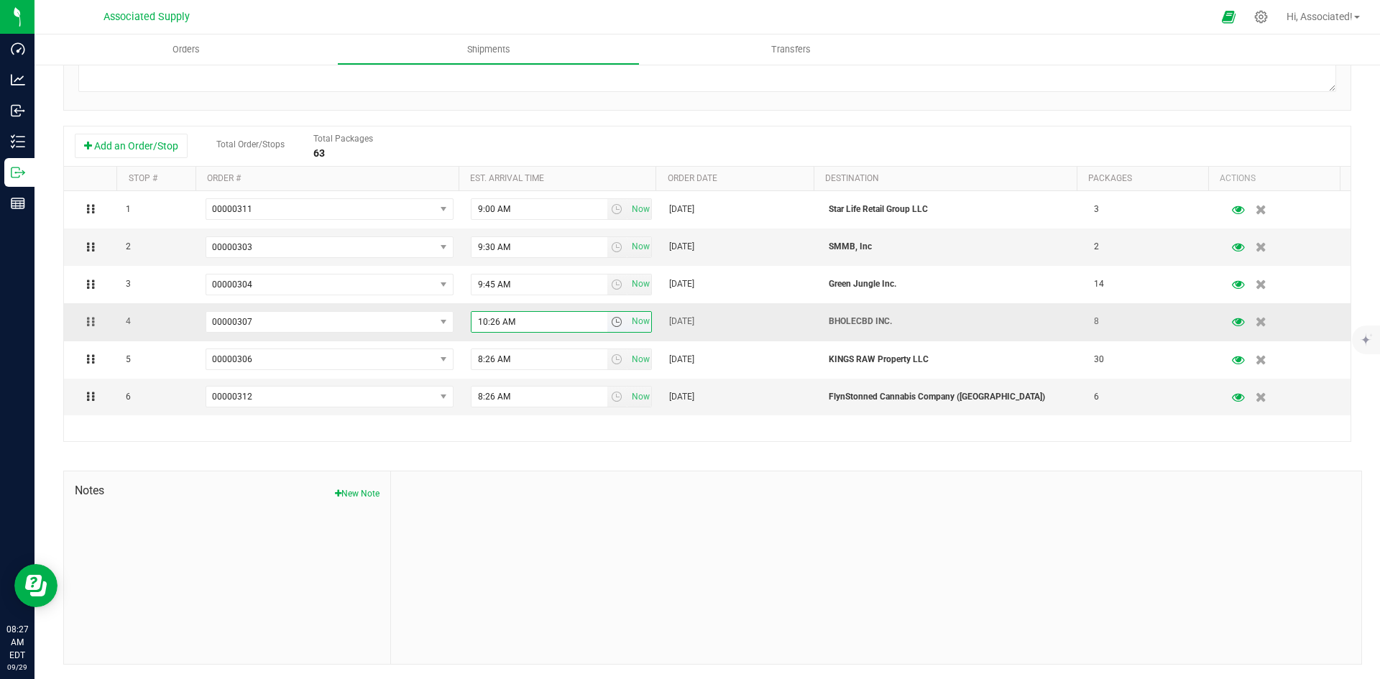
click at [487, 322] on input "10:26 AM" at bounding box center [539, 322] width 136 height 20
type input "10:00 AM"
drag, startPoint x: 496, startPoint y: 323, endPoint x: 466, endPoint y: 323, distance: 30.2
click at [471, 323] on input "10:00 AM" at bounding box center [539, 322] width 136 height 20
click at [476, 355] on input "8:26 AM" at bounding box center [539, 359] width 136 height 20
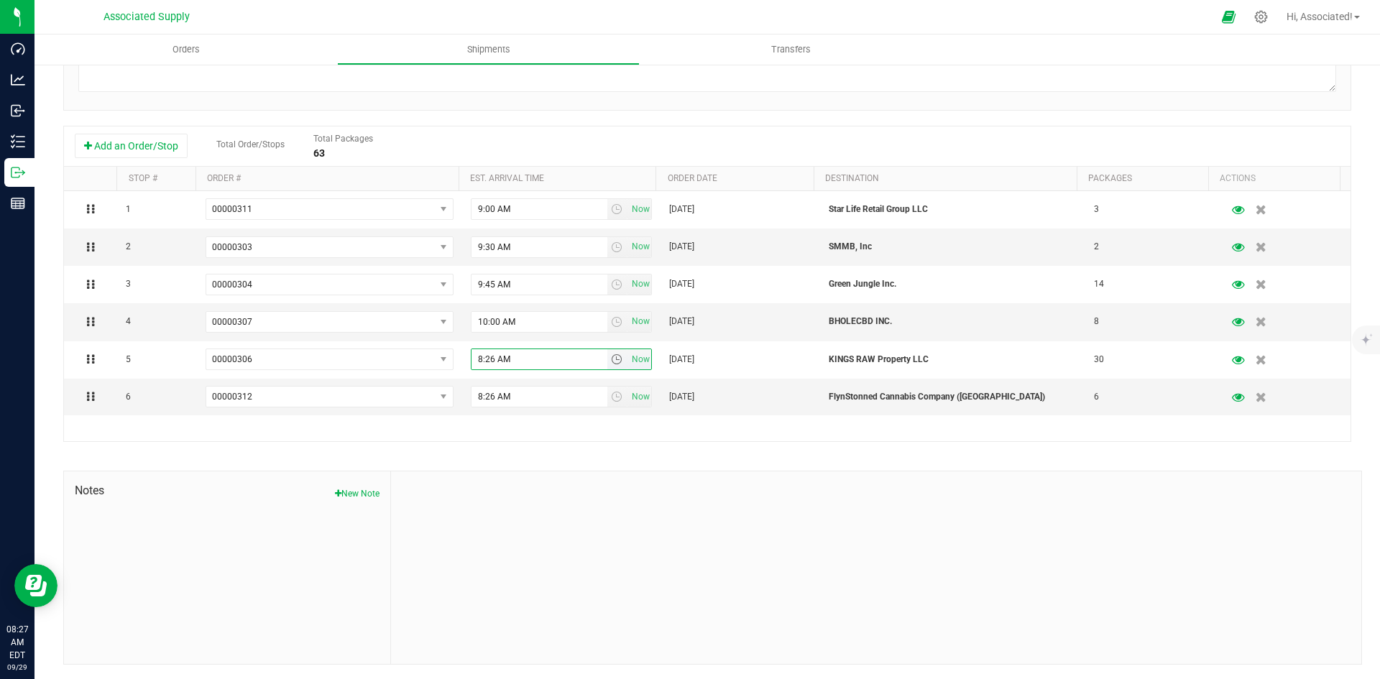
click at [476, 355] on input "8:26 AM" at bounding box center [539, 359] width 136 height 20
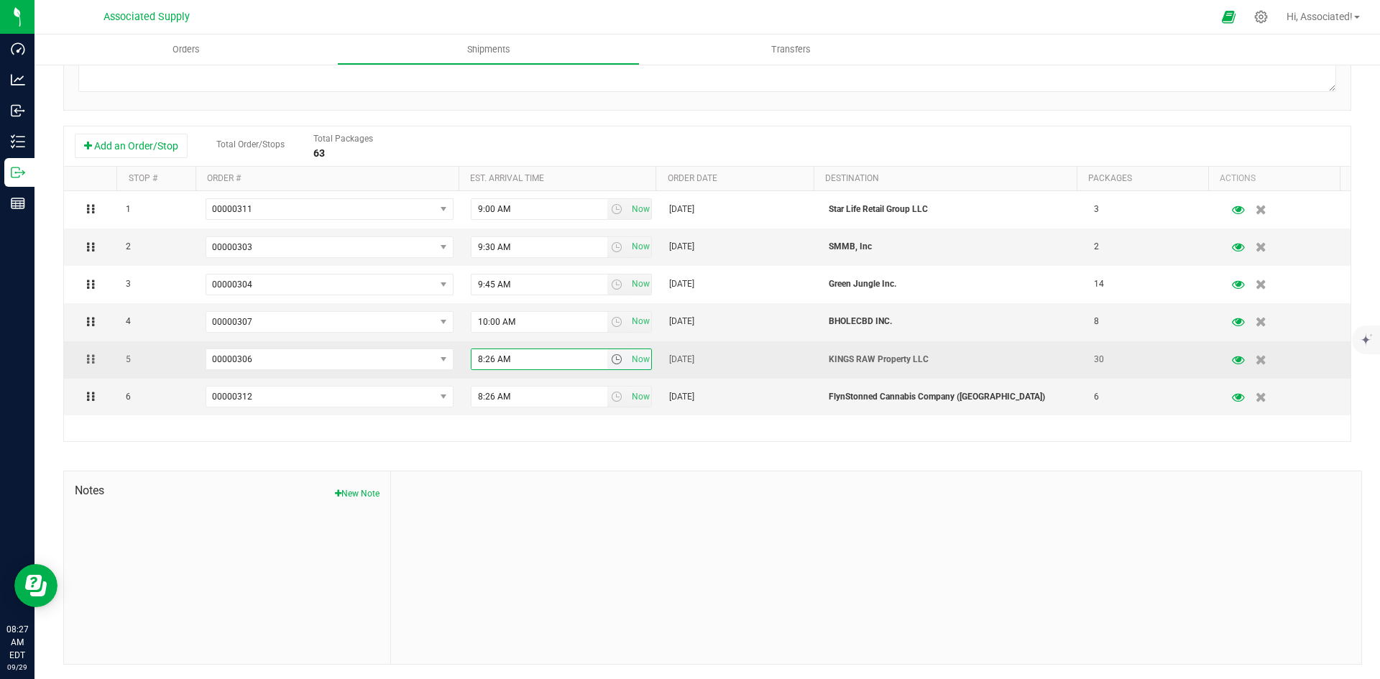
click at [483, 356] on input "8:26 AM" at bounding box center [539, 359] width 136 height 20
drag, startPoint x: 490, startPoint y: 360, endPoint x: 468, endPoint y: 360, distance: 22.3
click at [471, 360] on input "8:26 AM" at bounding box center [539, 359] width 136 height 20
click at [487, 359] on input "10:00 AM" at bounding box center [539, 359] width 136 height 20
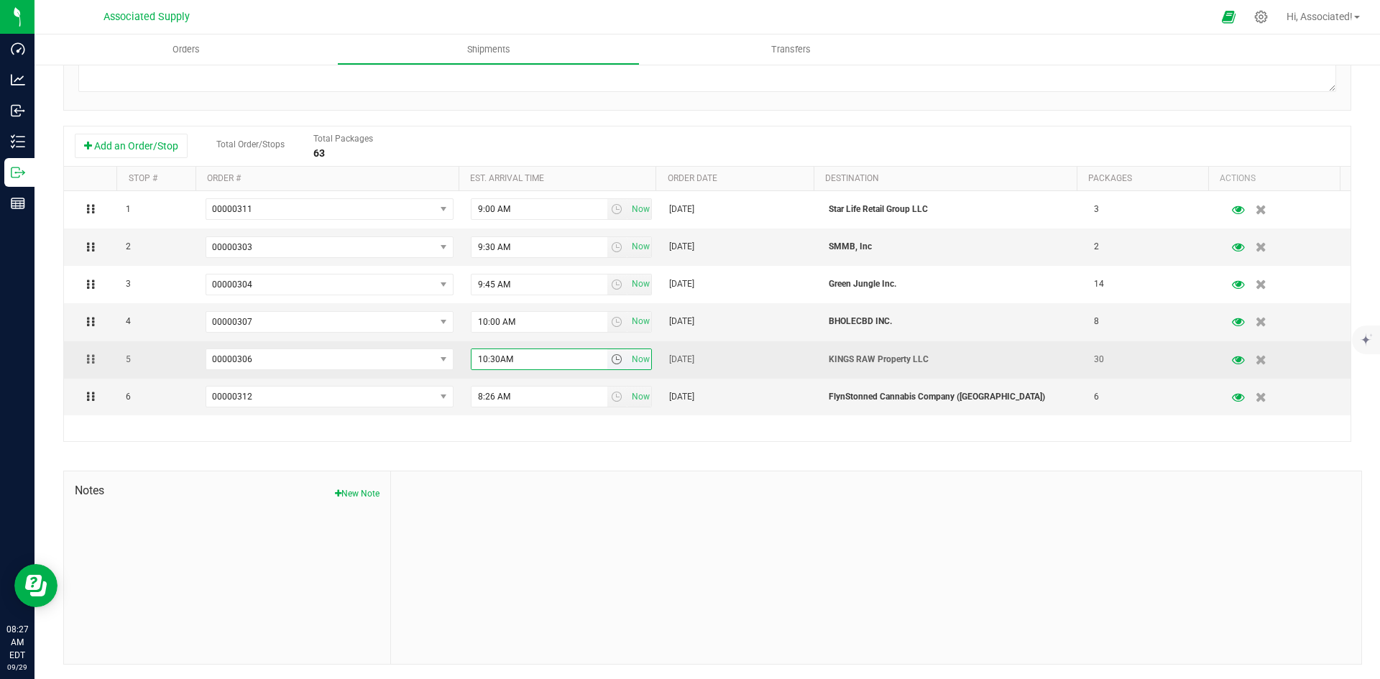
type input "10:30 AM"
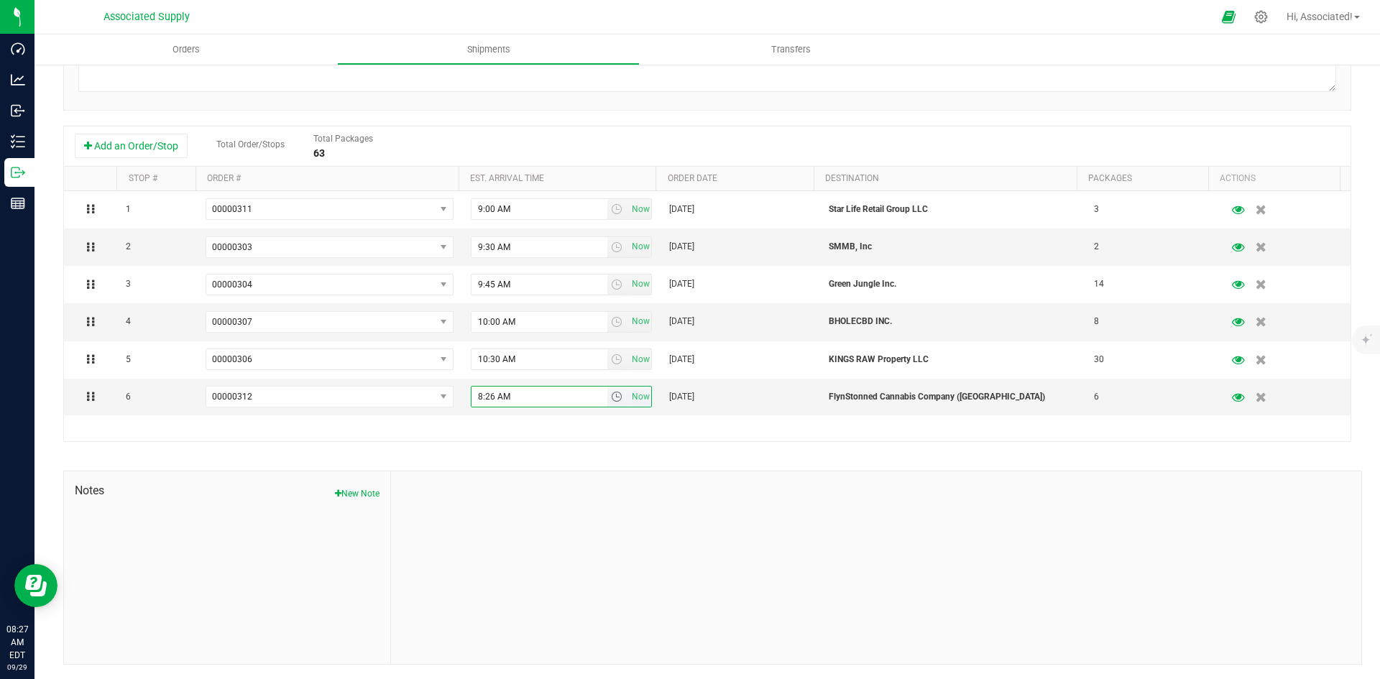
click at [481, 395] on input "8:26 AM" at bounding box center [539, 397] width 136 height 20
click at [483, 395] on input "8:26 AM" at bounding box center [539, 397] width 136 height 20
drag, startPoint x: 488, startPoint y: 395, endPoint x: 464, endPoint y: 392, distance: 24.5
click at [471, 392] on span "8:26 AM Now" at bounding box center [562, 397] width 182 height 22
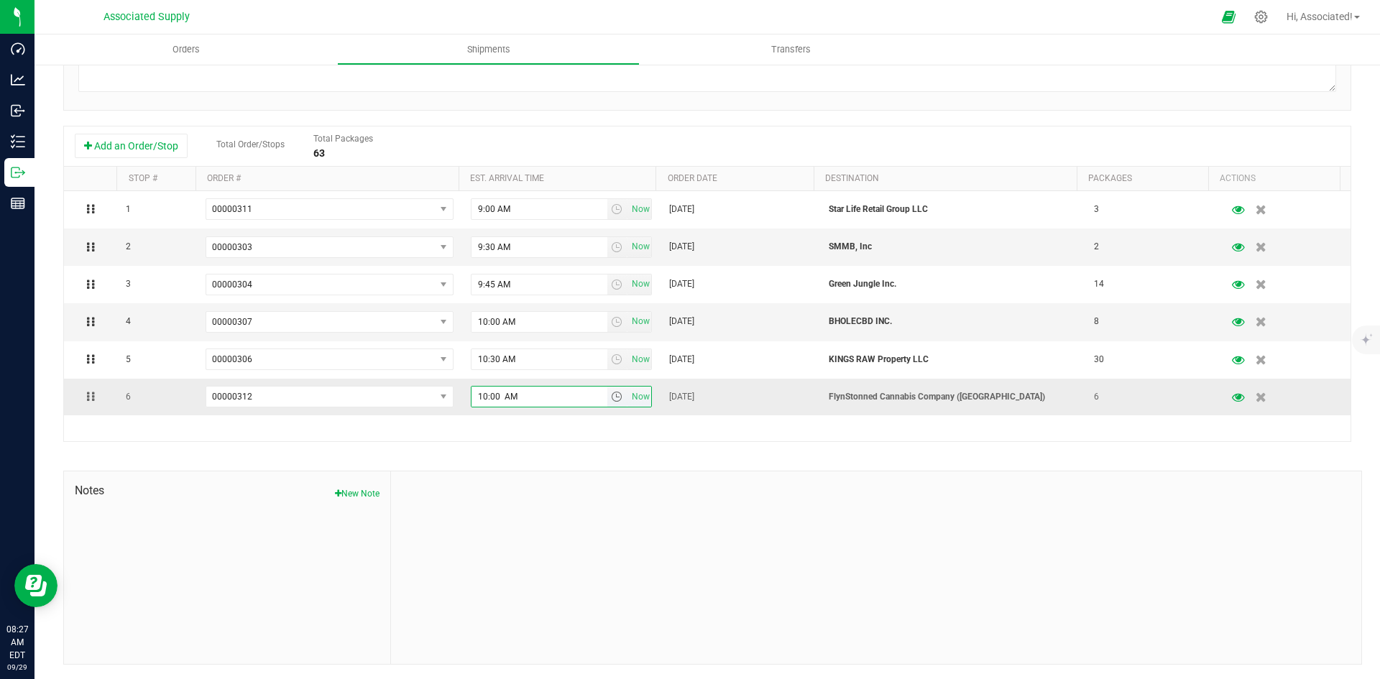
click at [489, 391] on input "10:00 AM" at bounding box center [539, 397] width 136 height 20
type input "10:45 AM"
click at [598, 487] on div at bounding box center [876, 567] width 970 height 193
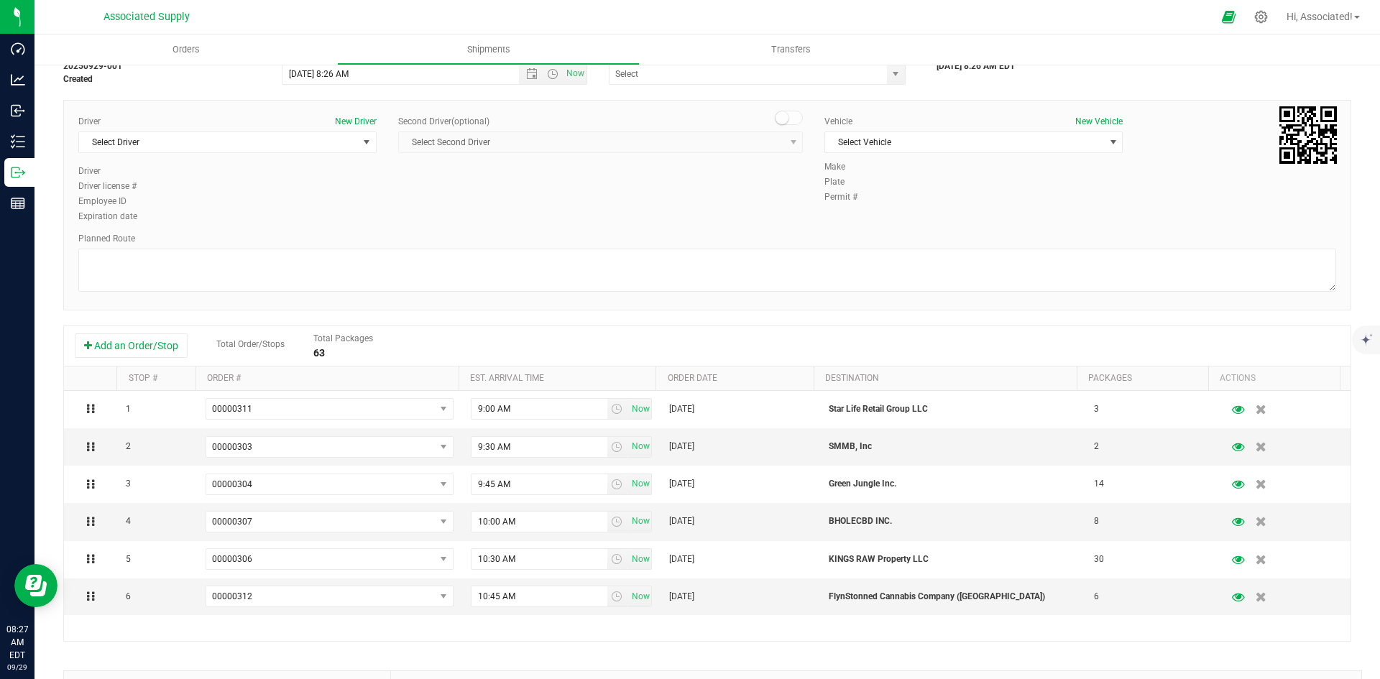
scroll to position [0, 0]
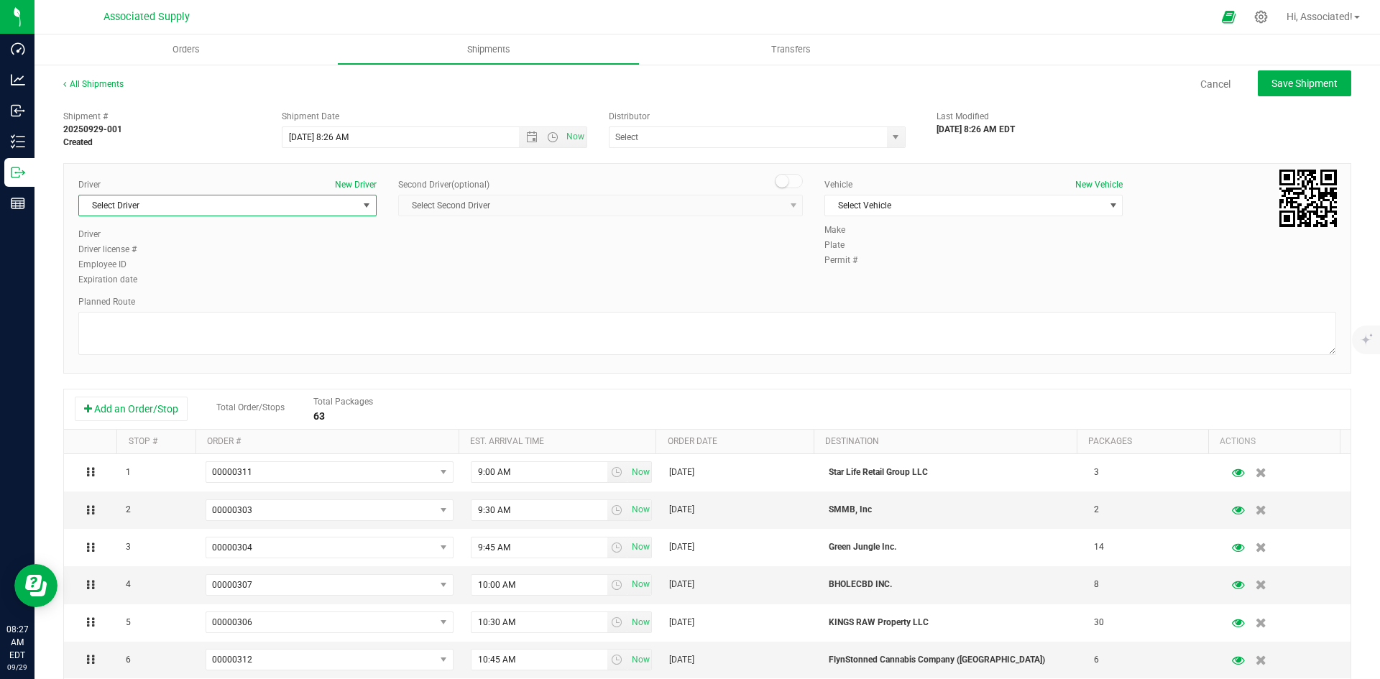
click at [198, 211] on span "Select Driver" at bounding box center [218, 205] width 279 height 20
click at [136, 308] on span "[PERSON_NAME]" at bounding box center [120, 308] width 65 height 19
click at [642, 268] on div "Driver New Driver [PERSON_NAME] Select Driver [PERSON_NAME] [PERSON_NAME] [PERS…" at bounding box center [707, 233] width 1279 height 110
click at [895, 134] on span "select" at bounding box center [896, 137] width 18 height 20
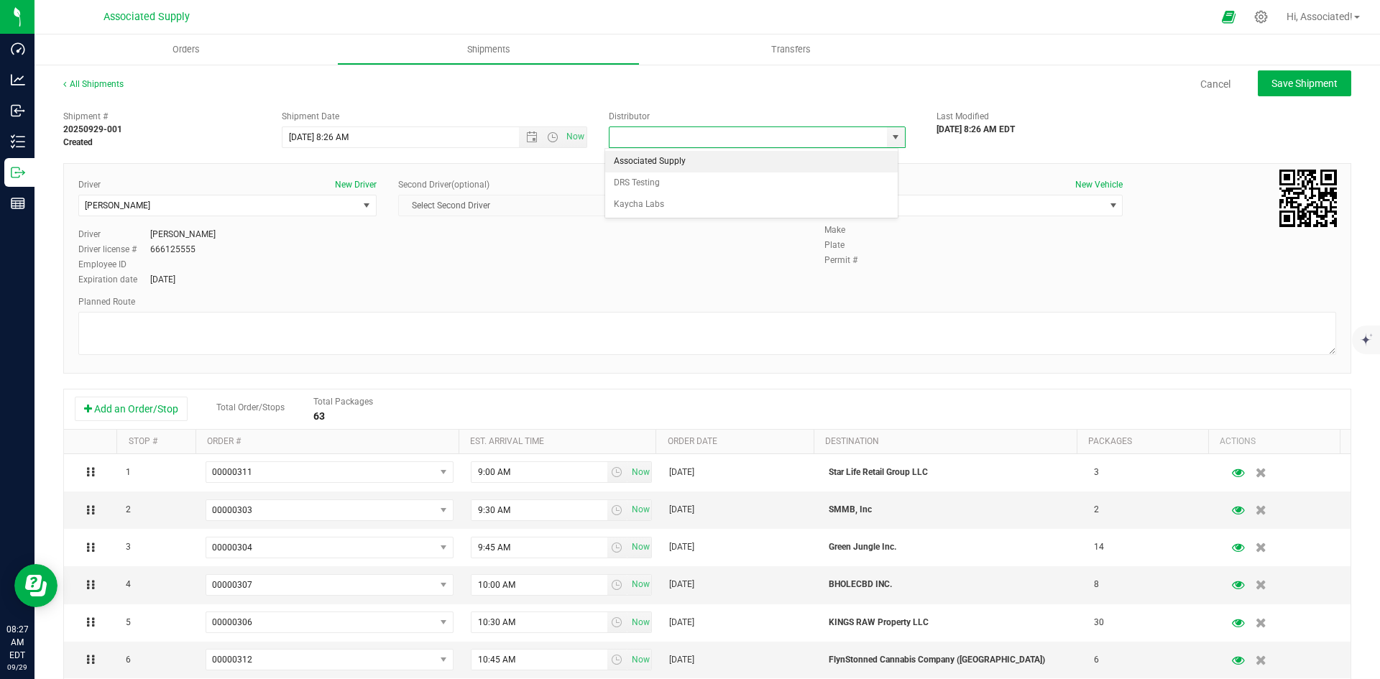
click at [658, 161] on li "Associated Supply" at bounding box center [751, 162] width 292 height 22
type input "Associated Supply"
click at [955, 200] on span "Select Vehicle" at bounding box center [964, 205] width 279 height 20
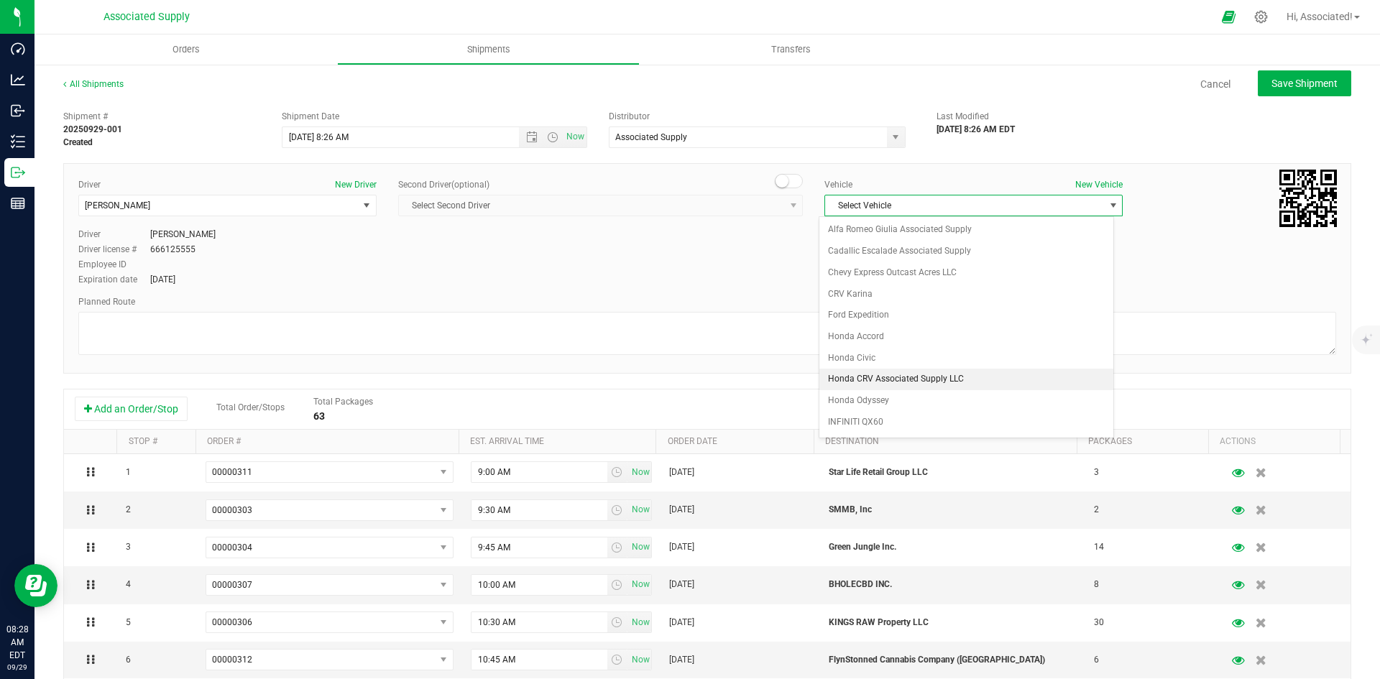
click at [887, 379] on li "Honda CRV Associated Supply LLC" at bounding box center [966, 380] width 294 height 22
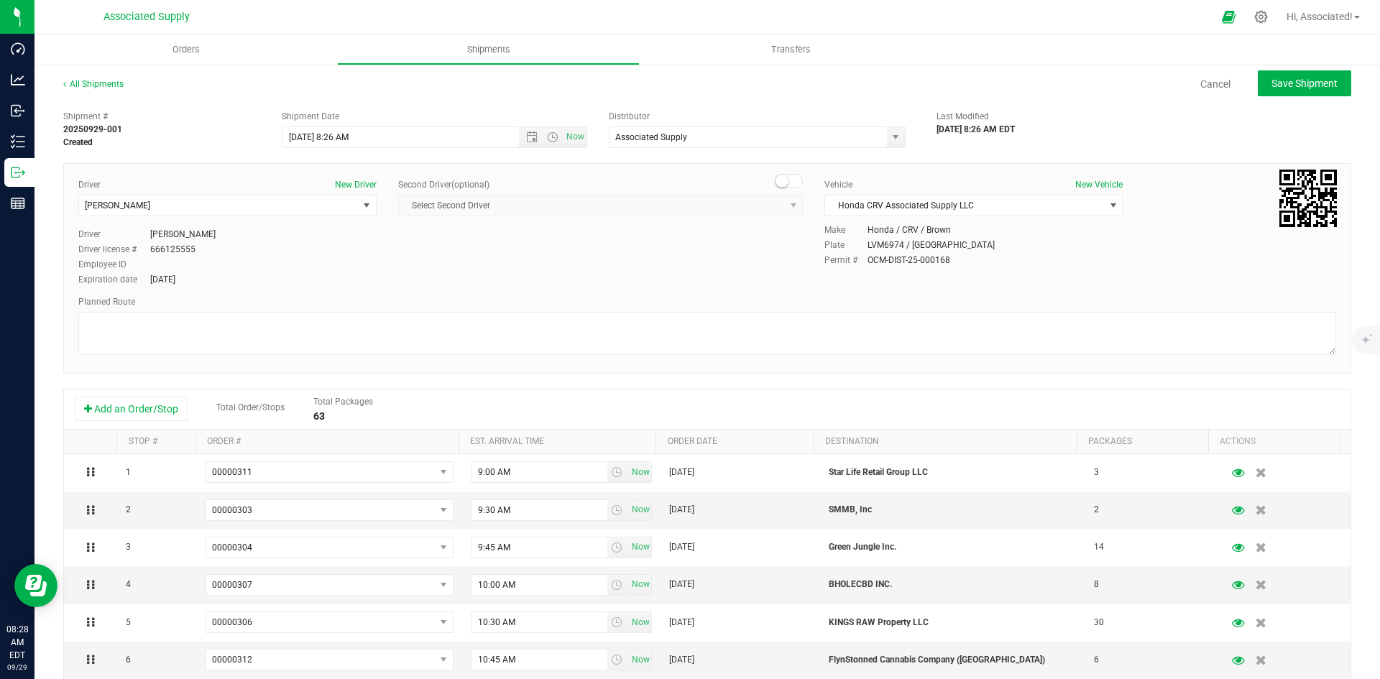
click at [678, 268] on div "Driver New Driver [PERSON_NAME] Select Driver [PERSON_NAME] [PERSON_NAME] [PERS…" at bounding box center [707, 233] width 1279 height 110
click at [1287, 86] on span "Save Shipment" at bounding box center [1304, 83] width 66 height 11
type input "[DATE] 12:26 PM"
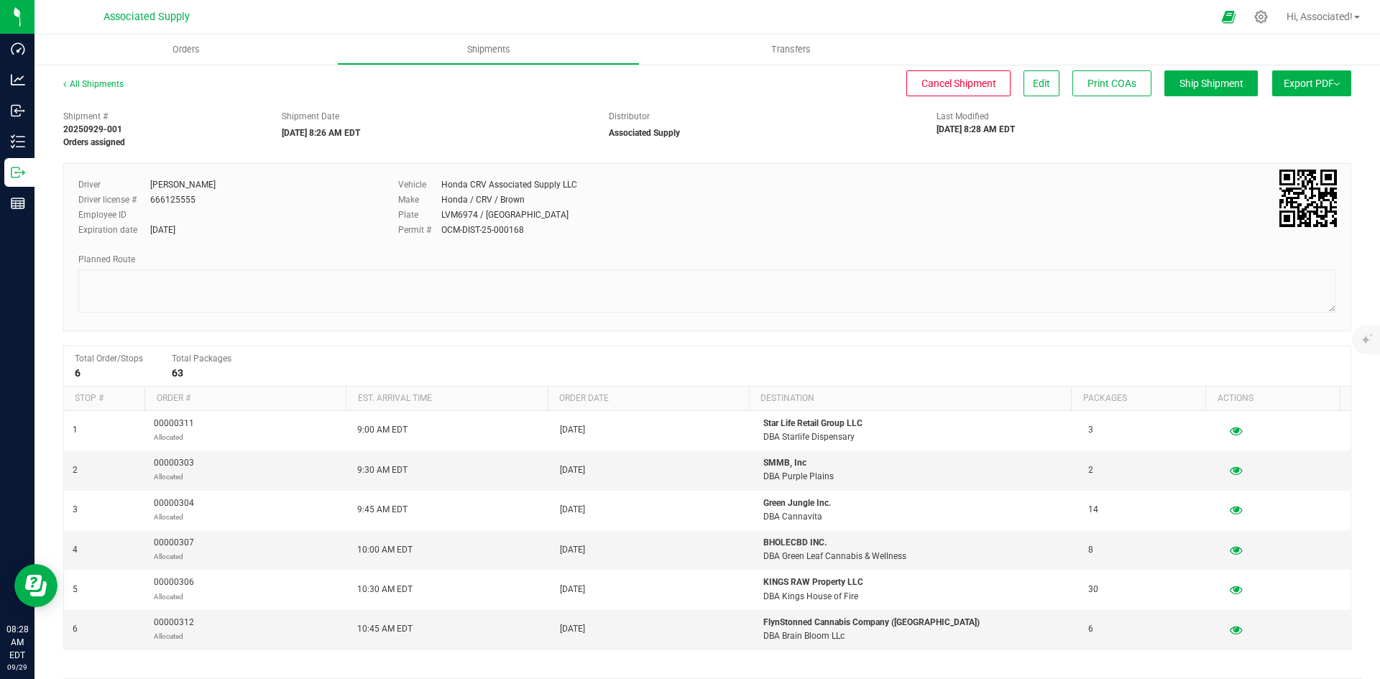
click at [1304, 81] on span "Export PDF" at bounding box center [1311, 83] width 56 height 11
click at [1245, 141] on span "Manifest by Lot" at bounding box center [1275, 137] width 60 height 10
click at [105, 82] on link "All Shipments" at bounding box center [93, 84] width 60 height 10
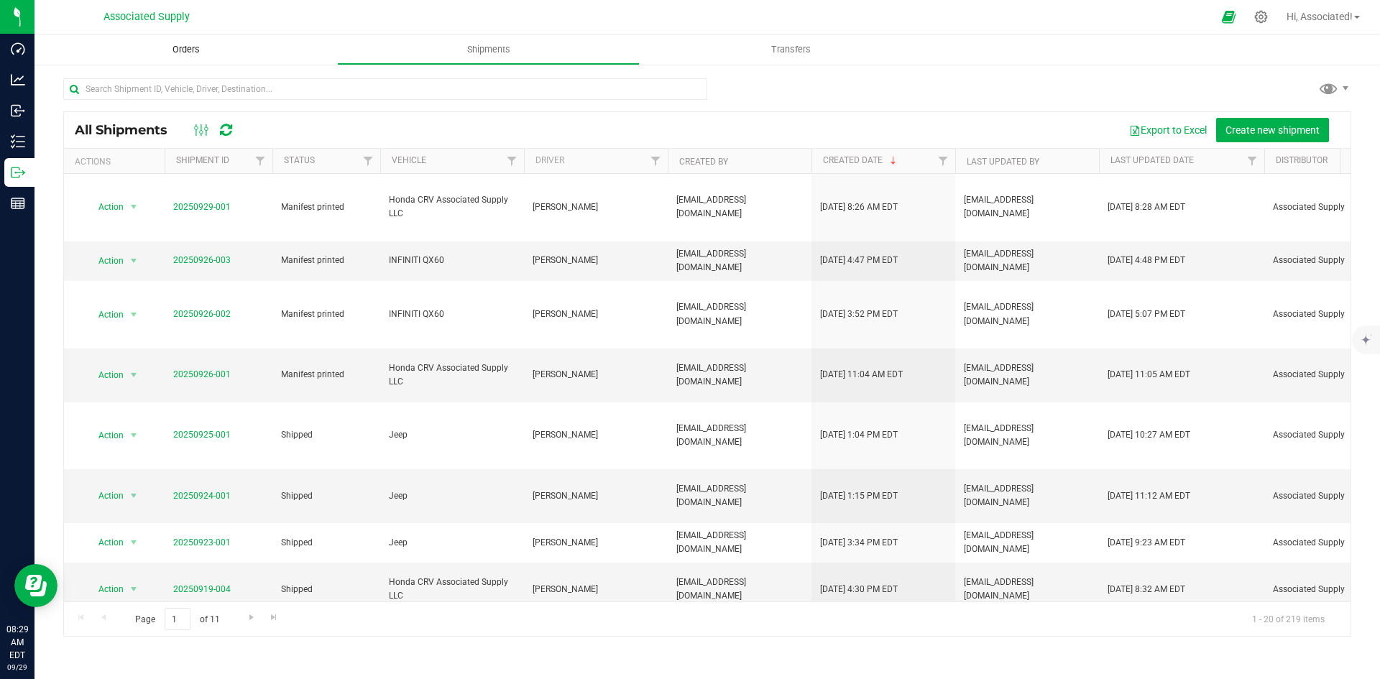
click at [177, 59] on uib-tab-heading "Orders" at bounding box center [185, 49] width 303 height 30
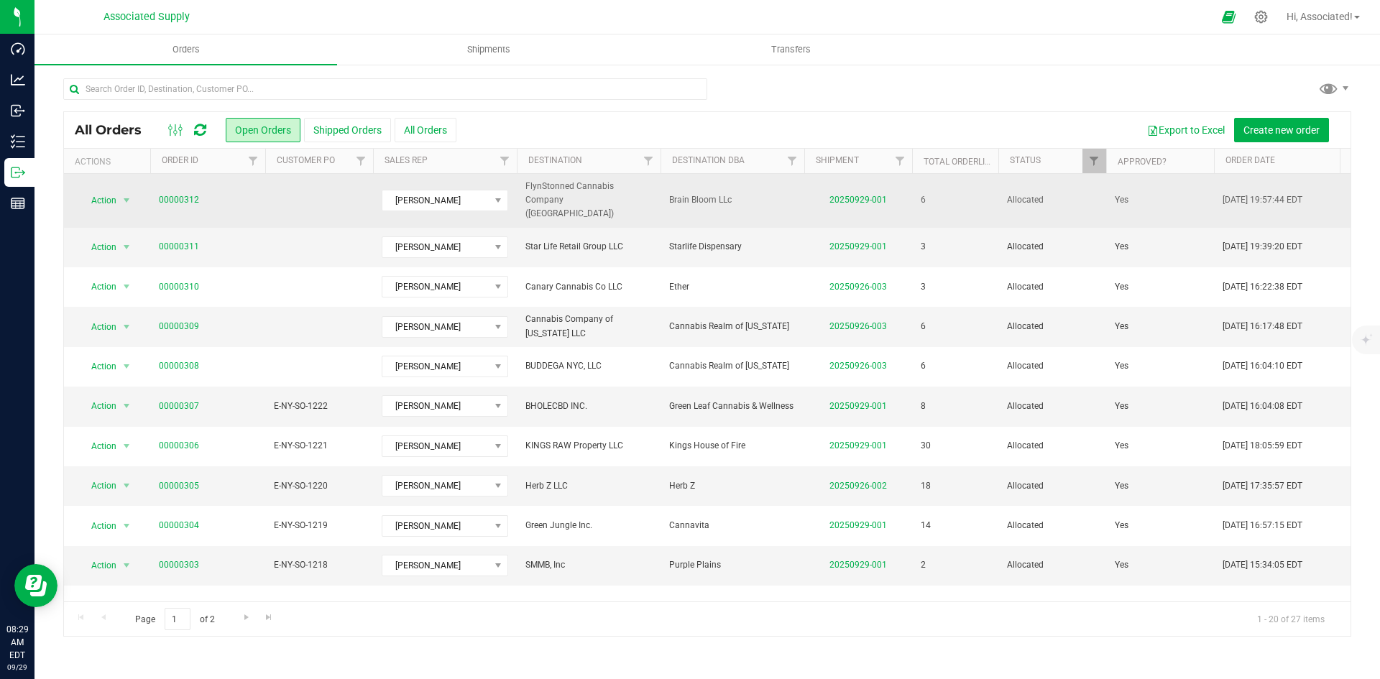
click at [752, 195] on span "Brain Bloom LLc" at bounding box center [732, 200] width 126 height 14
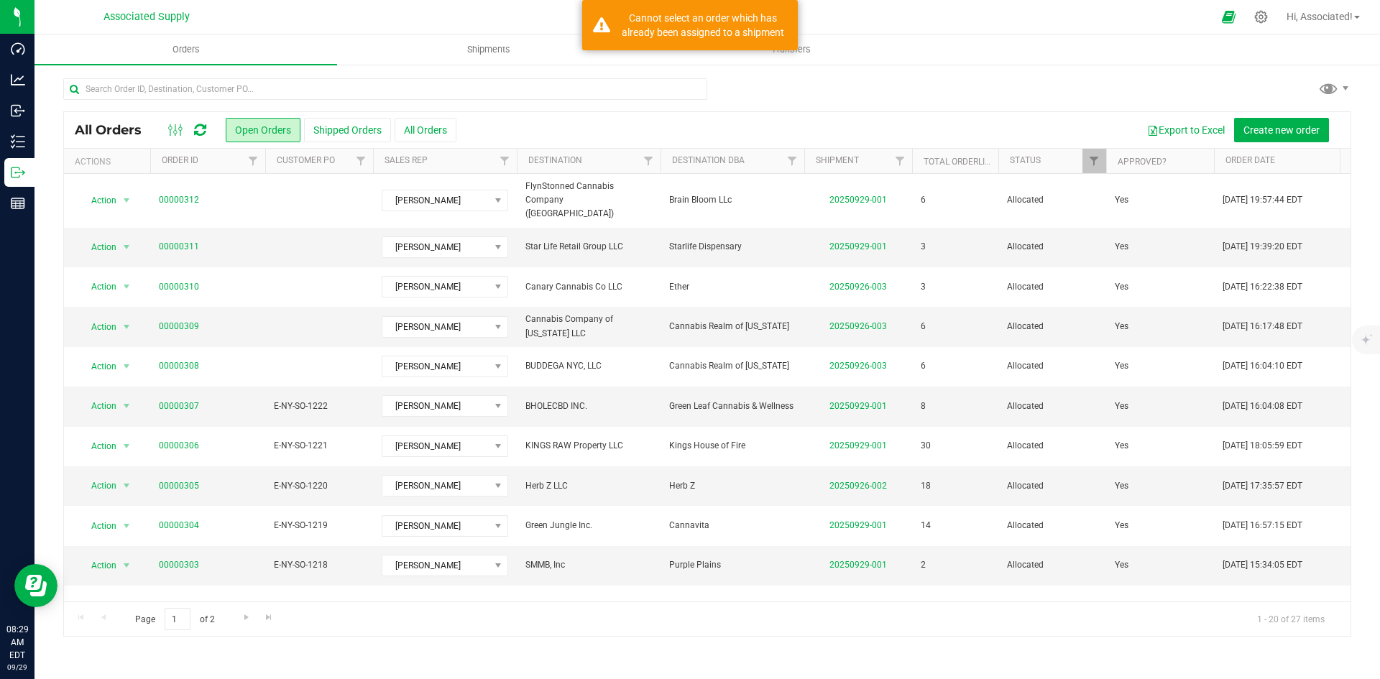
click at [635, 123] on div "Export to Excel Create new order" at bounding box center [897, 130] width 883 height 24
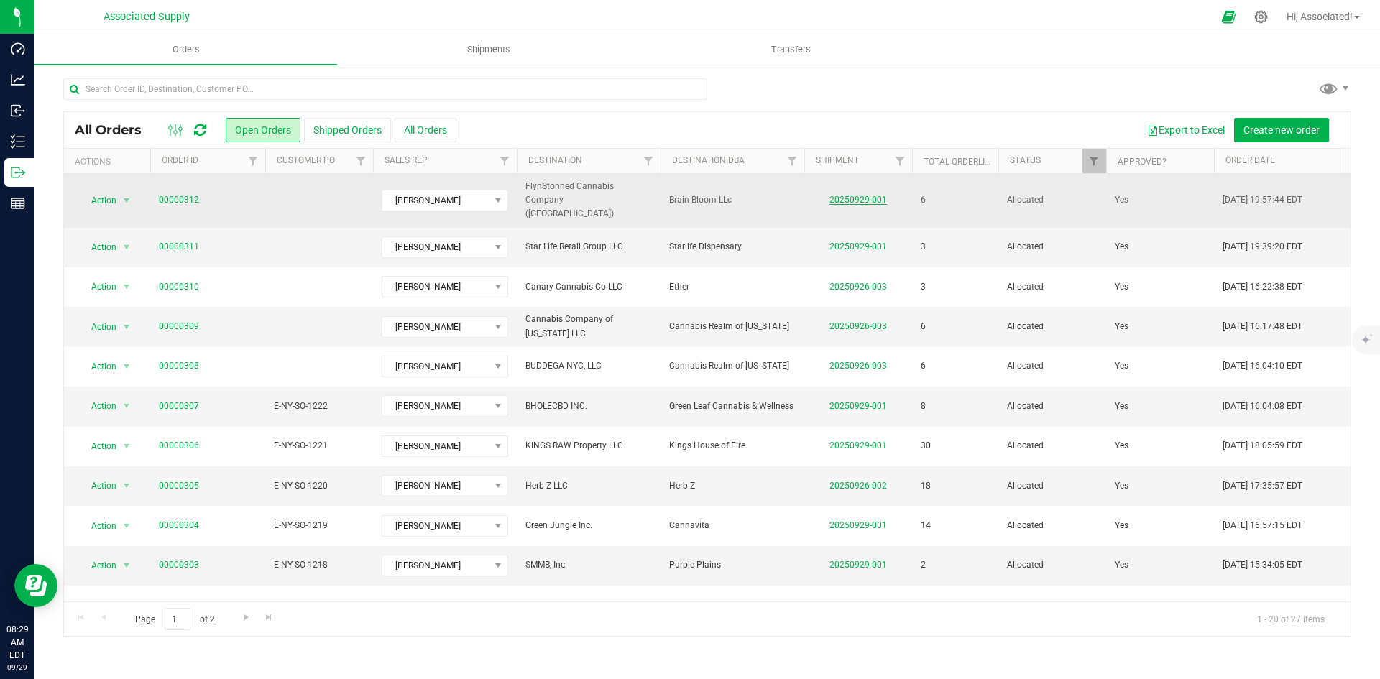
click at [852, 195] on link "20250929-001" at bounding box center [857, 200] width 57 height 10
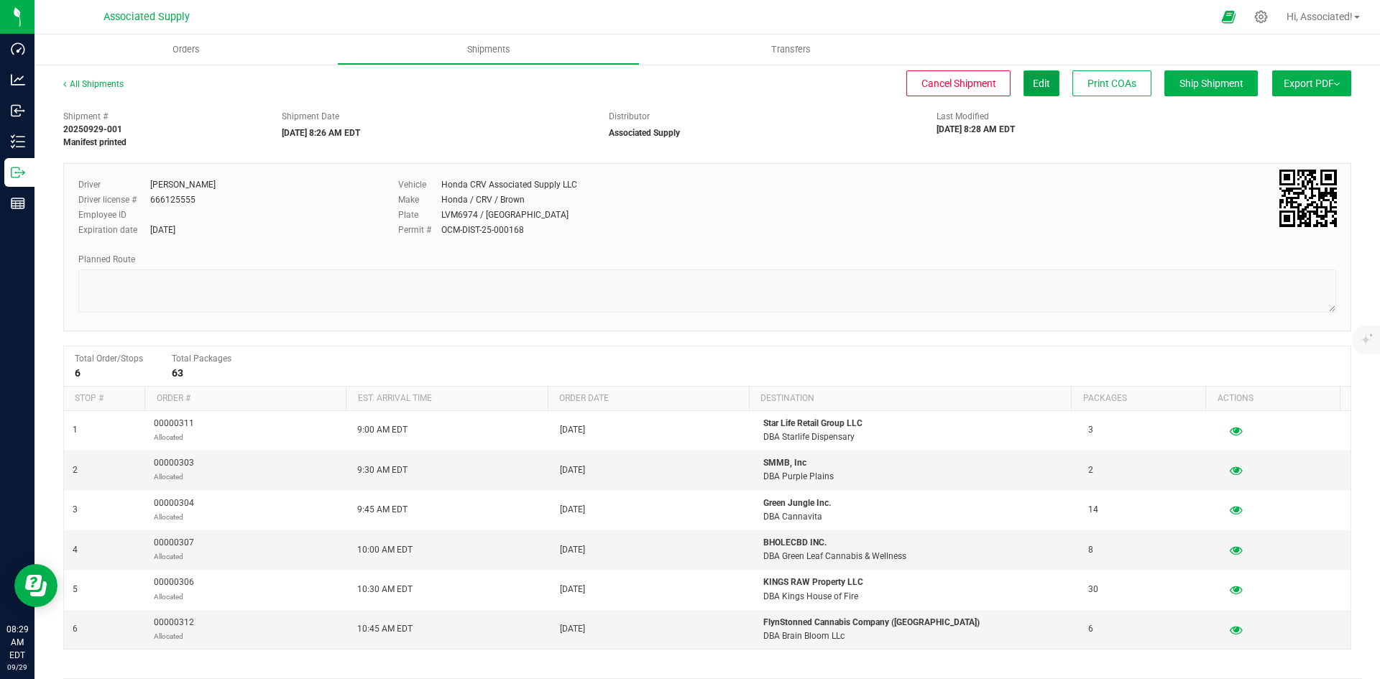
click at [1038, 88] on button "Edit" at bounding box center [1041, 83] width 36 height 26
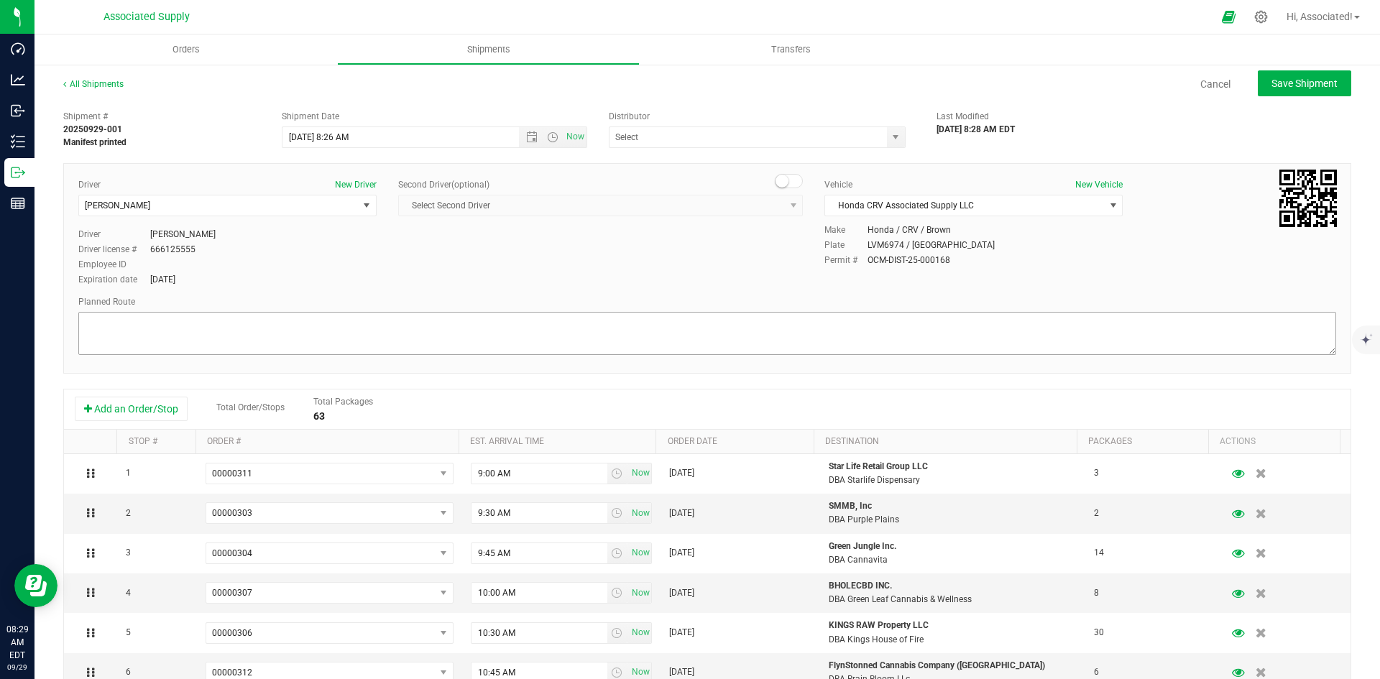
type input "Associated Supply"
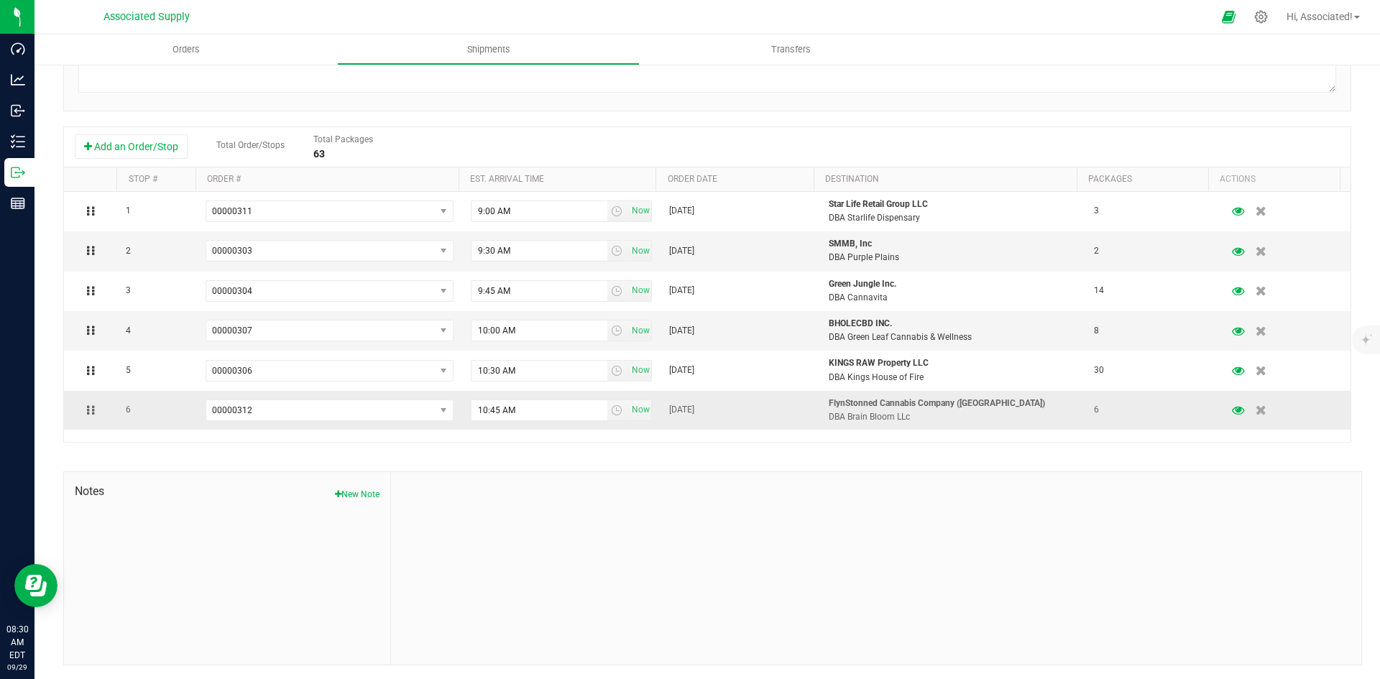
scroll to position [264, 0]
click at [1255, 414] on icon "button" at bounding box center [1261, 410] width 12 height 11
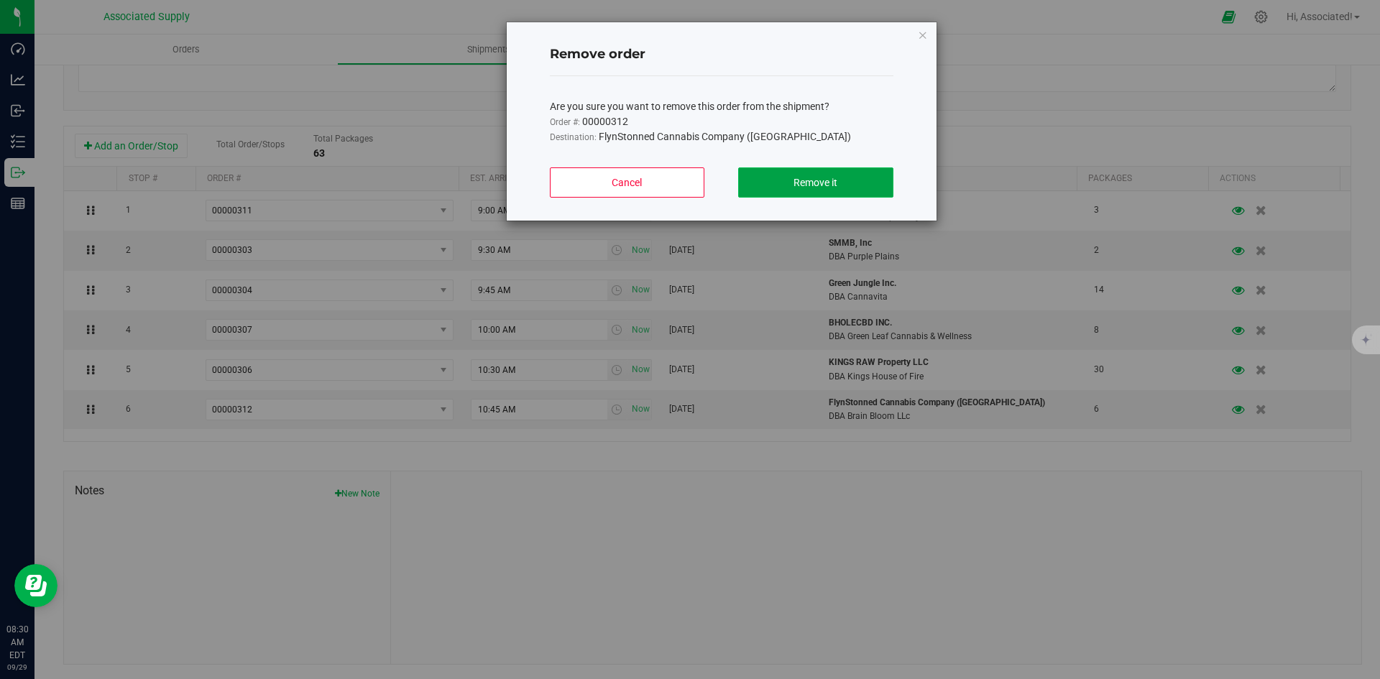
click at [843, 178] on button "Remove it" at bounding box center [815, 182] width 155 height 30
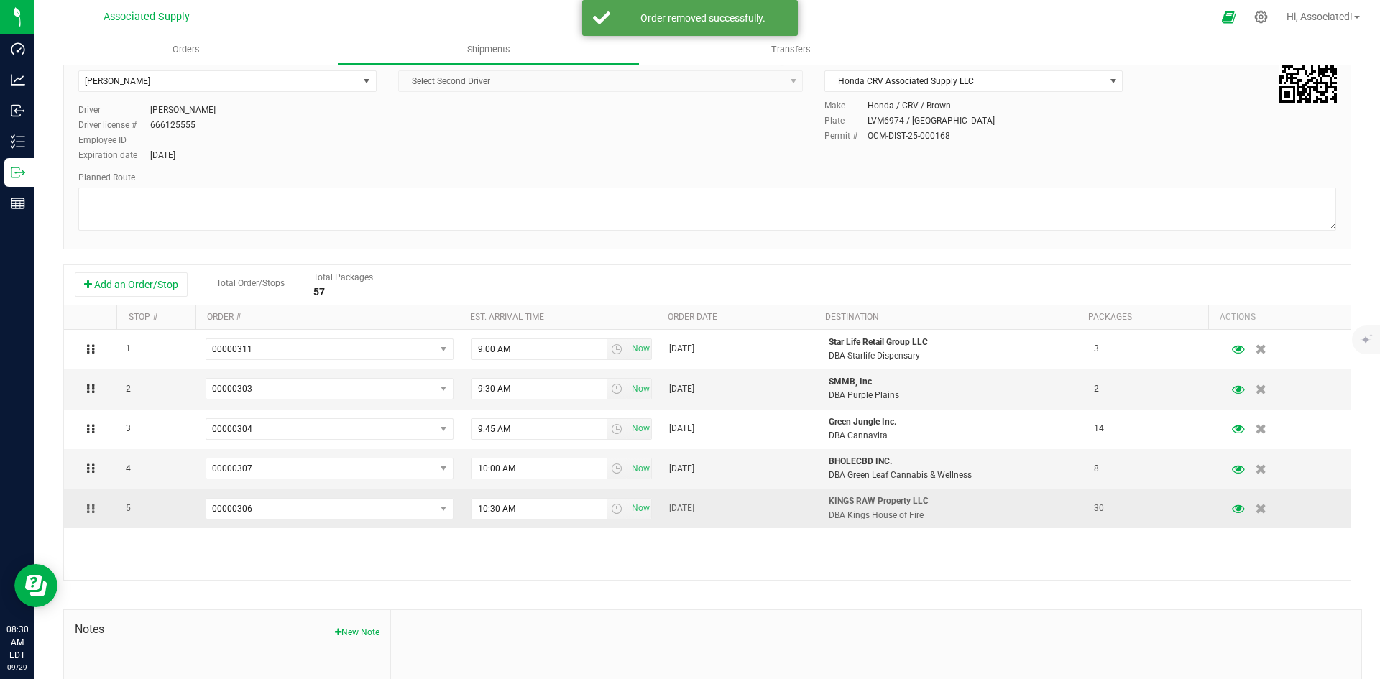
scroll to position [0, 0]
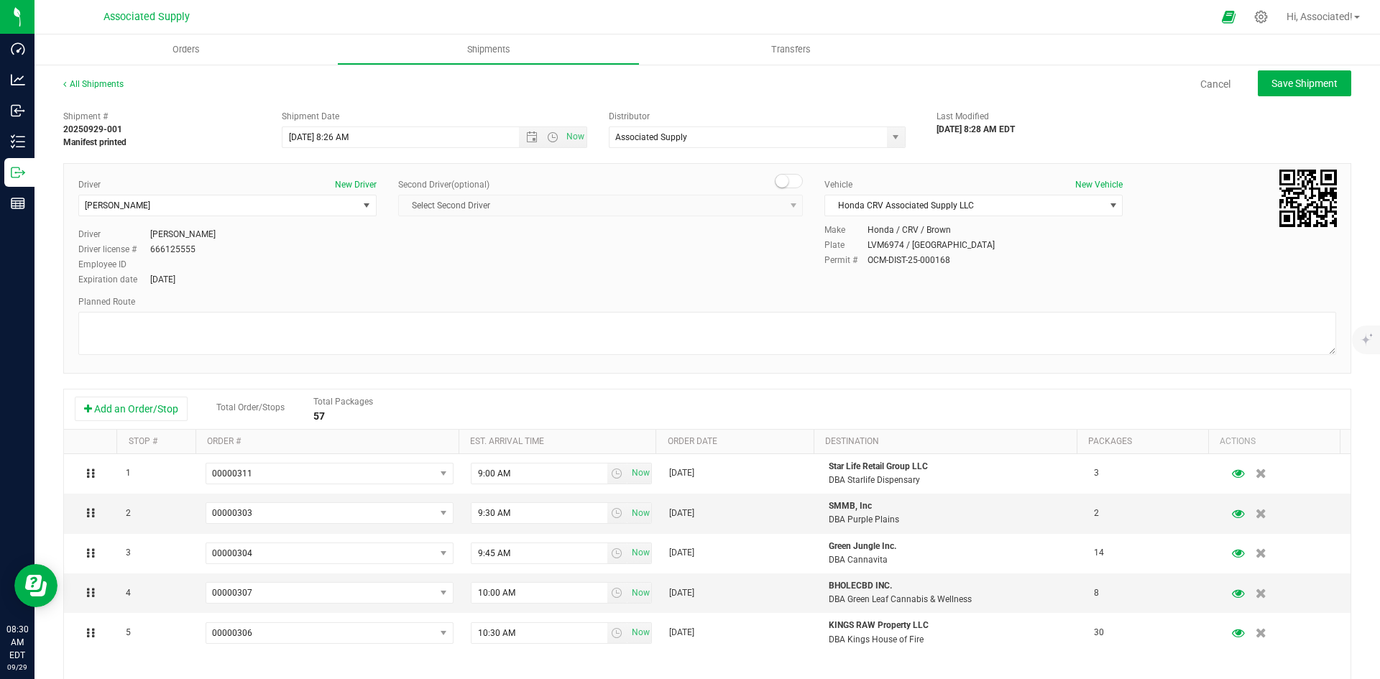
click at [568, 239] on div "Driver New Driver [PERSON_NAME] Select Driver [PERSON_NAME] [PERSON_NAME] [PERS…" at bounding box center [707, 233] width 1279 height 110
click at [534, 283] on div "Driver New Driver [PERSON_NAME] Select Driver [PERSON_NAME] [PERSON_NAME] [PERS…" at bounding box center [707, 233] width 1279 height 110
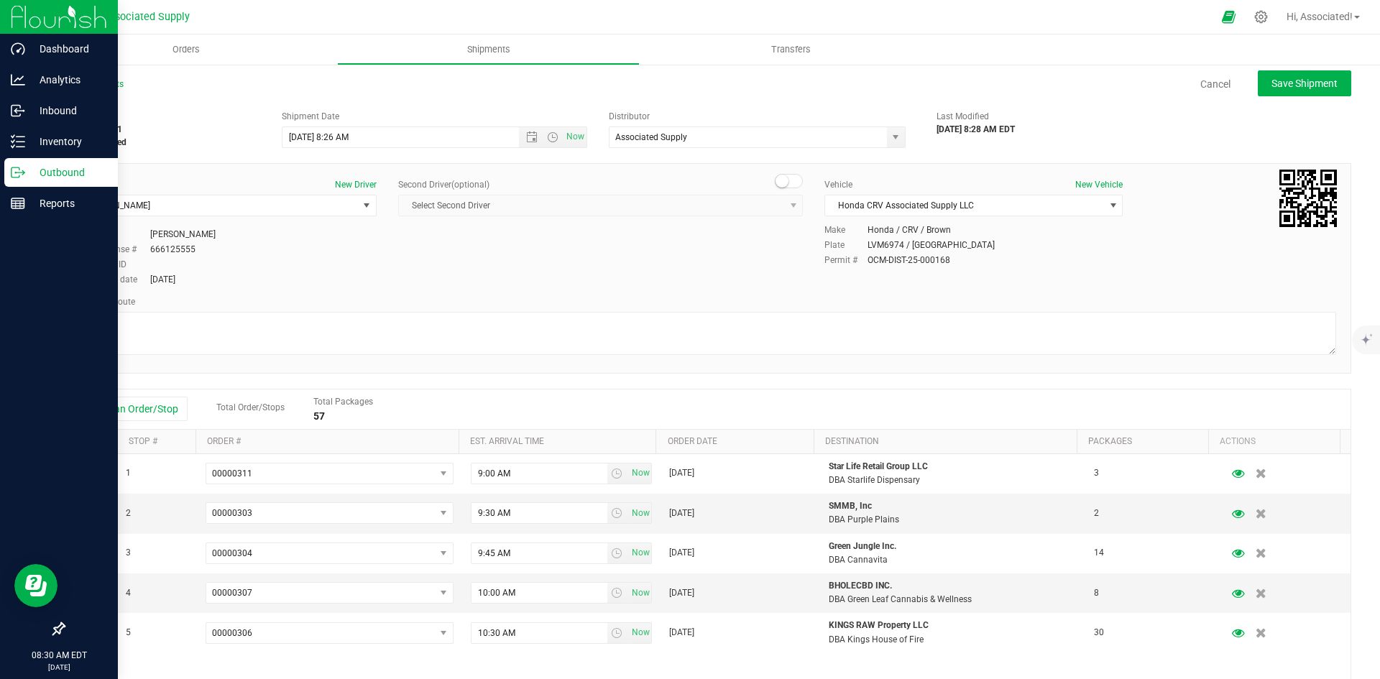
click at [34, 171] on p "Outbound" at bounding box center [68, 172] width 86 height 17
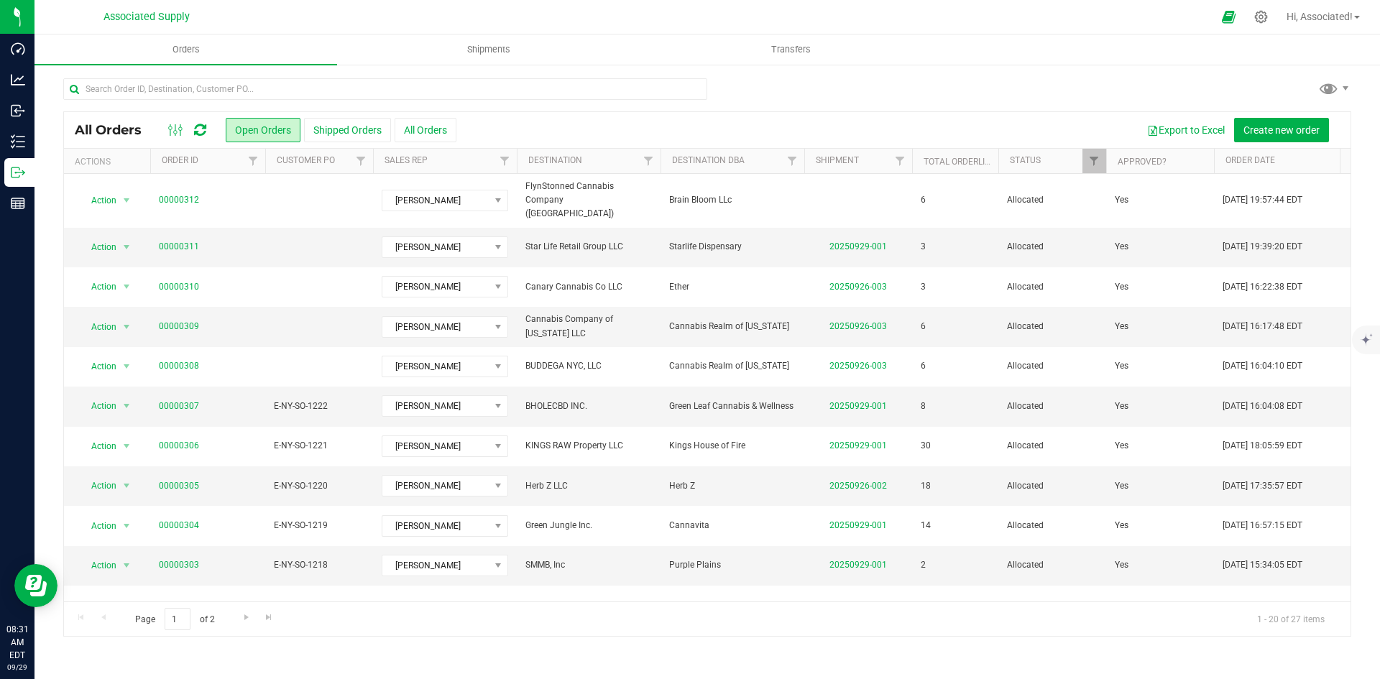
click at [770, 124] on div "Export to Excel Create new order" at bounding box center [897, 130] width 883 height 24
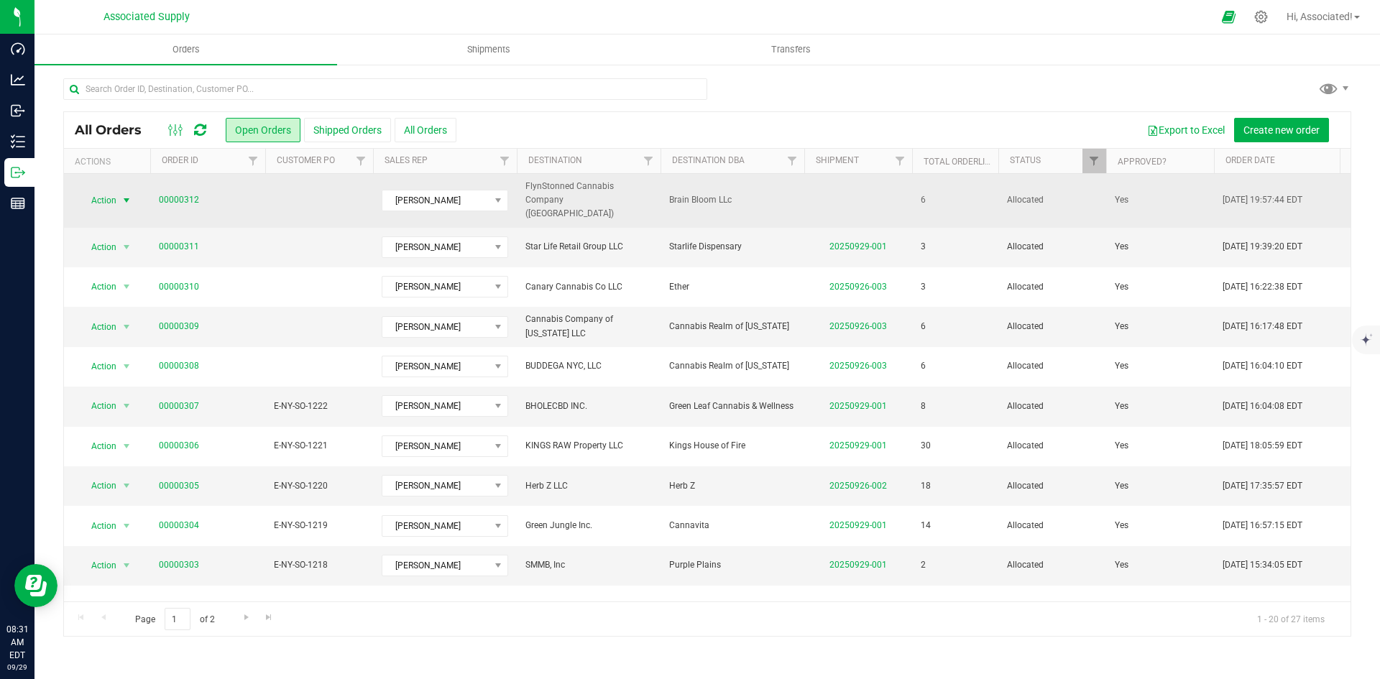
click at [125, 195] on span "select" at bounding box center [126, 200] width 11 height 11
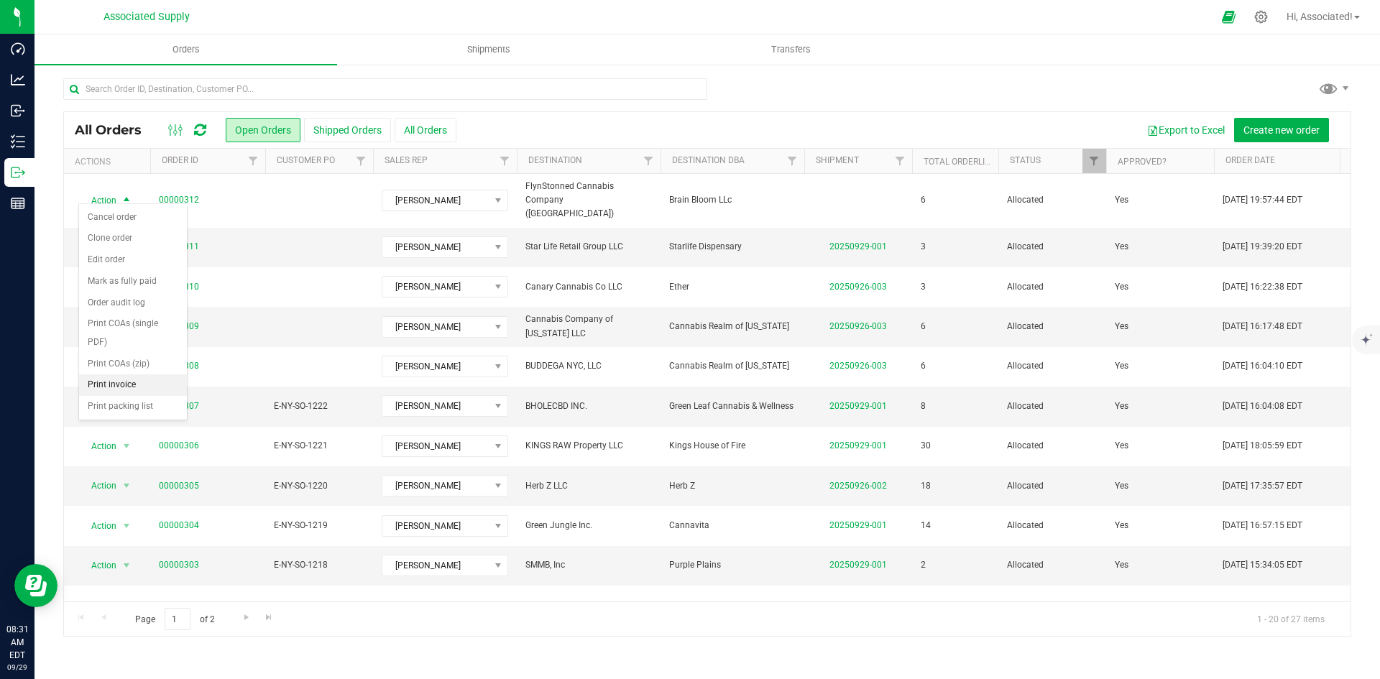
click at [134, 384] on li "Print invoice" at bounding box center [133, 385] width 108 height 22
click at [126, 241] on span "select" at bounding box center [126, 246] width 11 height 11
click at [130, 429] on li "Print invoice" at bounding box center [133, 426] width 108 height 22
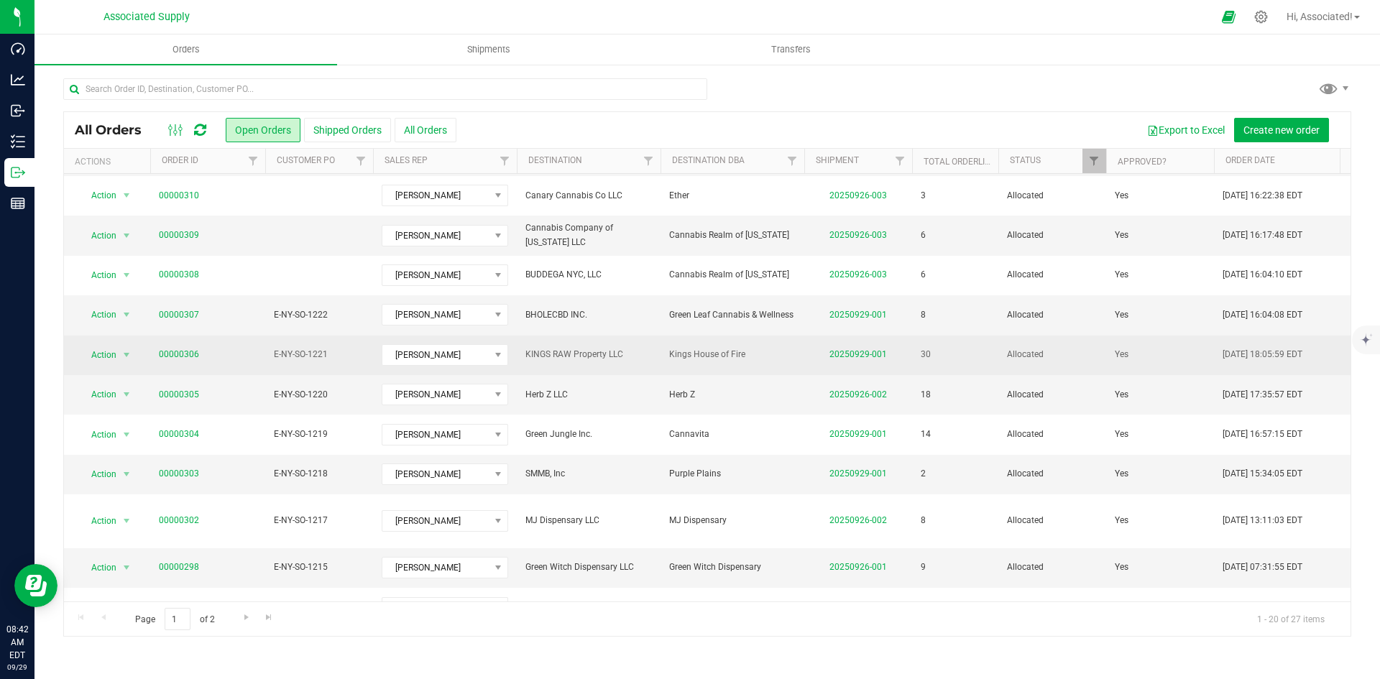
scroll to position [144, 0]
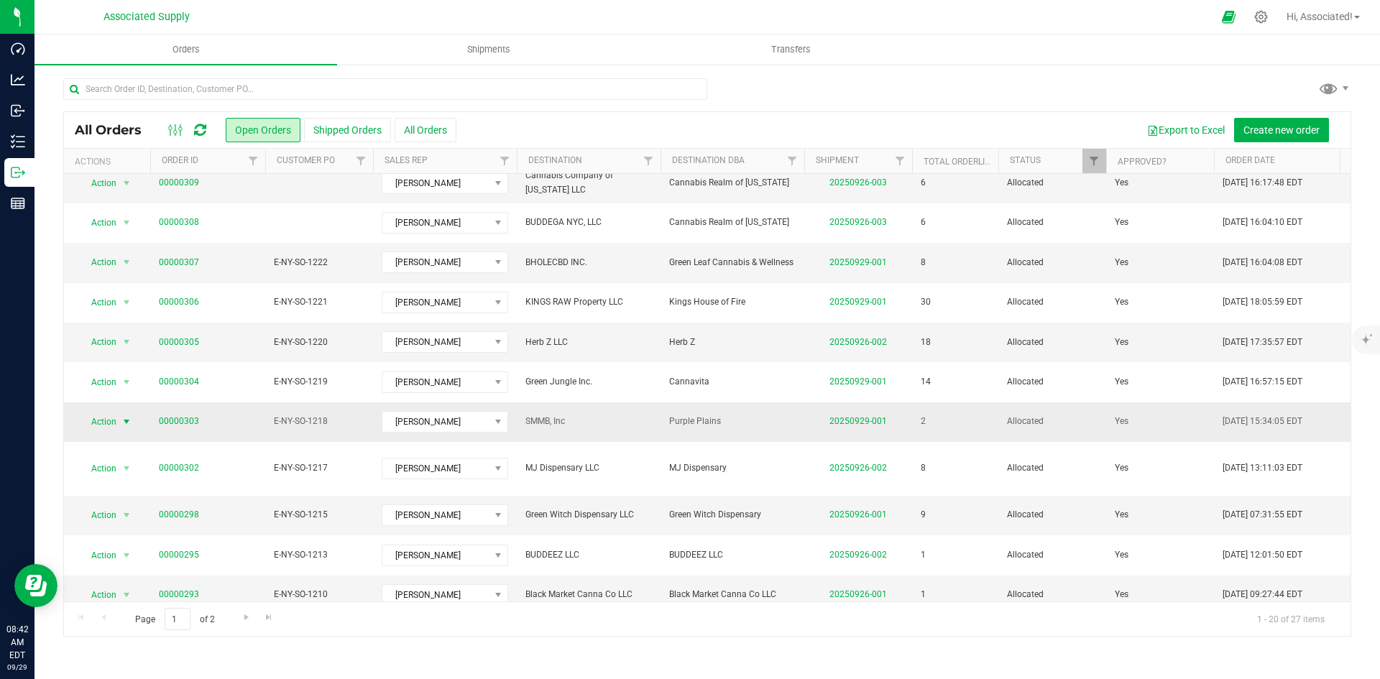
click at [126, 416] on span "select" at bounding box center [126, 421] width 11 height 11
click at [127, 600] on li "Print invoice" at bounding box center [133, 600] width 108 height 22
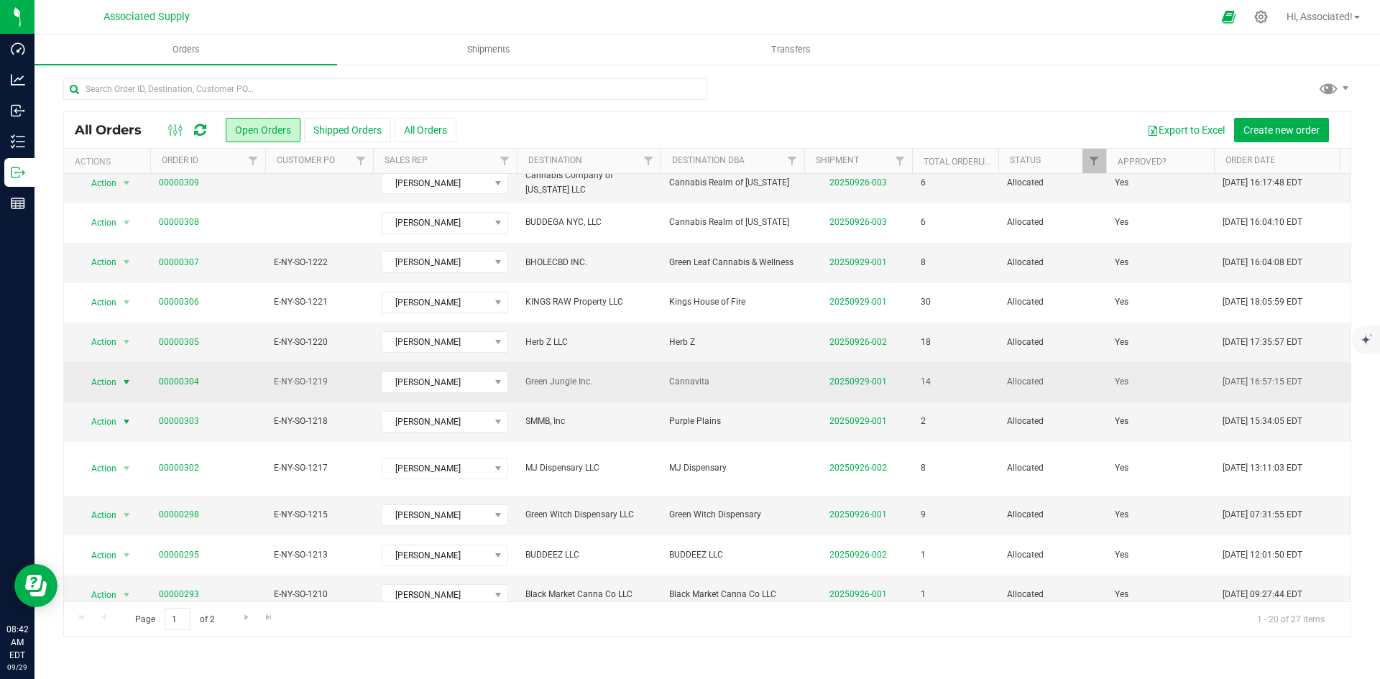
click at [126, 377] on span "select" at bounding box center [126, 382] width 11 height 11
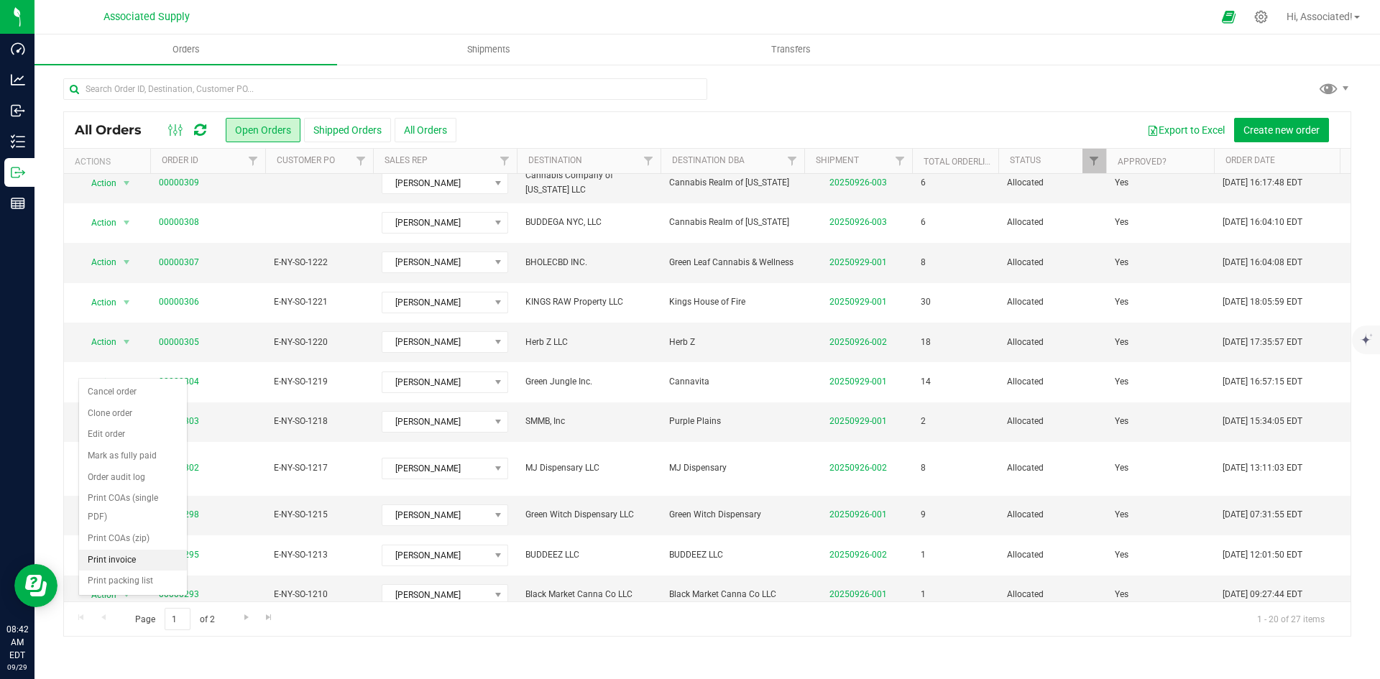
click at [127, 561] on li "Print invoice" at bounding box center [133, 561] width 108 height 22
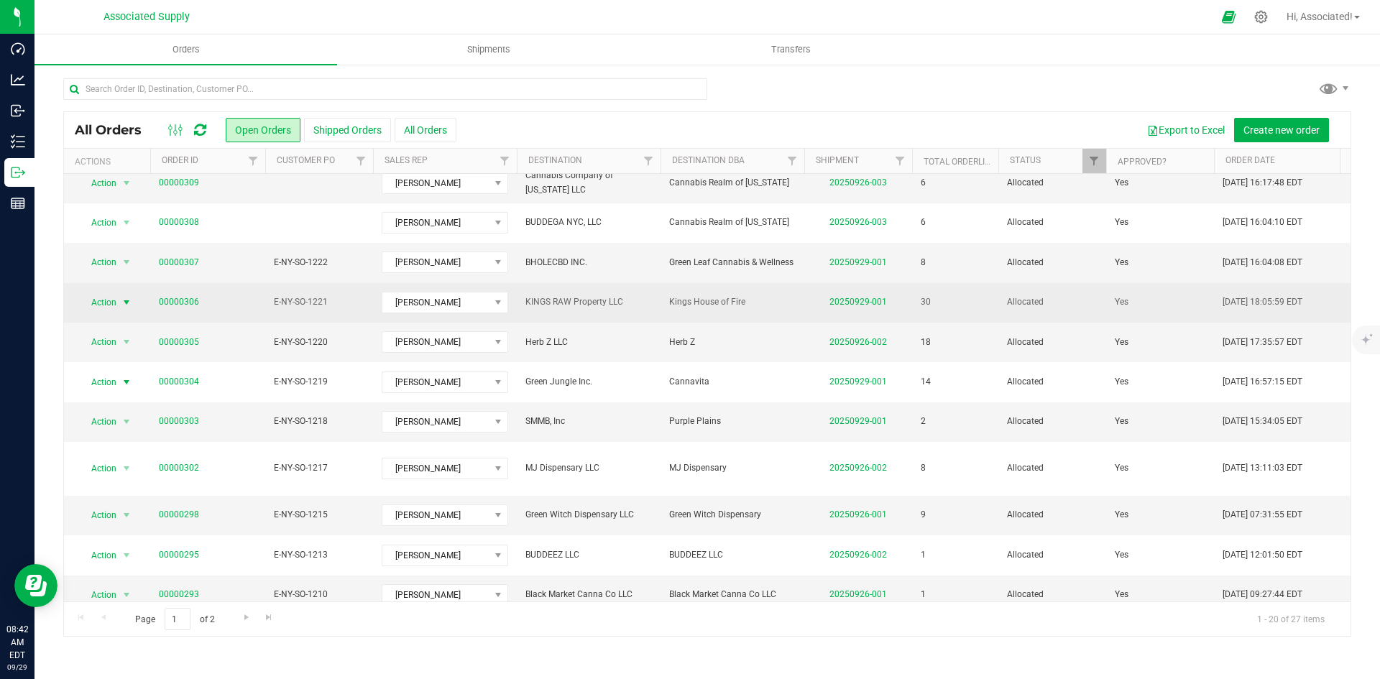
click at [124, 297] on span "select" at bounding box center [126, 302] width 11 height 11
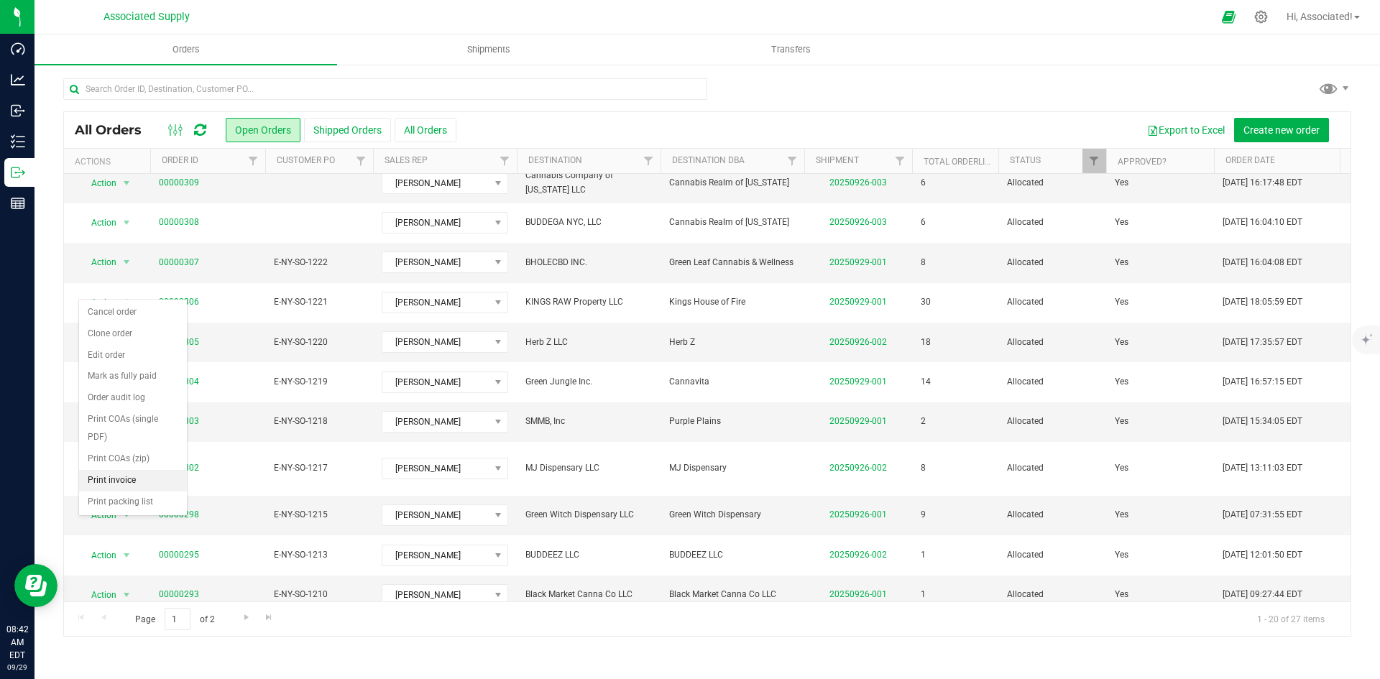
click at [122, 480] on li "Print invoice" at bounding box center [133, 481] width 108 height 22
